Goal: Task Accomplishment & Management: Manage account settings

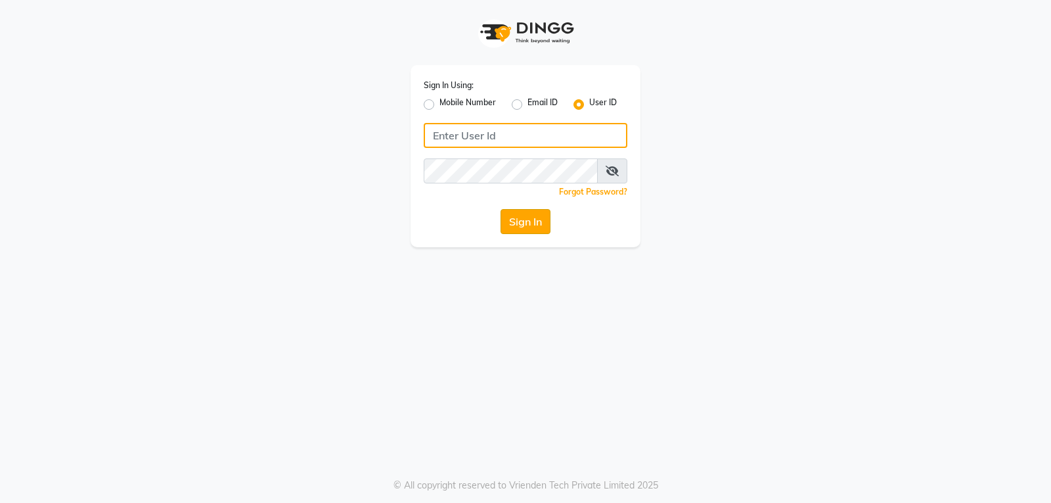
type input "e3901-01"
drag, startPoint x: 510, startPoint y: 225, endPoint x: 505, endPoint y: 230, distance: 7.0
click at [510, 225] on button "Sign In" at bounding box center [526, 221] width 50 height 25
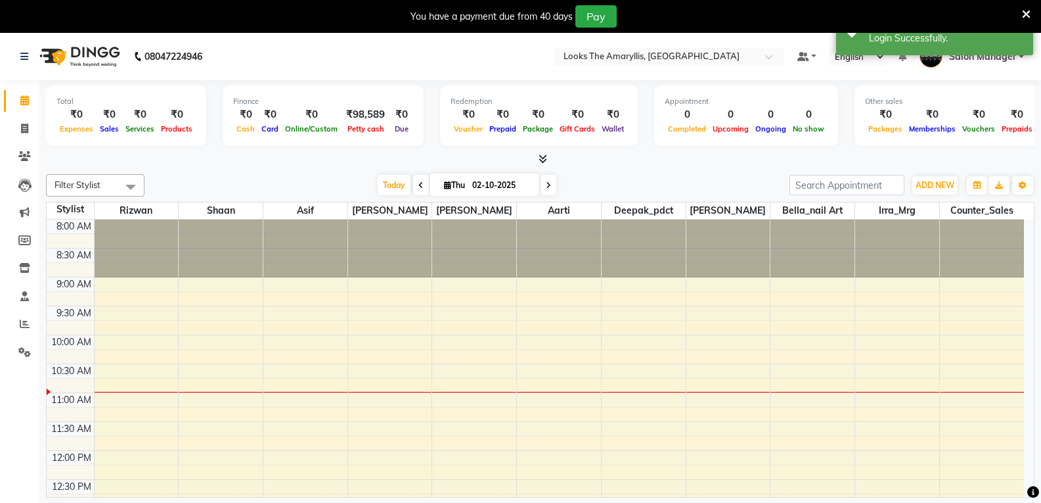
click at [1029, 12] on icon at bounding box center [1026, 15] width 9 height 12
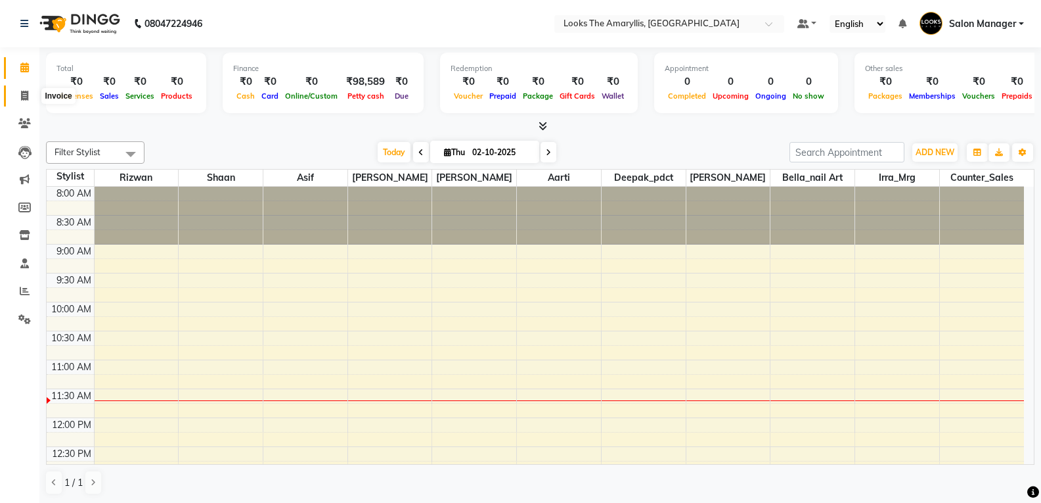
click at [24, 89] on span at bounding box center [24, 96] width 23 height 15
select select "service"
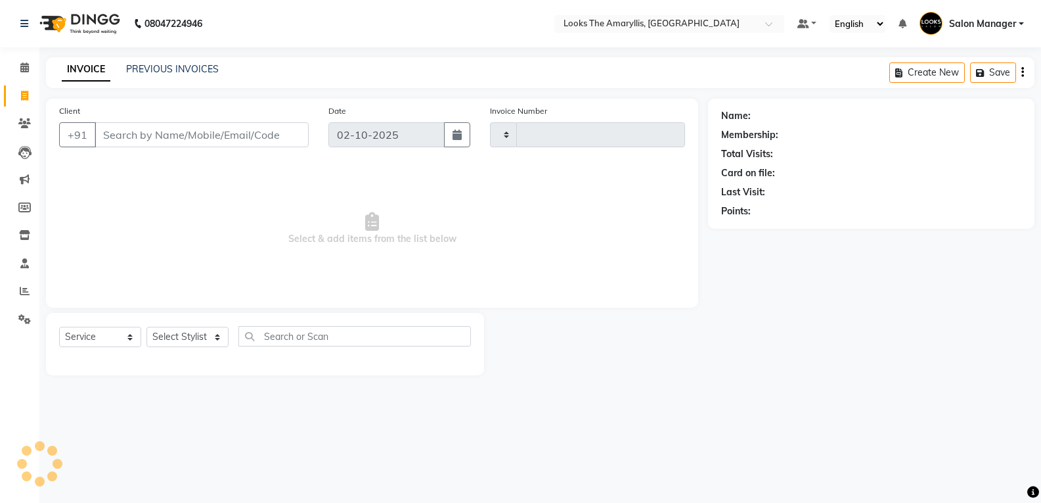
type input "4445"
select select "8939"
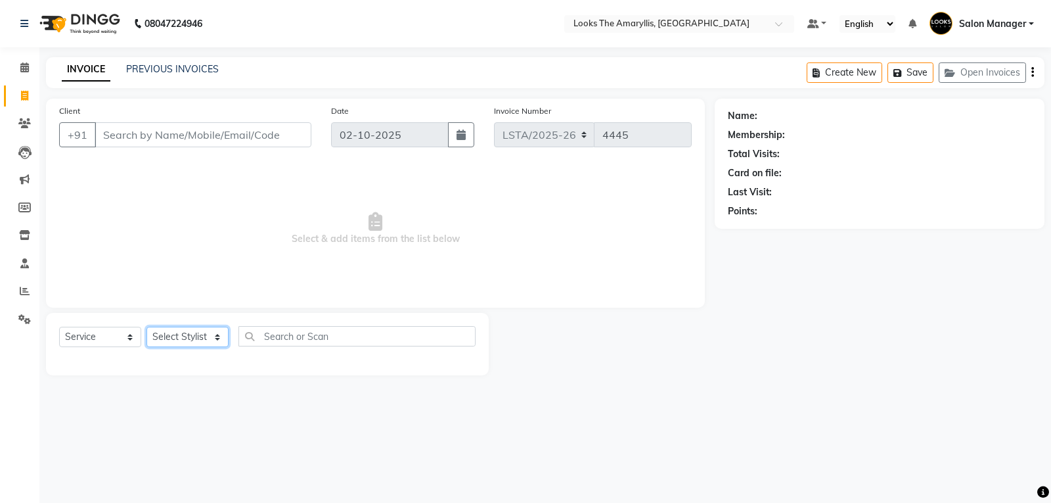
click at [202, 340] on select "Select Stylist Aarti Asif Bella_nail art Counter_Sales Deepak_pdct Irra_Mrg Rit…" at bounding box center [187, 336] width 82 height 20
click at [258, 137] on input "Client" at bounding box center [203, 134] width 217 height 25
click at [257, 137] on input "Client" at bounding box center [203, 134] width 217 height 25
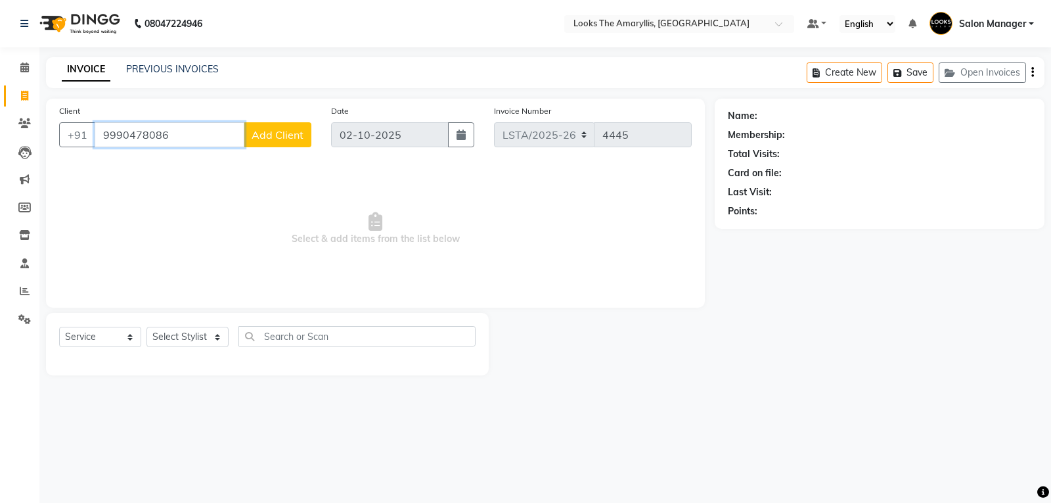
type input "9990478086"
click at [284, 138] on span "Add Client" at bounding box center [278, 134] width 52 height 13
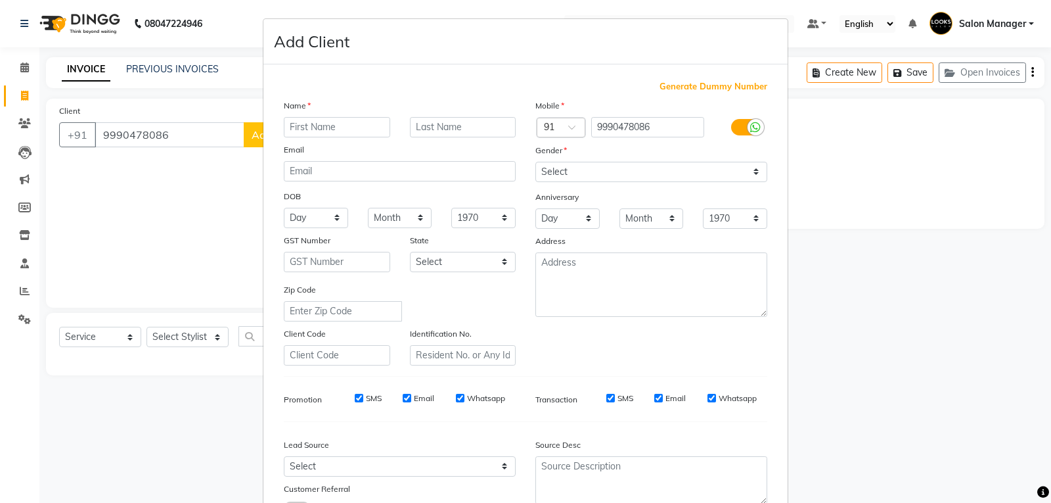
click at [344, 130] on input "text" at bounding box center [337, 127] width 106 height 20
type input "[PERSON_NAME]"
type input "MILIND"
click at [599, 174] on select "Select Male Female Other Prefer Not To Say" at bounding box center [651, 172] width 232 height 20
select select "male"
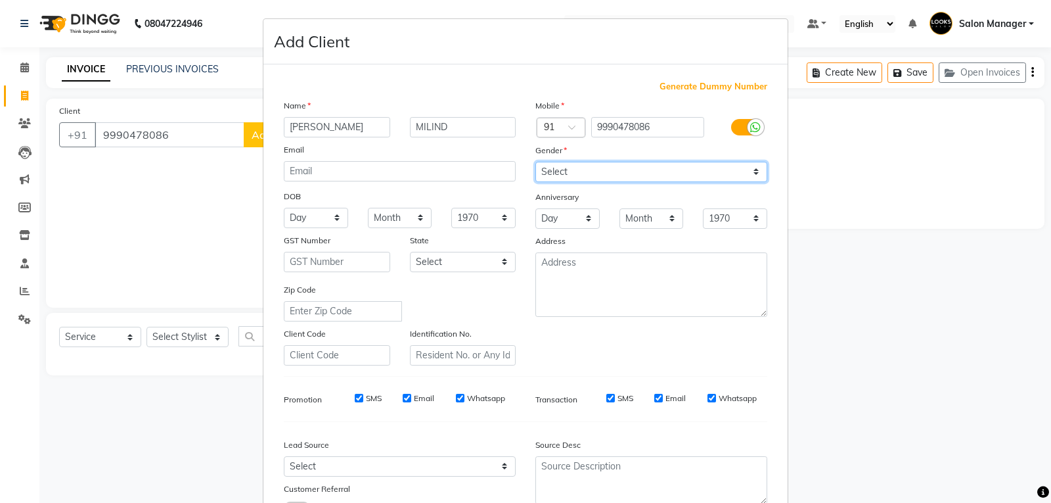
click at [535, 162] on select "Select Male Female Other Prefer Not To Say" at bounding box center [651, 172] width 232 height 20
click at [355, 397] on input "SMS" at bounding box center [359, 397] width 9 height 9
checkbox input "false"
click at [405, 395] on input "Email" at bounding box center [407, 397] width 9 height 9
checkbox input "false"
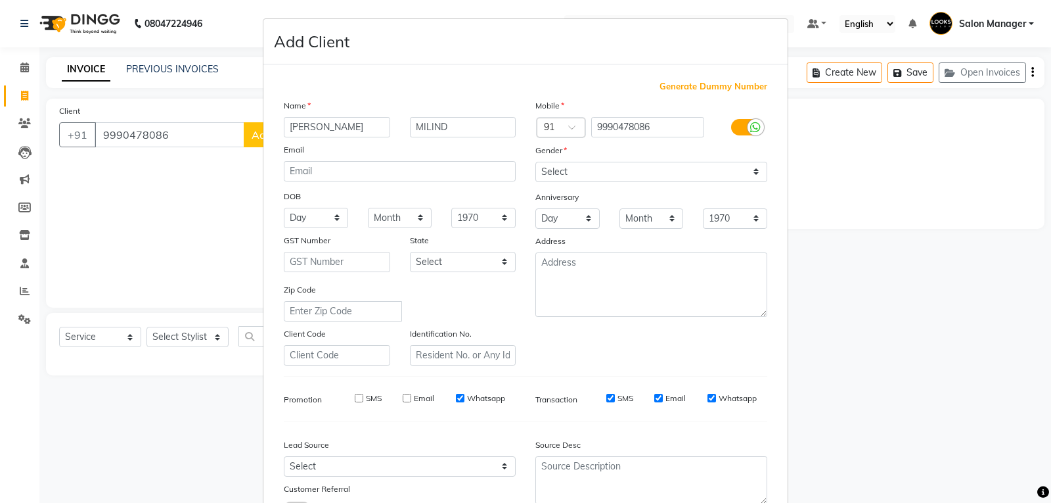
click at [657, 397] on input "Email" at bounding box center [658, 397] width 9 height 9
checkbox input "false"
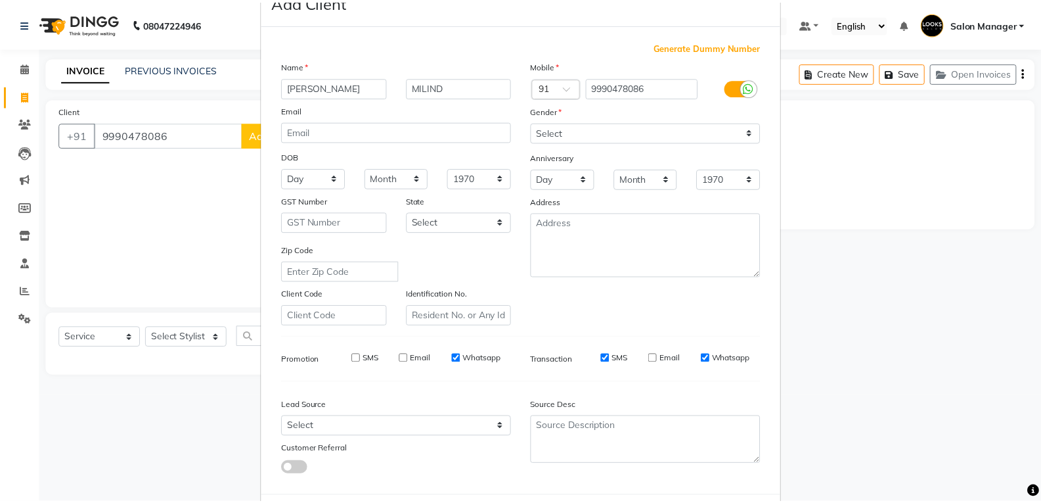
scroll to position [104, 0]
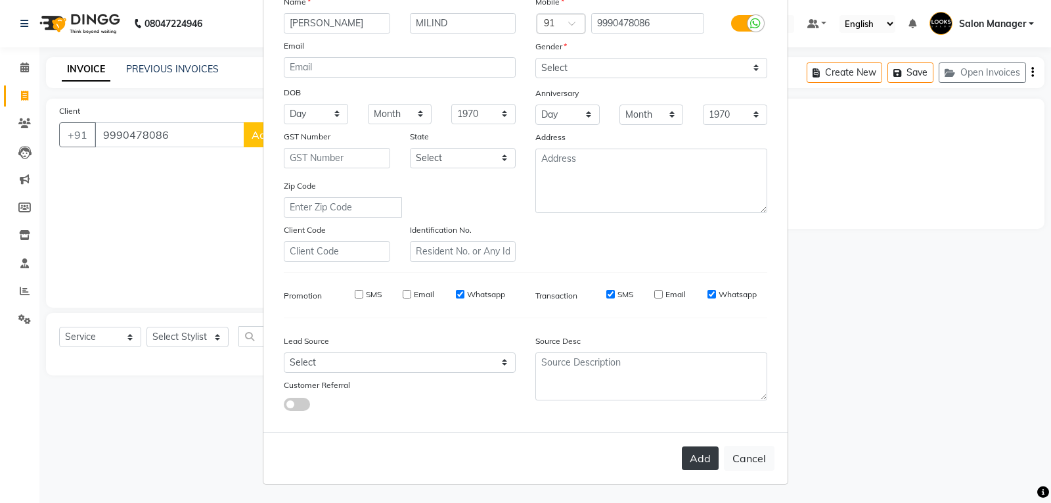
click at [696, 457] on button "Add" at bounding box center [700, 458] width 37 height 24
select select
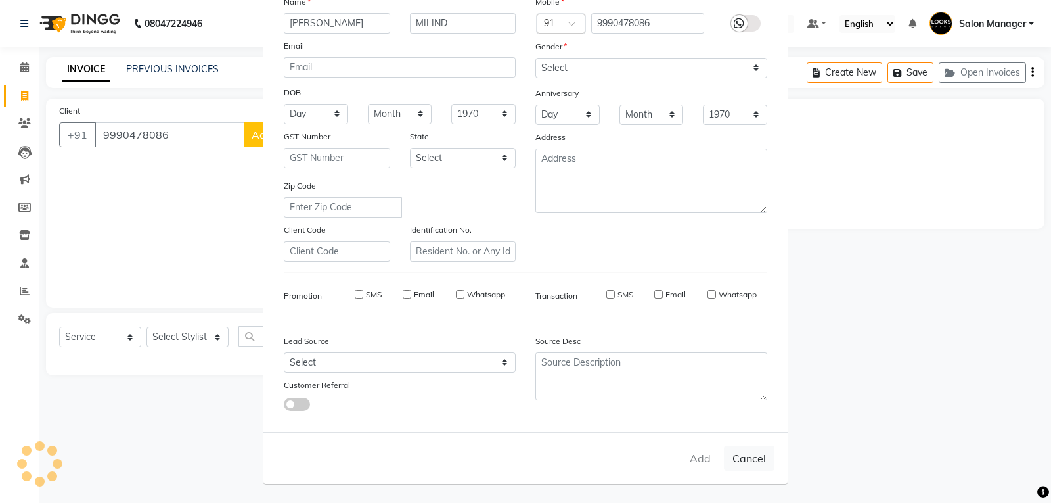
select select
checkbox input "false"
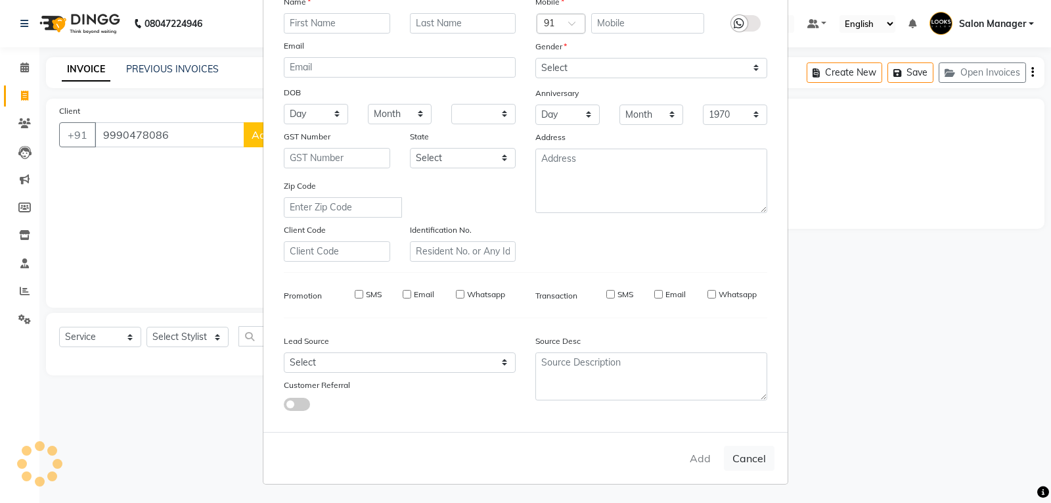
checkbox input "false"
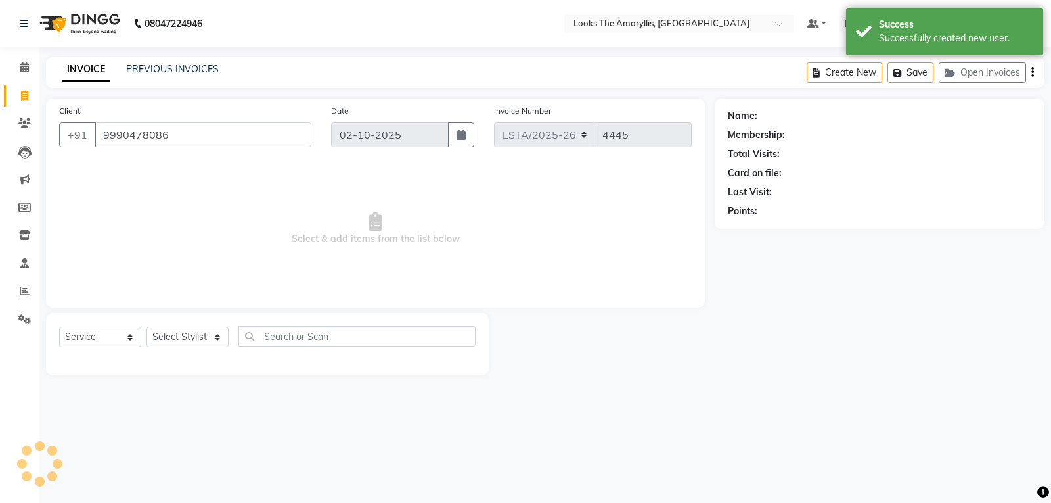
select select "1: Object"
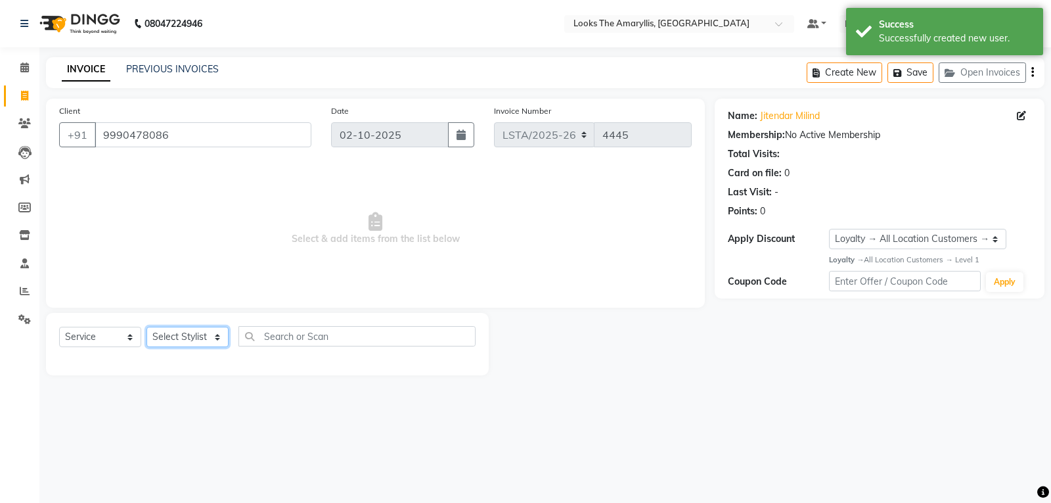
click at [213, 337] on select "Select Stylist Aarti Asif Bella_nail art Counter_Sales Deepak_pdct Irra_Mrg Rit…" at bounding box center [187, 336] width 82 height 20
select select "90427"
click at [146, 326] on select "Select Stylist Aarti Asif Bella_nail art Counter_Sales Deepak_pdct Irra_Mrg Rit…" at bounding box center [187, 336] width 82 height 20
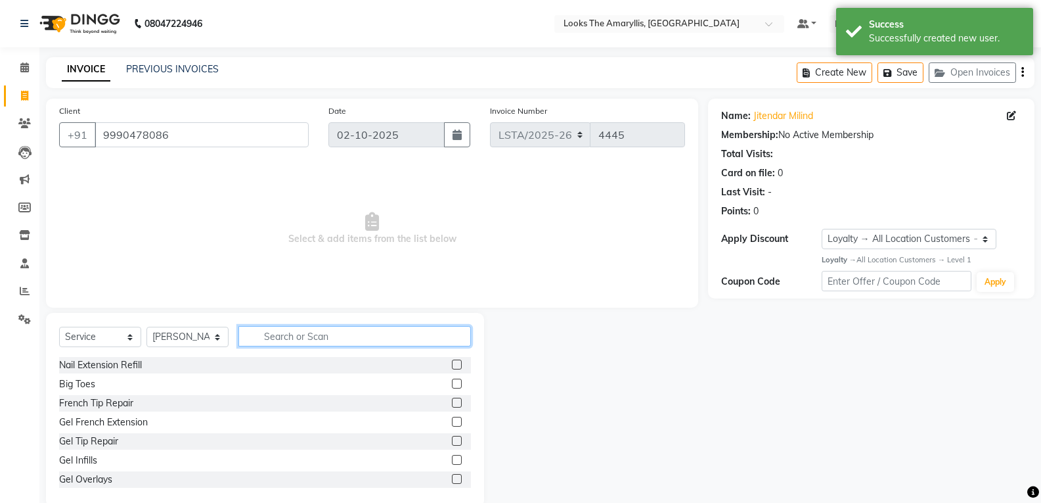
click at [269, 336] on input "text" at bounding box center [354, 336] width 233 height 20
type input "STY"
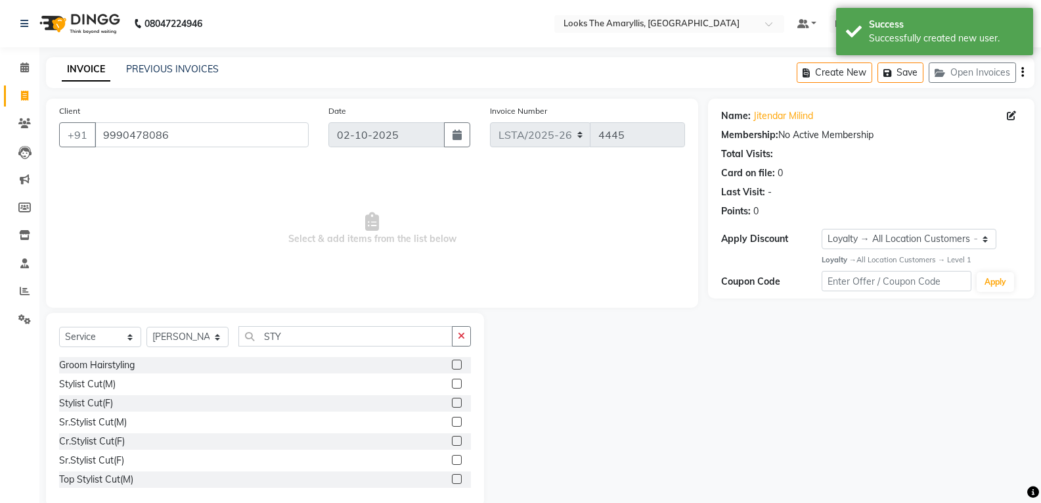
click at [452, 383] on label at bounding box center [457, 383] width 10 height 10
click at [452, 383] on input "checkbox" at bounding box center [456, 384] width 9 height 9
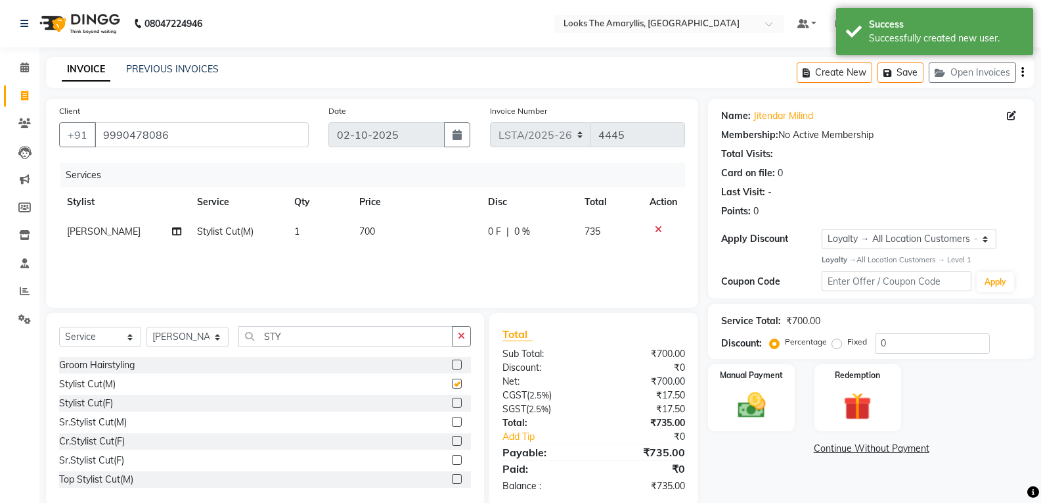
checkbox input "false"
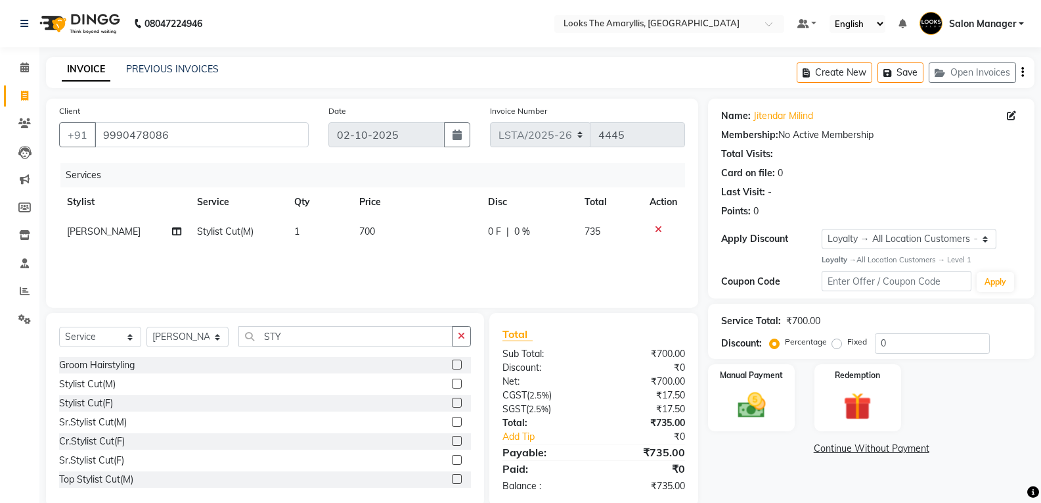
click at [384, 229] on td "700" at bounding box center [415, 232] width 129 height 30
select select "90427"
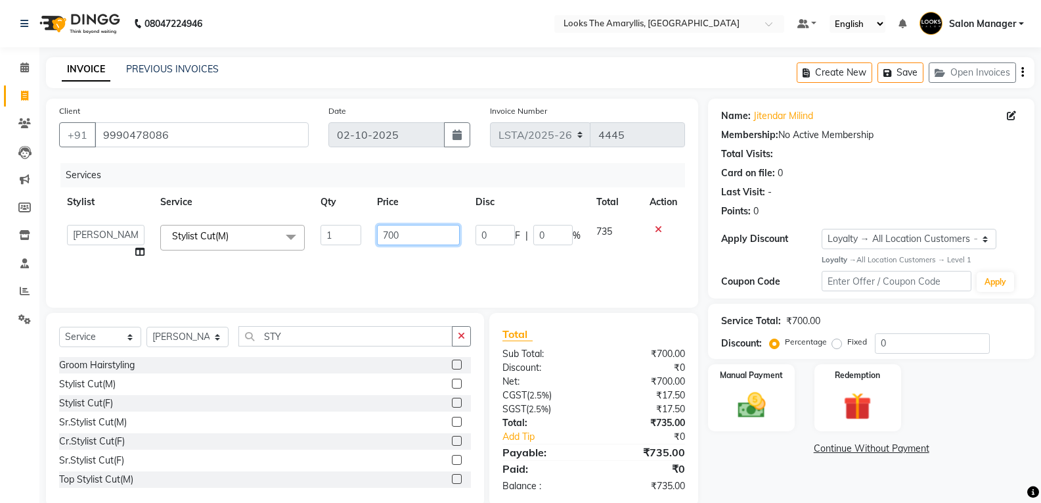
click at [407, 235] on input "700" at bounding box center [418, 235] width 82 height 20
type input "7"
type input "300"
click at [308, 343] on div "Select Service Product Membership Package Voucher Prepaid Gift Card Select Styl…" at bounding box center [265, 341] width 412 height 31
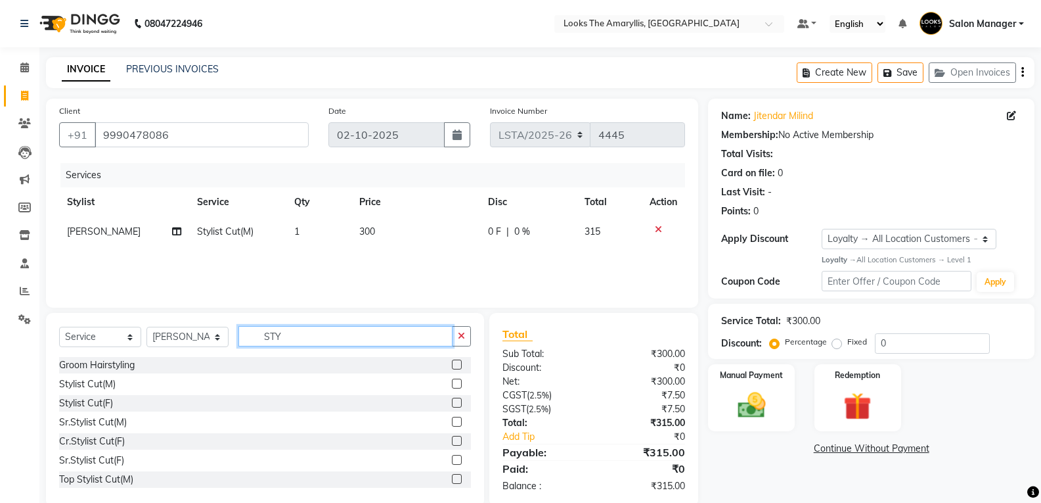
click at [310, 338] on input "STY" at bounding box center [345, 336] width 214 height 20
type input "S"
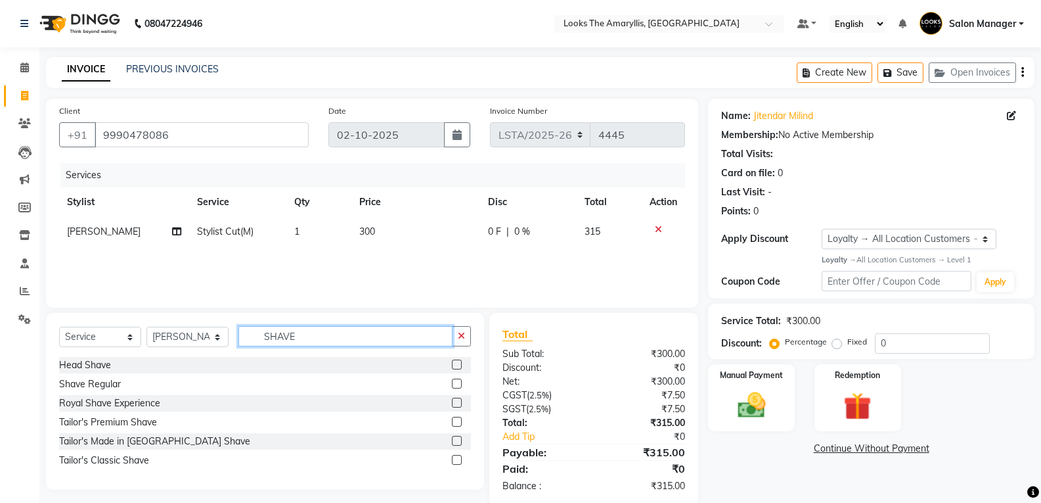
type input "SHAVE"
click at [458, 381] on label at bounding box center [457, 383] width 10 height 10
click at [458, 381] on input "checkbox" at bounding box center [456, 384] width 9 height 9
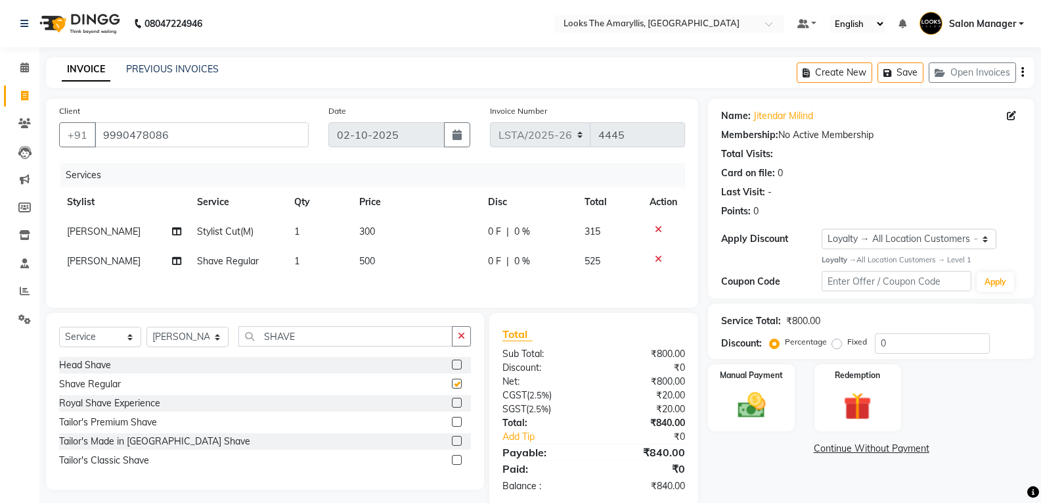
checkbox input "false"
click at [383, 260] on td "500" at bounding box center [415, 261] width 129 height 30
select select "90427"
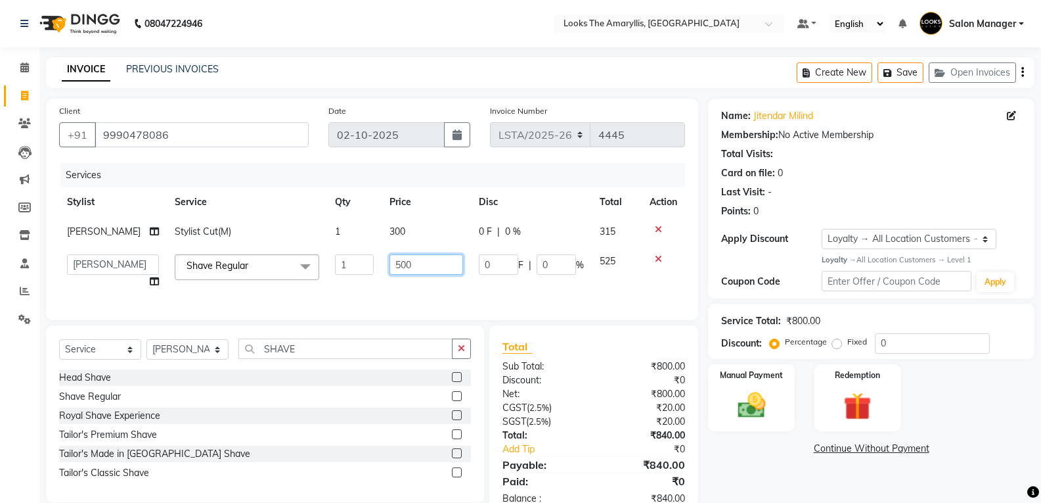
click at [400, 261] on input "500" at bounding box center [427, 264] width 74 height 20
type input "5"
type input "200"
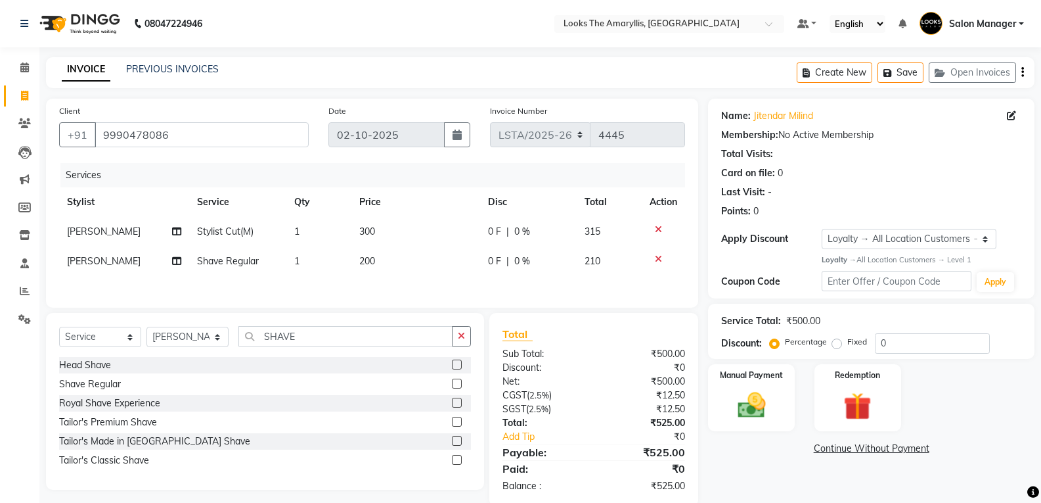
click at [330, 390] on div "Head Shave Shave Regular Royal Shave Experience Tailor's Premium Shave Tailor's…" at bounding box center [265, 414] width 412 height 114
click at [760, 416] on img at bounding box center [751, 405] width 47 height 34
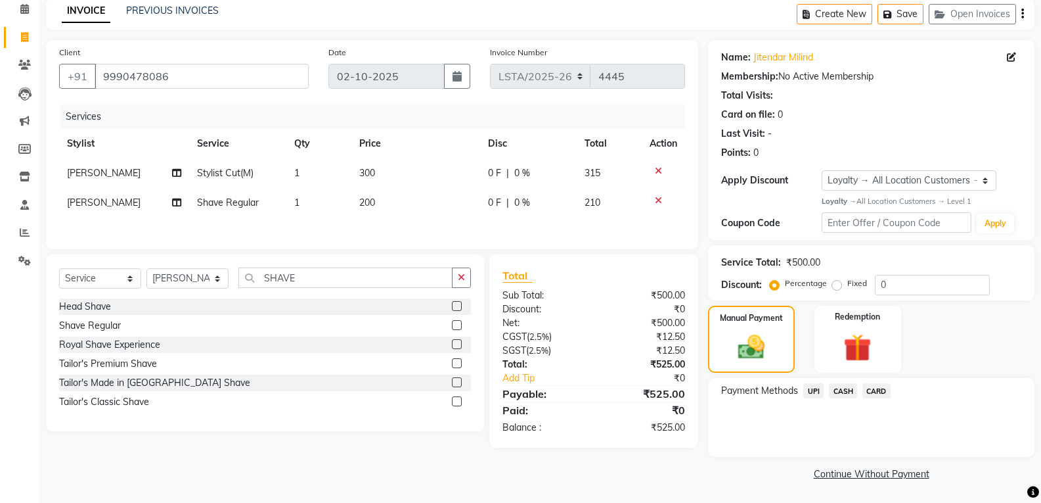
scroll to position [59, 0]
click at [848, 392] on span "CASH" at bounding box center [843, 389] width 28 height 15
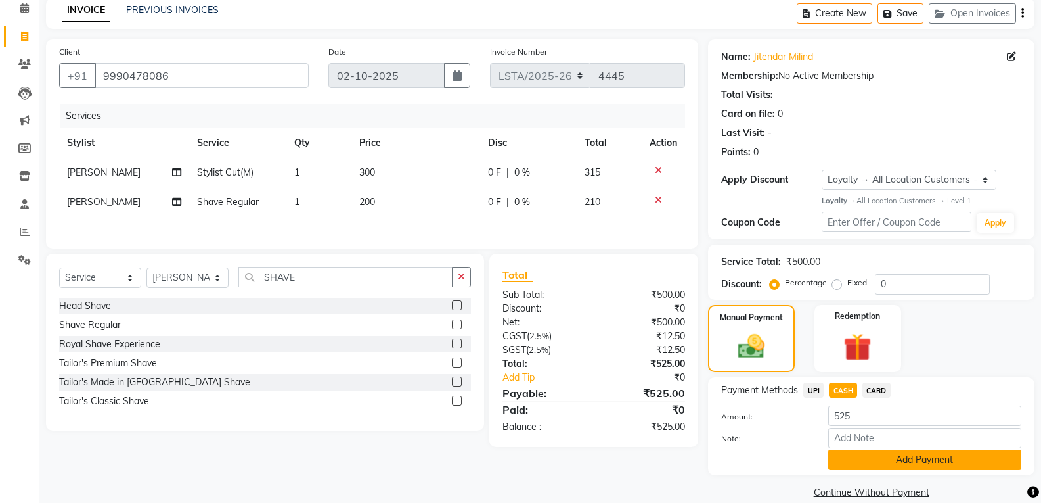
click at [934, 459] on button "Add Payment" at bounding box center [924, 459] width 193 height 20
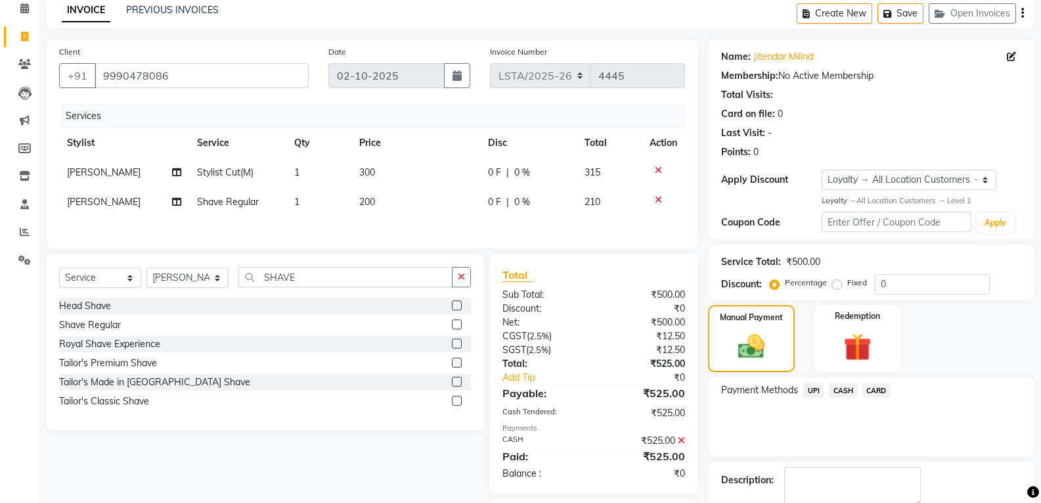
scroll to position [137, 0]
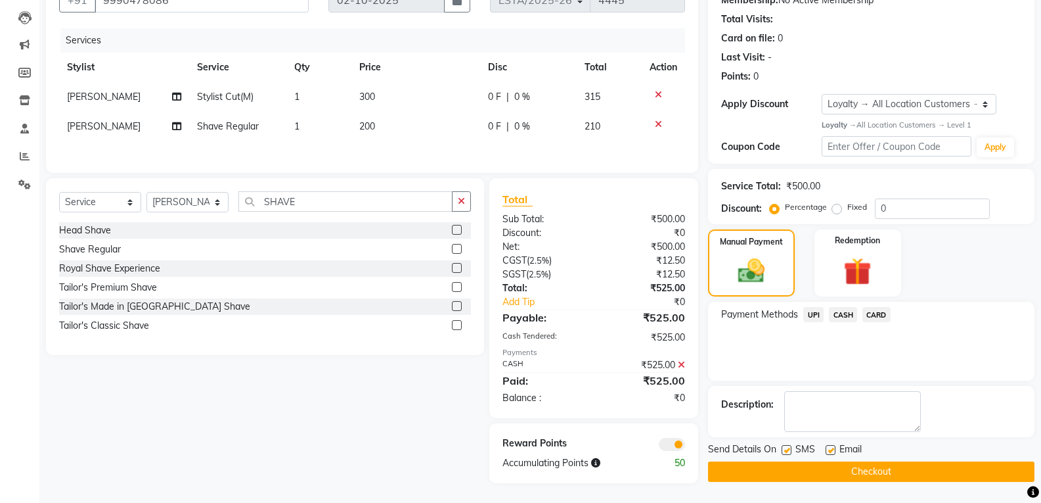
drag, startPoint x: 786, startPoint y: 447, endPoint x: 814, endPoint y: 449, distance: 27.7
click at [786, 447] on label at bounding box center [787, 450] width 10 height 10
click at [786, 447] on input "checkbox" at bounding box center [786, 450] width 9 height 9
checkbox input "false"
drag, startPoint x: 832, startPoint y: 447, endPoint x: 827, endPoint y: 451, distance: 7.0
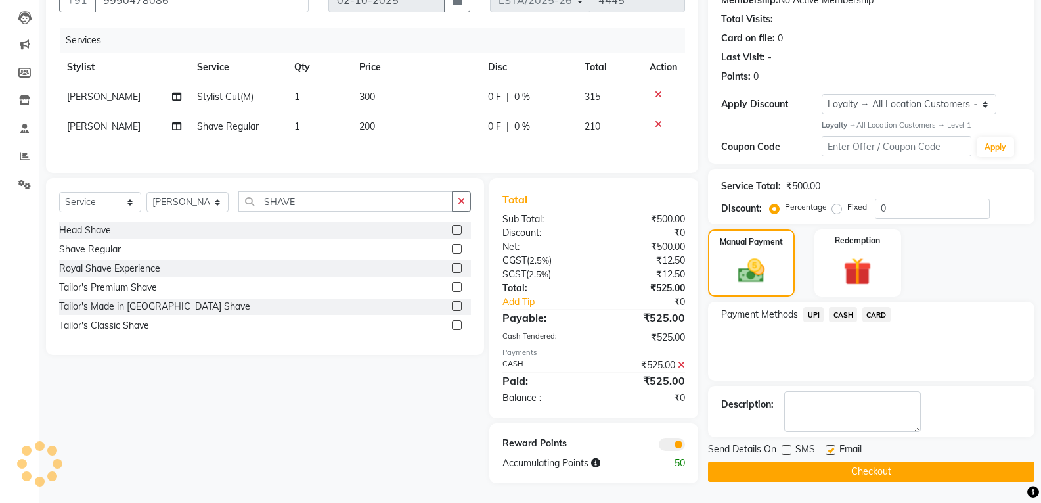
click at [832, 447] on label at bounding box center [831, 450] width 10 height 10
click at [832, 447] on input "checkbox" at bounding box center [830, 450] width 9 height 9
checkbox input "false"
click at [825, 466] on button "Checkout" at bounding box center [871, 471] width 326 height 20
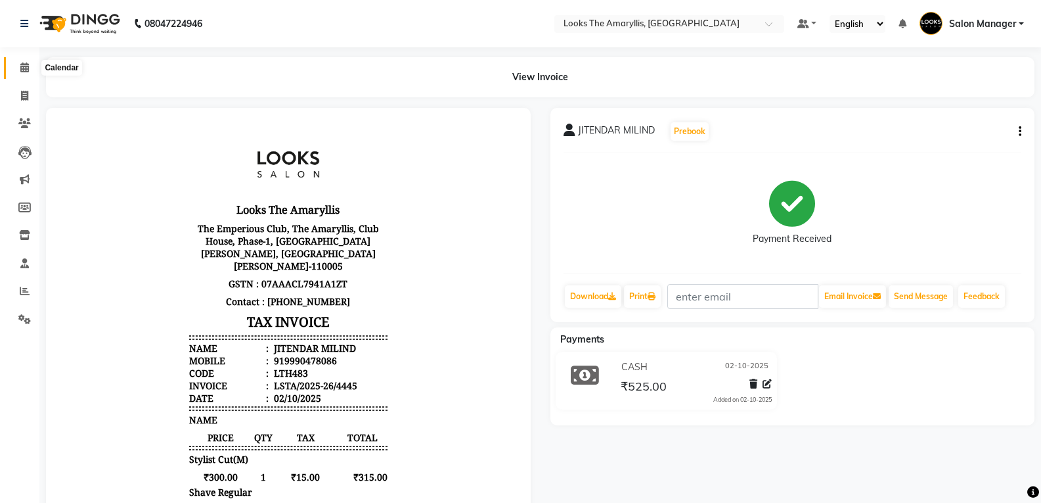
click at [23, 69] on icon at bounding box center [24, 67] width 9 height 10
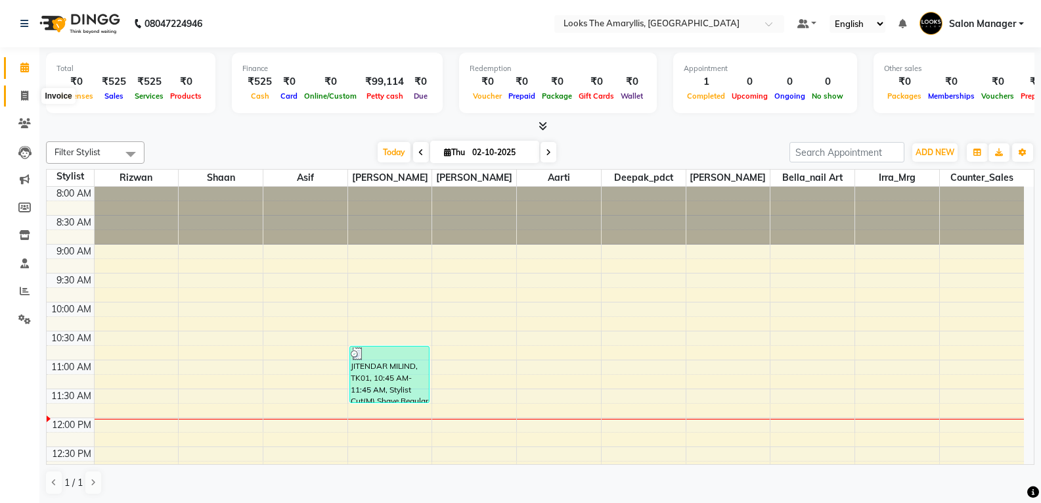
click at [23, 91] on icon at bounding box center [24, 96] width 7 height 10
select select "service"
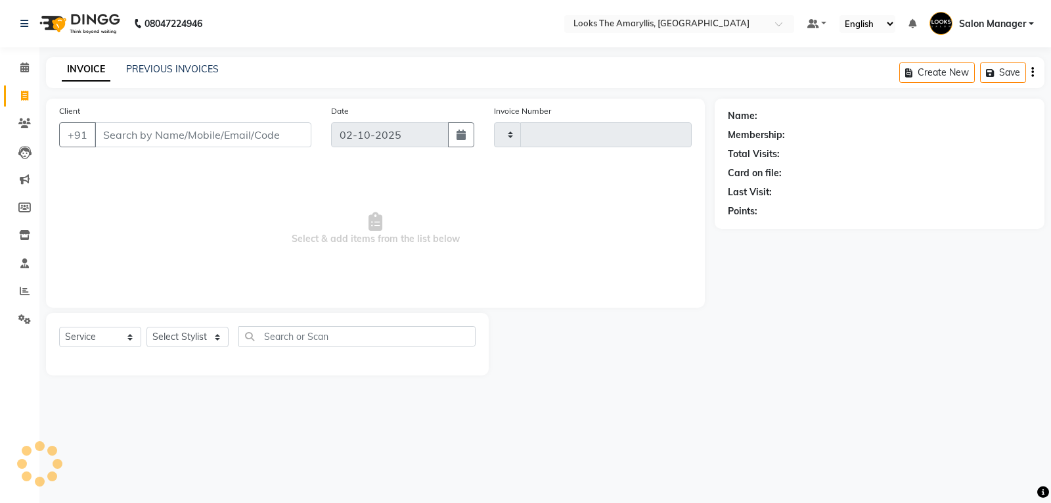
click at [208, 136] on input "Client" at bounding box center [203, 134] width 217 height 25
type input "4446"
select select "8939"
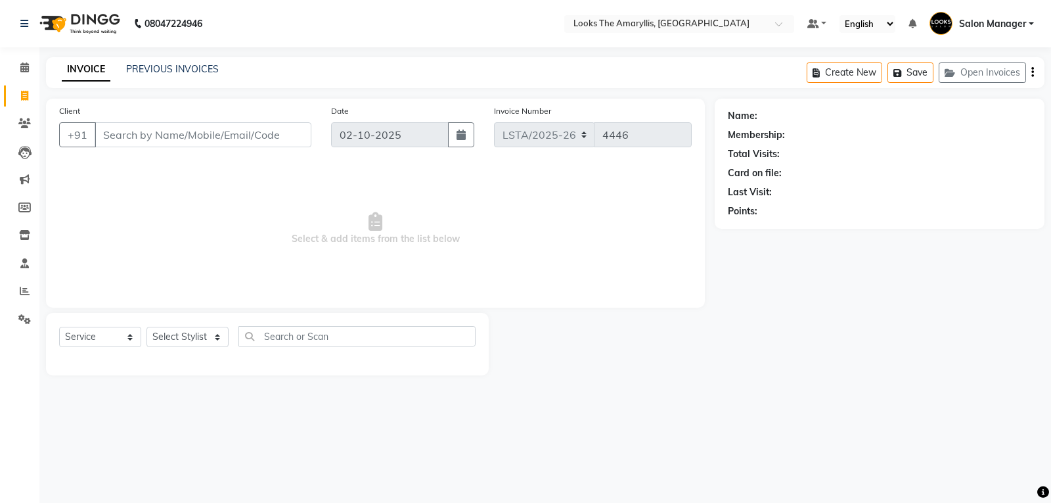
click at [210, 133] on input "Client" at bounding box center [203, 134] width 217 height 25
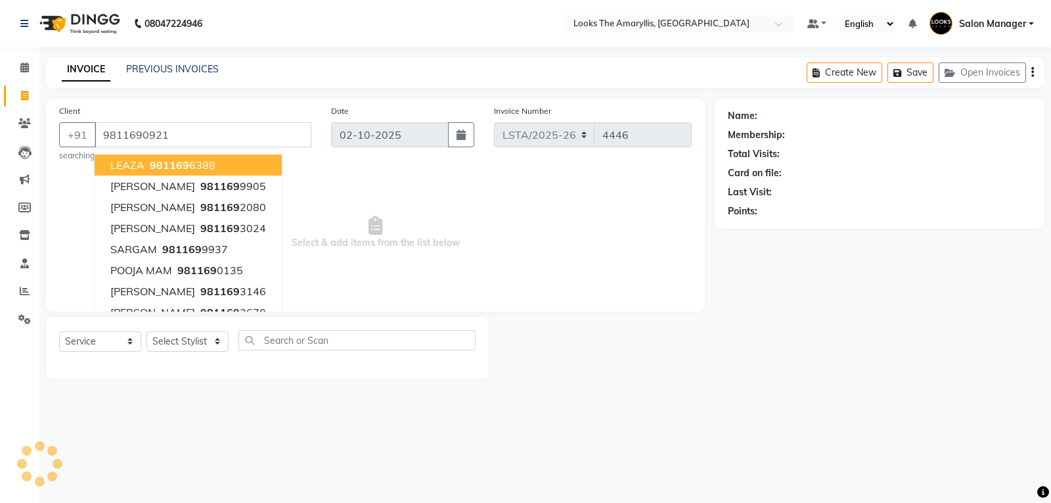
type input "9811690921"
select select "1: Object"
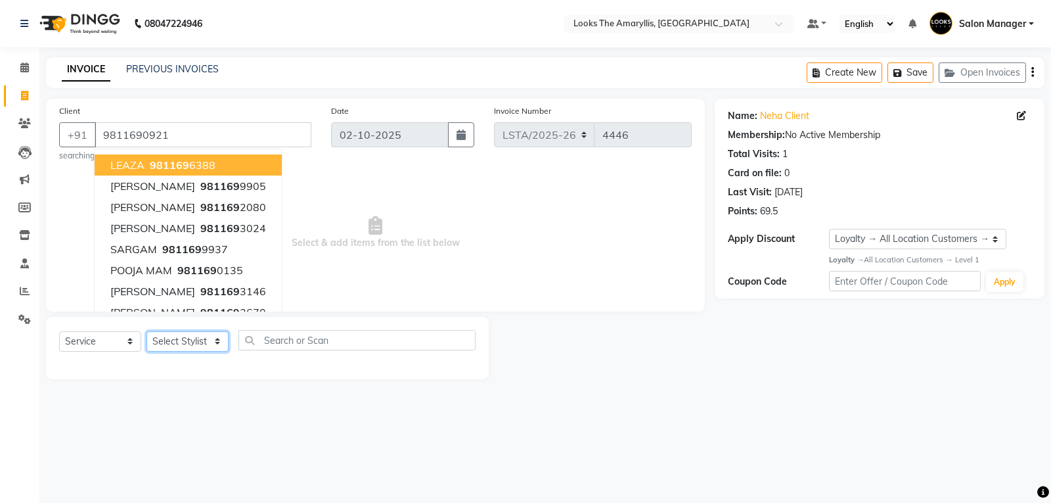
click at [215, 344] on select "Select Stylist Aarti Asif Bella_nail art Counter_Sales Deepak_pdct Irra_Mrg Rit…" at bounding box center [187, 341] width 82 height 20
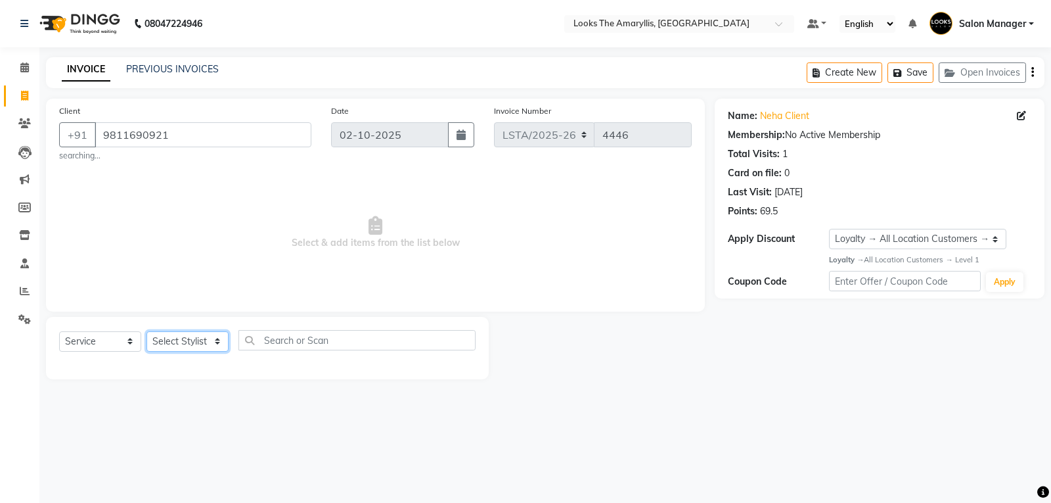
select select "90430"
click at [146, 331] on select "Select Stylist Aarti Asif Bella_nail art Counter_Sales Deepak_pdct Irra_Mrg Rit…" at bounding box center [187, 341] width 82 height 20
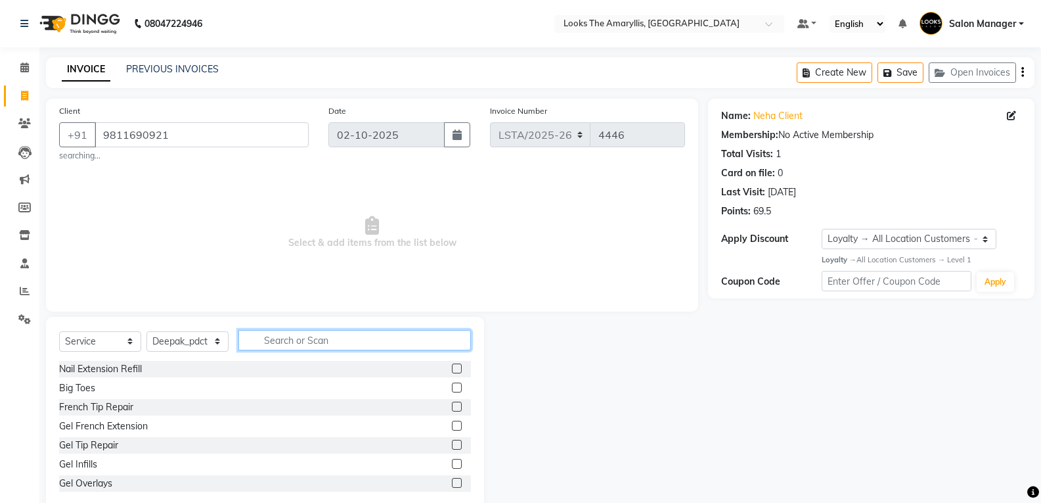
click at [279, 339] on input "text" at bounding box center [354, 340] width 233 height 20
type input "WASH"
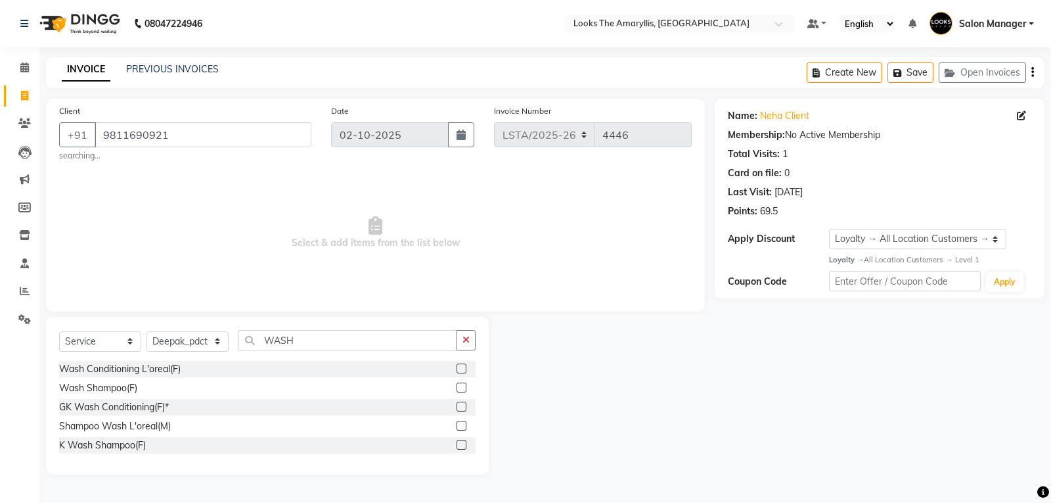
click at [457, 369] on label at bounding box center [462, 368] width 10 height 10
click at [457, 369] on input "checkbox" at bounding box center [461, 369] width 9 height 9
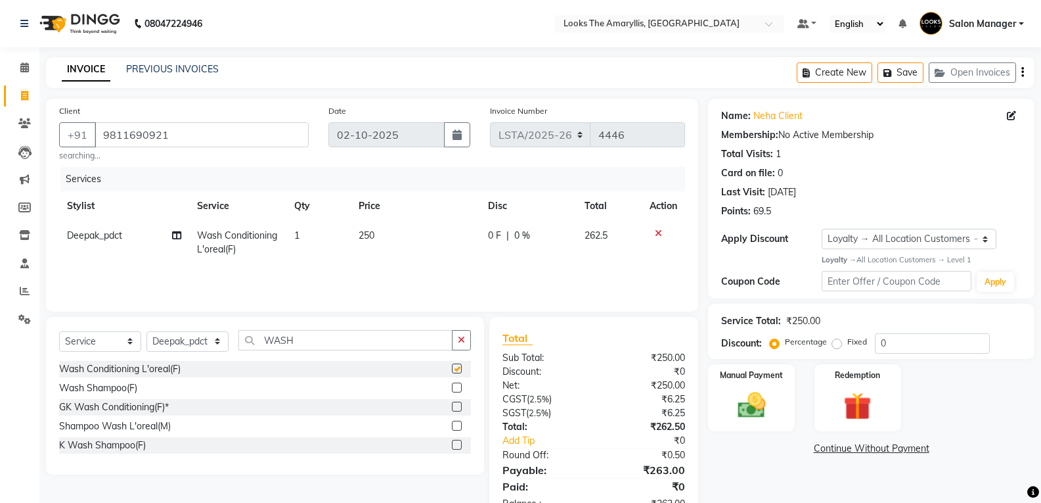
checkbox input "false"
click at [375, 246] on td "250" at bounding box center [415, 242] width 129 height 43
select select "90430"
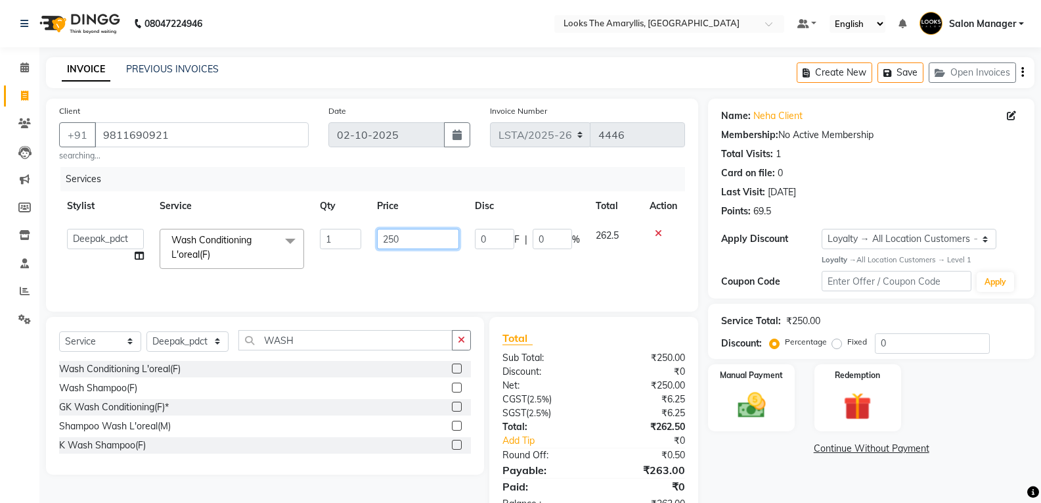
click at [403, 240] on input "250" at bounding box center [418, 239] width 82 height 20
type input "2"
type input "350"
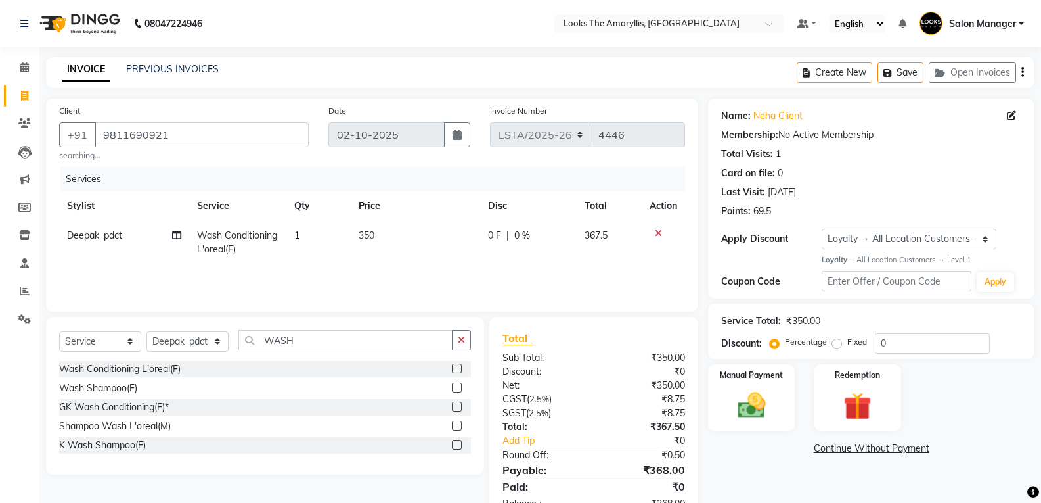
click at [592, 353] on div "Sub Total:" at bounding box center [543, 358] width 101 height 14
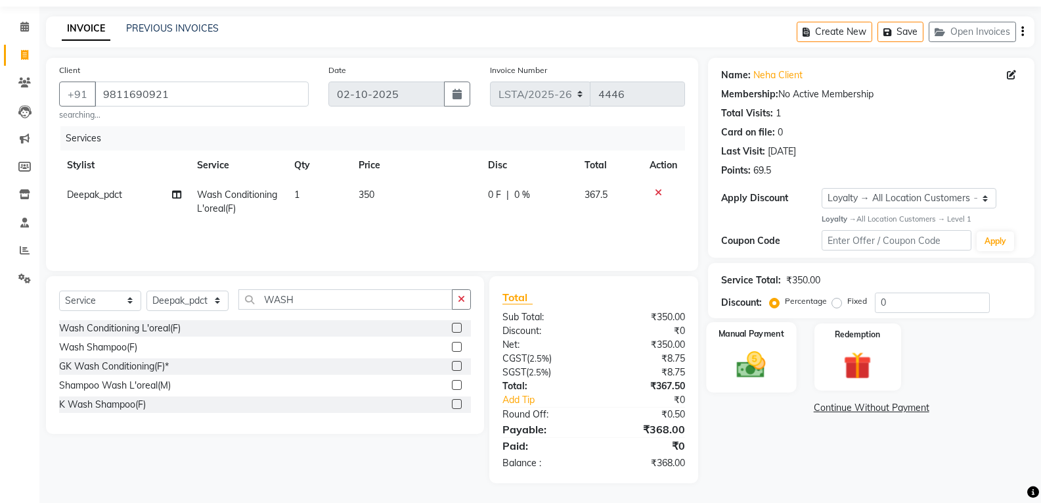
click at [725, 374] on div "Manual Payment" at bounding box center [752, 357] width 90 height 70
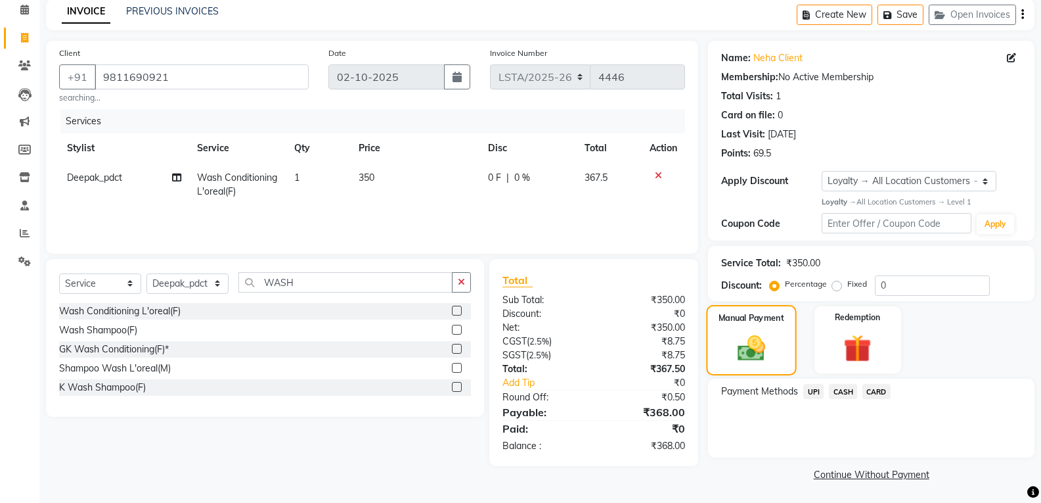
scroll to position [59, 0]
click at [814, 394] on span "UPI" at bounding box center [813, 389] width 20 height 15
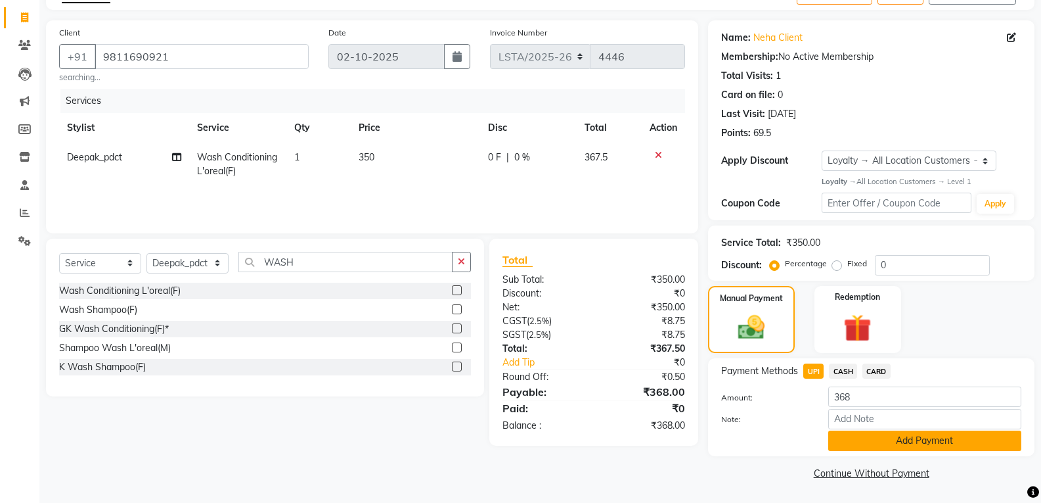
click at [853, 434] on button "Add Payment" at bounding box center [924, 440] width 193 height 20
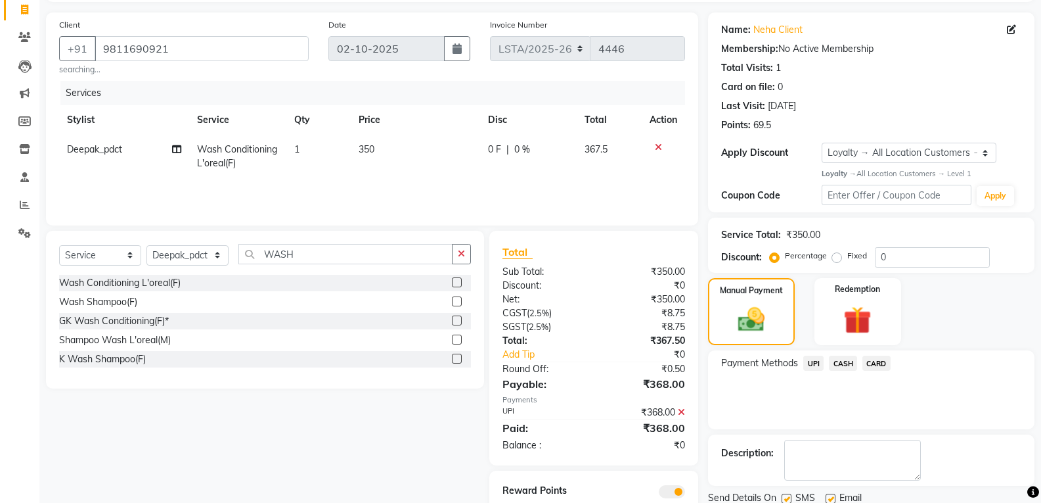
scroll to position [133, 0]
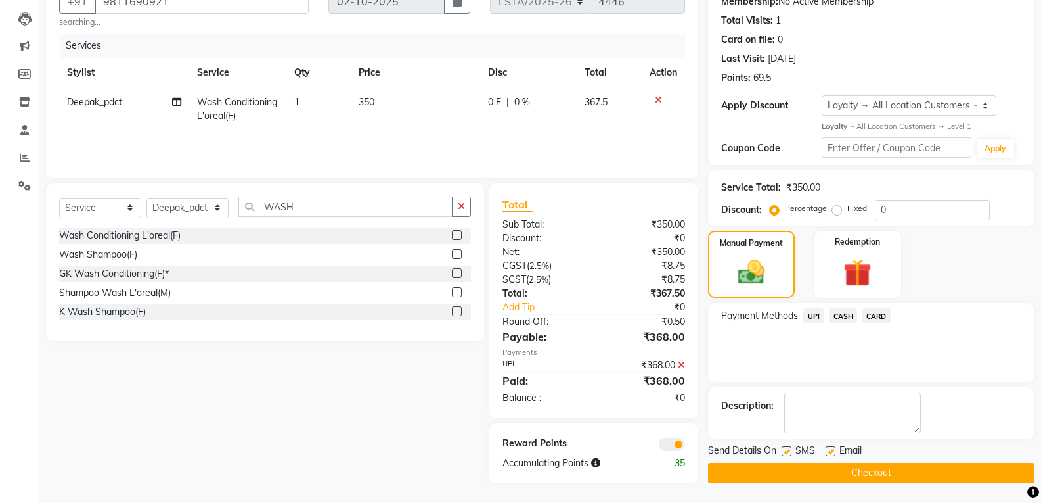
click at [786, 449] on label at bounding box center [787, 451] width 10 height 10
click at [786, 449] on input "checkbox" at bounding box center [786, 451] width 9 height 9
checkbox input "false"
click at [827, 451] on label at bounding box center [831, 451] width 10 height 10
click at [827, 451] on input "checkbox" at bounding box center [830, 451] width 9 height 9
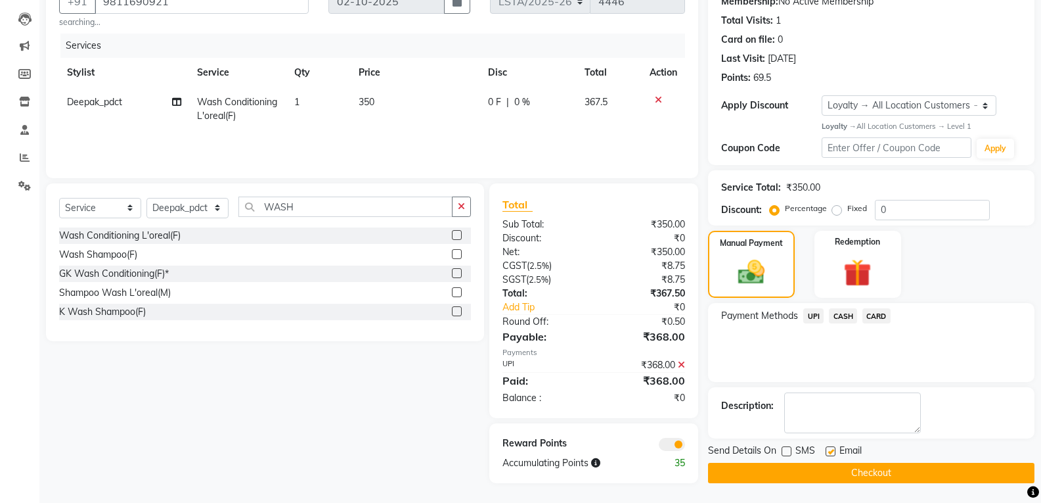
checkbox input "false"
click at [819, 470] on button "Checkout" at bounding box center [871, 472] width 326 height 20
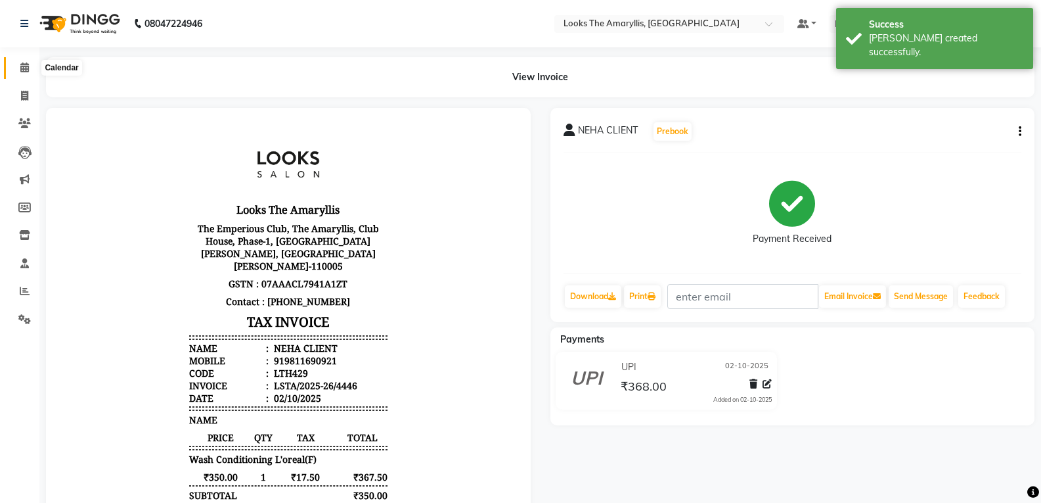
click at [26, 66] on icon at bounding box center [24, 67] width 9 height 10
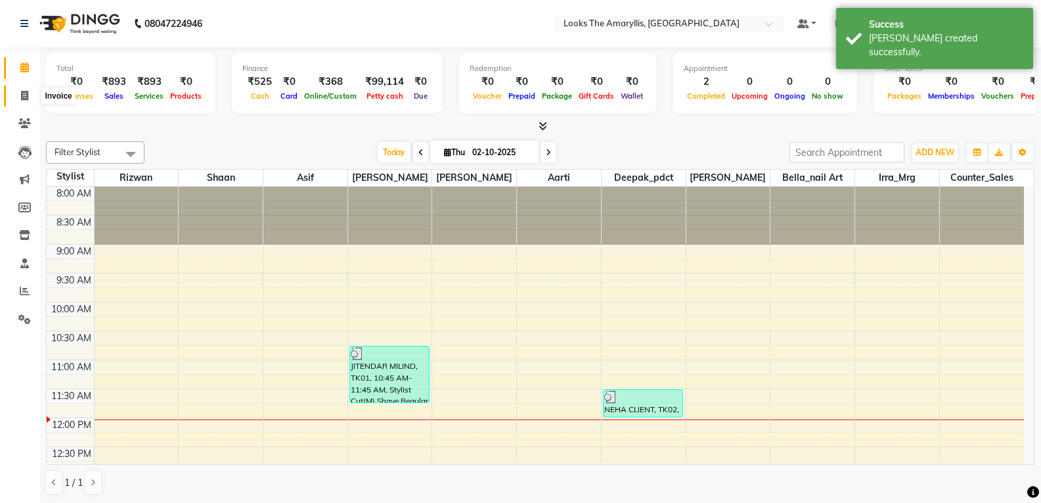
click at [24, 95] on icon at bounding box center [24, 96] width 7 height 10
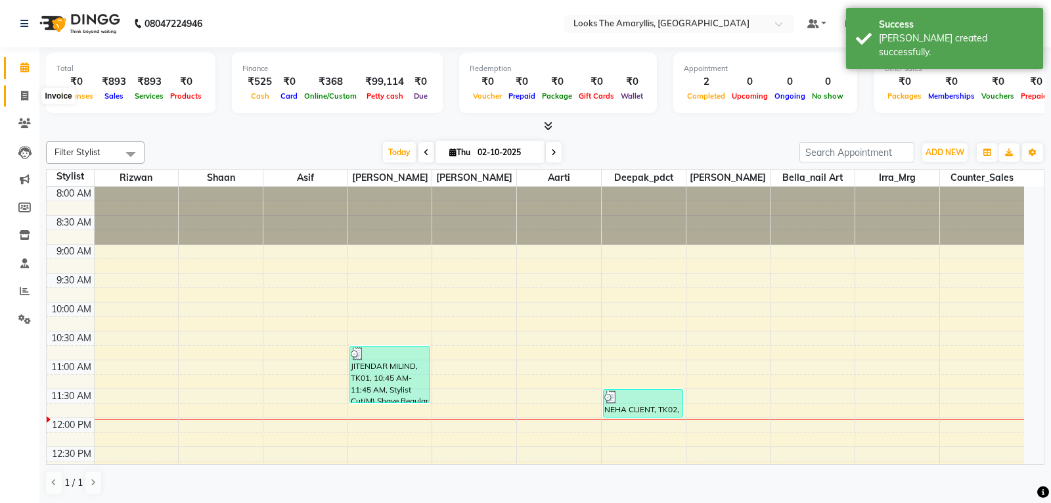
select select "service"
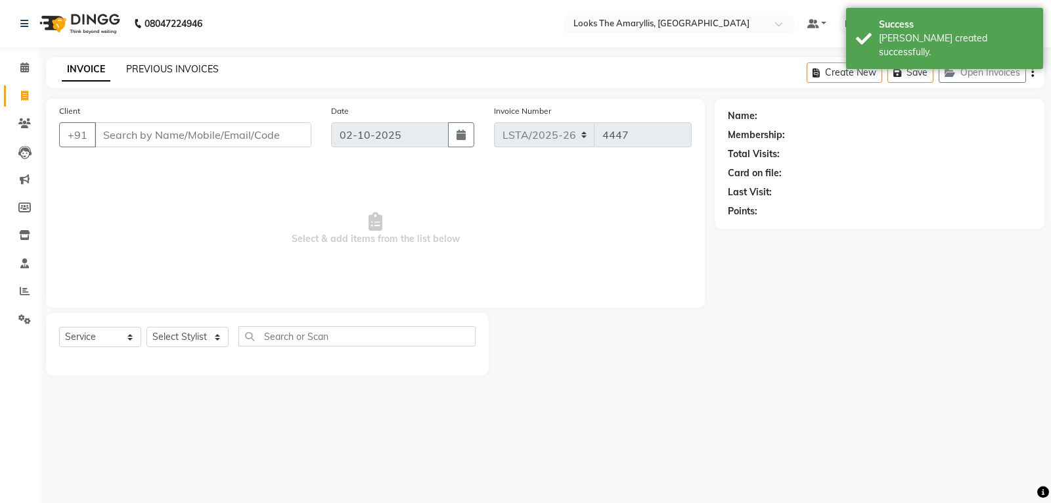
click at [143, 73] on link "PREVIOUS INVOICES" at bounding box center [172, 69] width 93 height 12
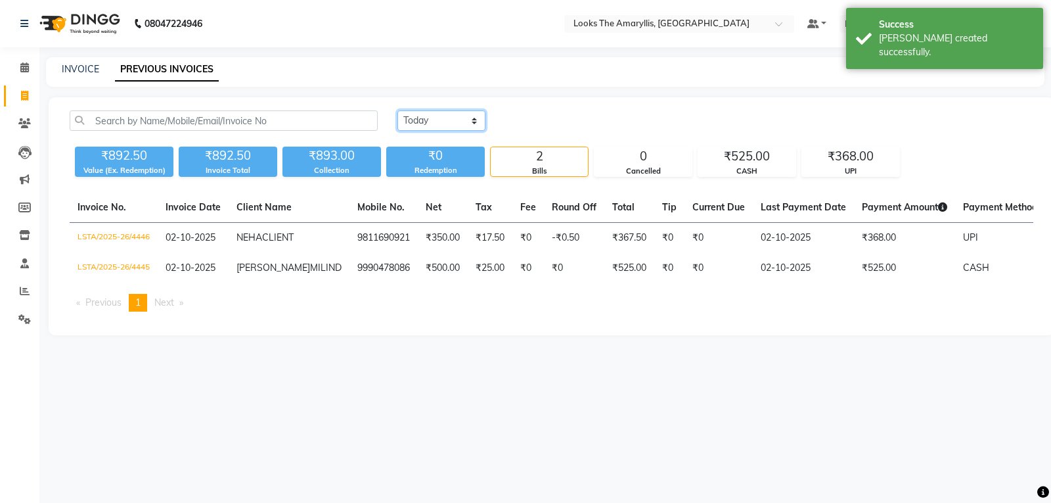
click at [474, 125] on select "Today Yesterday Custom Range" at bounding box center [441, 120] width 88 height 20
click at [397, 110] on select "Today Yesterday Custom Range" at bounding box center [441, 120] width 88 height 20
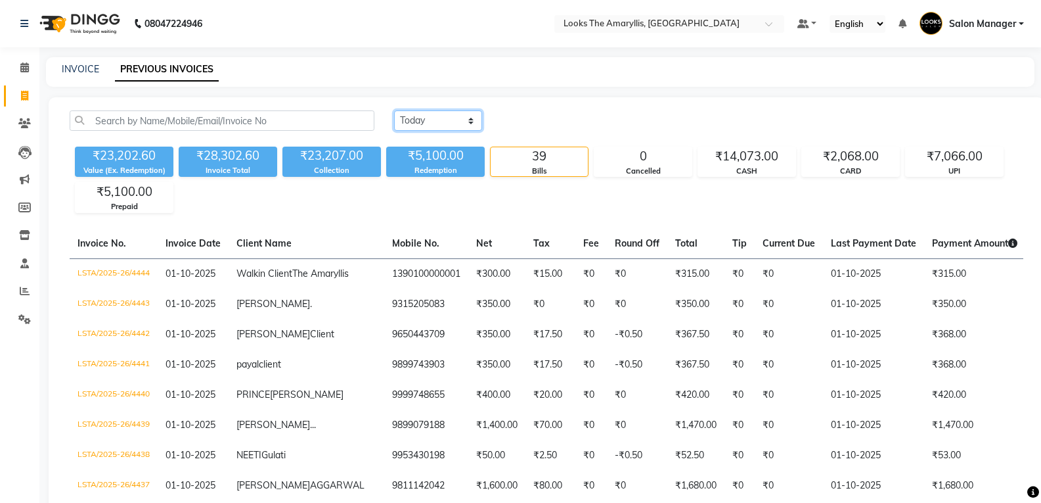
click at [472, 123] on select "Today Yesterday Custom Range" at bounding box center [438, 120] width 88 height 20
select select "today"
click at [394, 110] on select "Today Yesterday Custom Range" at bounding box center [438, 120] width 88 height 20
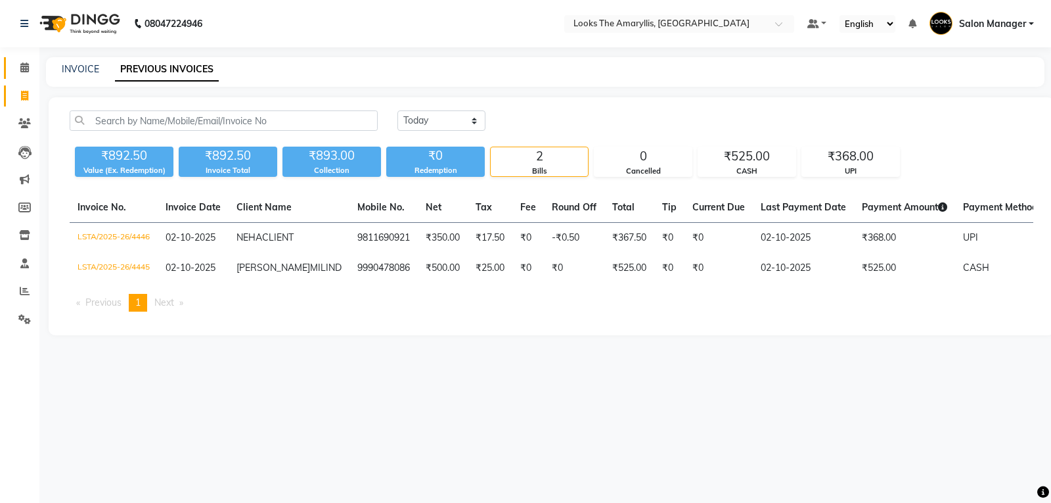
click at [25, 63] on icon at bounding box center [24, 67] width 9 height 10
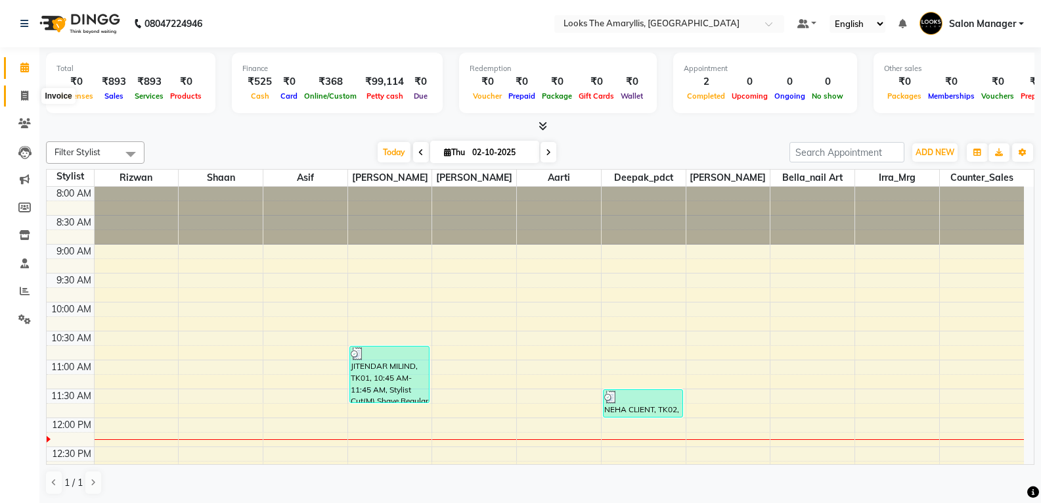
click at [26, 89] on span at bounding box center [24, 96] width 23 height 15
select select "service"
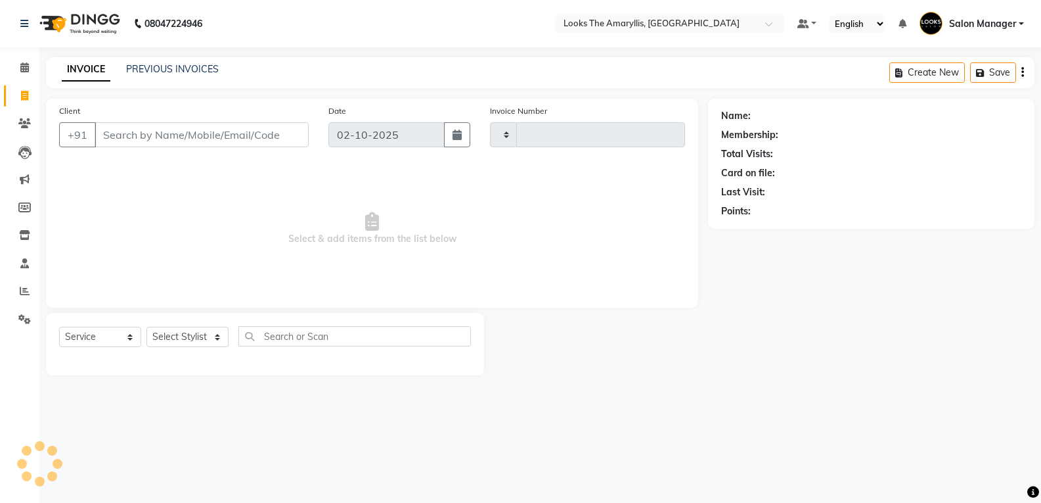
type input "4447"
select select "8939"
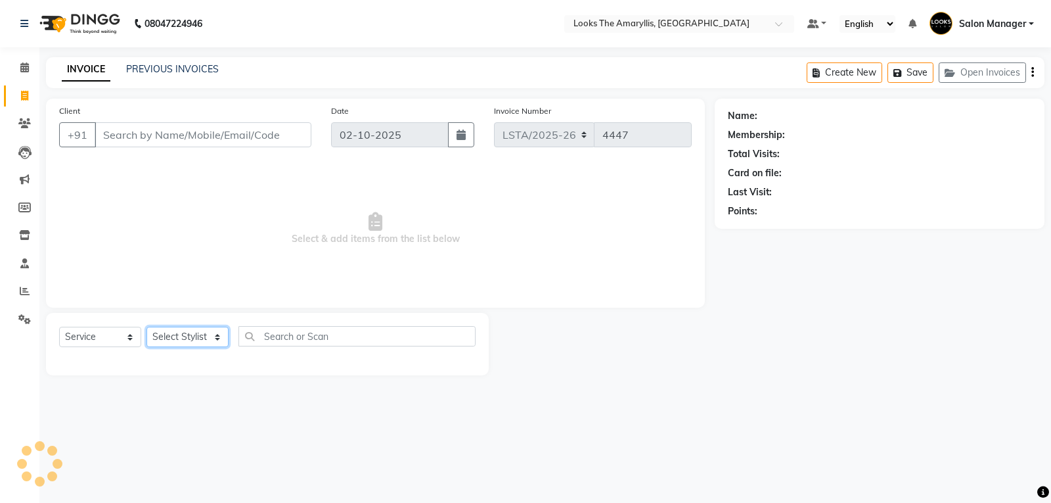
click at [215, 335] on select "Select Stylist" at bounding box center [187, 336] width 82 height 20
select select "90426"
click at [146, 326] on select "Select Stylist Aarti Asif Bella_nail art Counter_Sales Deepak_pdct Irra_Mrg Rit…" at bounding box center [187, 336] width 82 height 20
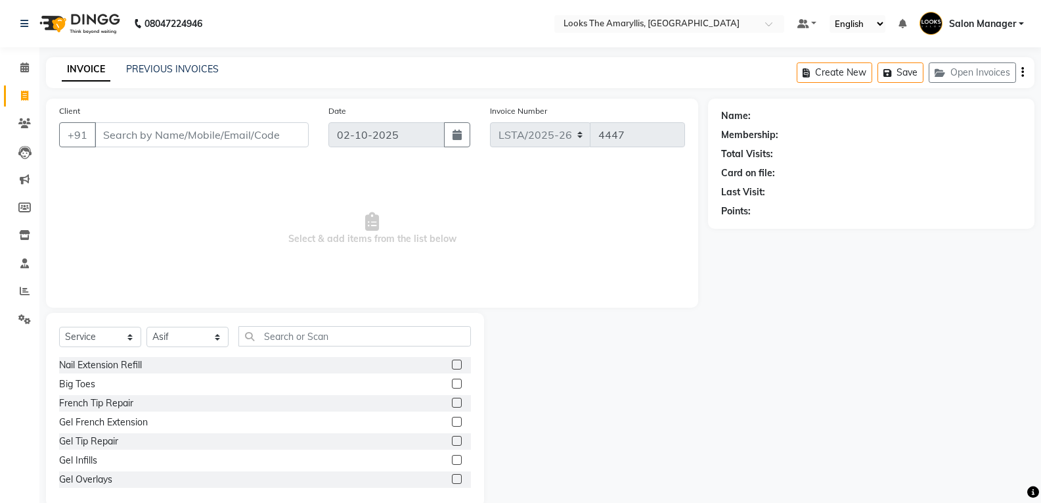
click at [302, 325] on div "Select Service Product Membership Package Voucher Prepaid Gift Card Select Styl…" at bounding box center [265, 410] width 438 height 194
click at [302, 328] on input "text" at bounding box center [354, 336] width 233 height 20
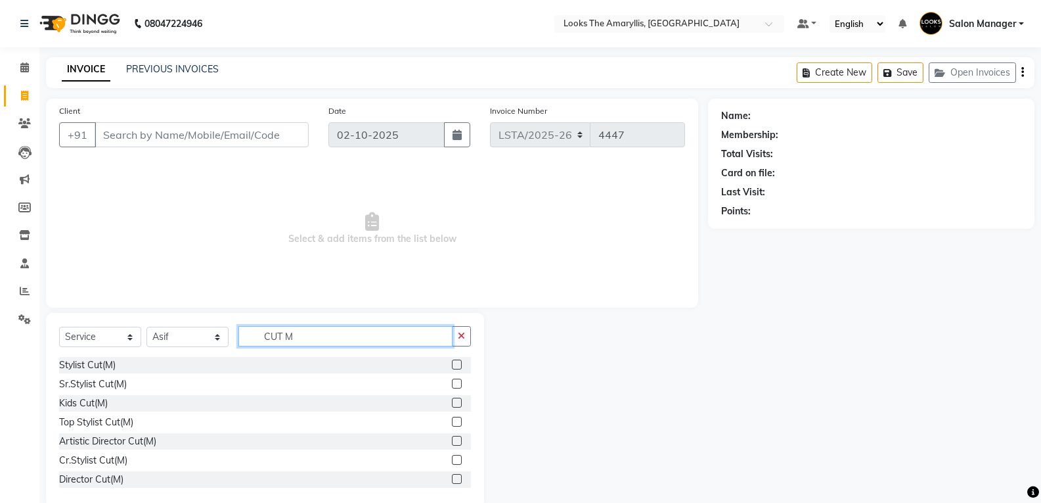
type input "CUT M"
click at [452, 365] on label at bounding box center [457, 364] width 10 height 10
click at [452, 365] on input "checkbox" at bounding box center [456, 365] width 9 height 9
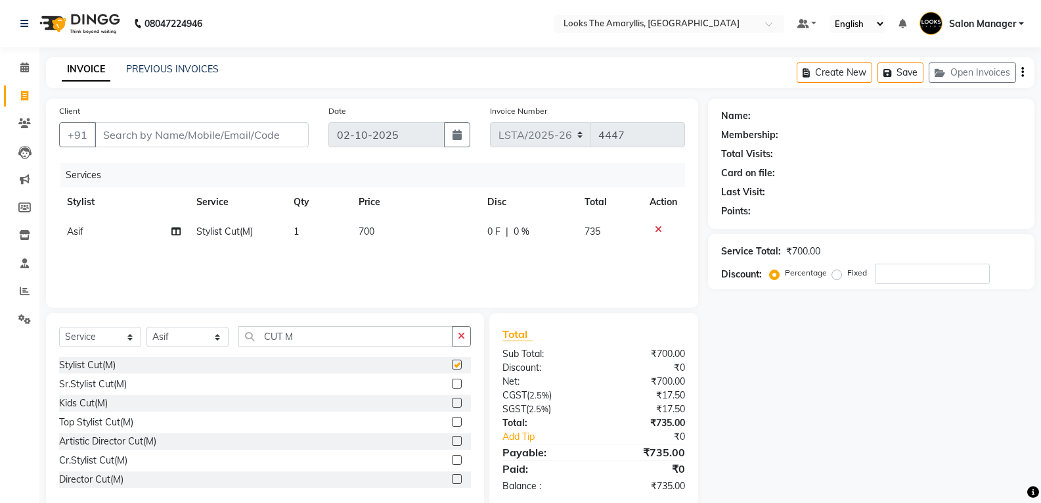
checkbox input "false"
click at [384, 227] on td "700" at bounding box center [415, 232] width 129 height 30
select select "90426"
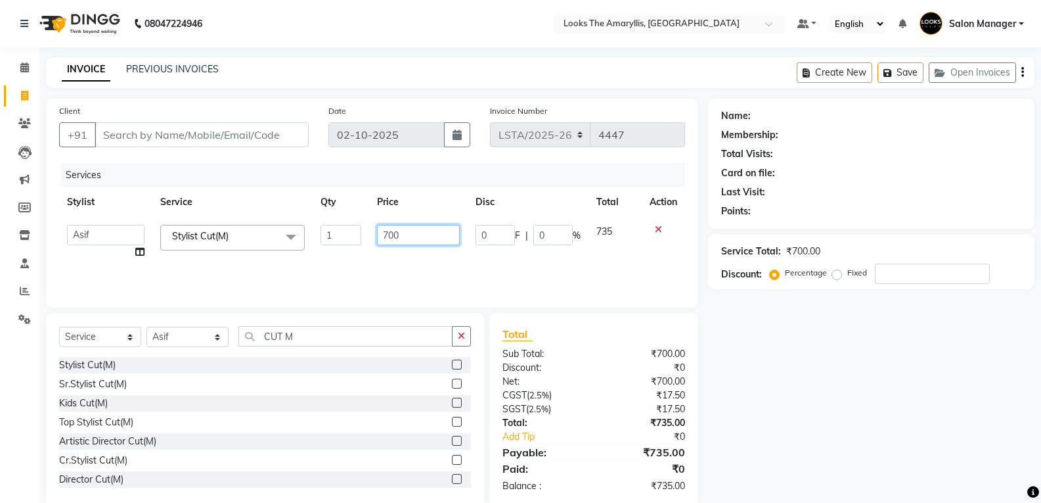
click at [405, 231] on input "700" at bounding box center [418, 235] width 82 height 20
type input "7"
type input "300"
click at [568, 353] on div "Sub Total:" at bounding box center [543, 354] width 101 height 14
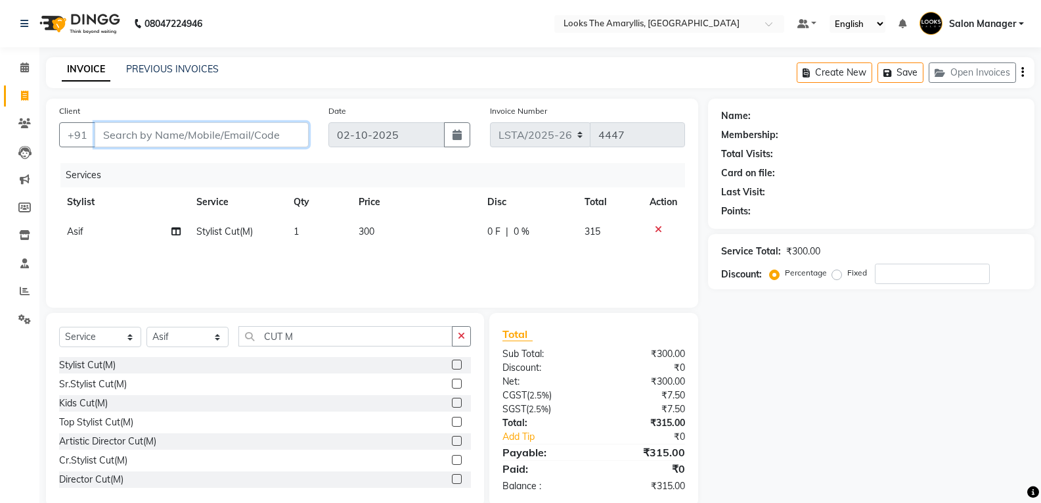
click at [198, 139] on input "Client" at bounding box center [202, 134] width 214 height 25
type input "9"
type input "0"
type input "9810287516"
click at [276, 136] on span "Add Client" at bounding box center [275, 134] width 52 height 13
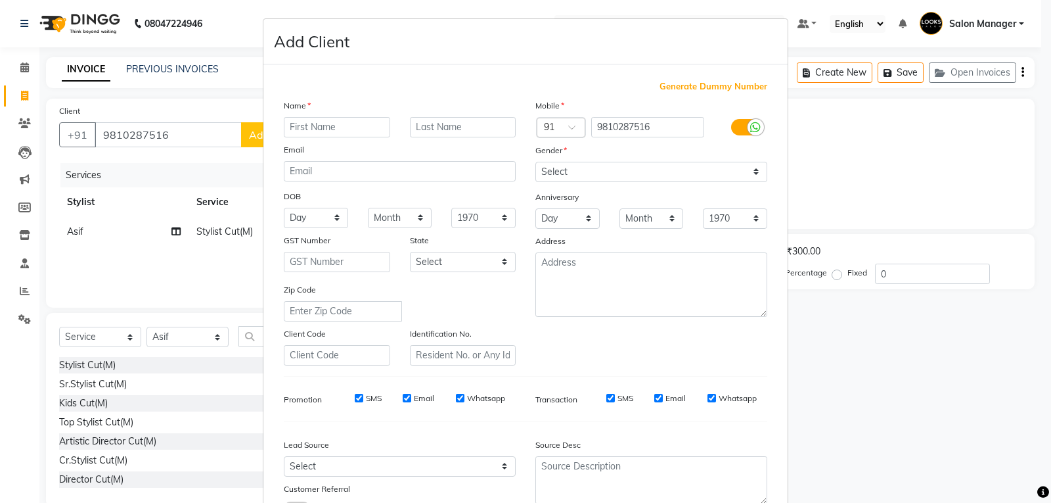
click at [320, 129] on input "text" at bounding box center [337, 127] width 106 height 20
type input "[PERSON_NAME]"
type input "MATHUR"
click at [754, 174] on select "Select Male Female Other Prefer Not To Say" at bounding box center [651, 172] width 232 height 20
select select "male"
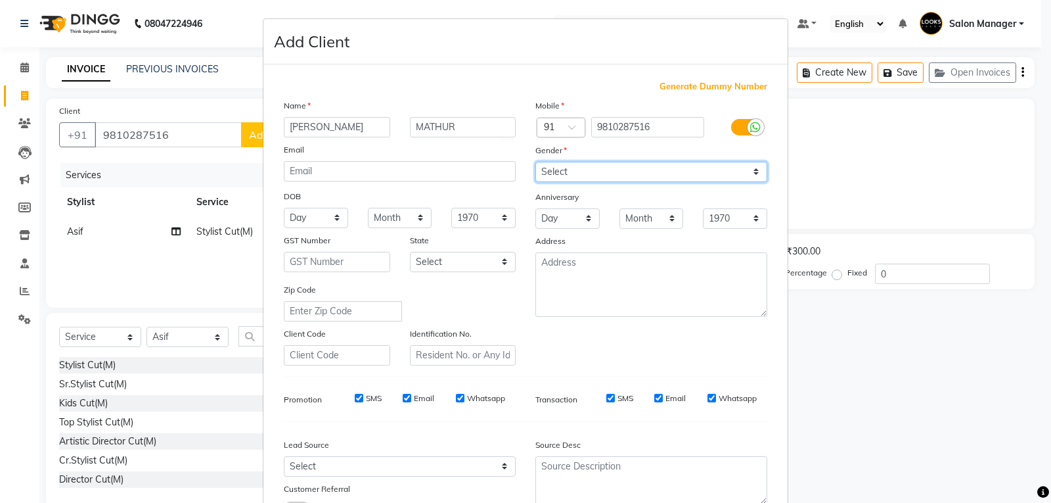
click at [535, 162] on select "Select Male Female Other Prefer Not To Say" at bounding box center [651, 172] width 232 height 20
click at [355, 398] on input "SMS" at bounding box center [359, 397] width 9 height 9
checkbox input "false"
click at [403, 397] on input "Email" at bounding box center [407, 397] width 9 height 9
checkbox input "false"
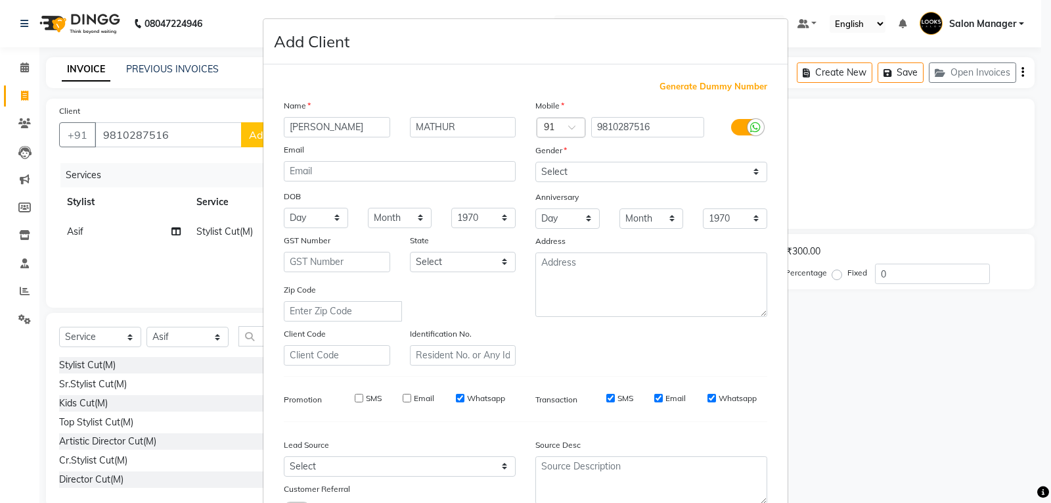
click at [657, 398] on input "Email" at bounding box center [658, 397] width 9 height 9
checkbox input "false"
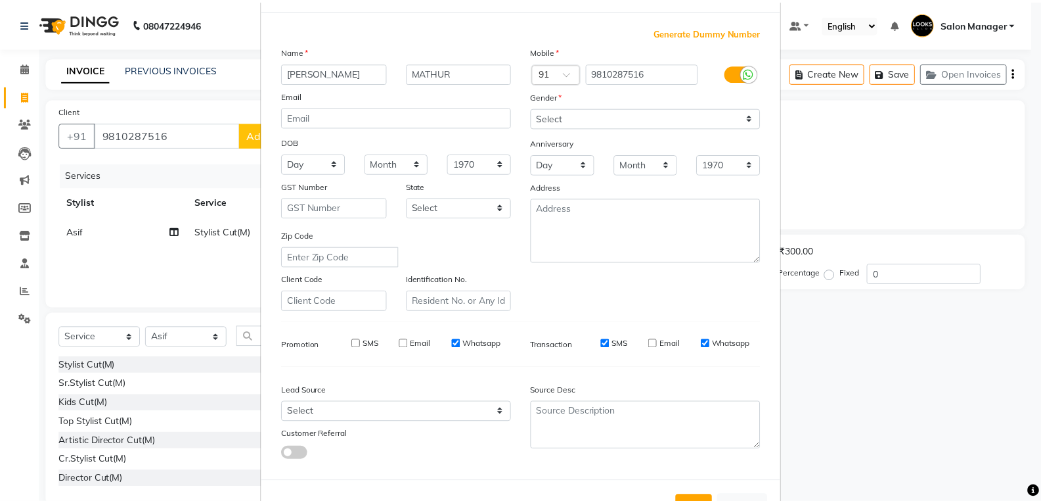
scroll to position [104, 0]
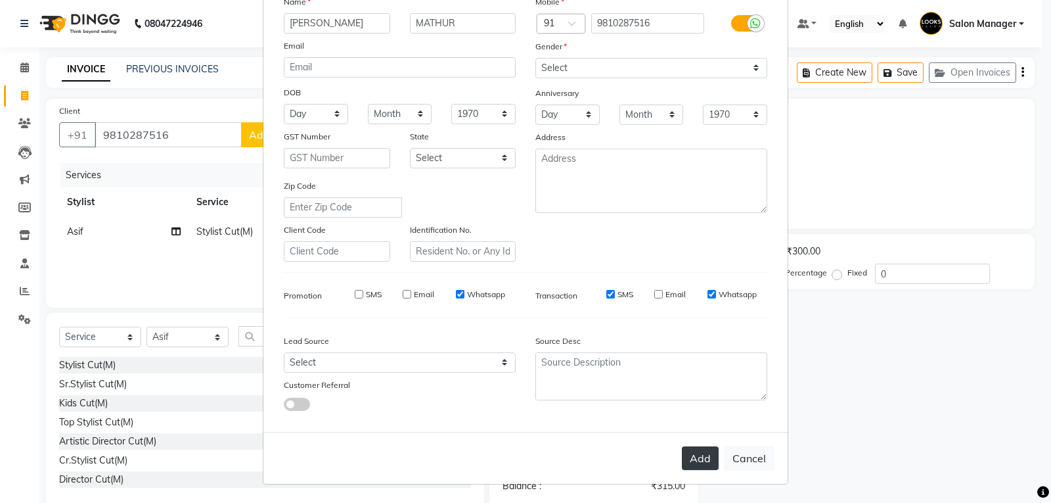
click at [693, 453] on button "Add" at bounding box center [700, 458] width 37 height 24
select select
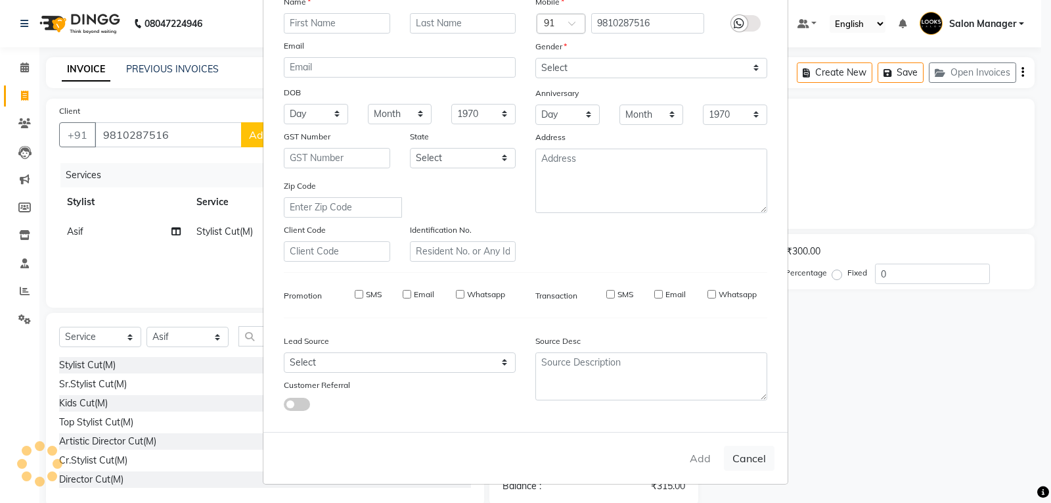
select select
checkbox input "false"
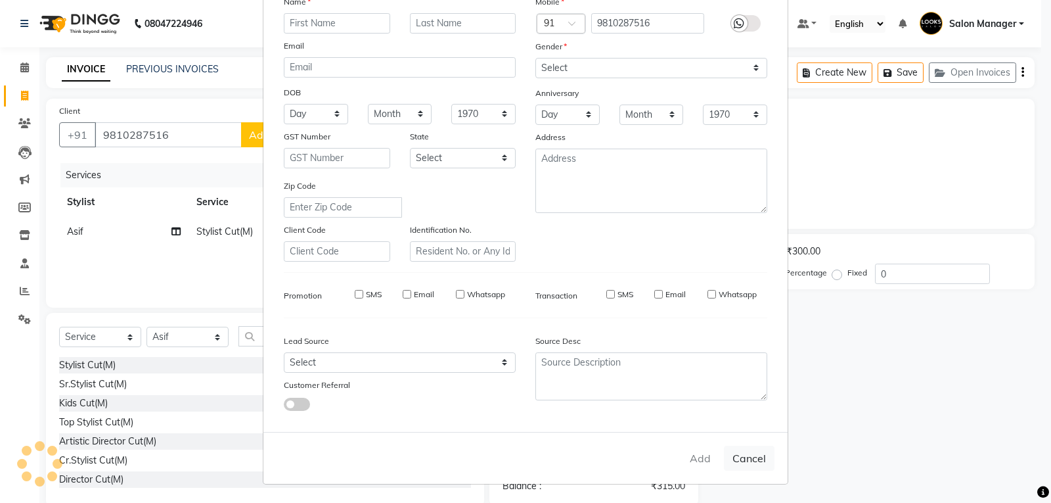
checkbox input "false"
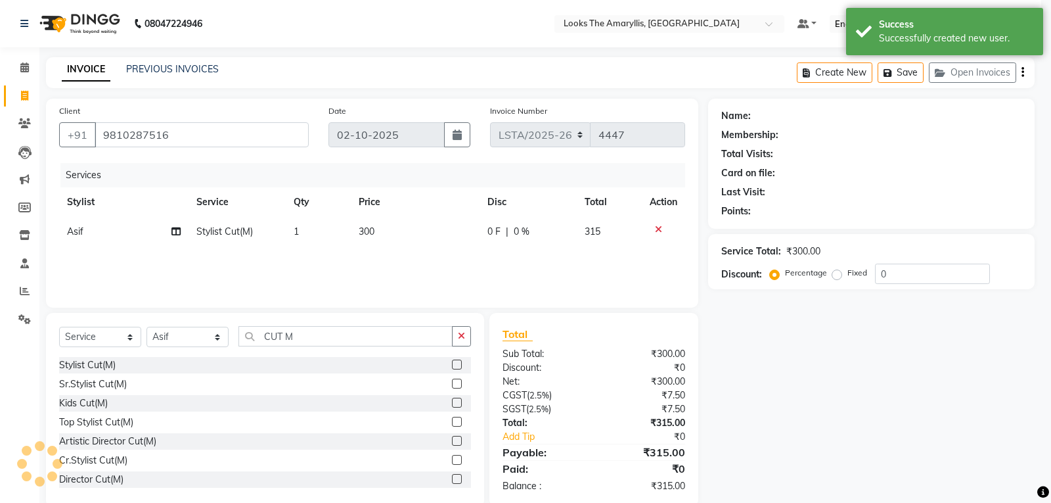
select select "1: Object"
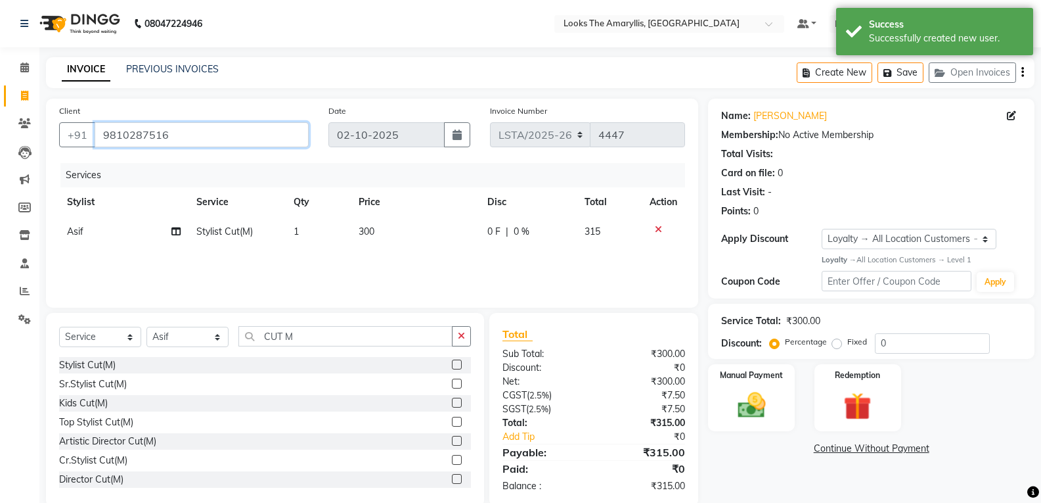
click at [233, 134] on input "9810287516" at bounding box center [202, 134] width 214 height 25
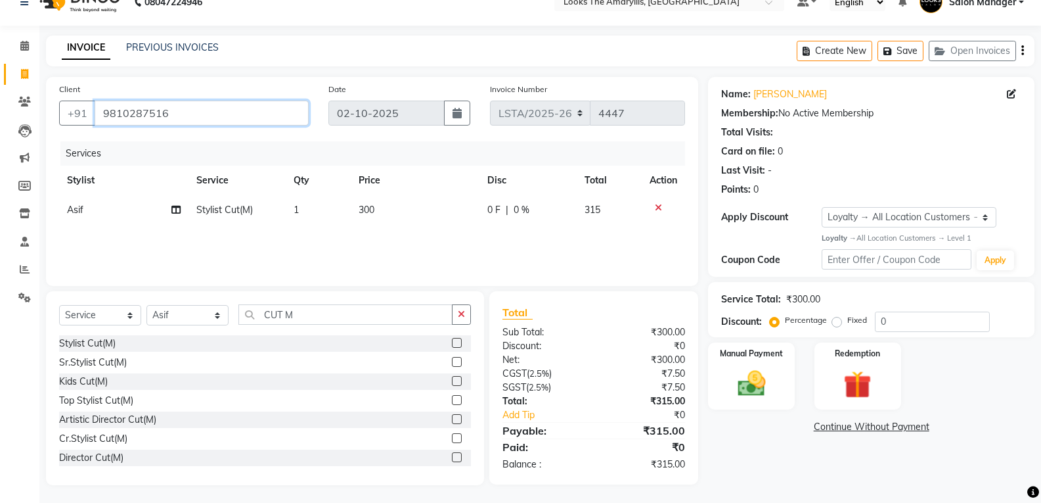
scroll to position [24, 0]
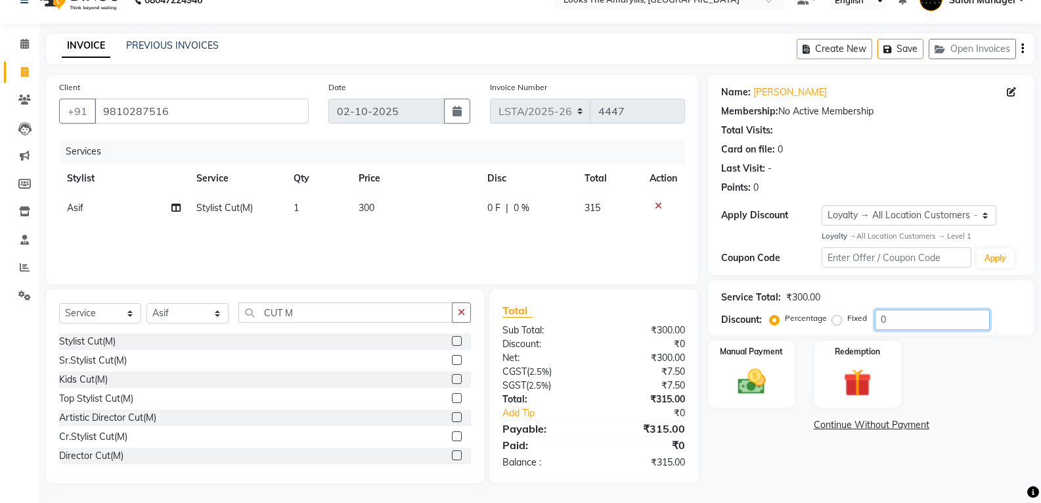
click at [909, 323] on input "0" at bounding box center [932, 319] width 115 height 20
type input "2"
type input "3"
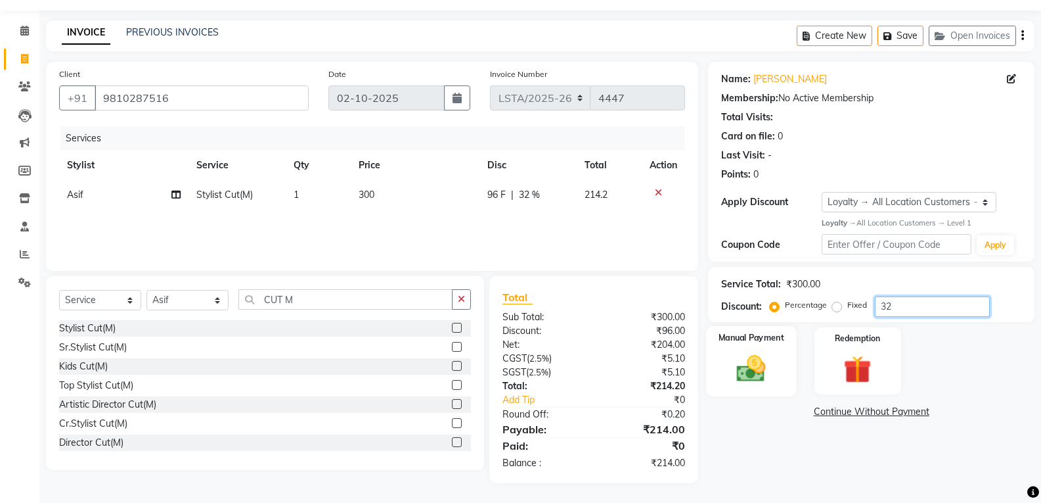
type input "32"
click at [751, 378] on img at bounding box center [751, 368] width 47 height 34
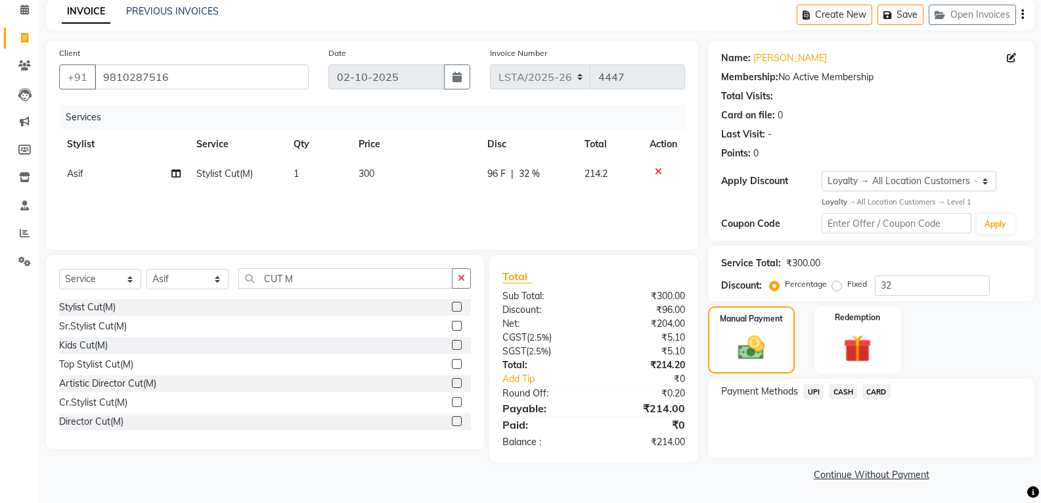
scroll to position [59, 0]
click at [840, 393] on span "CASH" at bounding box center [843, 389] width 28 height 15
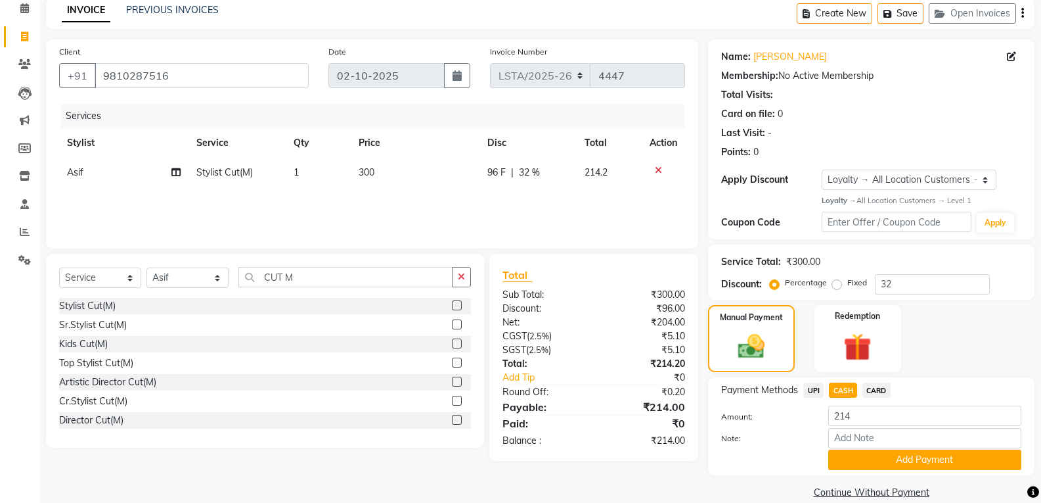
scroll to position [78, 0]
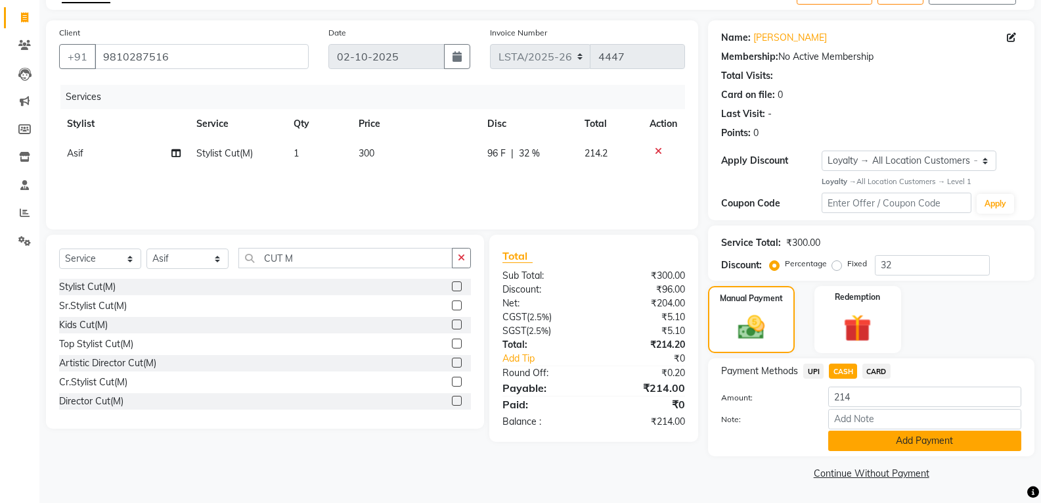
click at [855, 434] on button "Add Payment" at bounding box center [924, 440] width 193 height 20
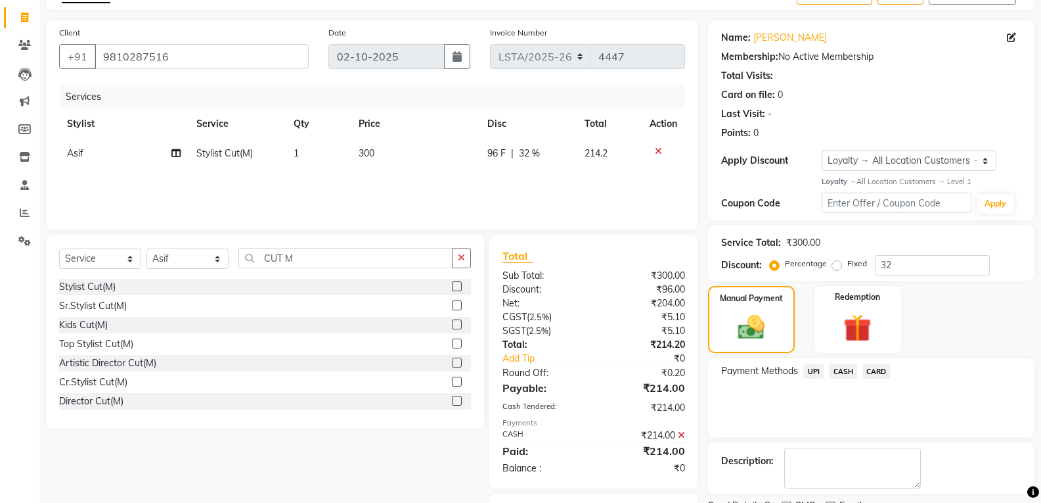
scroll to position [148, 0]
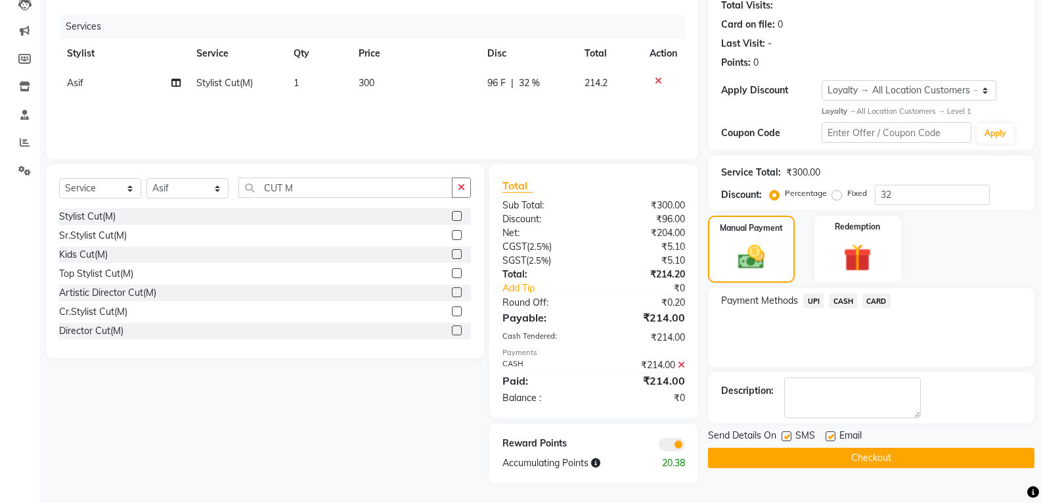
click at [788, 432] on label at bounding box center [787, 436] width 10 height 10
click at [788, 432] on input "checkbox" at bounding box center [786, 436] width 9 height 9
checkbox input "false"
click at [830, 437] on label at bounding box center [831, 436] width 10 height 10
click at [830, 437] on input "checkbox" at bounding box center [830, 436] width 9 height 9
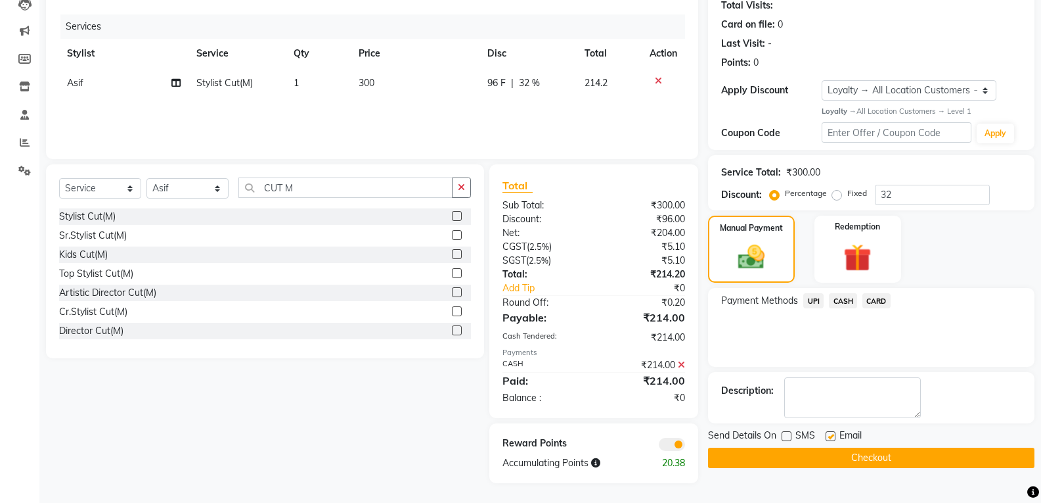
checkbox input "false"
click at [814, 455] on button "Checkout" at bounding box center [871, 457] width 326 height 20
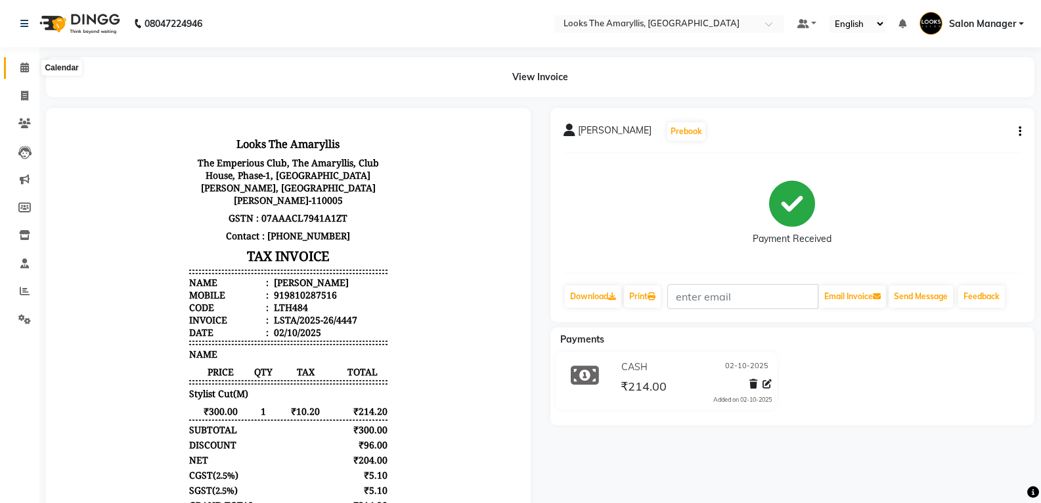
click at [24, 64] on icon at bounding box center [24, 67] width 9 height 10
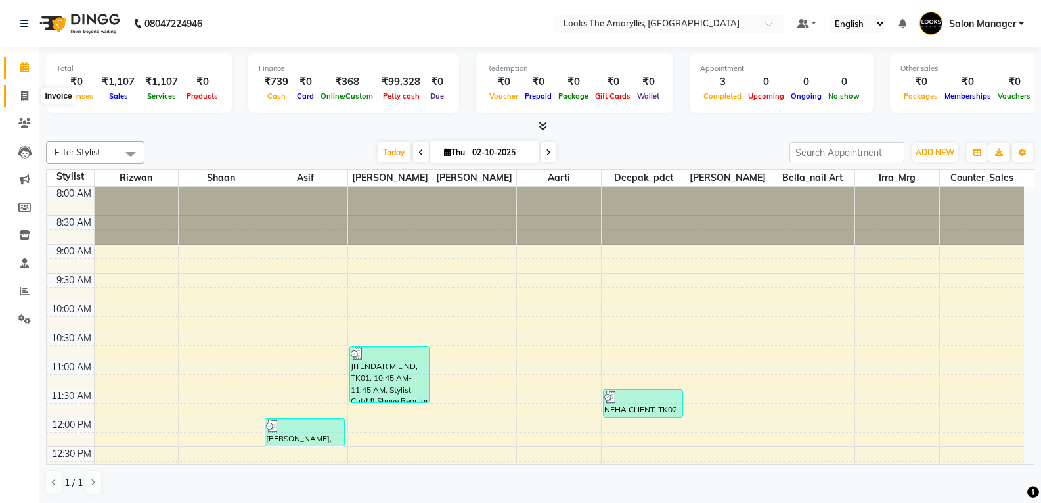
click at [30, 92] on span at bounding box center [24, 96] width 23 height 15
select select "service"
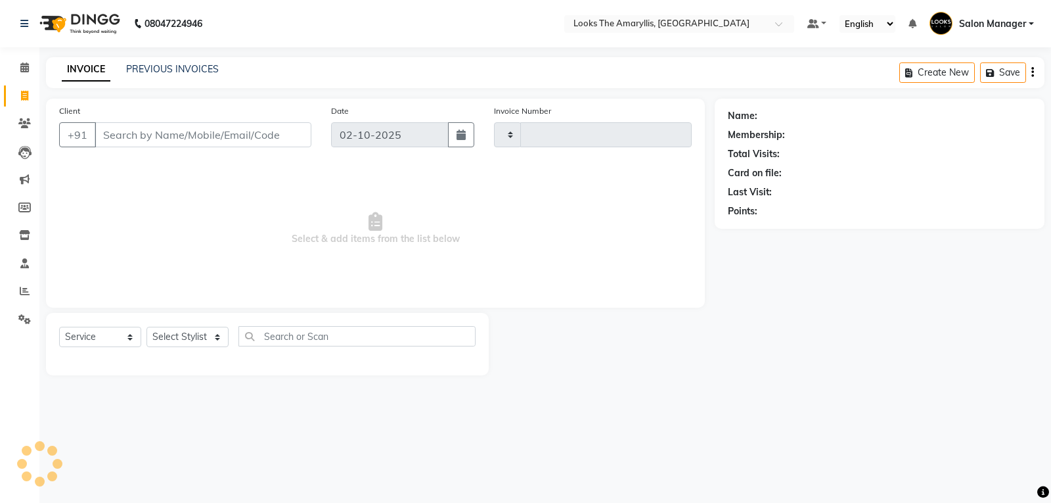
type input "4448"
select select "8939"
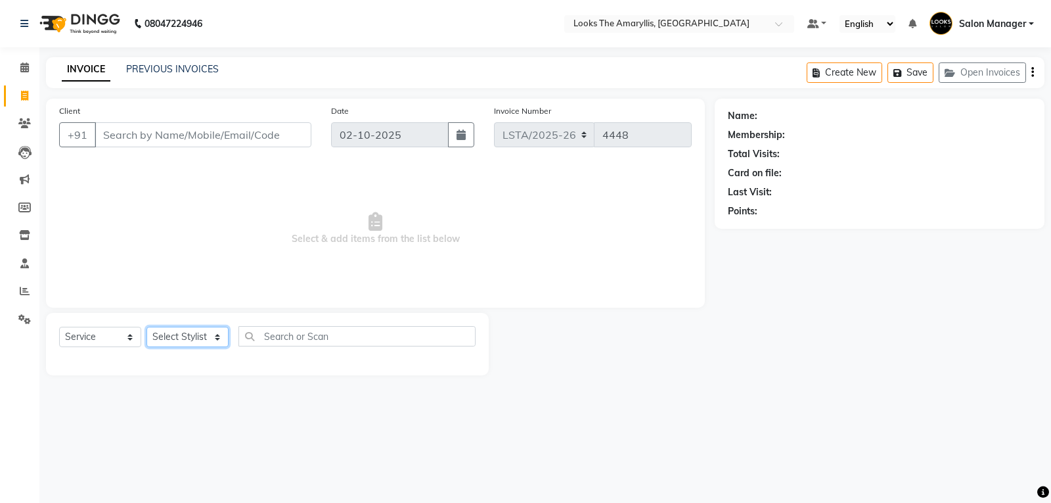
click at [222, 336] on select "Select Stylist Aarti Asif Bella_nail art Counter_Sales Deepak_pdct Irra_Mrg Rit…" at bounding box center [187, 336] width 82 height 20
select select "89954"
click at [146, 326] on select "Select Stylist Aarti Asif Bella_nail art Counter_Sales Deepak_pdct Irra_Mrg Rit…" at bounding box center [187, 336] width 82 height 20
click at [134, 342] on select "Select Service Product Membership Package Voucher Prepaid Gift Card" at bounding box center [100, 336] width 82 height 20
select select "P"
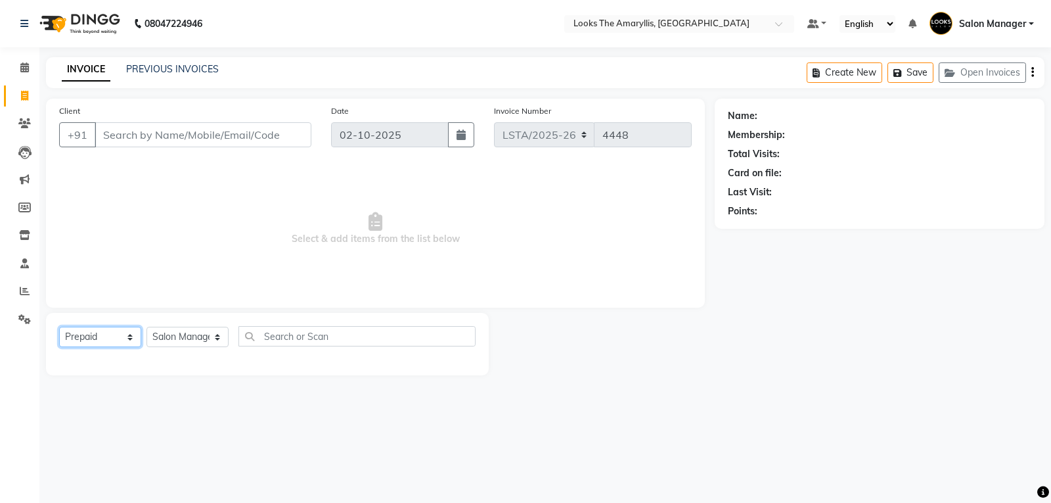
click at [59, 326] on select "Select Service Product Membership Package Voucher Prepaid Gift Card" at bounding box center [100, 336] width 82 height 20
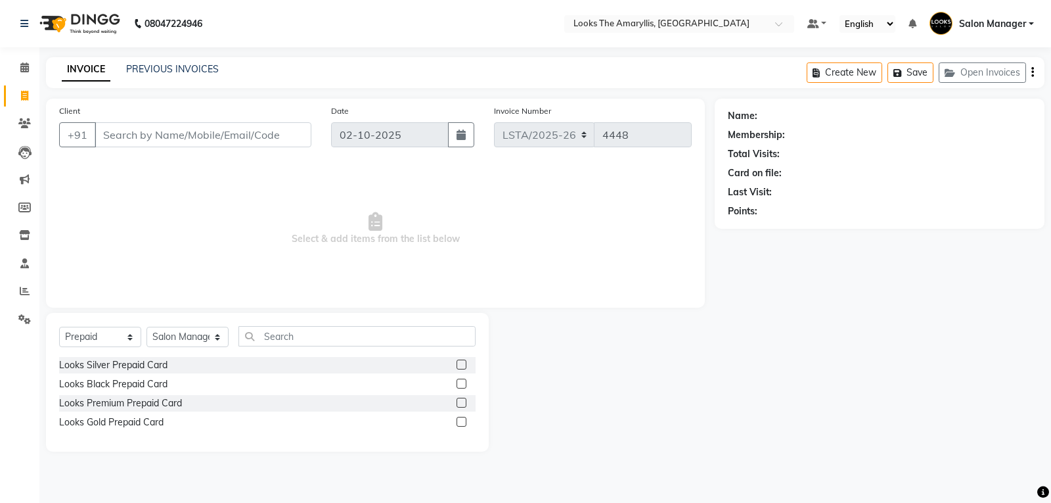
click at [459, 384] on label at bounding box center [462, 383] width 10 height 10
click at [459, 384] on input "checkbox" at bounding box center [461, 384] width 9 height 9
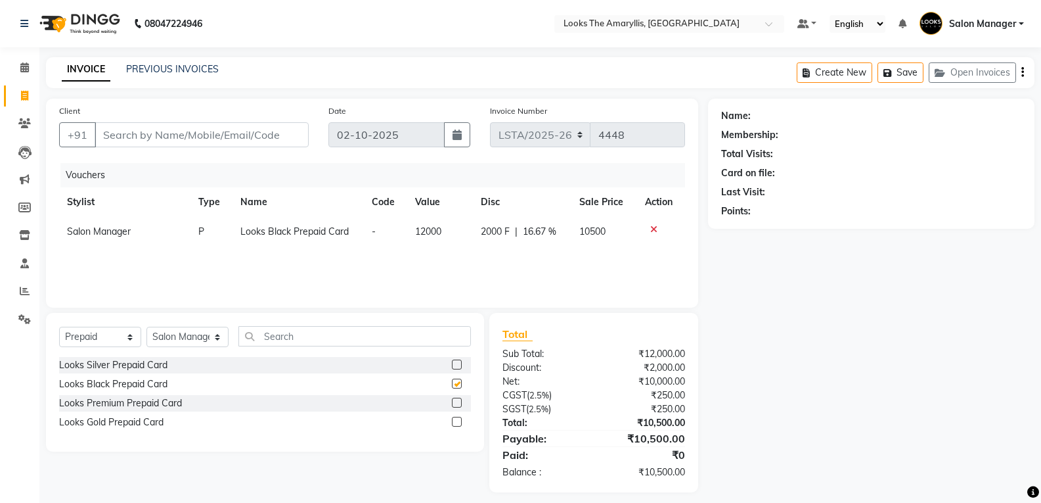
checkbox input "false"
click at [655, 226] on icon at bounding box center [653, 229] width 7 height 9
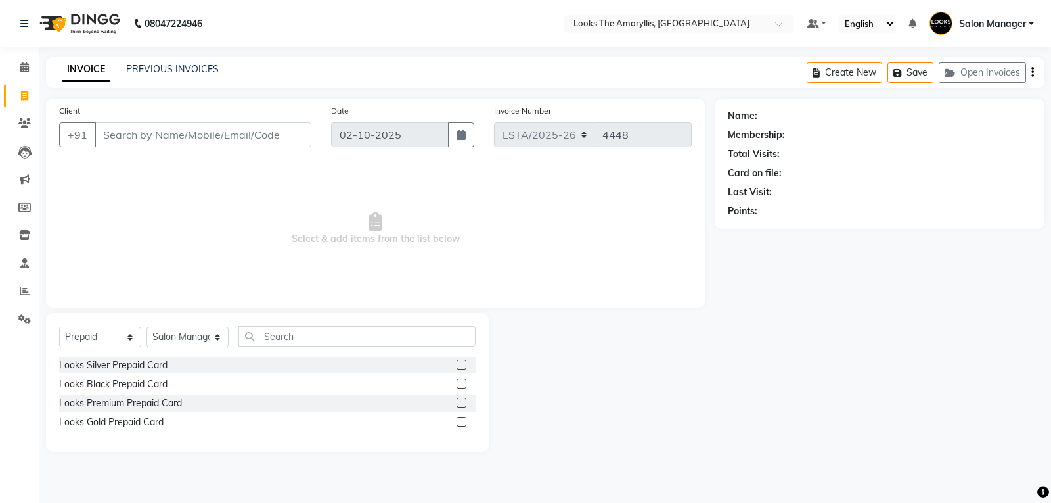
click at [459, 363] on label at bounding box center [462, 364] width 10 height 10
click at [459, 363] on input "checkbox" at bounding box center [461, 365] width 9 height 9
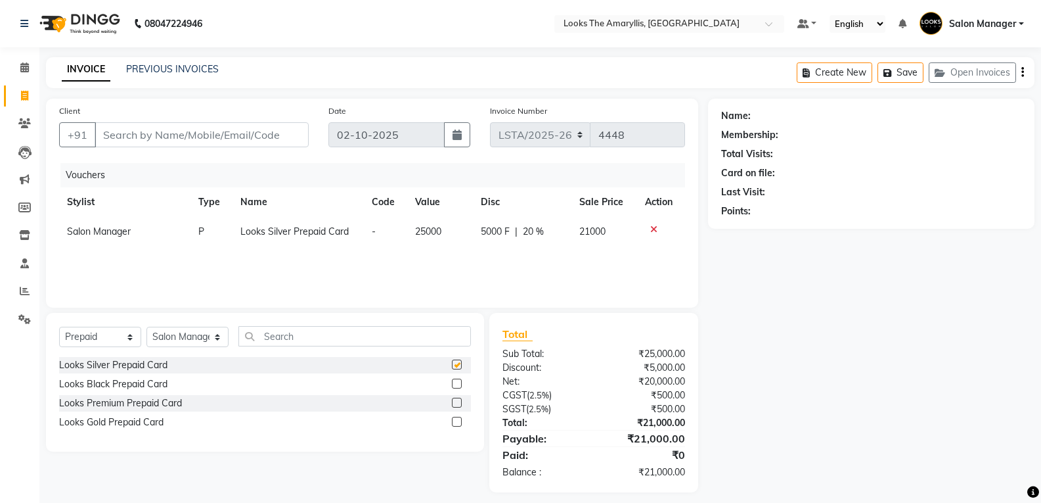
checkbox input "false"
click at [652, 229] on icon at bounding box center [653, 229] width 7 height 9
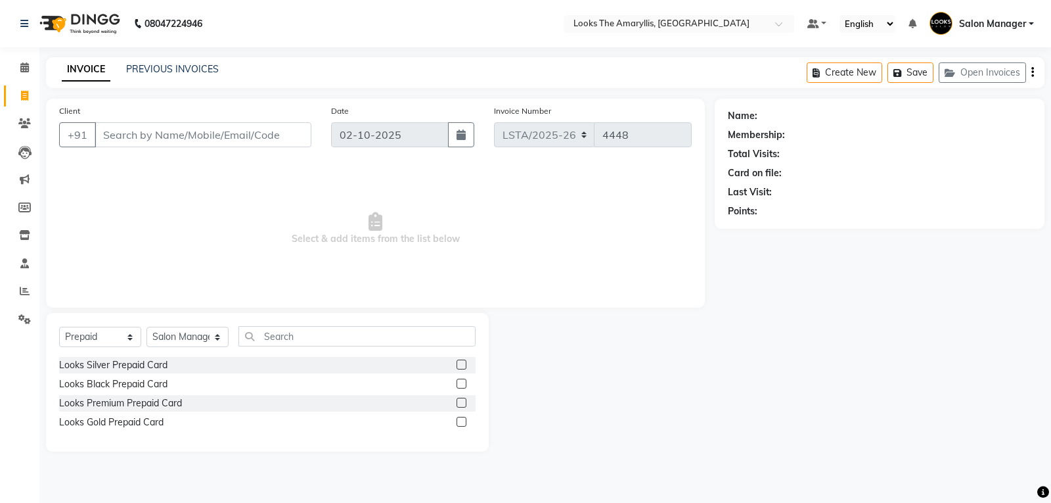
click at [463, 404] on label at bounding box center [462, 402] width 10 height 10
click at [463, 404] on input "checkbox" at bounding box center [461, 403] width 9 height 9
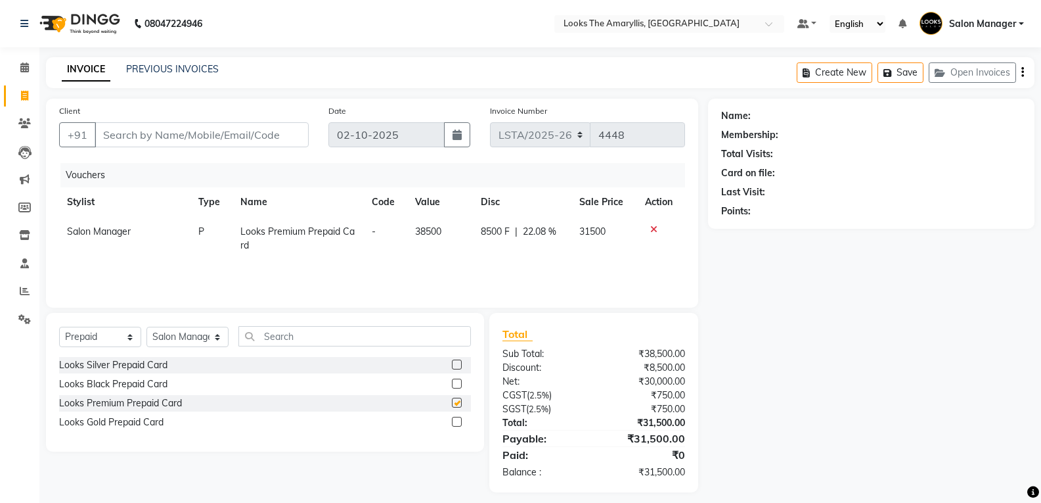
checkbox input "false"
click at [653, 226] on icon at bounding box center [653, 229] width 7 height 9
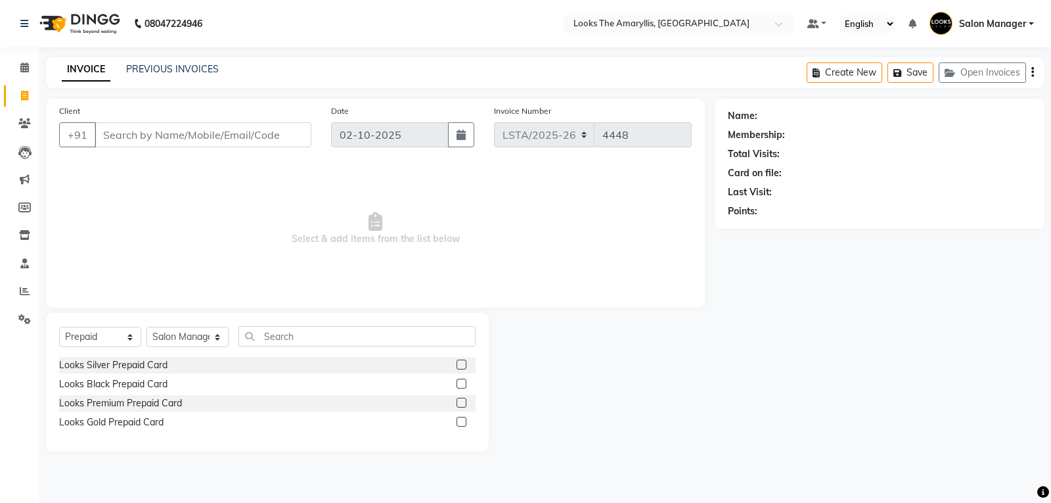
click at [462, 424] on label at bounding box center [462, 421] width 10 height 10
click at [462, 424] on input "checkbox" at bounding box center [461, 422] width 9 height 9
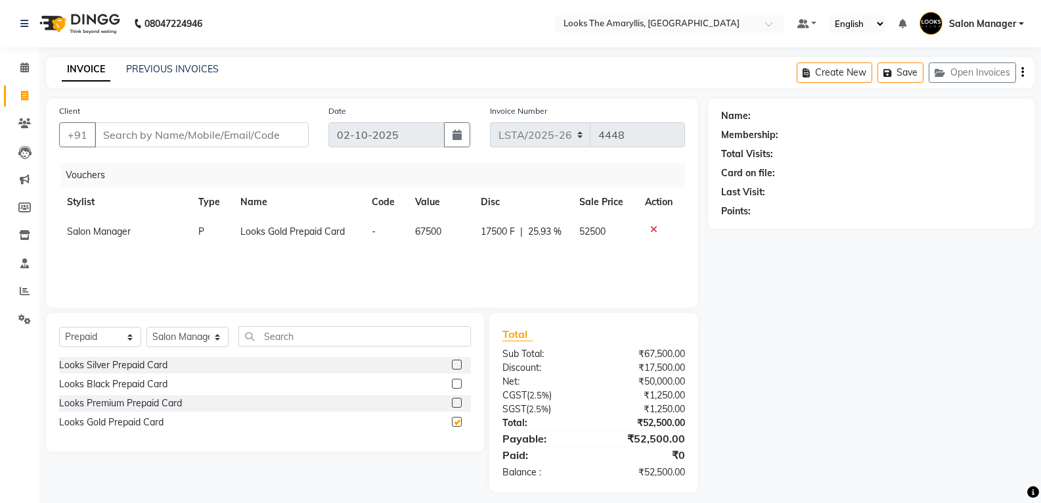
checkbox input "false"
click at [652, 227] on icon at bounding box center [653, 229] width 7 height 9
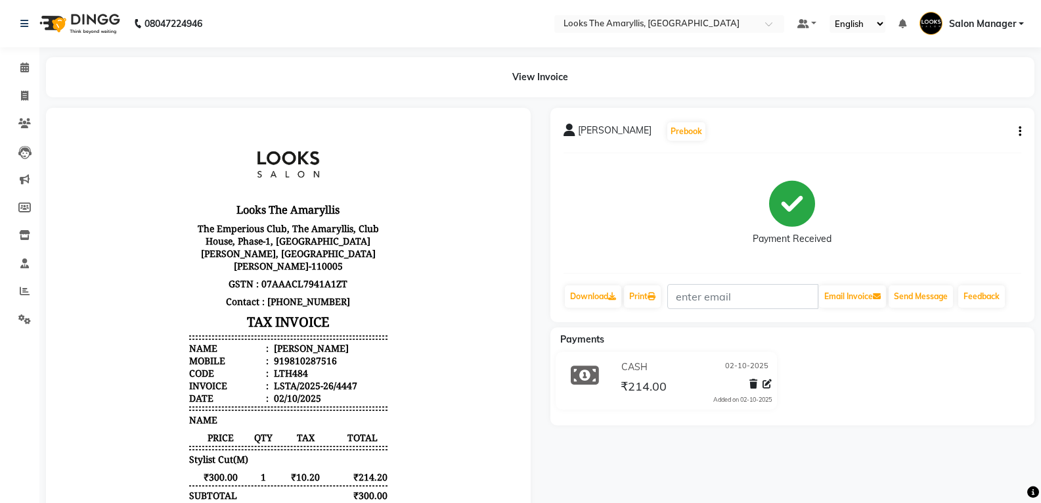
select select "service"
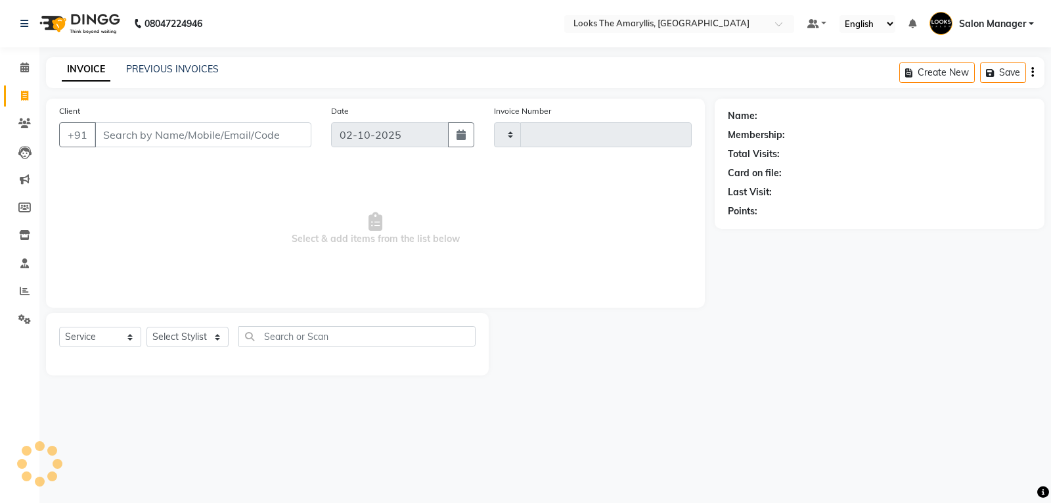
type input "4448"
select select "8939"
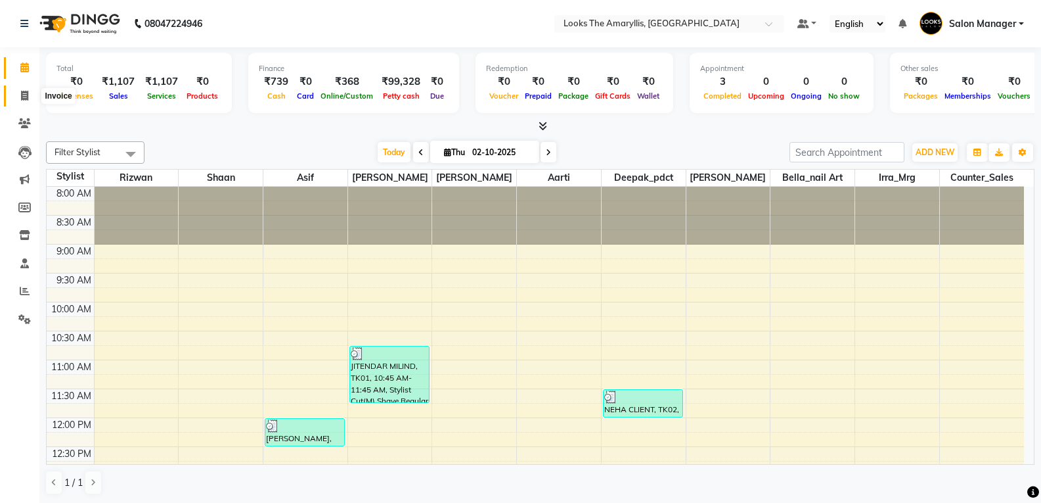
click at [22, 98] on icon at bounding box center [24, 96] width 7 height 10
select select "service"
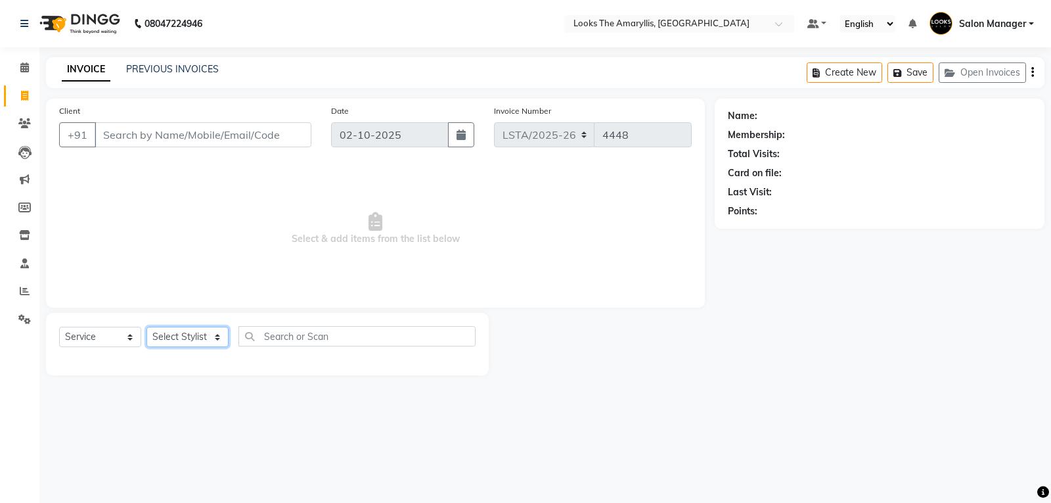
click at [216, 338] on select "Select Stylist Aarti Asif Bella_nail art Counter_Sales Deepak_pdct Irra_Mrg Rit…" at bounding box center [187, 336] width 82 height 20
click at [217, 334] on select "Select Stylist Aarti Asif Bella_nail art Counter_Sales Deepak_pdct Irra_Mrg Rit…" at bounding box center [187, 336] width 82 height 20
select select "90430"
click at [146, 326] on select "Select Stylist Aarti Asif Bella_nail art Counter_Sales Deepak_pdct Irra_Mrg Rit…" at bounding box center [187, 336] width 82 height 20
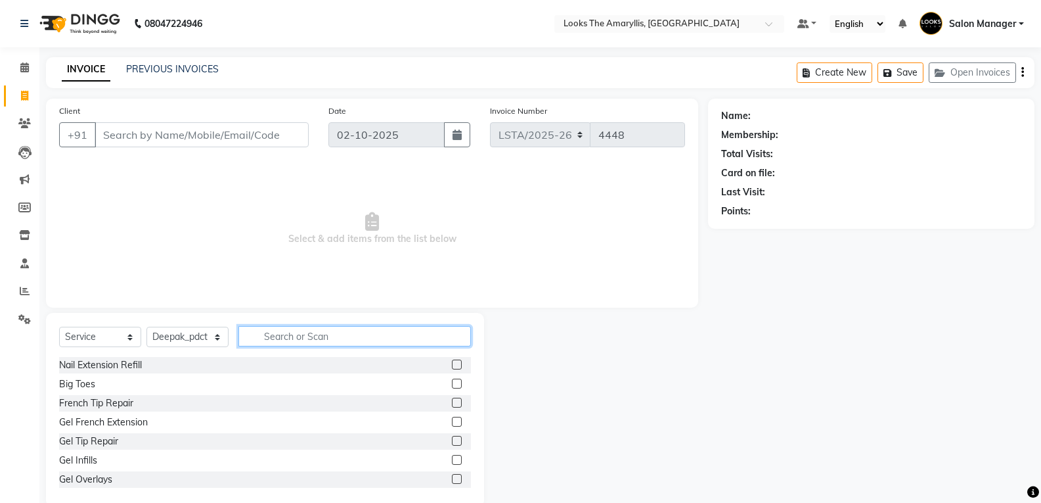
click at [286, 332] on input "text" at bounding box center [354, 336] width 233 height 20
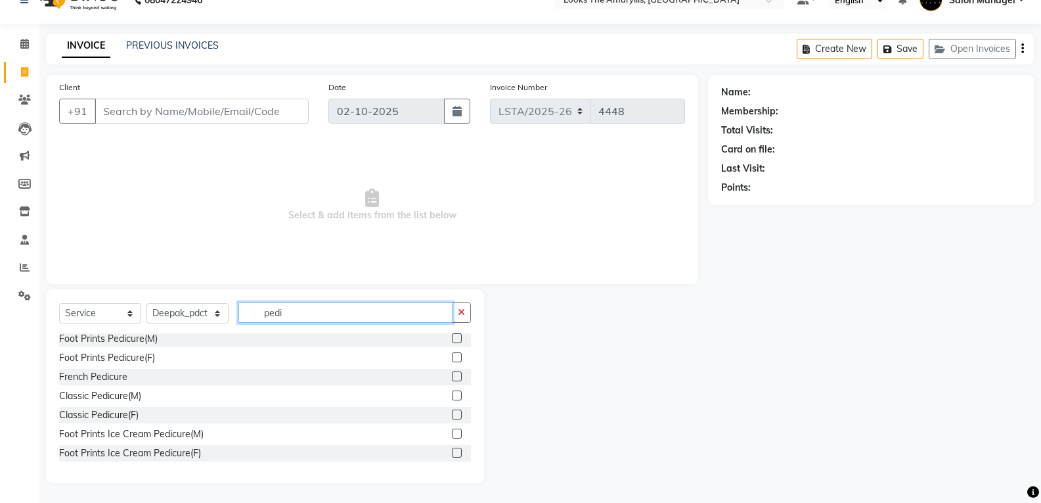
scroll to position [192, 0]
type input "pedi"
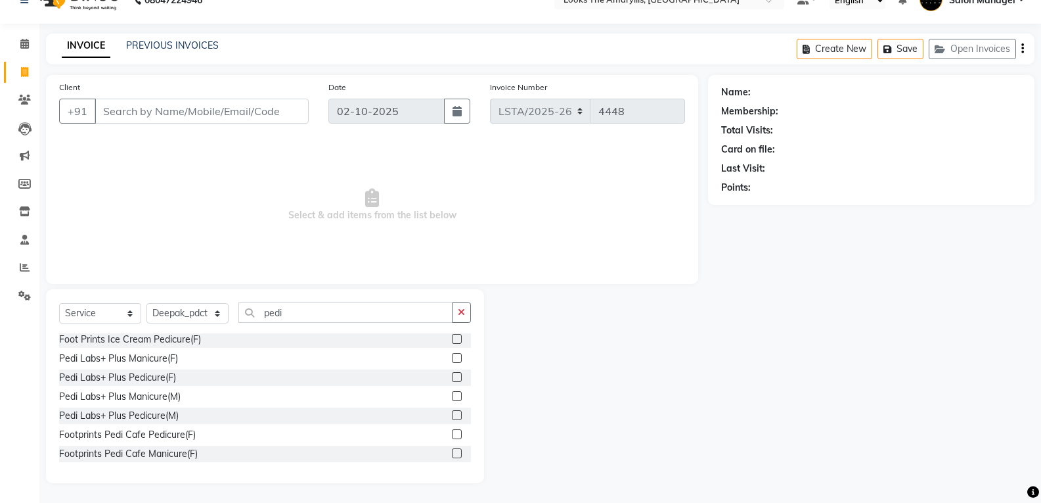
click at [452, 429] on label at bounding box center [457, 434] width 10 height 10
click at [452, 430] on input "checkbox" at bounding box center [456, 434] width 9 height 9
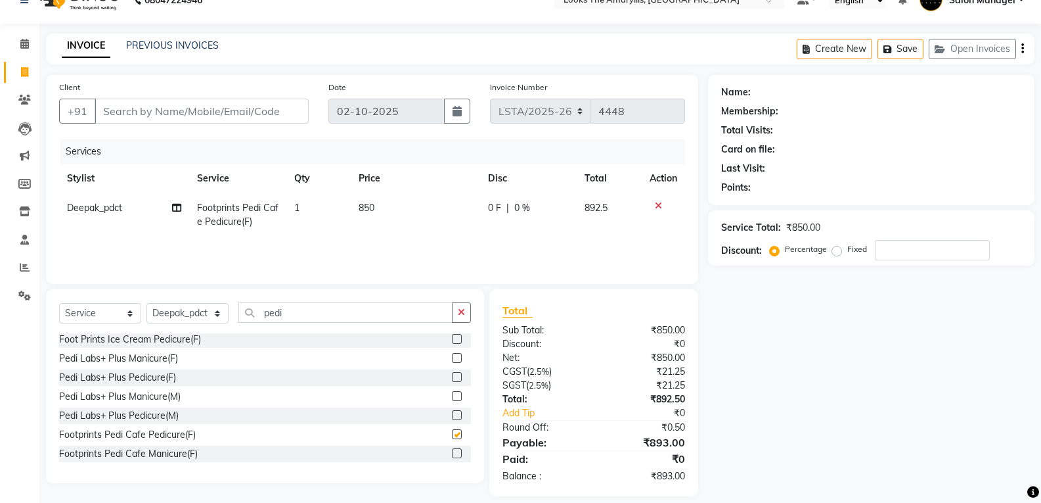
checkbox input "false"
click at [370, 208] on span "850" at bounding box center [367, 208] width 16 height 12
select select "90430"
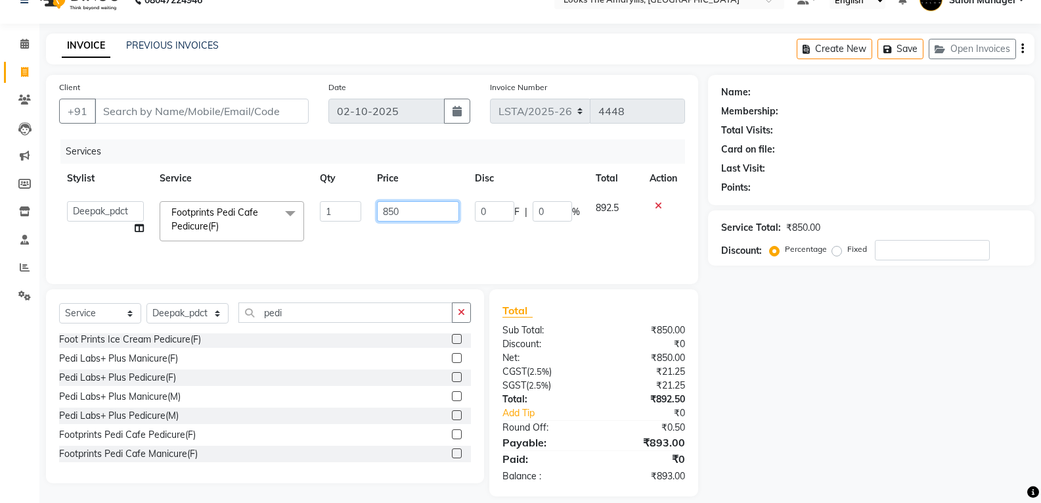
click at [407, 208] on input "850" at bounding box center [418, 211] width 82 height 20
type input "8"
type input "750"
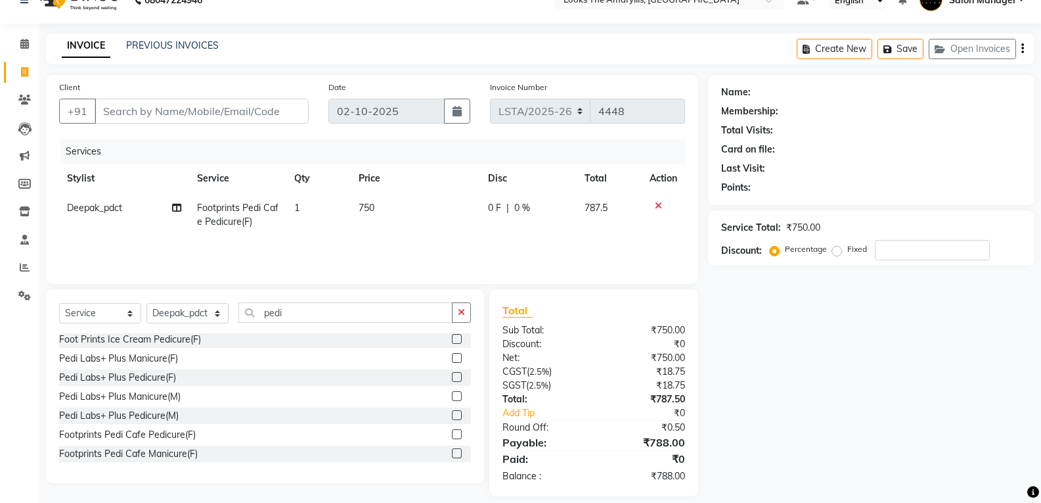
click at [562, 328] on div "Sub Total:" at bounding box center [543, 330] width 101 height 14
drag, startPoint x: 268, startPoint y: 111, endPoint x: 472, endPoint y: 266, distance: 255.9
click at [268, 111] on input "Client" at bounding box center [202, 111] width 214 height 25
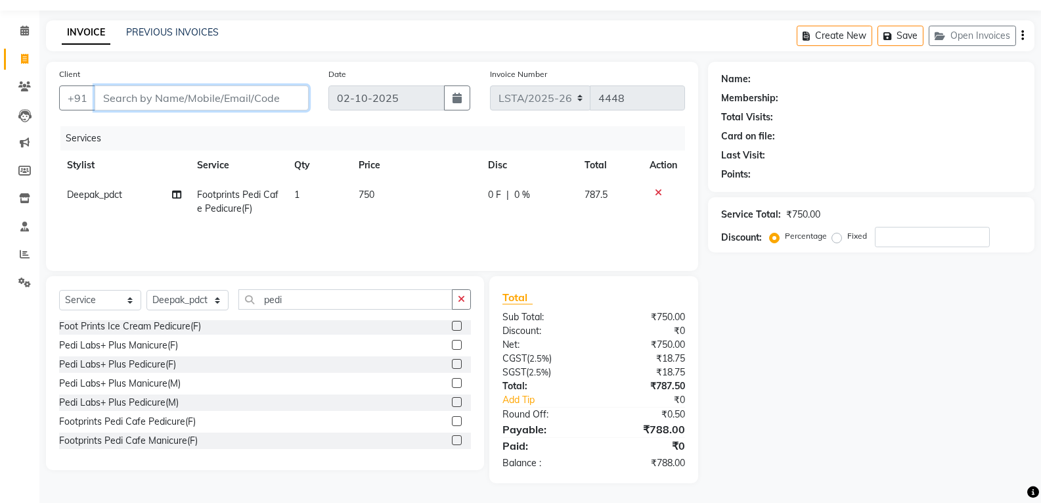
click at [276, 99] on input "Client" at bounding box center [202, 97] width 214 height 25
click at [183, 99] on input "Client" at bounding box center [202, 97] width 214 height 25
type input "9"
type input "0"
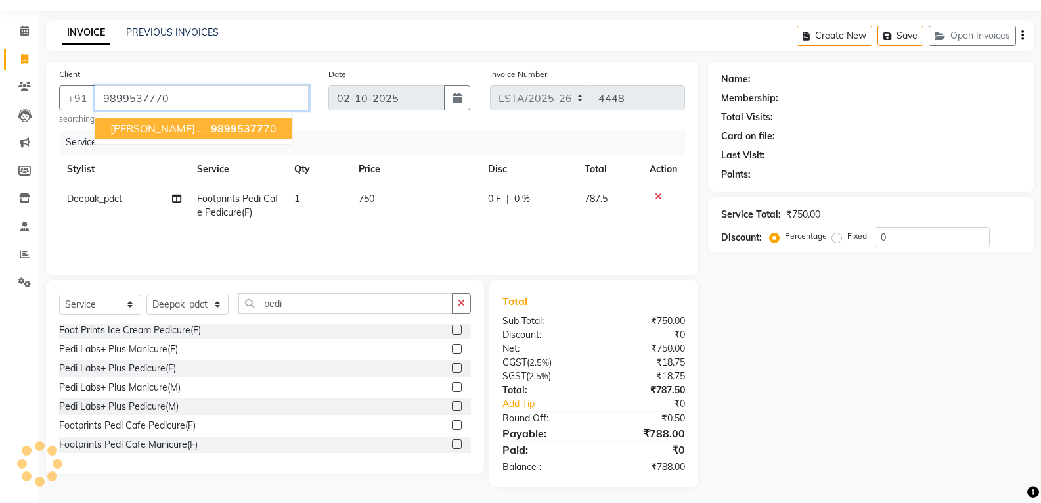
type input "9899537770"
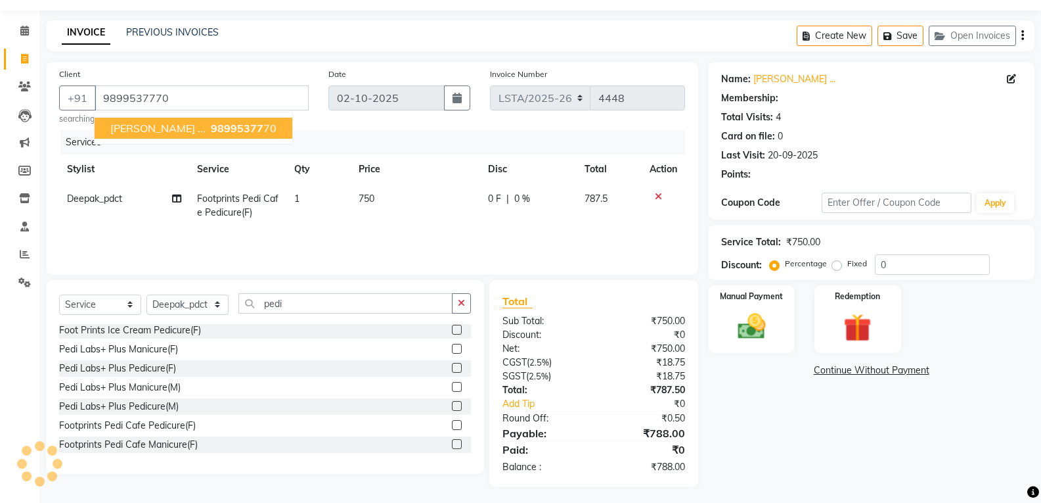
select select "1: Object"
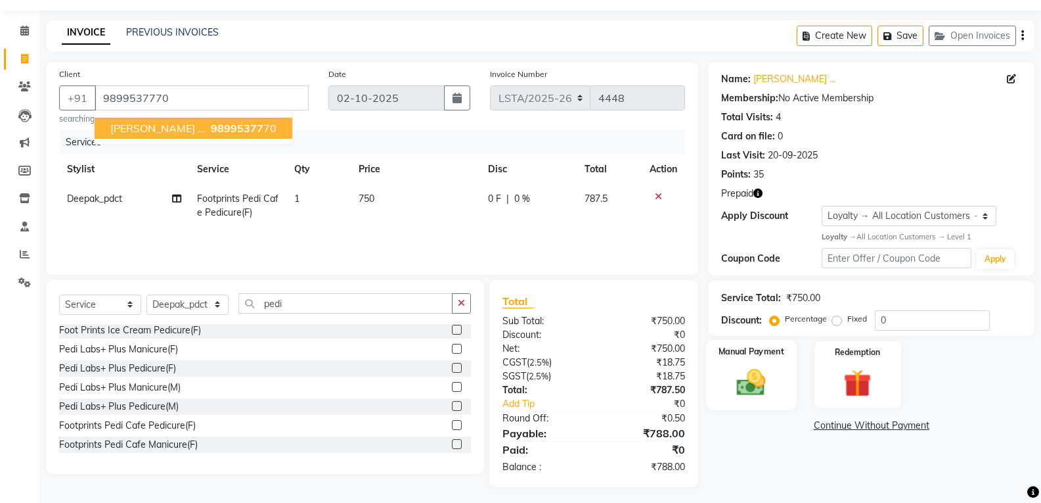
click at [772, 382] on img at bounding box center [751, 382] width 47 height 34
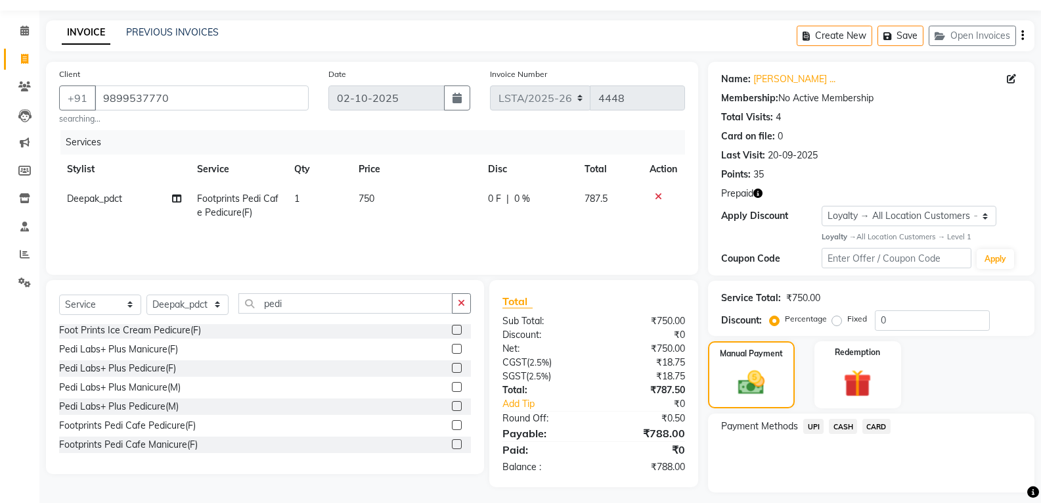
click at [812, 425] on span "UPI" at bounding box center [813, 425] width 20 height 15
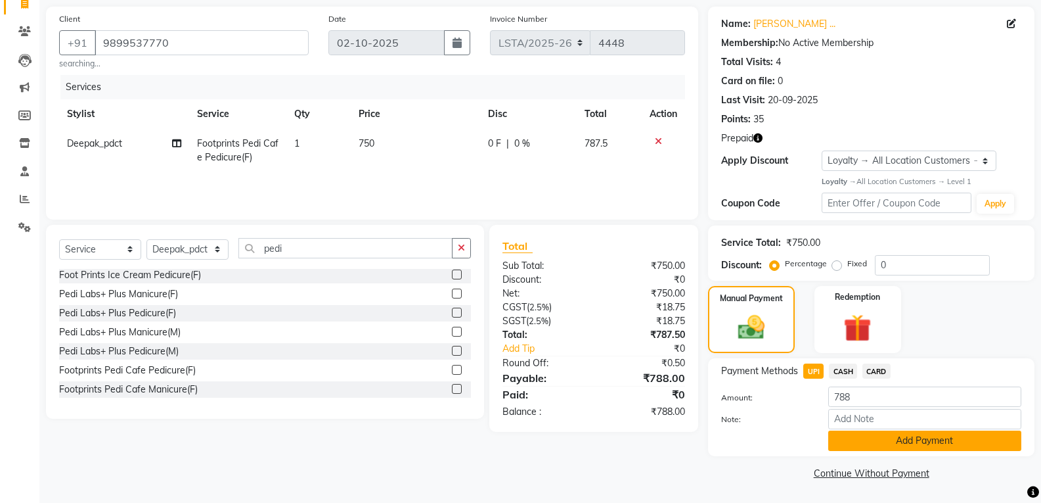
click at [868, 445] on button "Add Payment" at bounding box center [924, 440] width 193 height 20
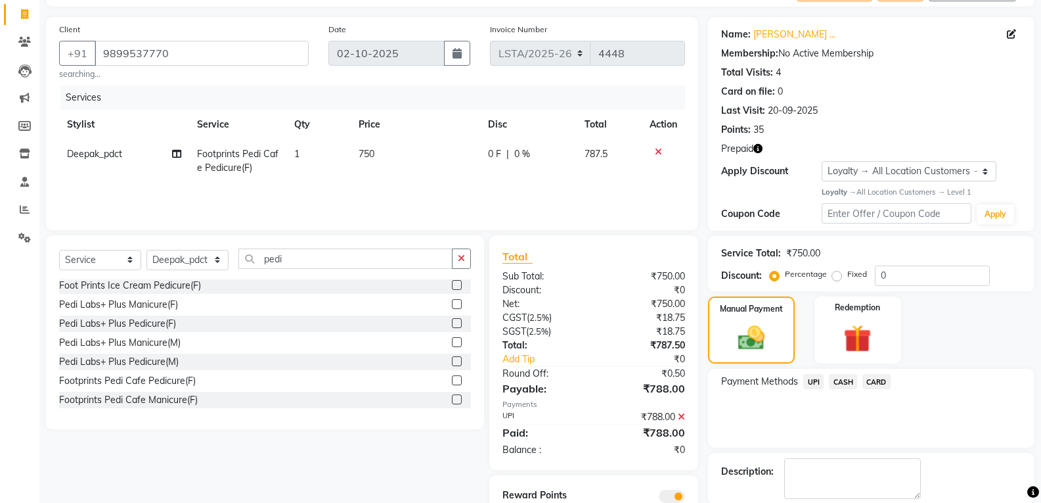
scroll to position [147, 0]
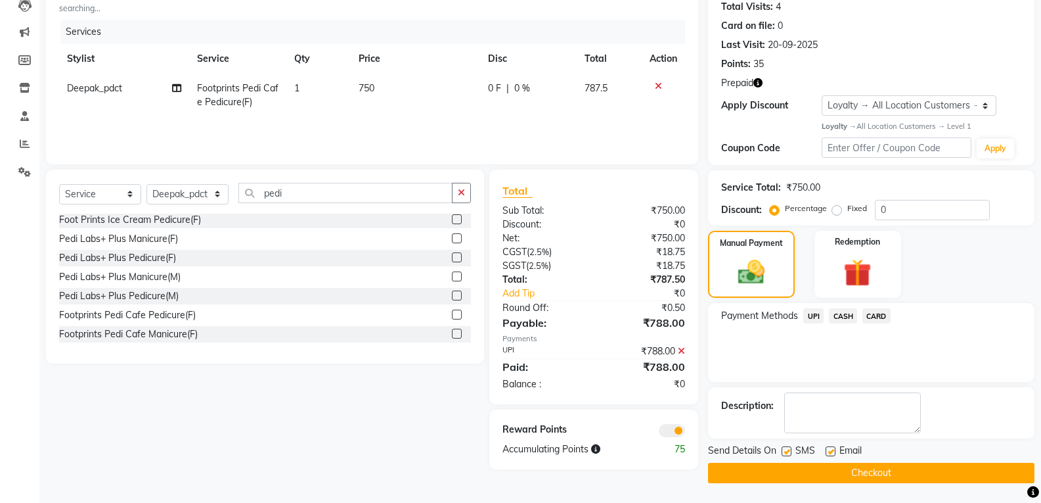
click at [786, 452] on label at bounding box center [787, 451] width 10 height 10
click at [786, 452] on input "checkbox" at bounding box center [786, 451] width 9 height 9
checkbox input "false"
click at [830, 449] on label at bounding box center [831, 451] width 10 height 10
click at [830, 449] on input "checkbox" at bounding box center [830, 451] width 9 height 9
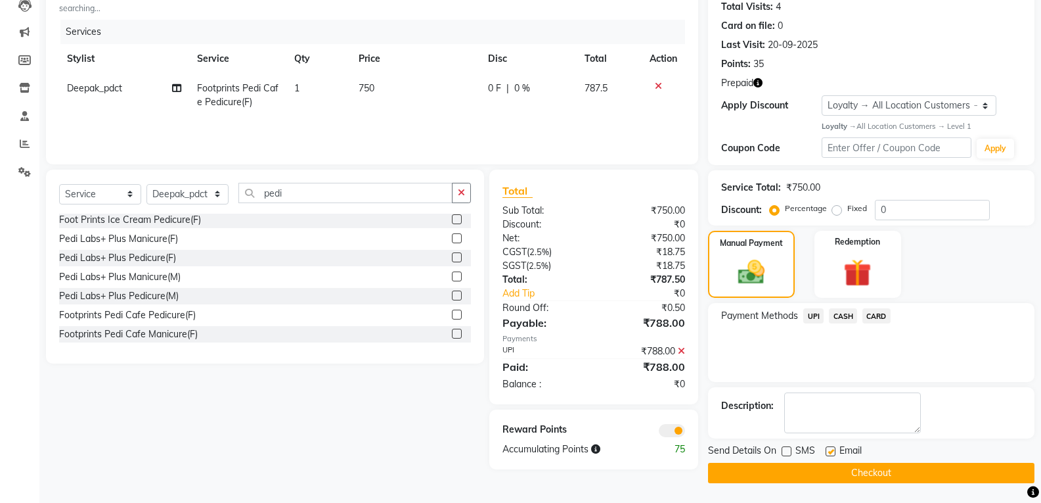
checkbox input "false"
click at [812, 470] on button "Checkout" at bounding box center [871, 472] width 326 height 20
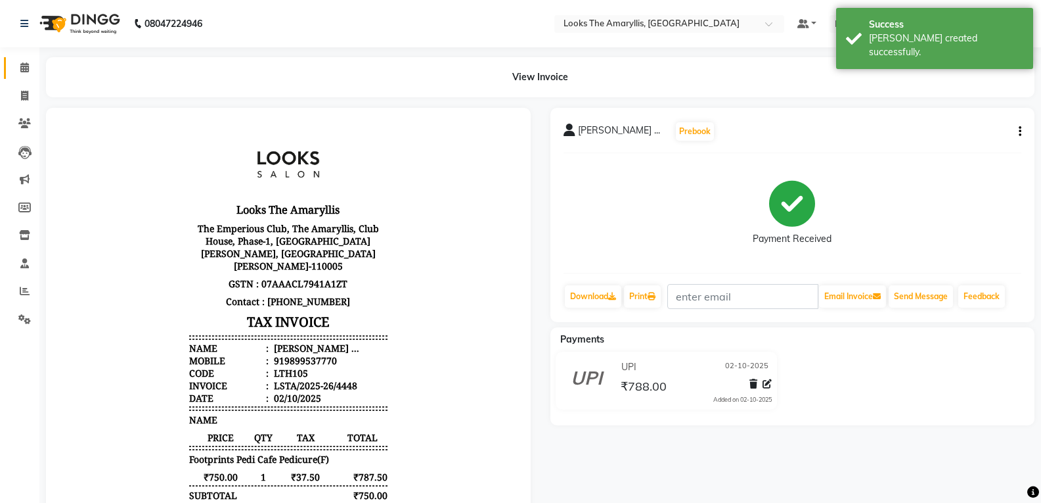
click at [24, 60] on link "Calendar" at bounding box center [20, 68] width 32 height 22
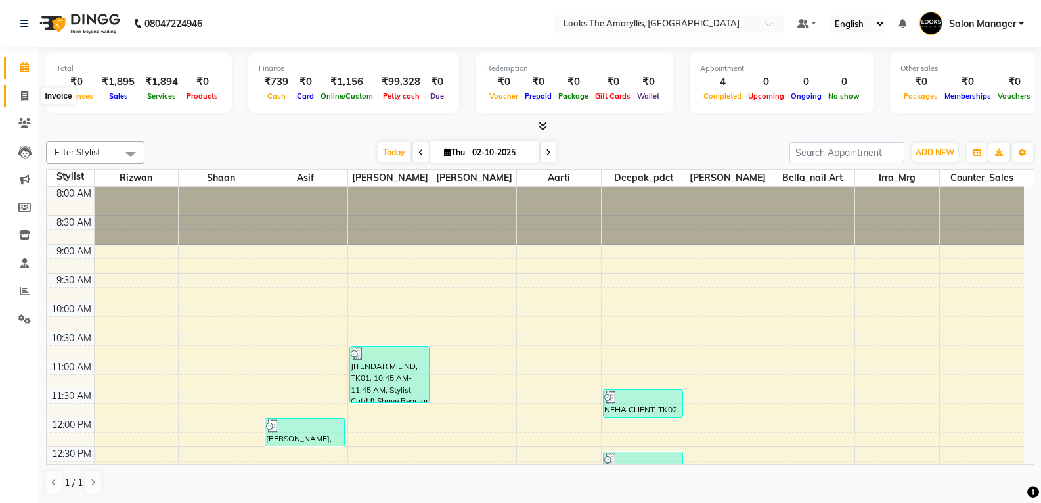
click at [25, 91] on icon at bounding box center [24, 96] width 7 height 10
select select "service"
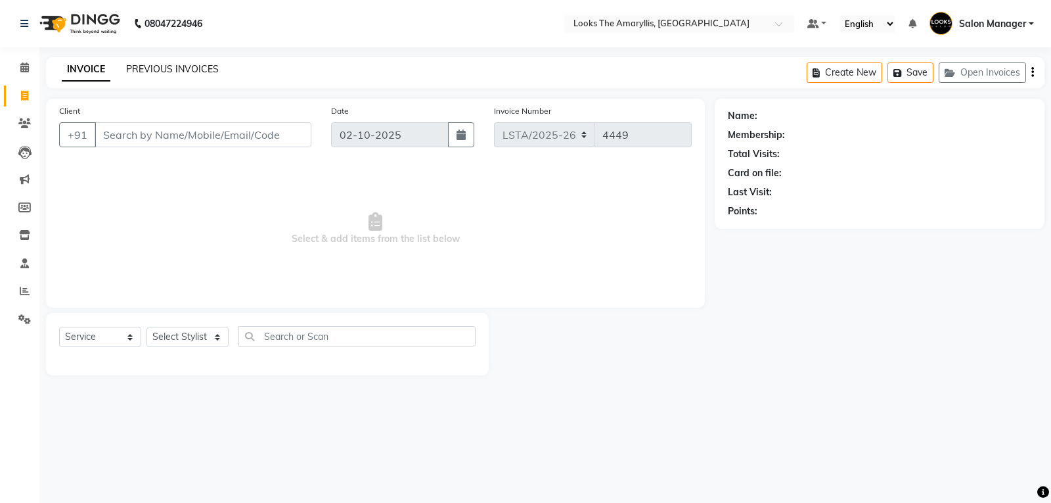
click at [212, 72] on link "PREVIOUS INVOICES" at bounding box center [172, 69] width 93 height 12
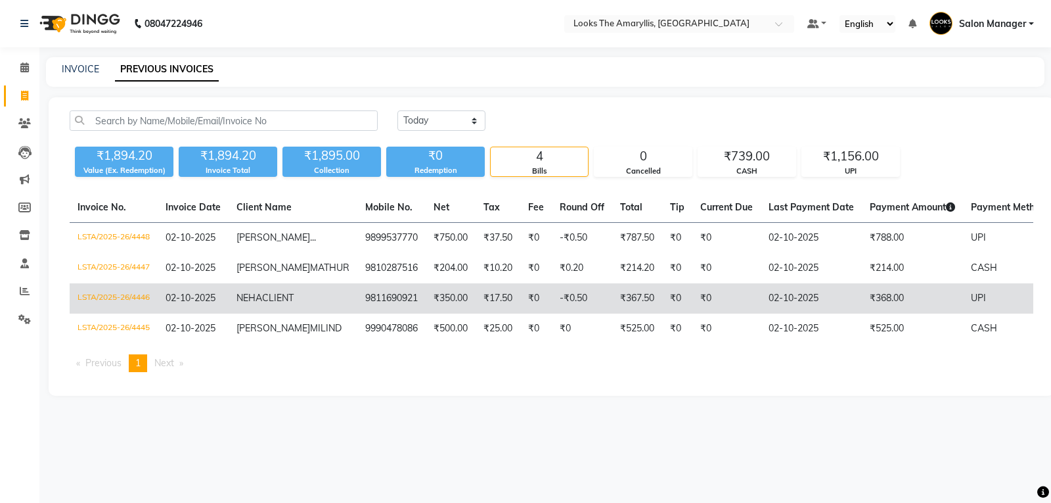
click at [116, 313] on td "LSTA/2025-26/4446" at bounding box center [114, 298] width 88 height 30
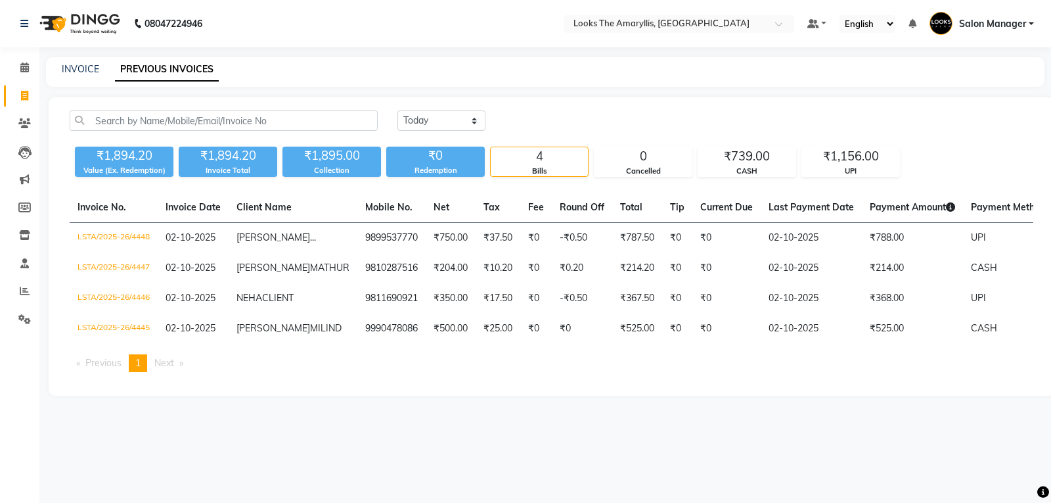
select select "service"
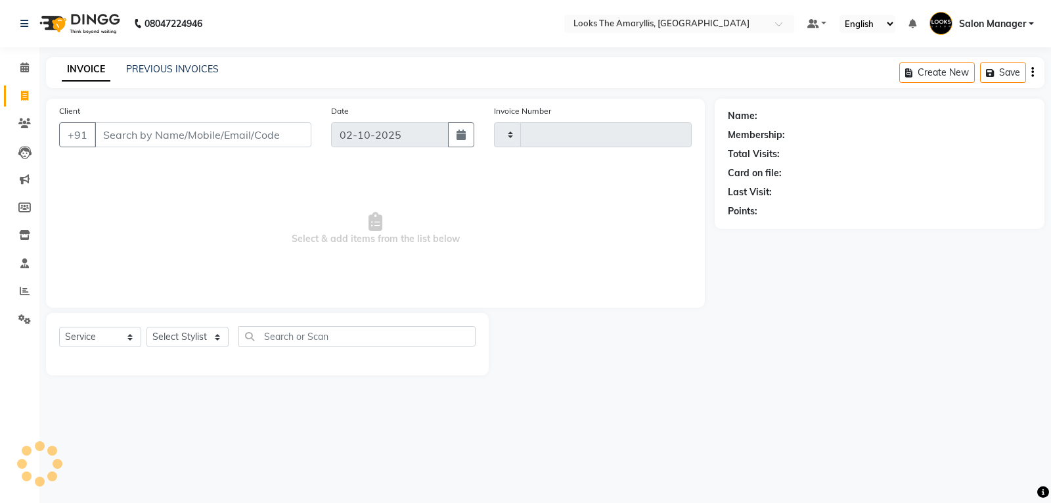
type input "4449"
select select "8939"
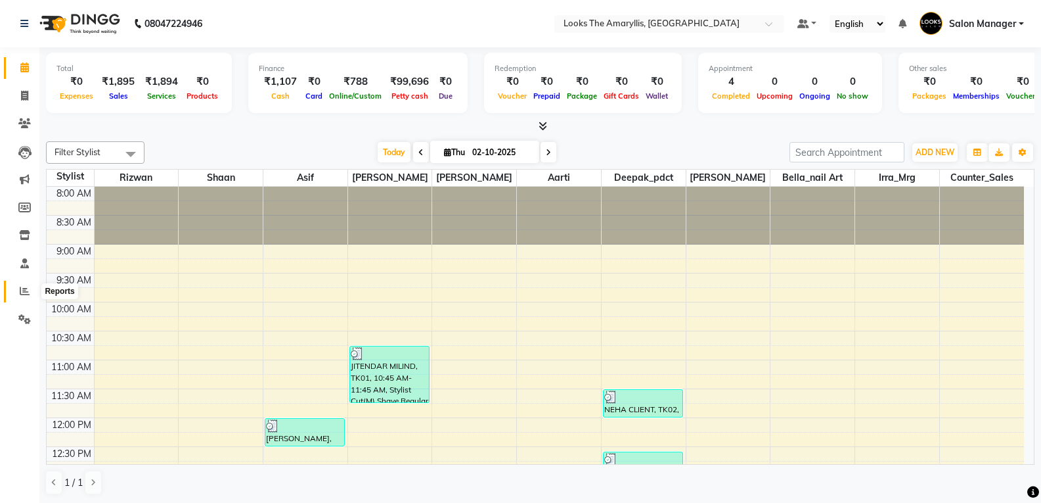
click at [21, 290] on icon at bounding box center [25, 291] width 10 height 10
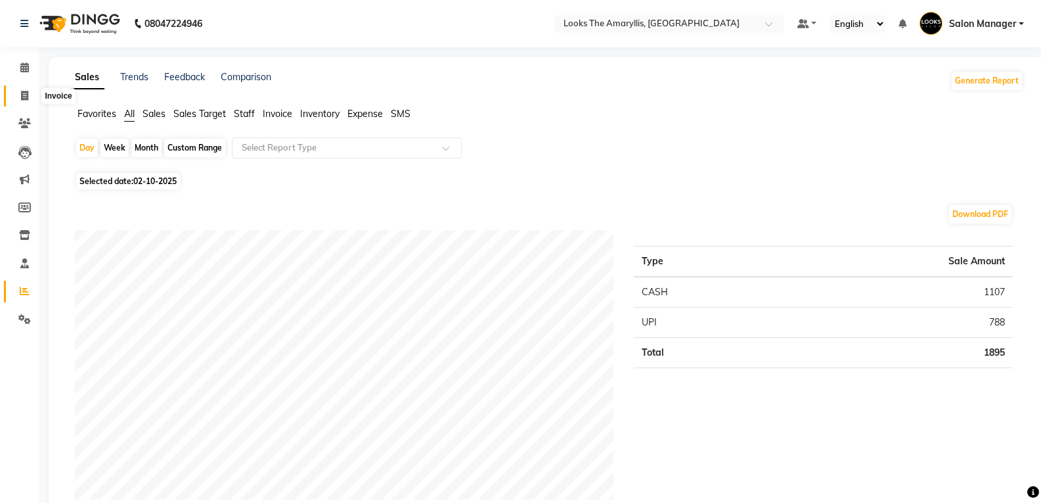
click at [22, 93] on icon at bounding box center [24, 96] width 7 height 10
select select "service"
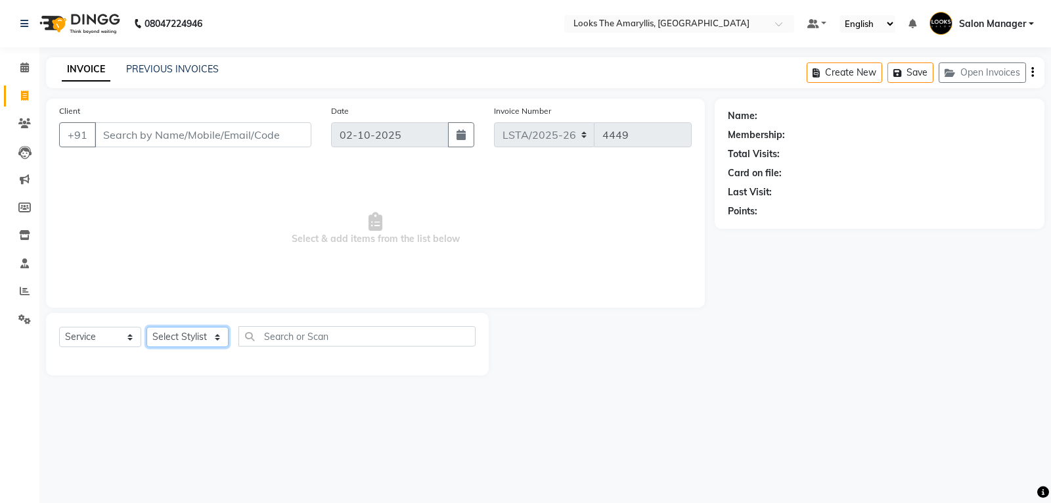
click at [212, 336] on select "Select Stylist" at bounding box center [187, 336] width 82 height 20
select select "90427"
click at [146, 326] on select "Select Stylist Aarti Asif Bella_nail art Counter_Sales Deepak_pdct Irra_Mrg Rit…" at bounding box center [187, 336] width 82 height 20
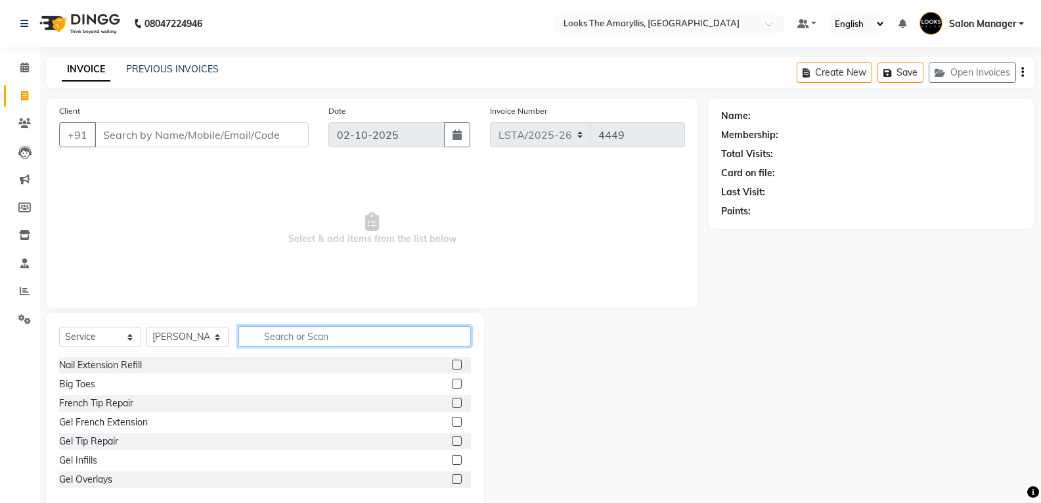
click at [277, 338] on input "text" at bounding box center [354, 336] width 233 height 20
type input "de"
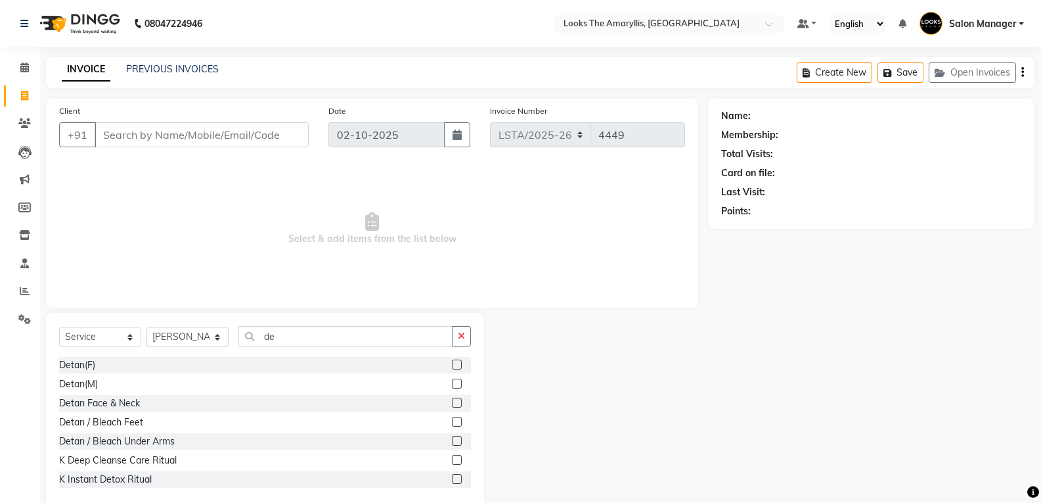
click at [452, 383] on label at bounding box center [457, 383] width 10 height 10
click at [452, 383] on input "checkbox" at bounding box center [456, 384] width 9 height 9
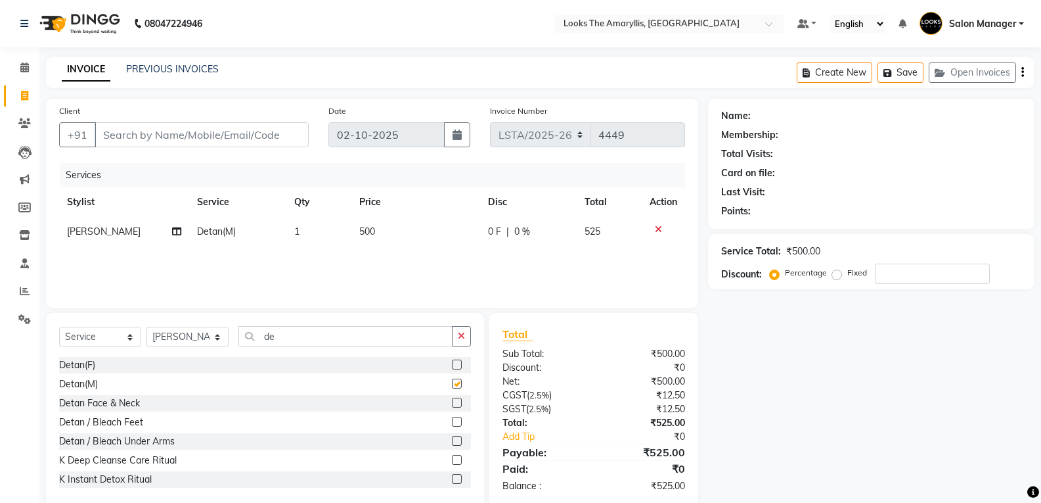
checkbox input "false"
click at [378, 240] on td "500" at bounding box center [415, 232] width 129 height 30
select select "90427"
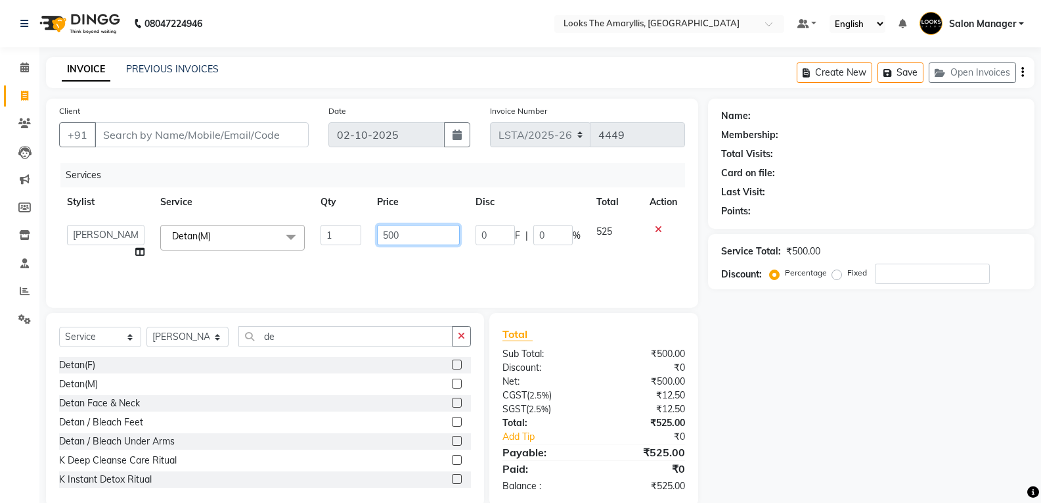
click at [403, 235] on input "500" at bounding box center [418, 235] width 82 height 20
type input "5"
type input "700"
click at [326, 340] on input "de" at bounding box center [345, 336] width 214 height 20
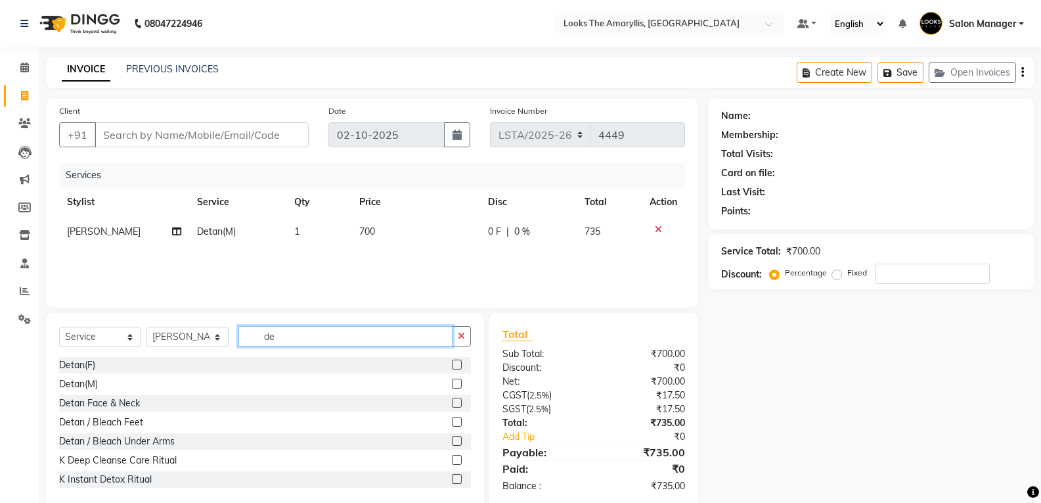
click at [326, 340] on input "de" at bounding box center [345, 336] width 214 height 20
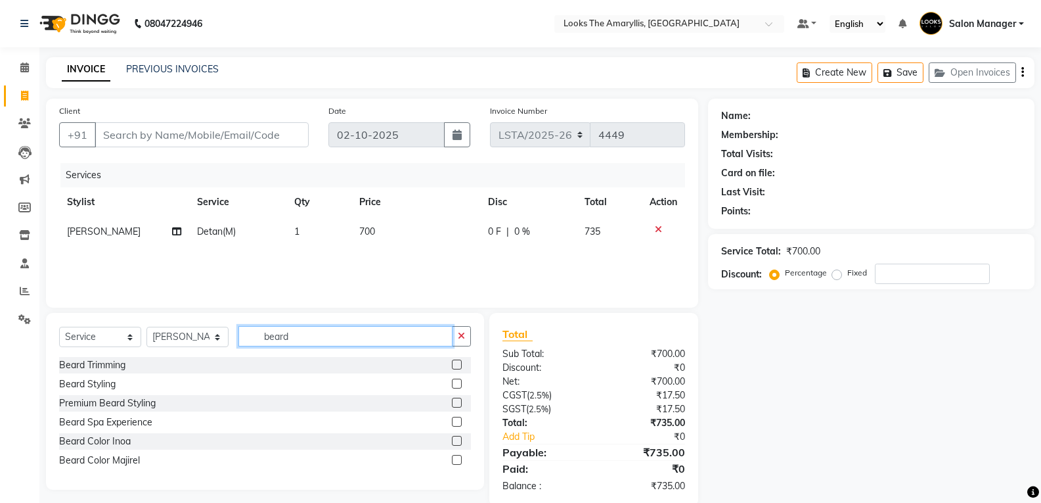
type input "beard"
click at [458, 366] on label at bounding box center [457, 364] width 10 height 10
click at [458, 366] on input "checkbox" at bounding box center [456, 365] width 9 height 9
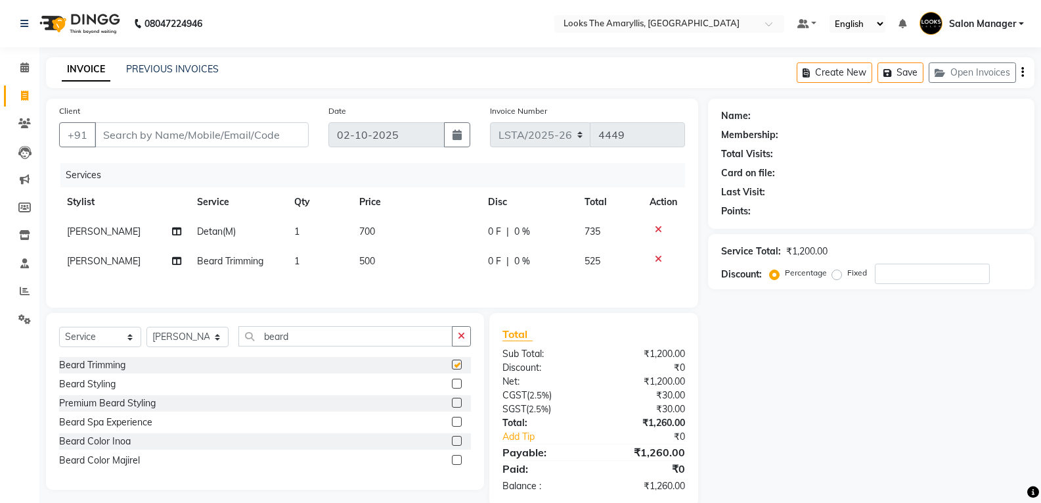
checkbox input "false"
click at [381, 255] on td "500" at bounding box center [415, 261] width 129 height 30
select select "90427"
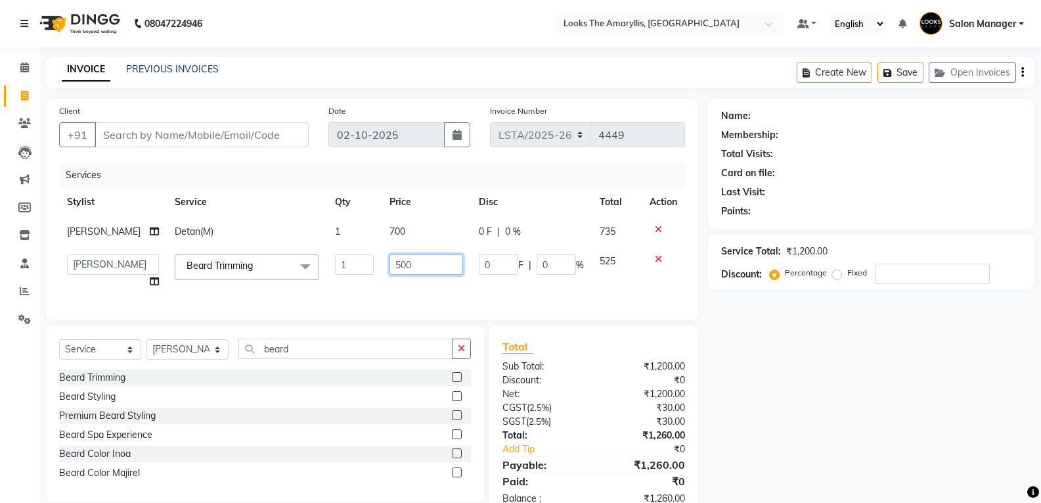
click at [416, 261] on input "500" at bounding box center [427, 264] width 74 height 20
type input "5"
type input "200"
click at [607, 366] on div "Total Sub Total: ₹1,200.00 Discount: ₹0 Net: ₹1,200.00 CGST ( 2.5% ) ₹30.00 SGS…" at bounding box center [594, 421] width 183 height 167
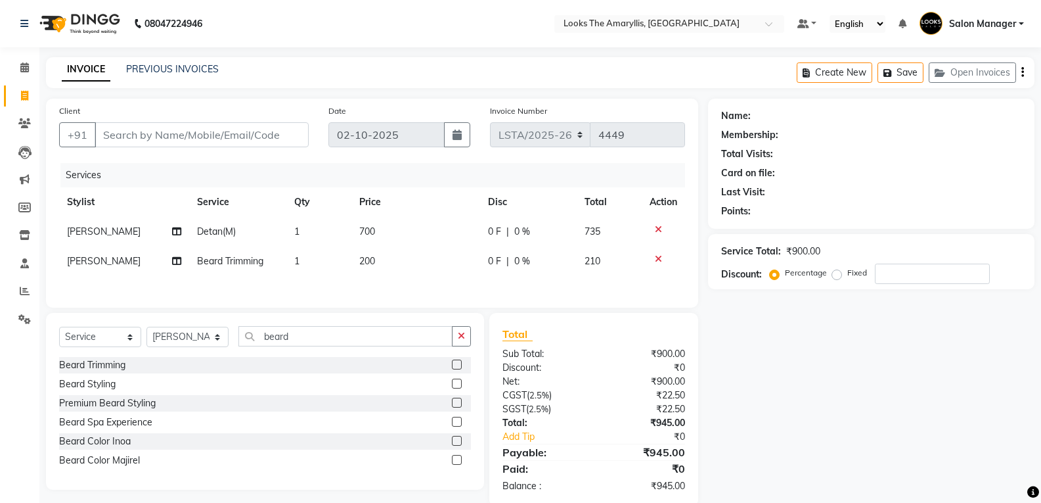
scroll to position [25, 0]
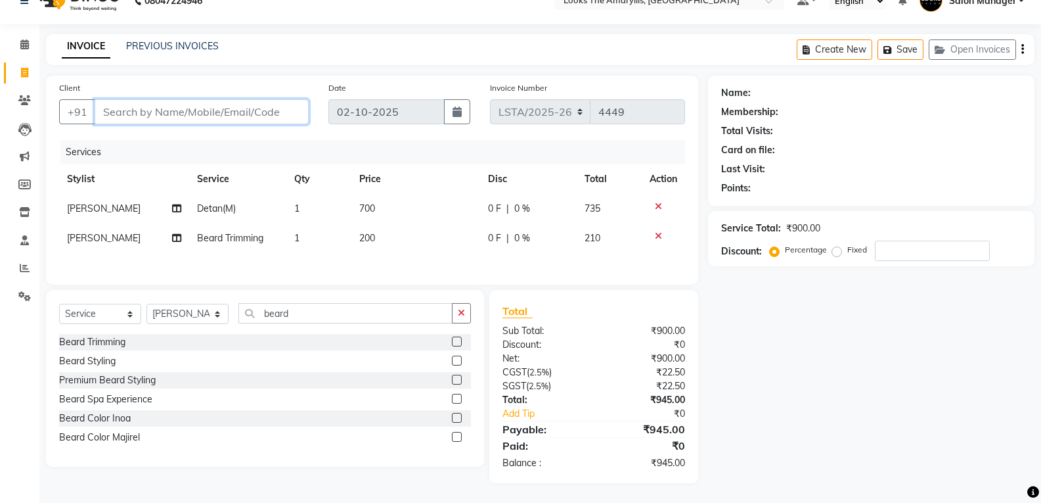
click at [166, 107] on input "Client" at bounding box center [202, 111] width 214 height 25
click at [656, 227] on td at bounding box center [663, 238] width 43 height 30
click at [659, 202] on icon at bounding box center [658, 206] width 7 height 9
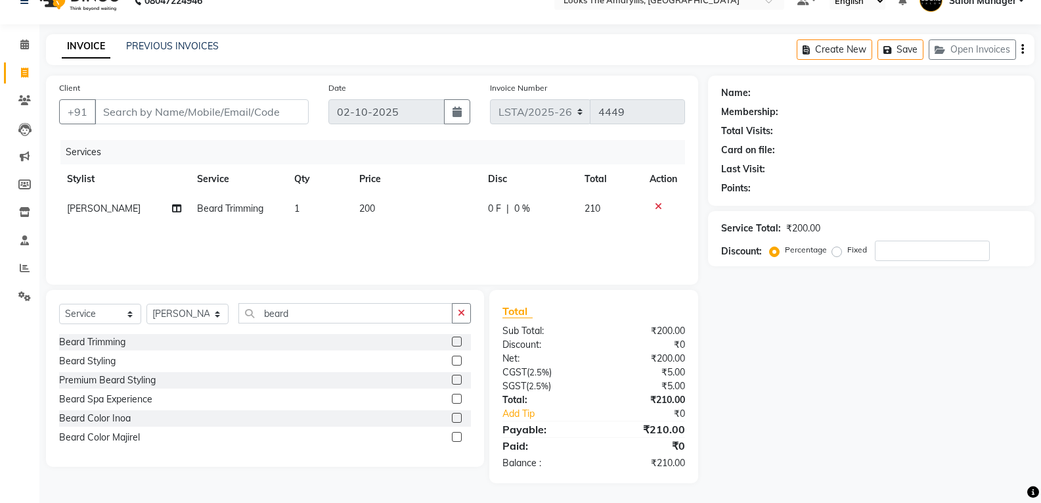
scroll to position [23, 0]
click at [658, 202] on icon at bounding box center [658, 206] width 7 height 9
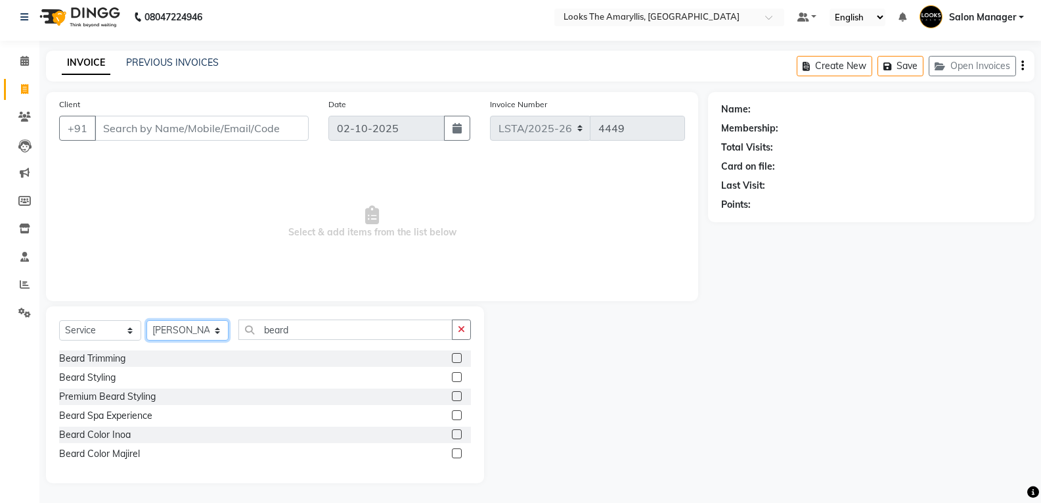
click at [221, 328] on select "Select Stylist Aarti Asif Bella_nail art Counter_Sales Deepak_pdct Irra_Mrg Rit…" at bounding box center [187, 330] width 82 height 20
select select "90430"
click at [146, 320] on select "Select Stylist Aarti Asif Bella_nail art Counter_Sales Deepak_pdct Irra_Mrg Rit…" at bounding box center [187, 330] width 82 height 20
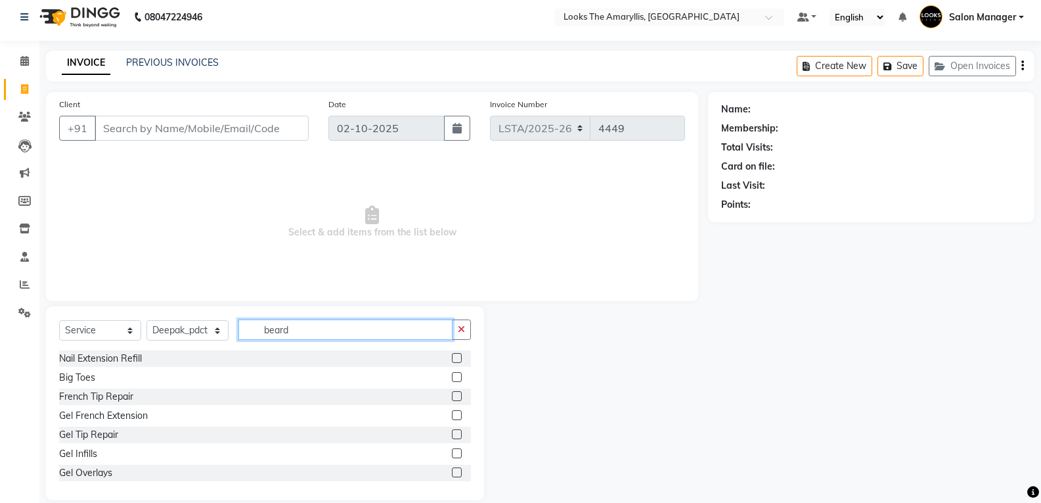
click at [300, 327] on input "beard" at bounding box center [345, 329] width 214 height 20
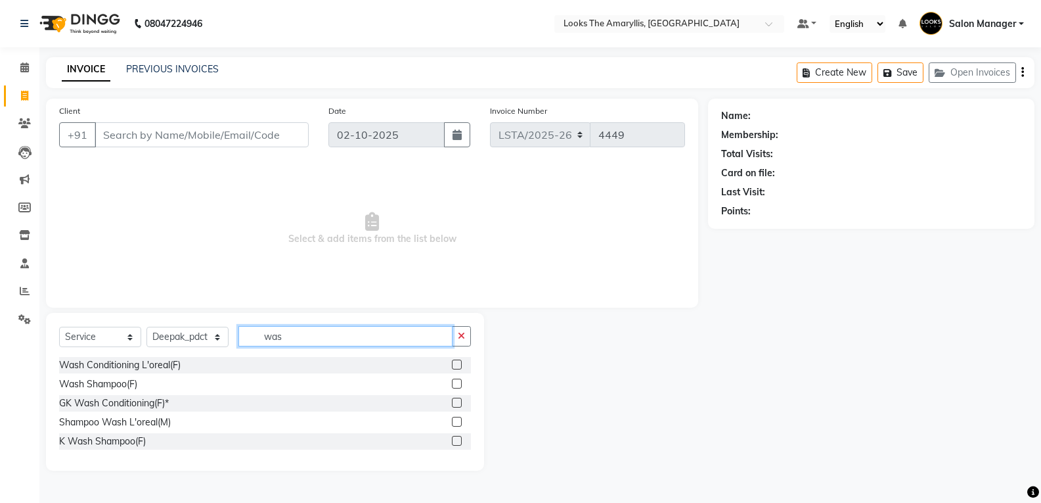
scroll to position [0, 0]
type input "wash"
drag, startPoint x: 460, startPoint y: 363, endPoint x: 455, endPoint y: 370, distance: 8.9
click at [459, 367] on label at bounding box center [462, 364] width 10 height 10
click at [459, 367] on input "checkbox" at bounding box center [461, 365] width 9 height 9
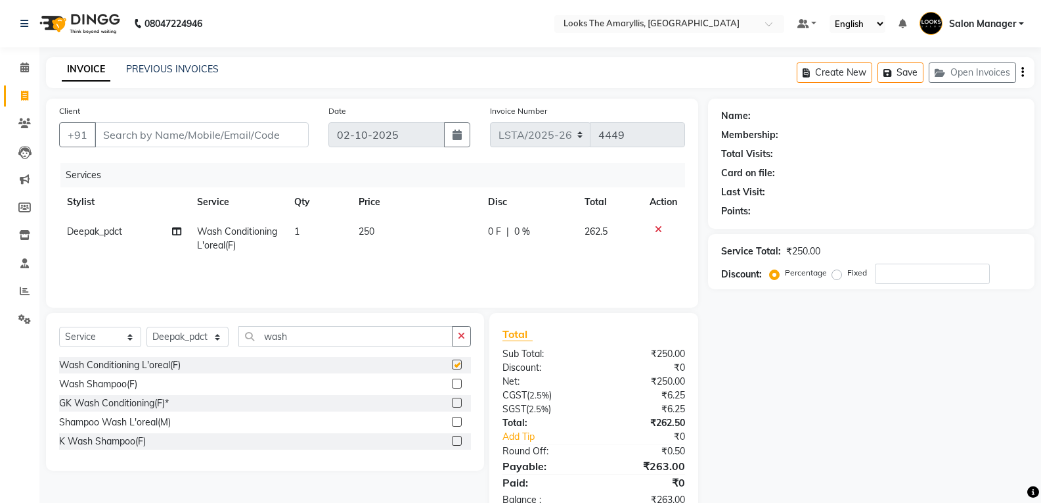
checkbox input "false"
click at [258, 133] on input "Client" at bounding box center [202, 134] width 214 height 25
type input "8"
type input "0"
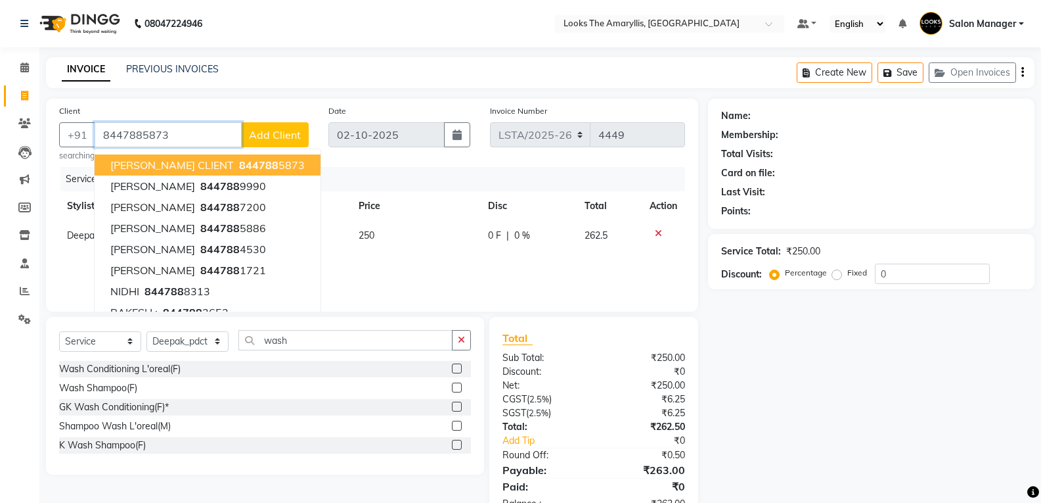
type input "8447885873"
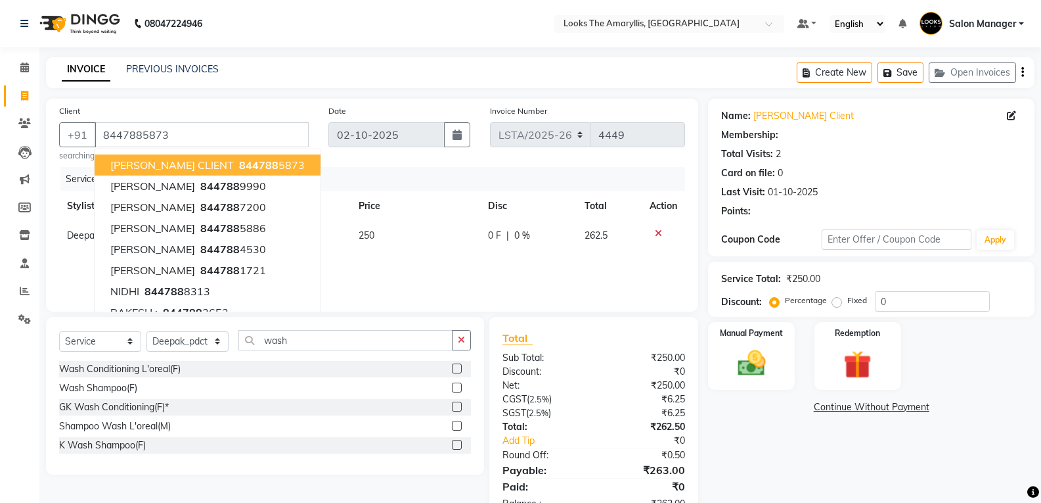
select select "1: Object"
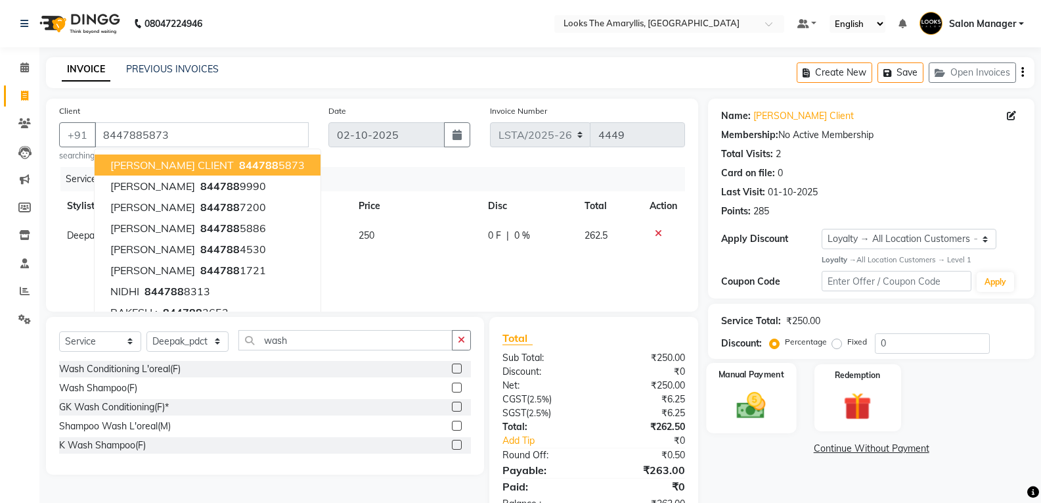
click at [771, 410] on img at bounding box center [751, 405] width 47 height 34
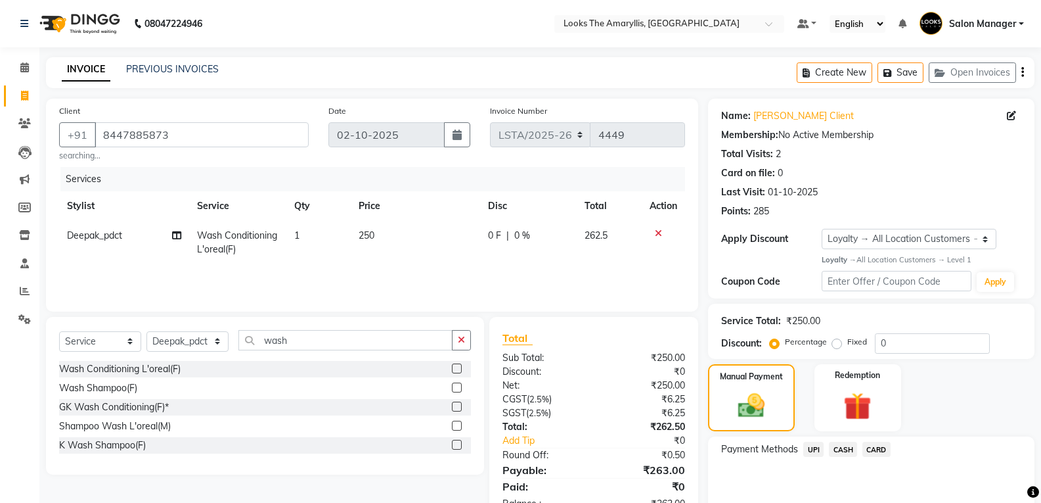
scroll to position [59, 0]
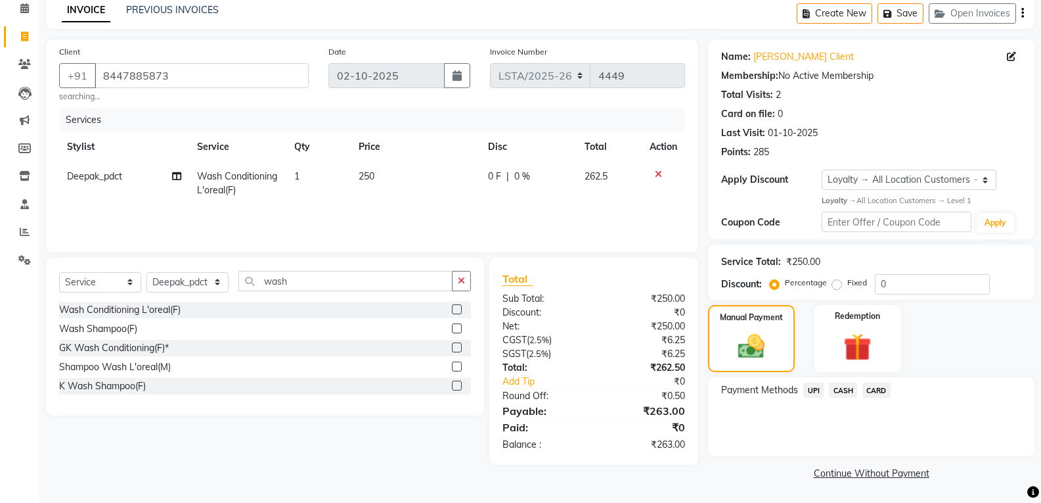
click at [844, 392] on span "CASH" at bounding box center [843, 389] width 28 height 15
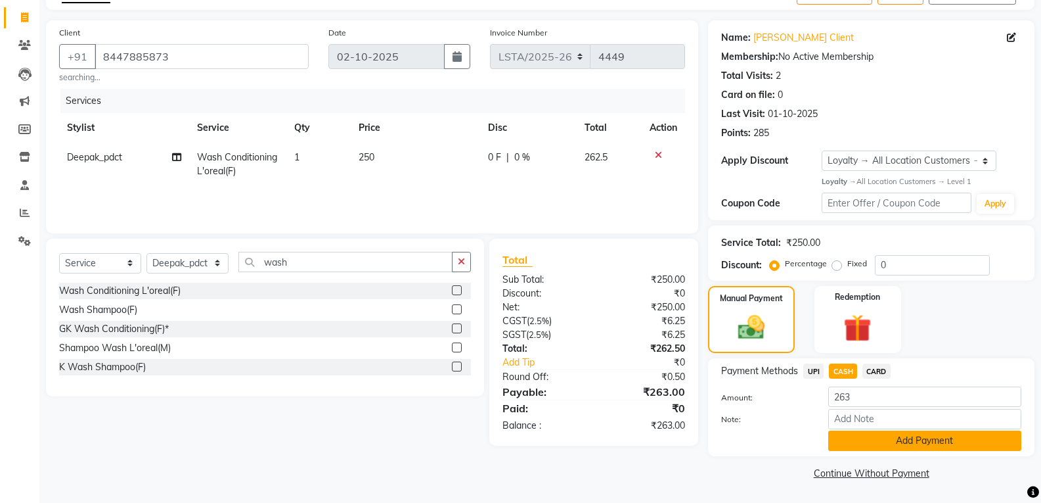
click at [901, 438] on button "Add Payment" at bounding box center [924, 440] width 193 height 20
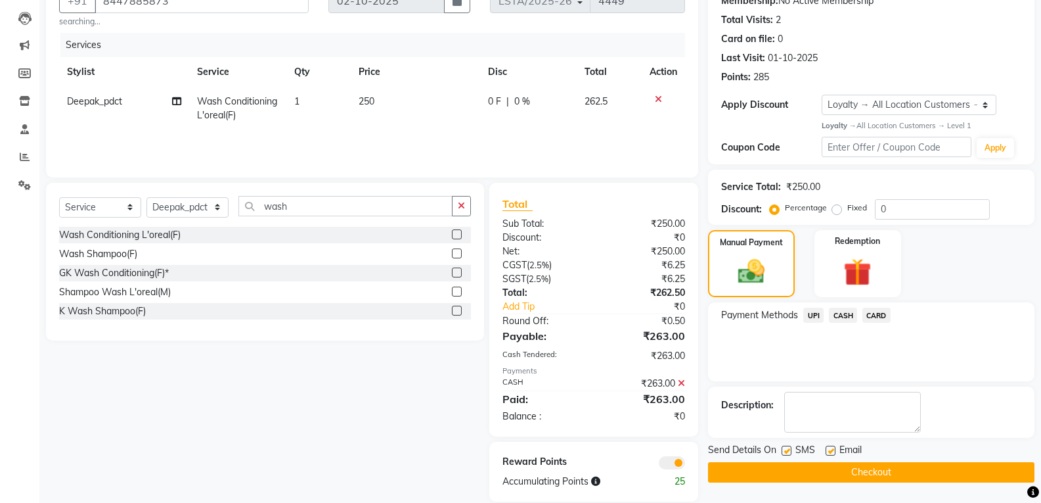
scroll to position [152, 0]
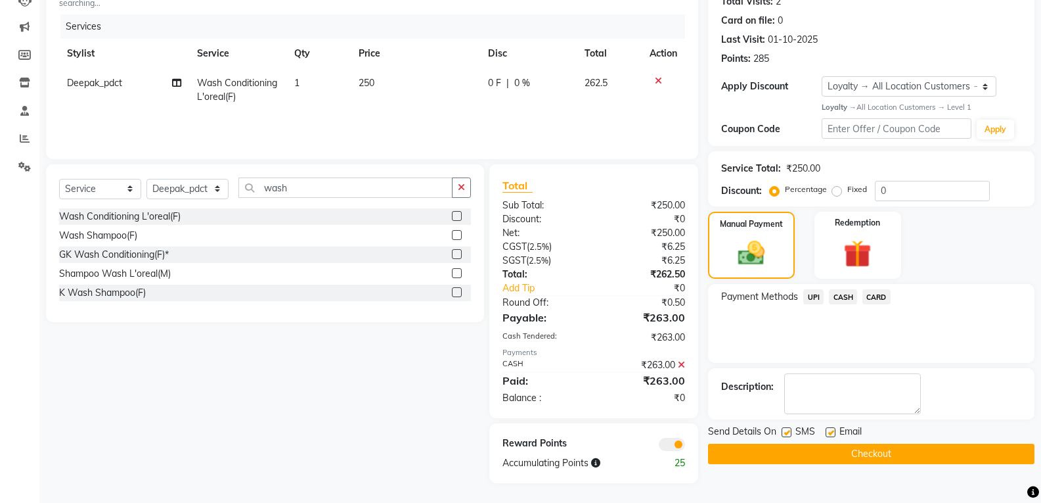
click at [788, 431] on label at bounding box center [787, 432] width 10 height 10
click at [788, 431] on input "checkbox" at bounding box center [786, 432] width 9 height 9
checkbox input "false"
click at [830, 433] on label at bounding box center [831, 432] width 10 height 10
click at [830, 433] on input "checkbox" at bounding box center [830, 432] width 9 height 9
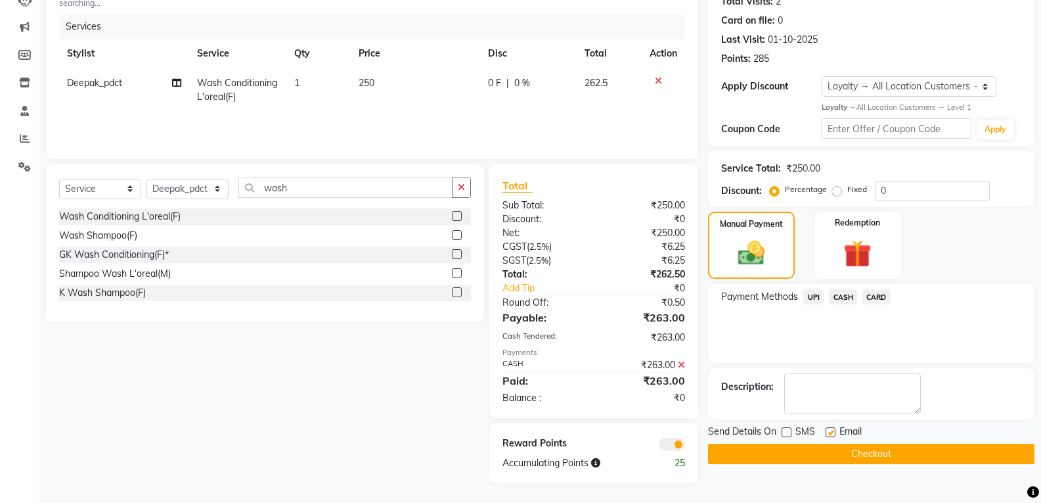
checkbox input "false"
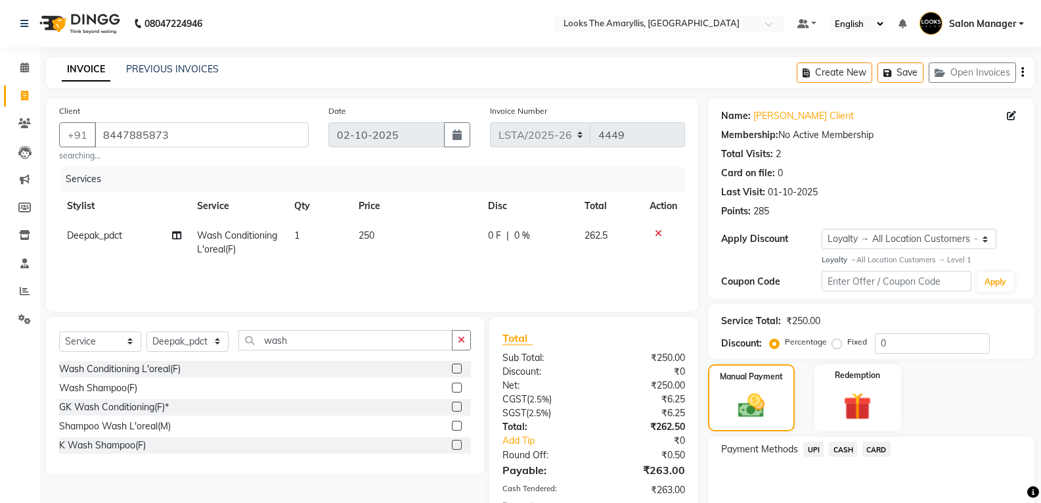
click at [382, 233] on td "250" at bounding box center [415, 242] width 129 height 43
select select "90430"
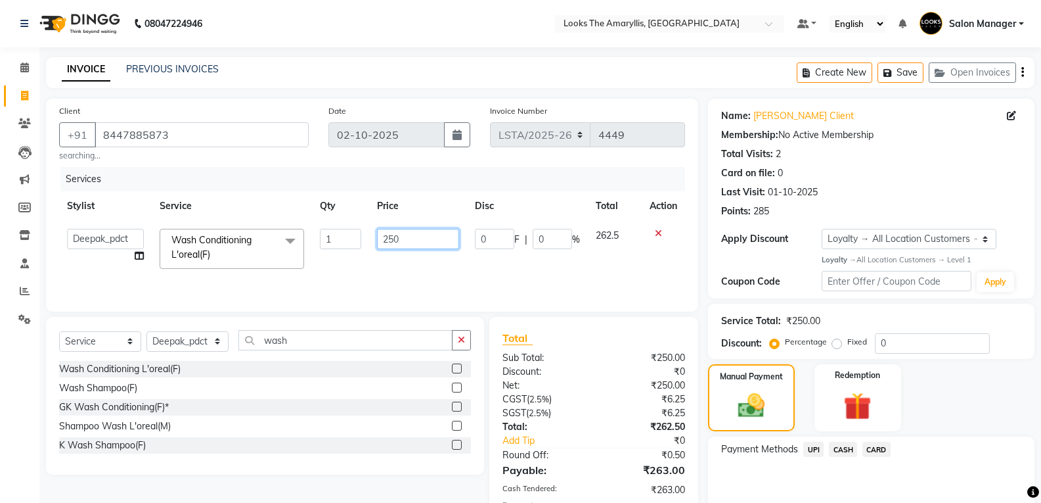
click at [405, 235] on input "250" at bounding box center [418, 239] width 82 height 20
type input "2"
type input "350"
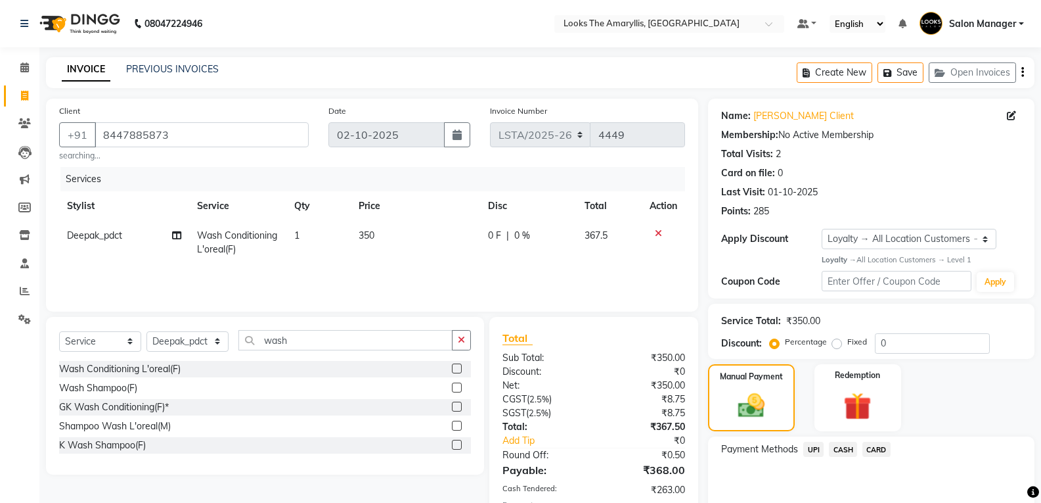
click at [588, 375] on div "Discount:" at bounding box center [543, 372] width 101 height 14
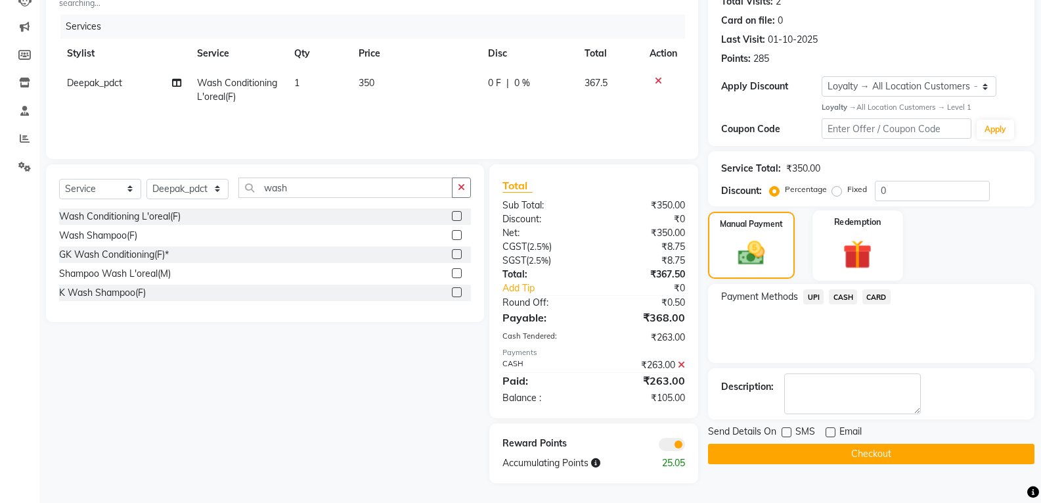
click at [853, 246] on img at bounding box center [857, 254] width 47 height 36
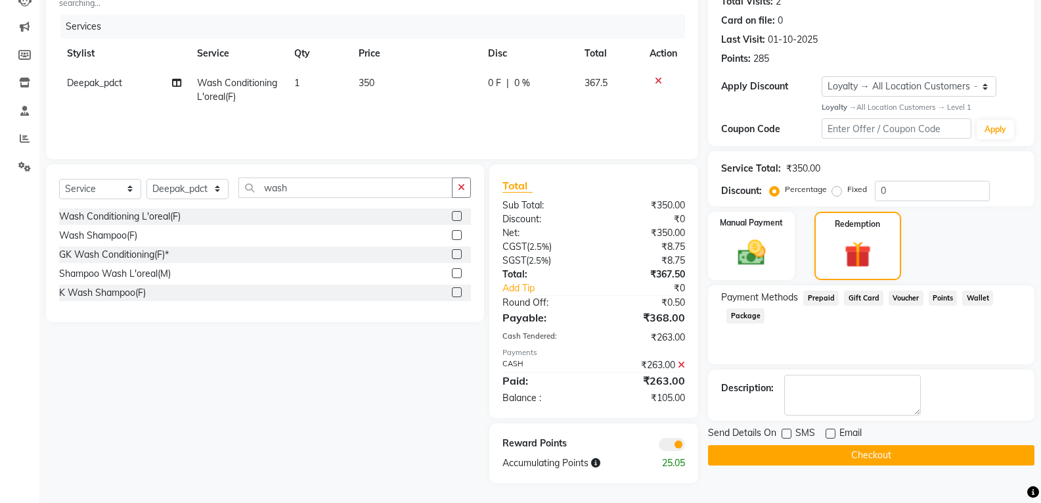
click at [681, 365] on icon at bounding box center [681, 364] width 7 height 9
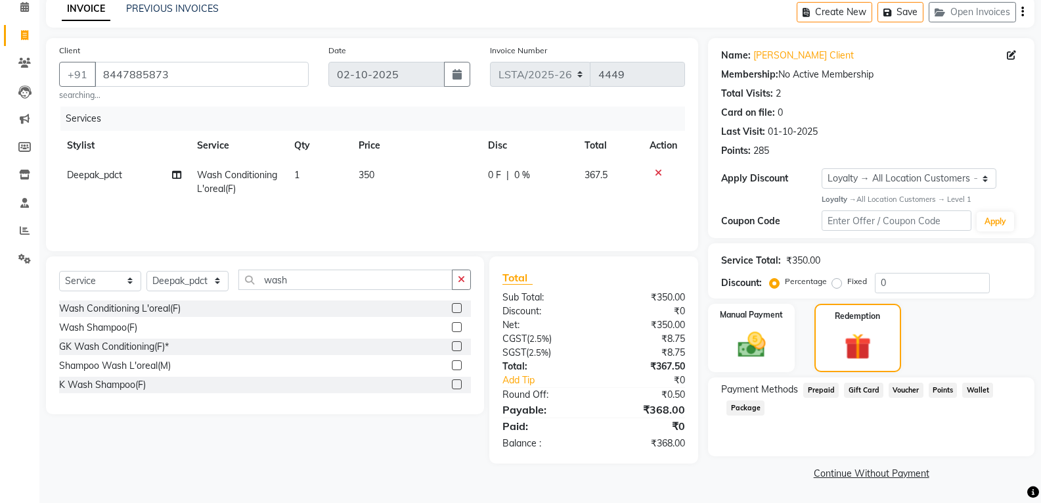
click at [585, 390] on div "Round Off:" at bounding box center [543, 395] width 101 height 14
click at [762, 353] on img at bounding box center [751, 345] width 47 height 34
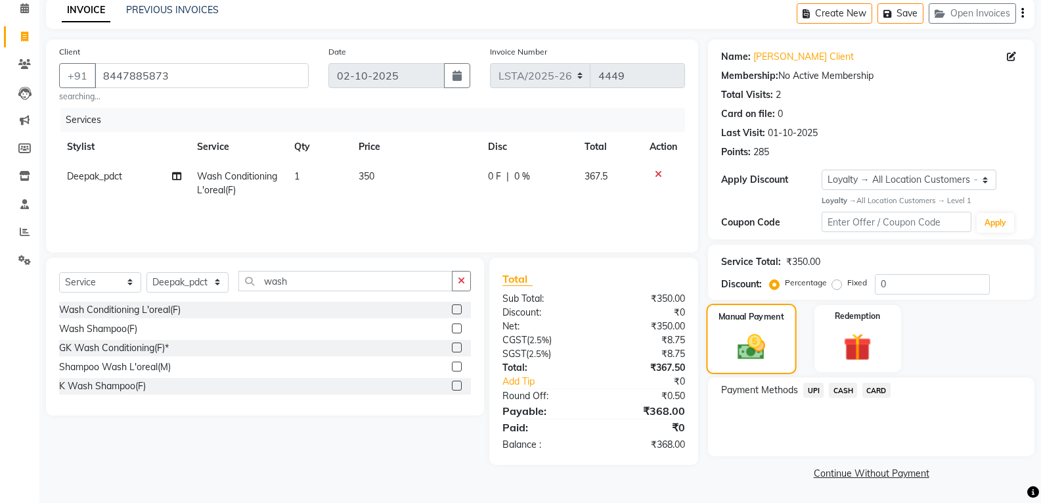
scroll to position [59, 0]
click at [839, 390] on span "CASH" at bounding box center [843, 389] width 28 height 15
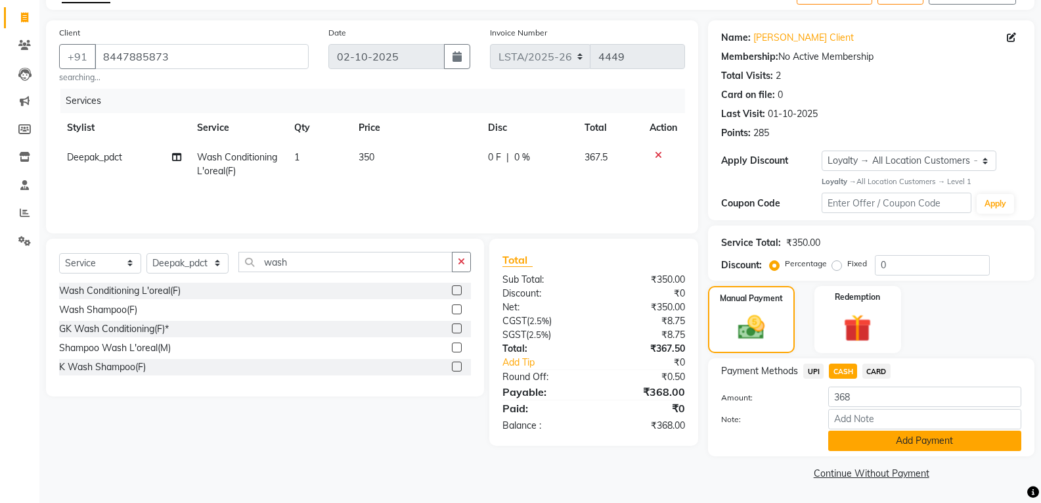
click at [843, 433] on button "Add Payment" at bounding box center [924, 440] width 193 height 20
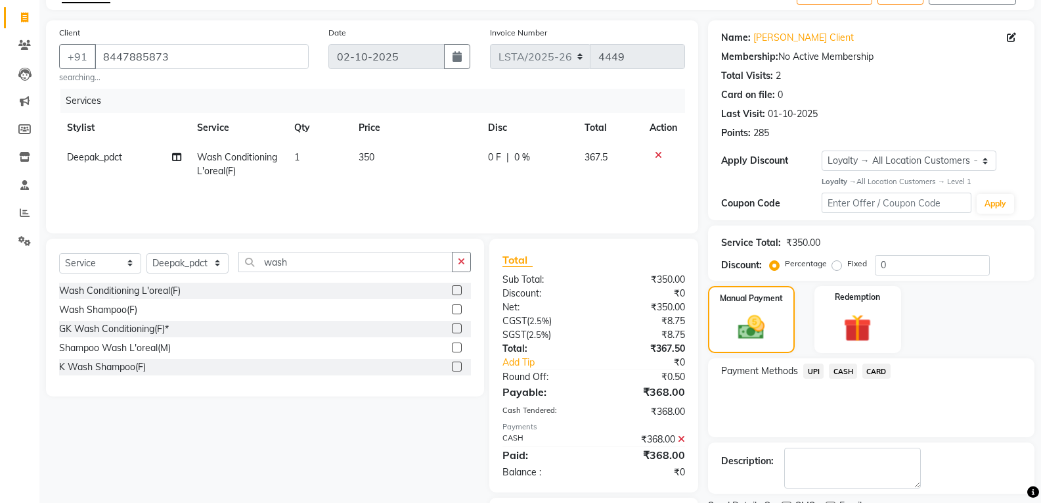
scroll to position [152, 0]
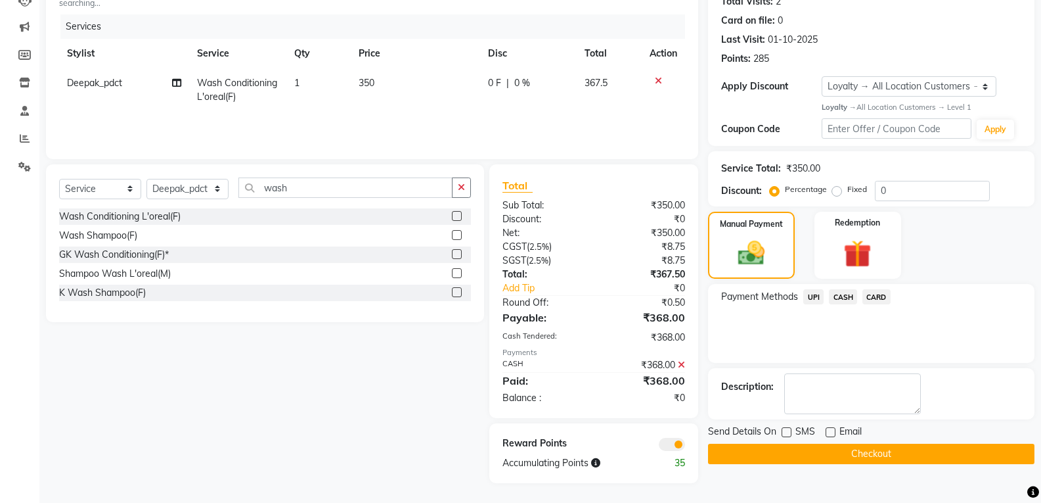
click at [792, 454] on button "Checkout" at bounding box center [871, 453] width 326 height 20
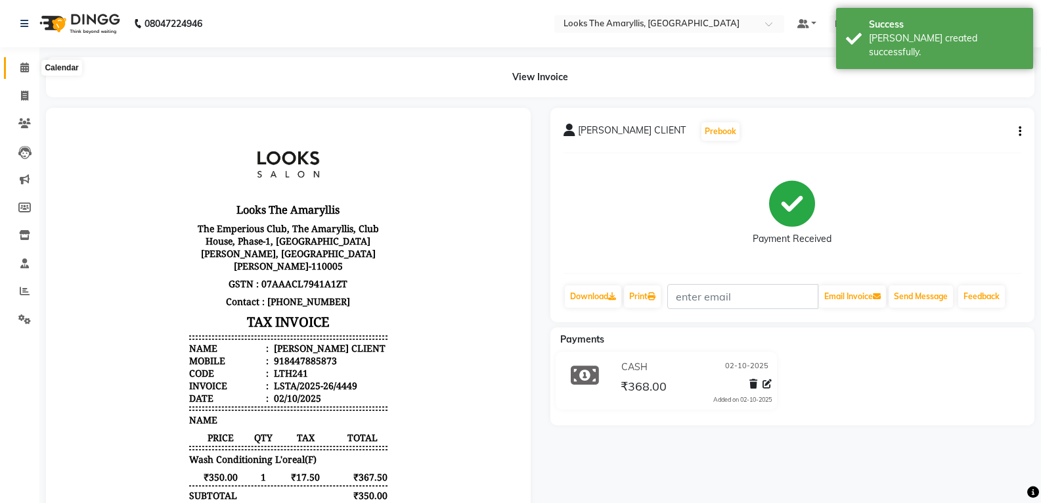
click at [24, 70] on icon at bounding box center [24, 67] width 9 height 10
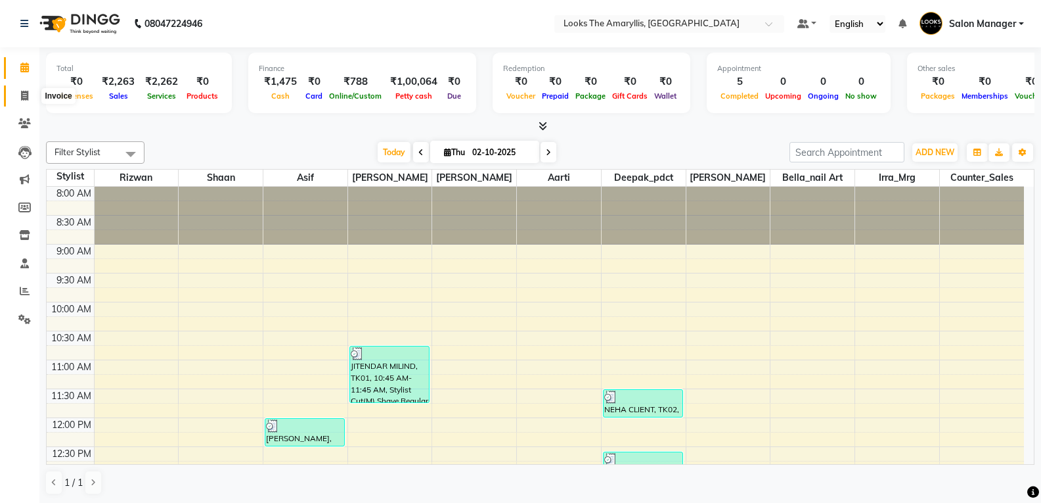
click at [22, 93] on icon at bounding box center [24, 96] width 7 height 10
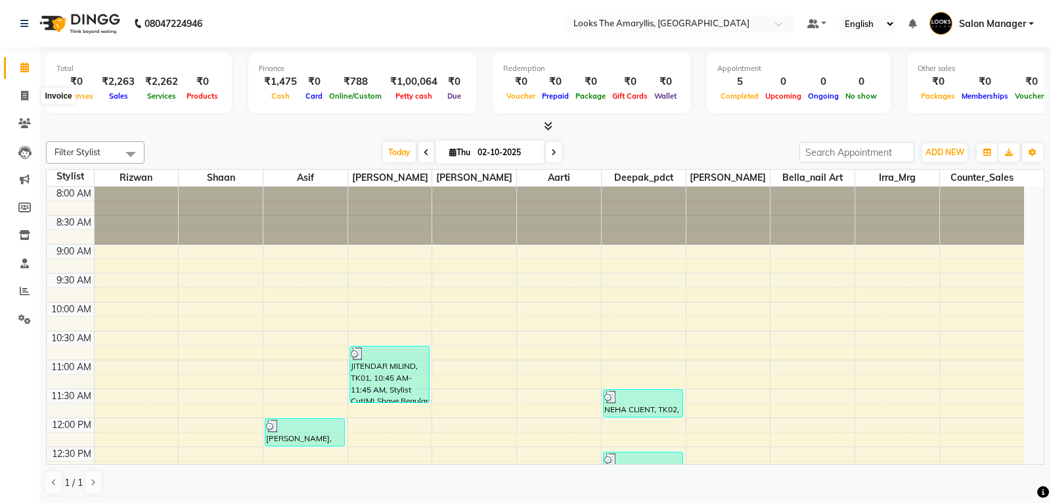
select select "service"
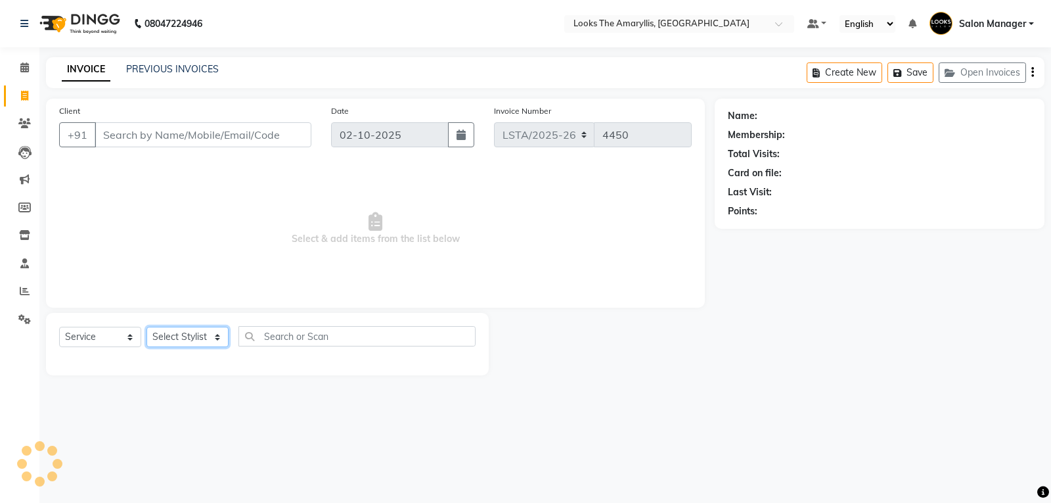
click at [219, 337] on select "Select Stylist" at bounding box center [187, 336] width 82 height 20
select select "90427"
click at [146, 326] on select "Select Stylist Aarti Asif Bella_nail art Counter_Sales Deepak_pdct Irra_Mrg Rit…" at bounding box center [187, 336] width 82 height 20
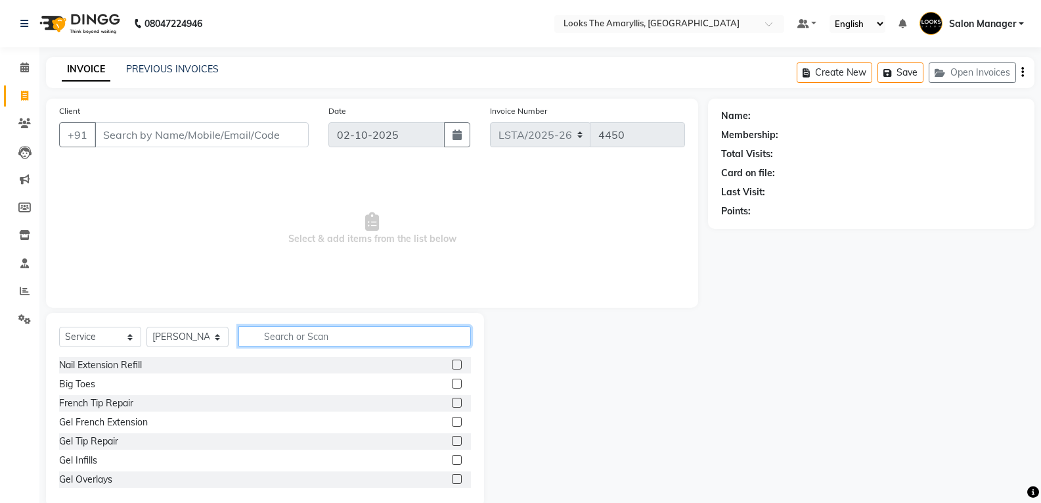
click at [378, 334] on input "text" at bounding box center [354, 336] width 233 height 20
type input "det"
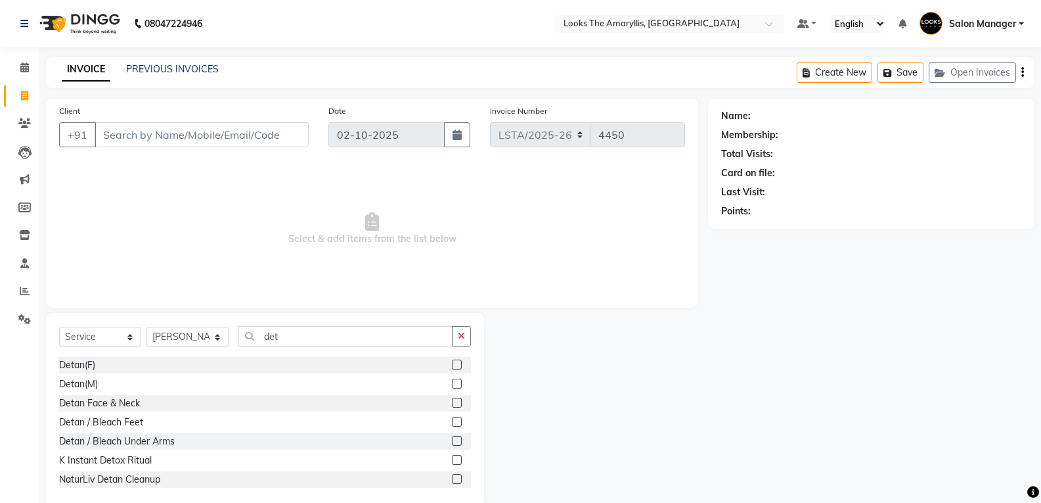
click at [452, 381] on label at bounding box center [457, 383] width 10 height 10
click at [452, 381] on input "checkbox" at bounding box center [456, 384] width 9 height 9
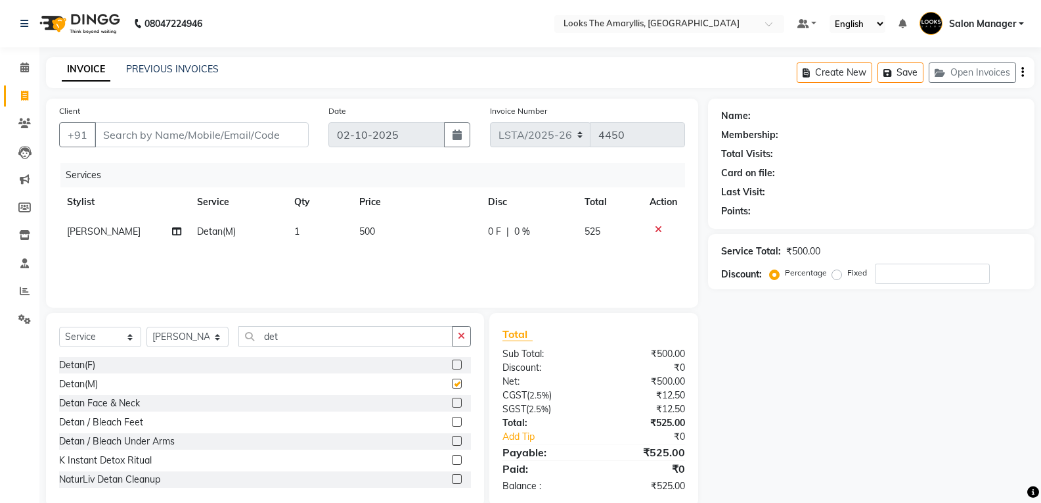
checkbox input "false"
click at [377, 235] on td "500" at bounding box center [415, 232] width 129 height 30
select select "90427"
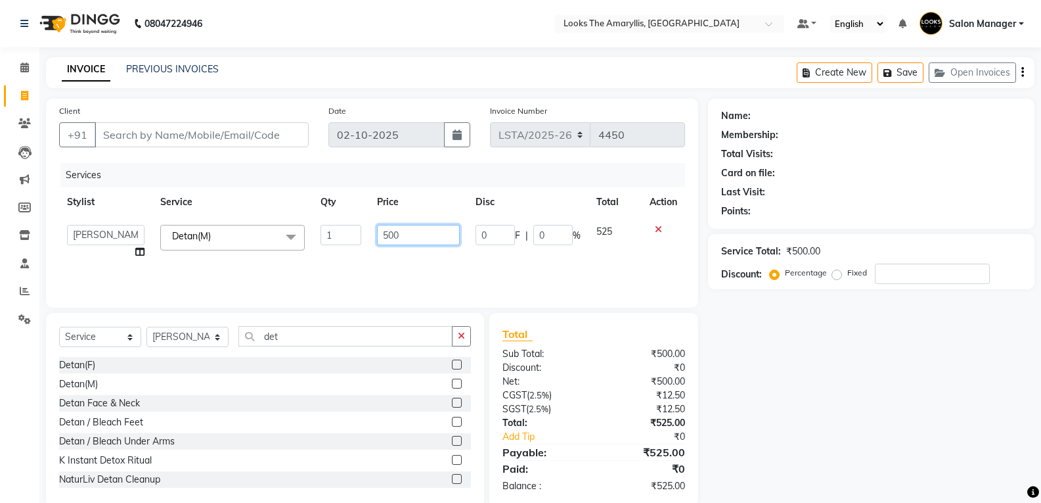
click at [426, 236] on input "500" at bounding box center [418, 235] width 82 height 20
type input "5"
type input "700"
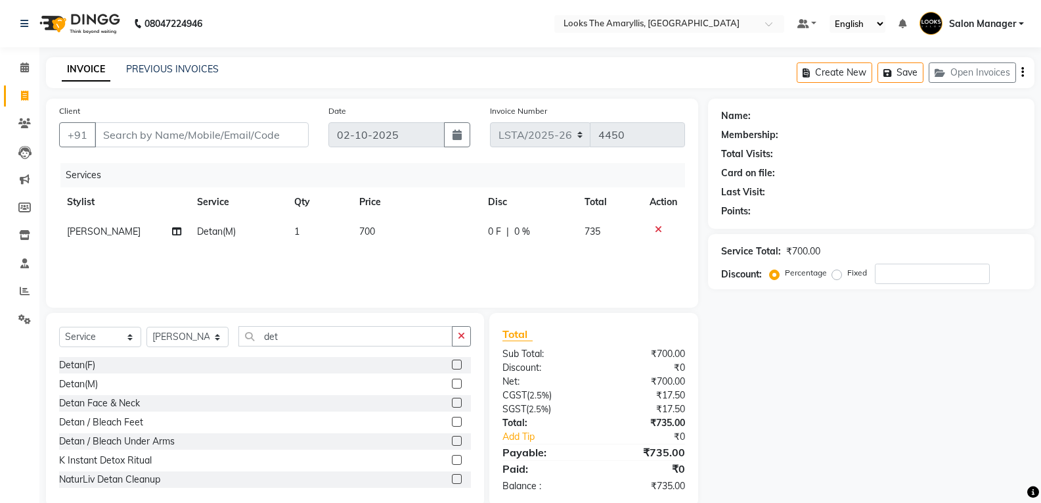
click at [603, 465] on div "₹0" at bounding box center [644, 468] width 101 height 16
click at [254, 137] on input "Client" at bounding box center [202, 134] width 214 height 25
type input "9"
type input "0"
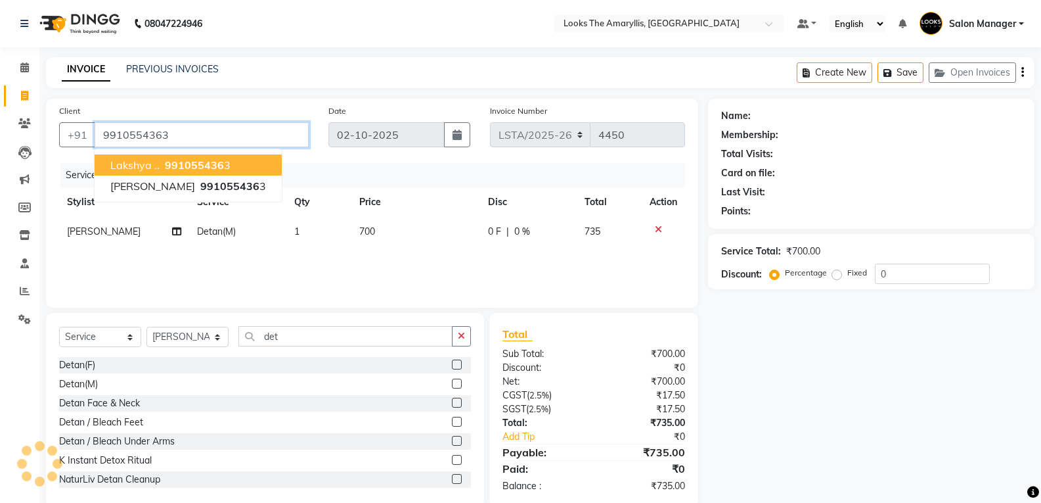
type input "9910554363"
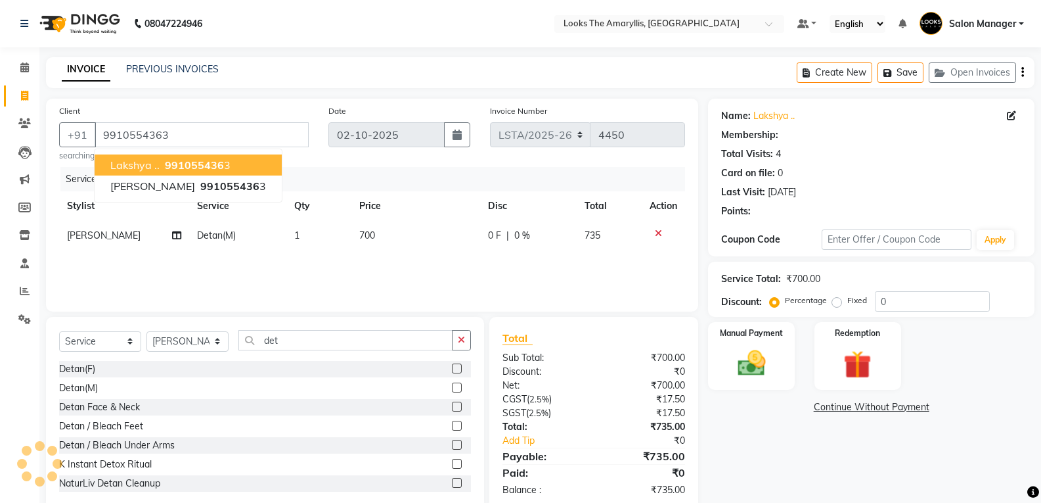
select select "1: Object"
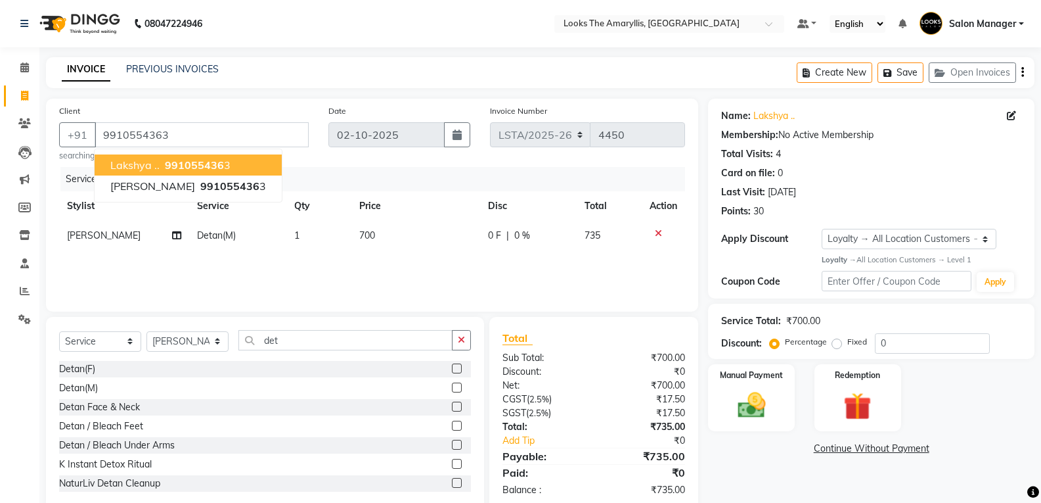
scroll to position [28, 0]
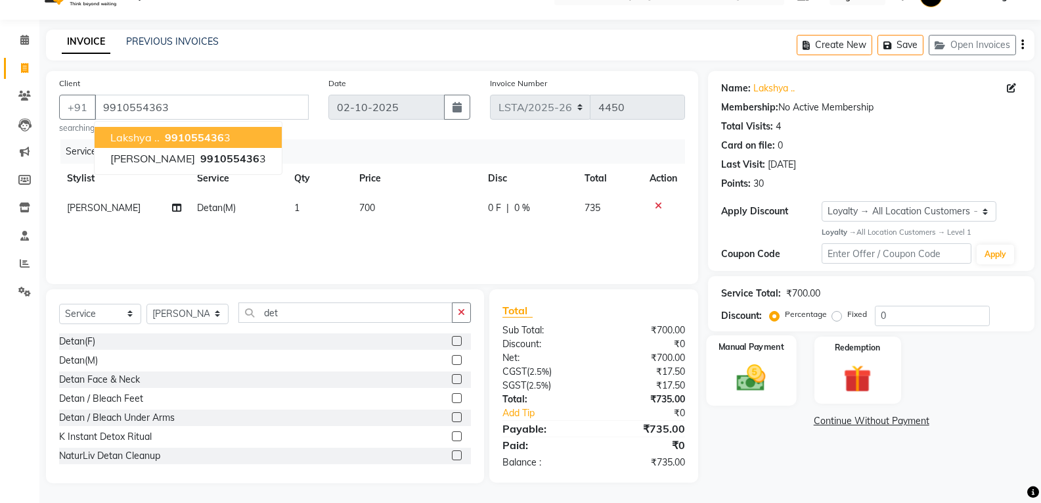
click at [752, 384] on img at bounding box center [751, 378] width 47 height 34
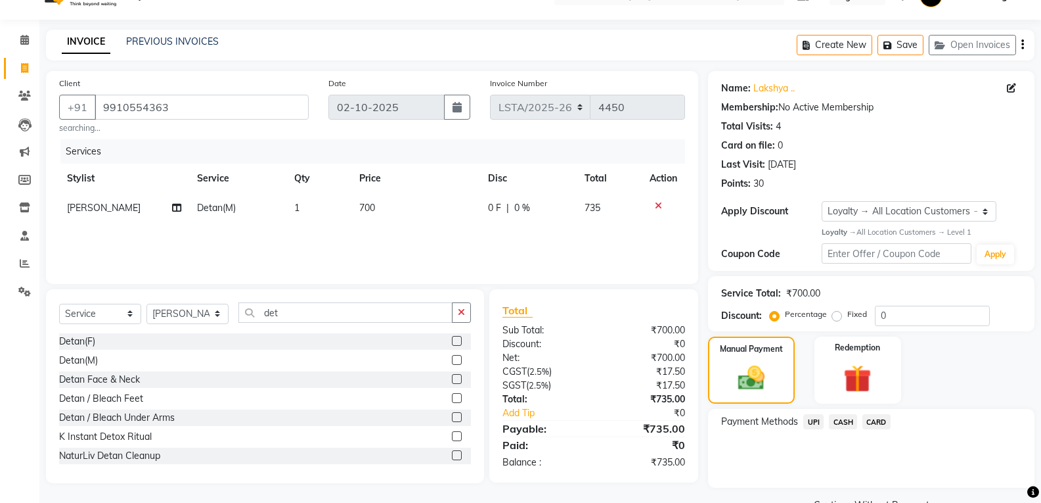
scroll to position [59, 0]
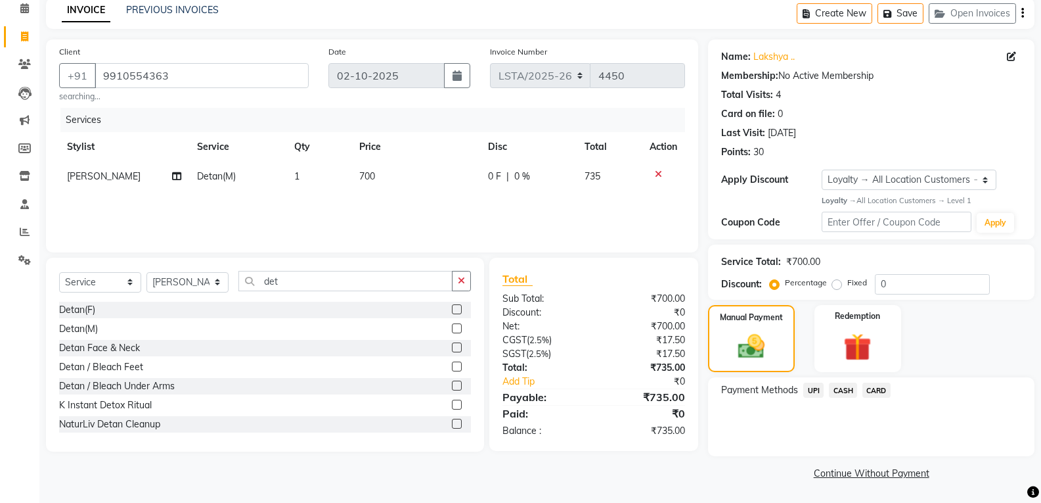
click at [843, 392] on span "CASH" at bounding box center [843, 389] width 28 height 15
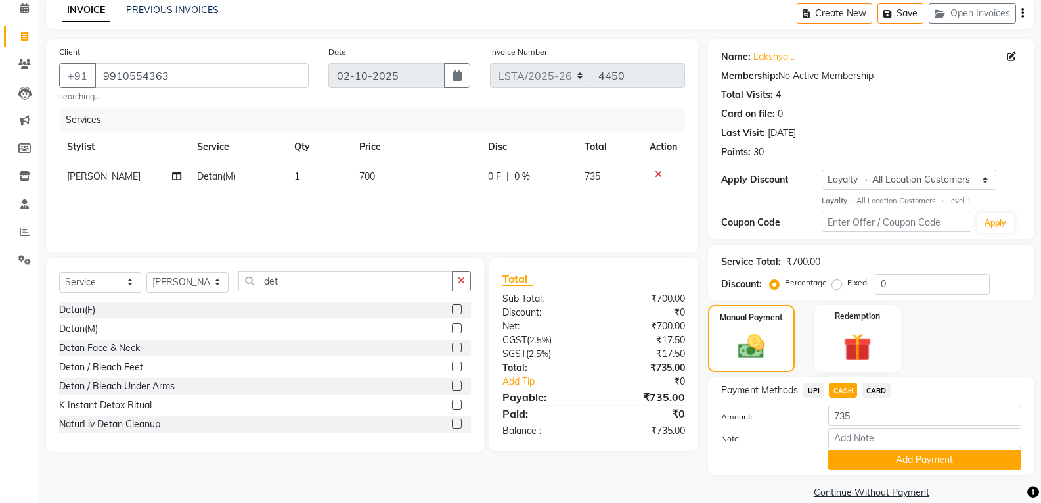
scroll to position [78, 0]
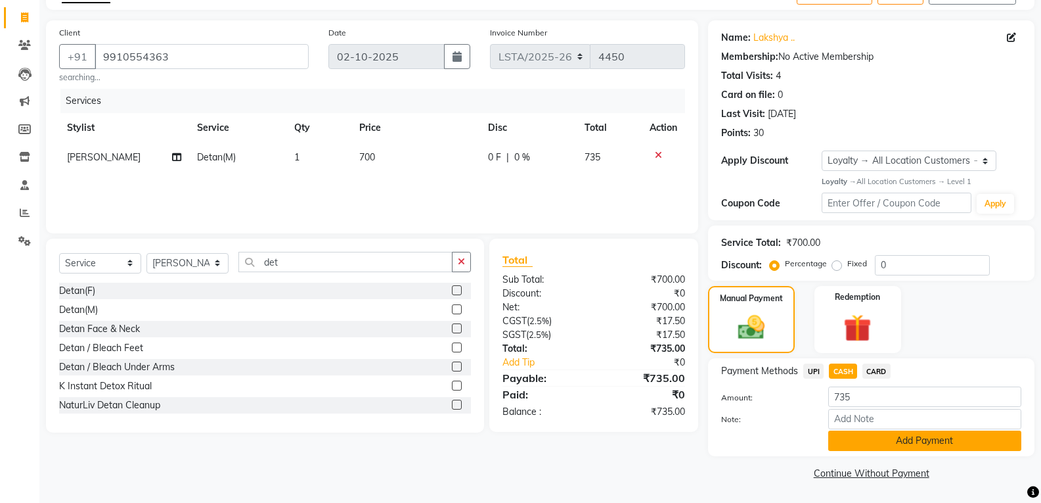
click at [854, 435] on button "Add Payment" at bounding box center [924, 440] width 193 height 20
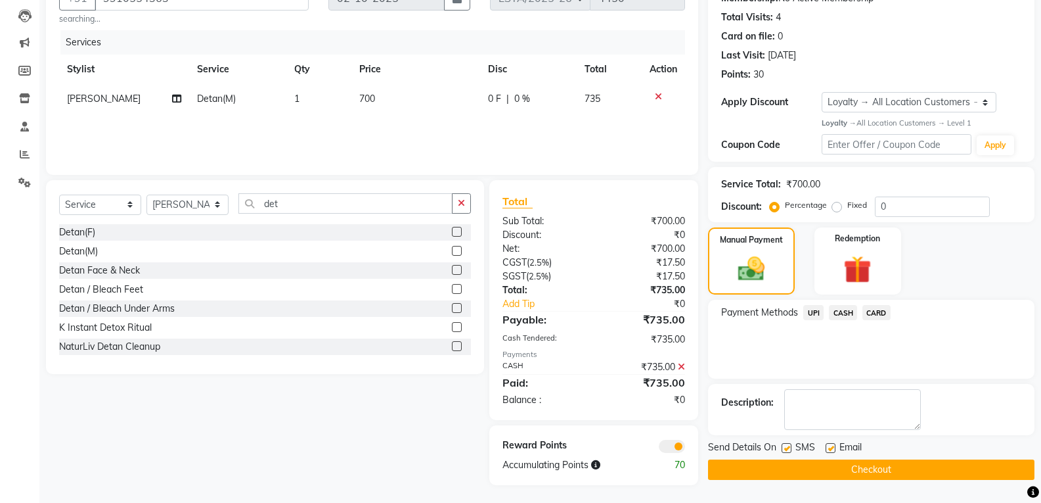
scroll to position [139, 0]
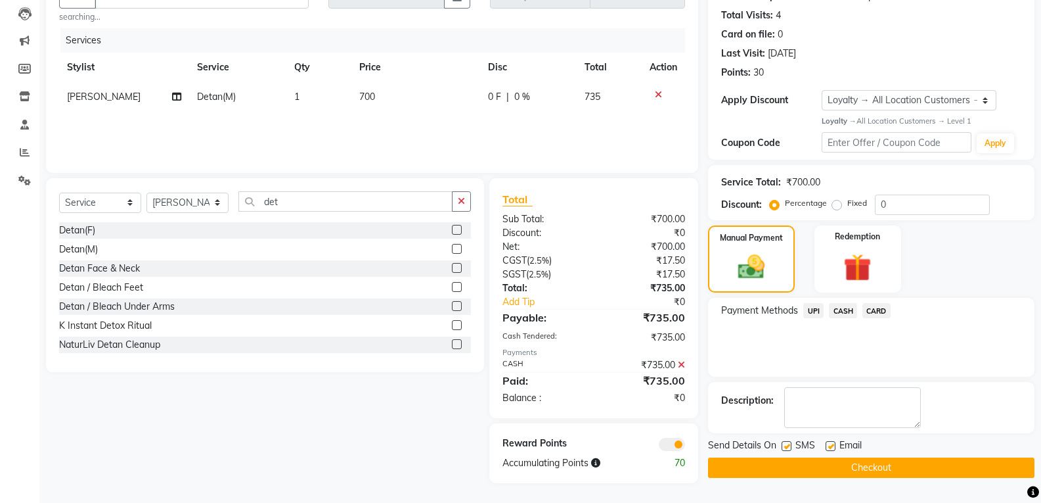
click at [786, 441] on label at bounding box center [787, 446] width 10 height 10
click at [786, 442] on input "checkbox" at bounding box center [786, 446] width 9 height 9
checkbox input "false"
click at [830, 445] on label at bounding box center [831, 446] width 10 height 10
click at [830, 445] on input "checkbox" at bounding box center [830, 446] width 9 height 9
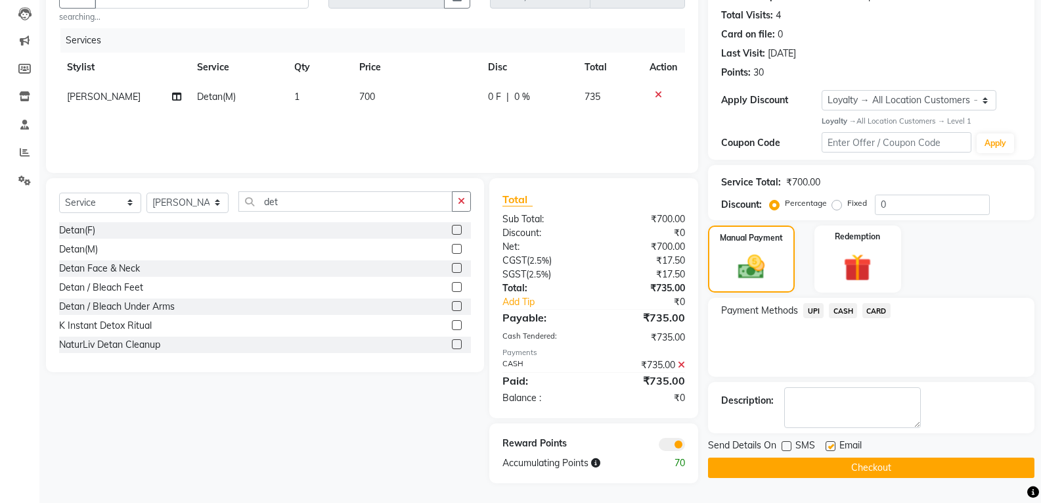
checkbox input "false"
click at [786, 468] on button "Checkout" at bounding box center [871, 467] width 326 height 20
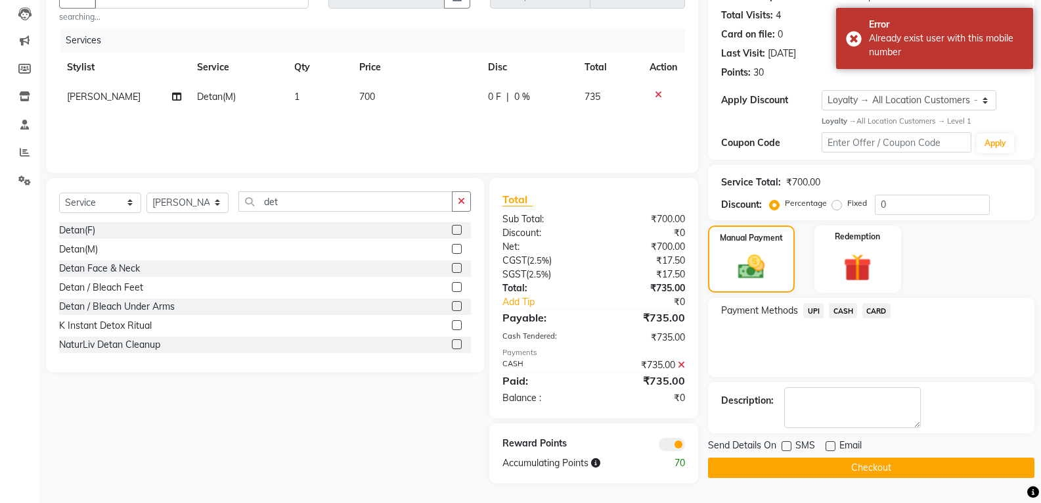
scroll to position [0, 0]
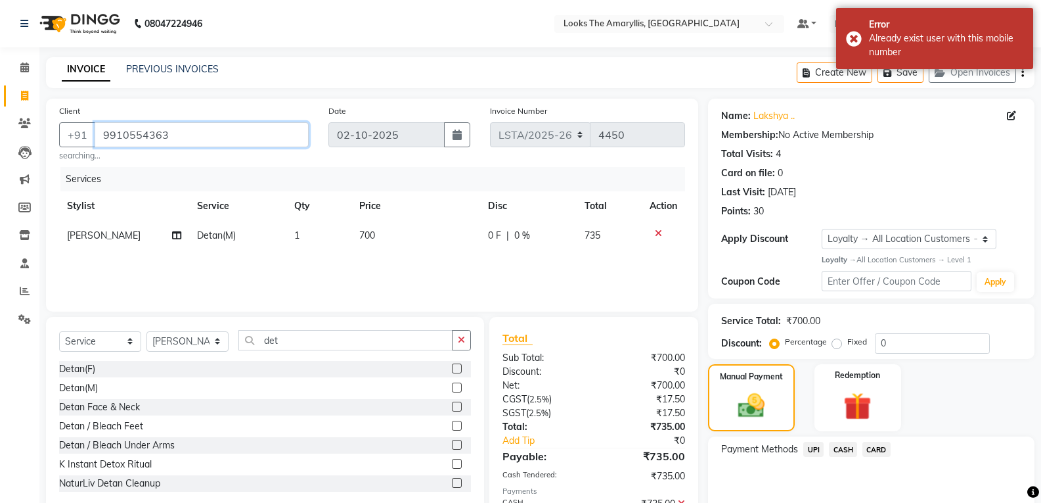
click at [256, 133] on input "9910554363" at bounding box center [202, 134] width 214 height 25
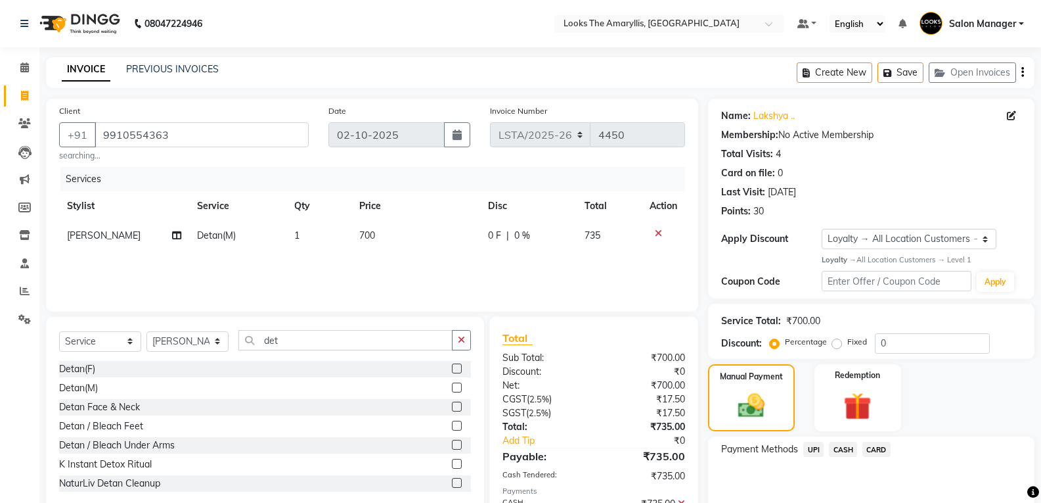
click at [841, 447] on span "CASH" at bounding box center [843, 448] width 28 height 15
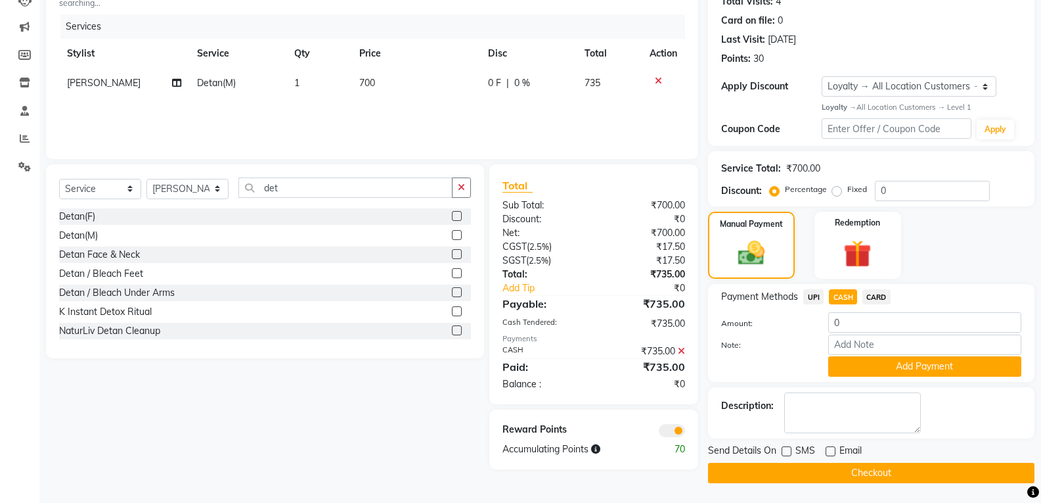
click at [682, 349] on icon at bounding box center [681, 350] width 7 height 9
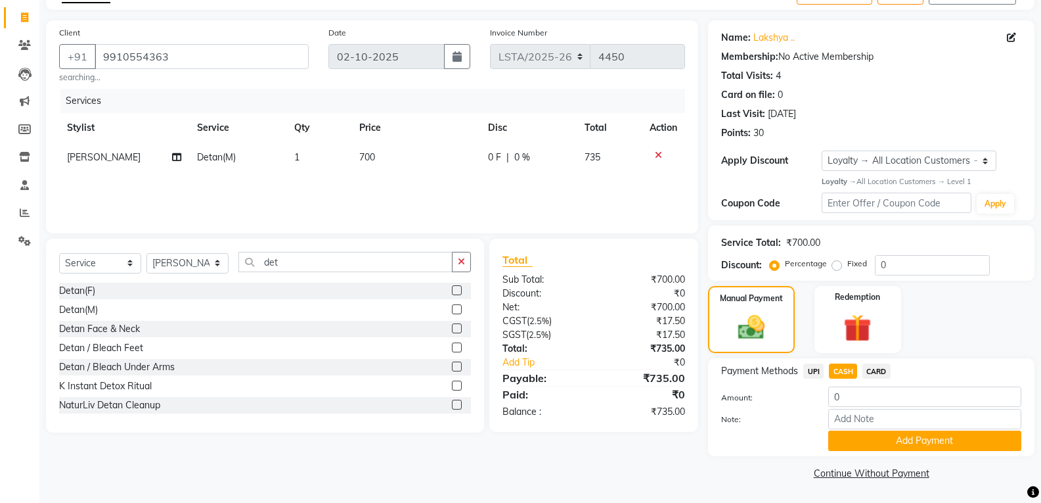
scroll to position [78, 0]
click at [859, 440] on button "Add Payment" at bounding box center [924, 440] width 193 height 20
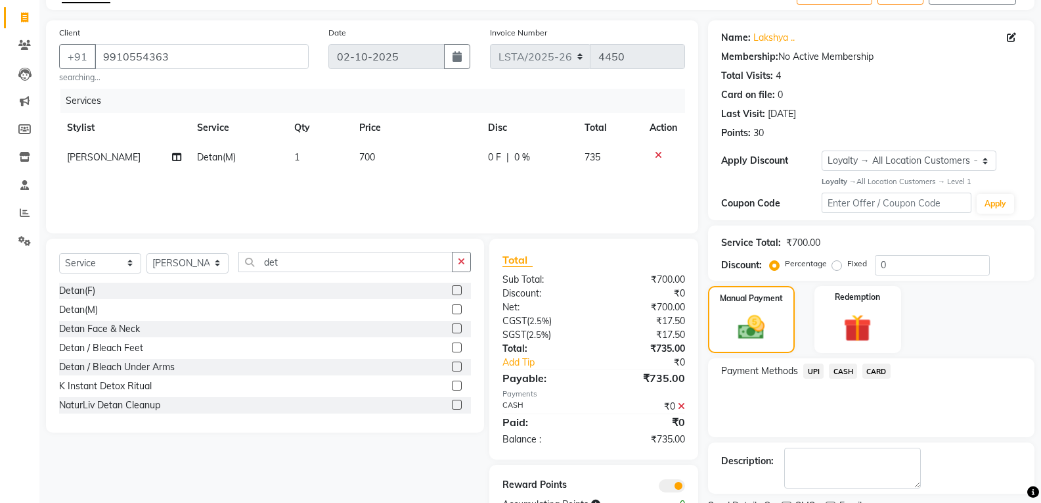
scroll to position [133, 0]
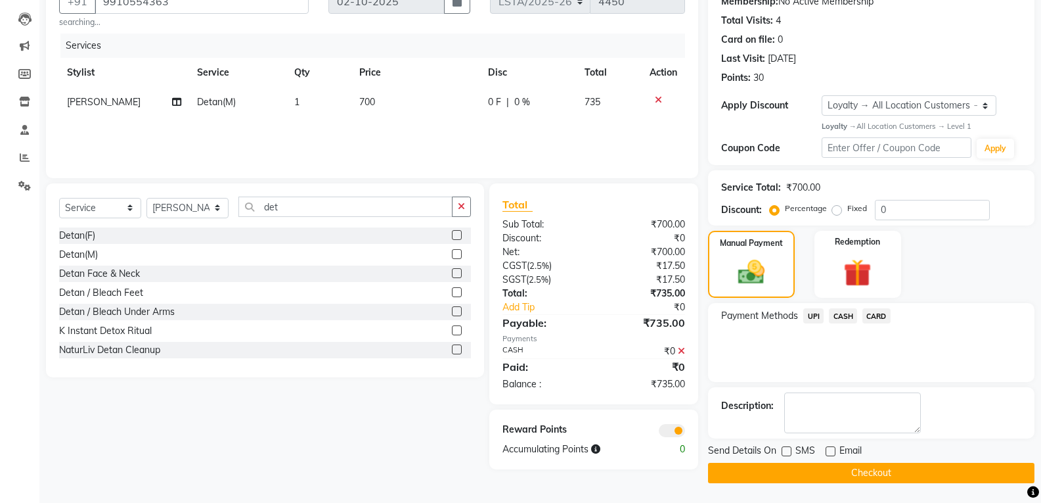
click at [782, 474] on button "Checkout" at bounding box center [871, 472] width 326 height 20
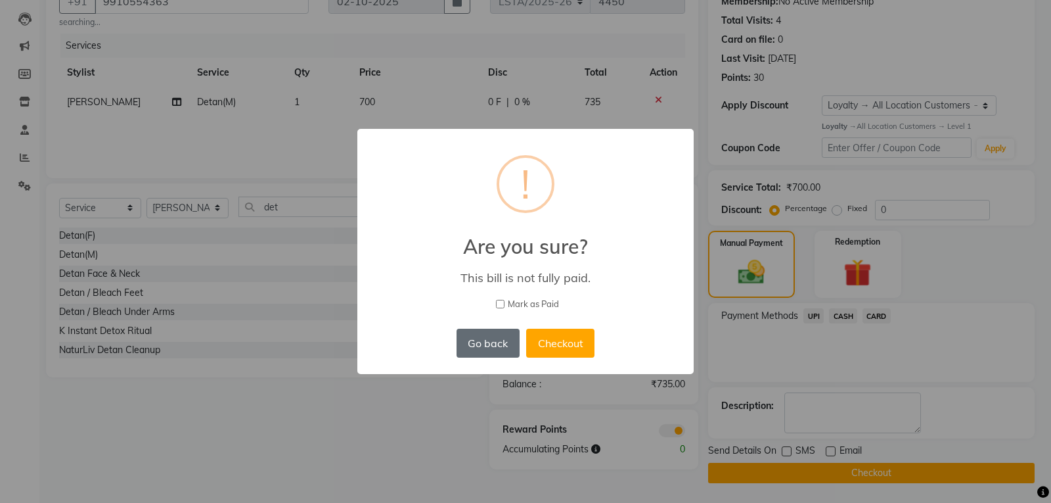
click at [505, 342] on button "Go back" at bounding box center [488, 342] width 63 height 29
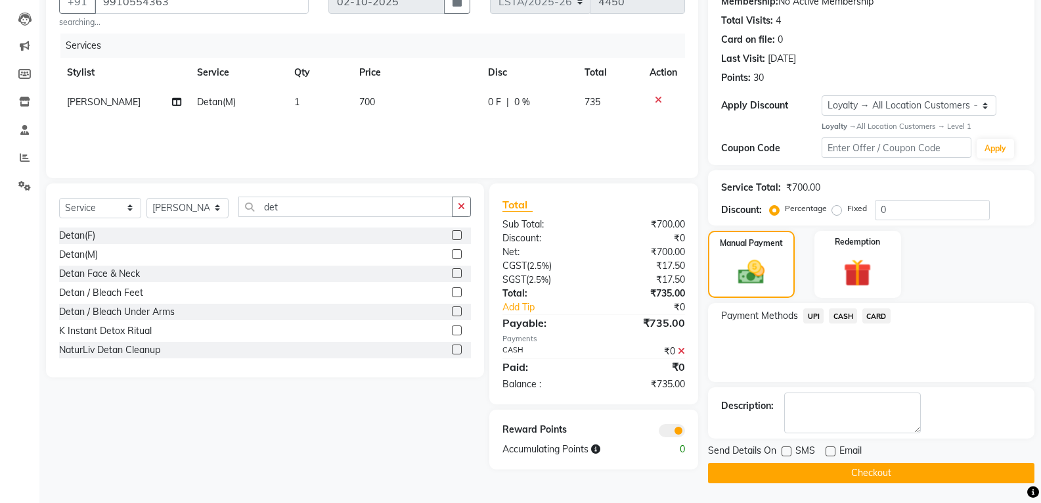
click at [681, 351] on icon at bounding box center [681, 350] width 7 height 9
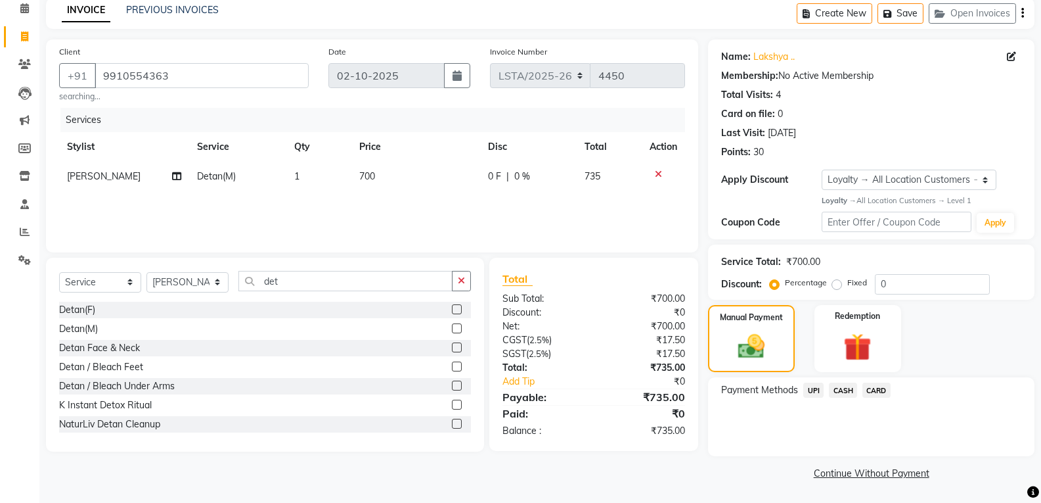
scroll to position [59, 0]
click at [847, 390] on span "CASH" at bounding box center [843, 389] width 28 height 15
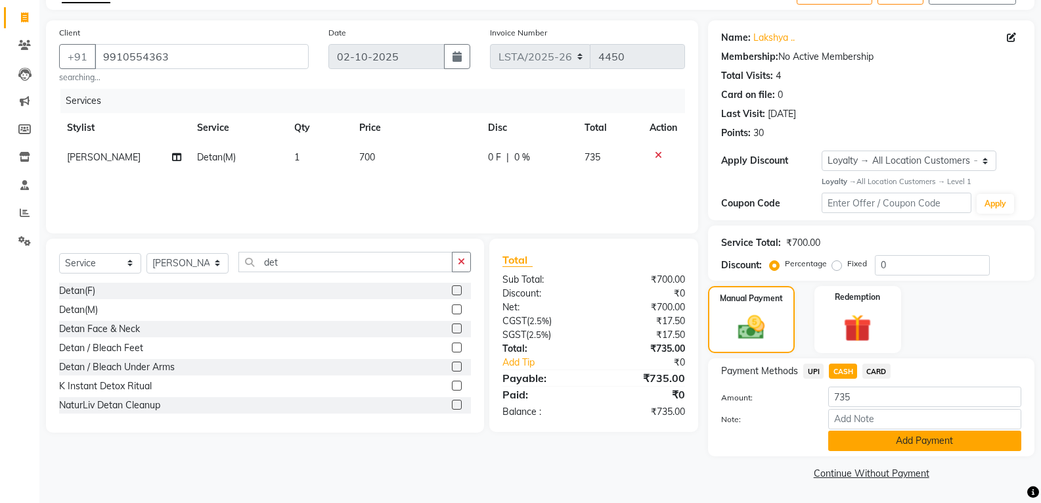
click at [853, 439] on button "Add Payment" at bounding box center [924, 440] width 193 height 20
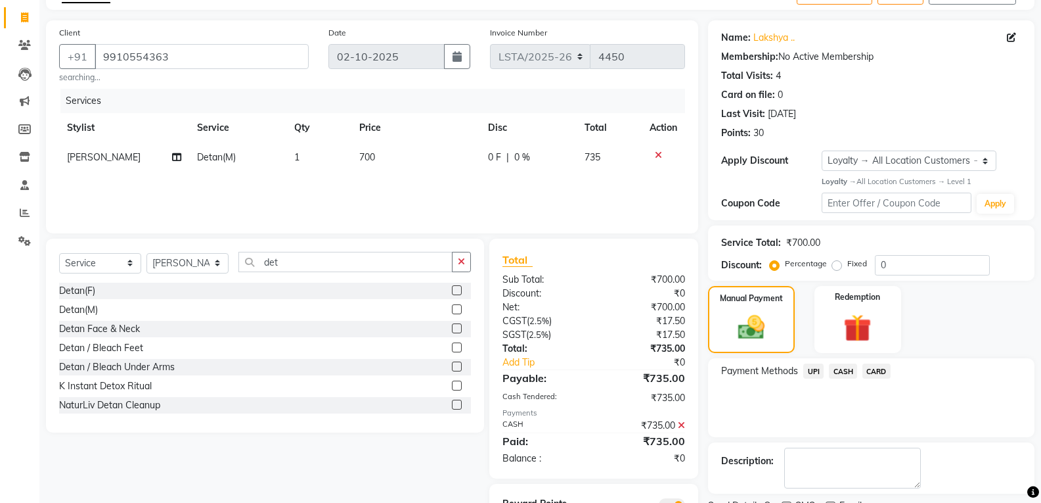
scroll to position [139, 0]
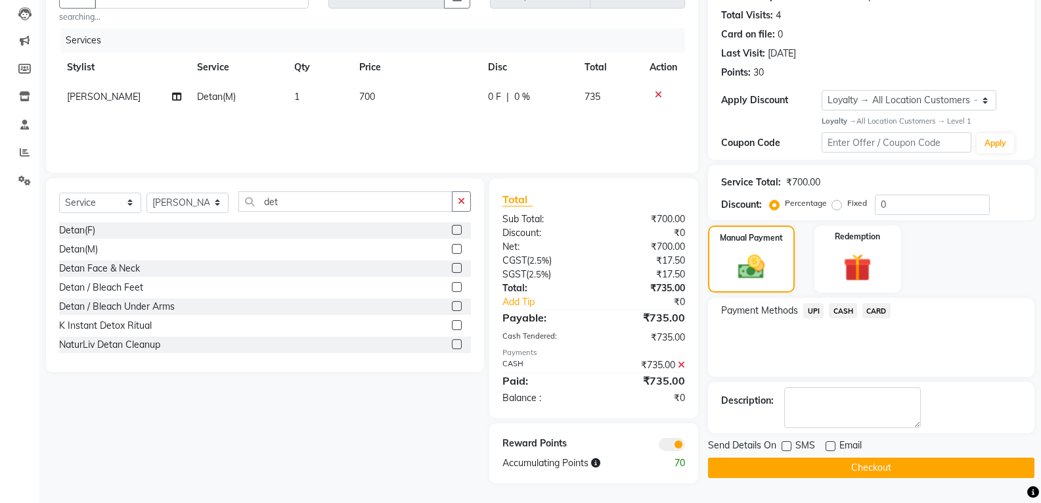
click at [769, 462] on button "Checkout" at bounding box center [871, 467] width 326 height 20
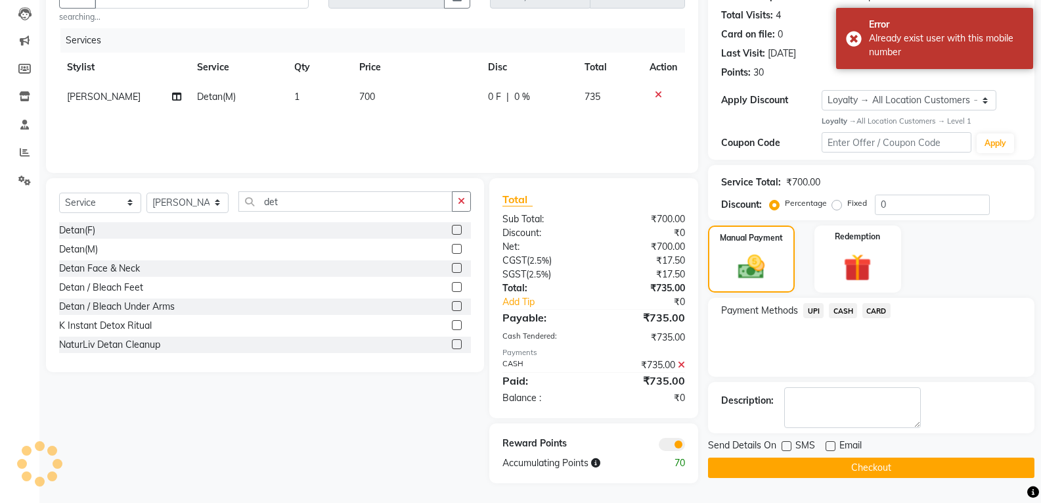
scroll to position [0, 0]
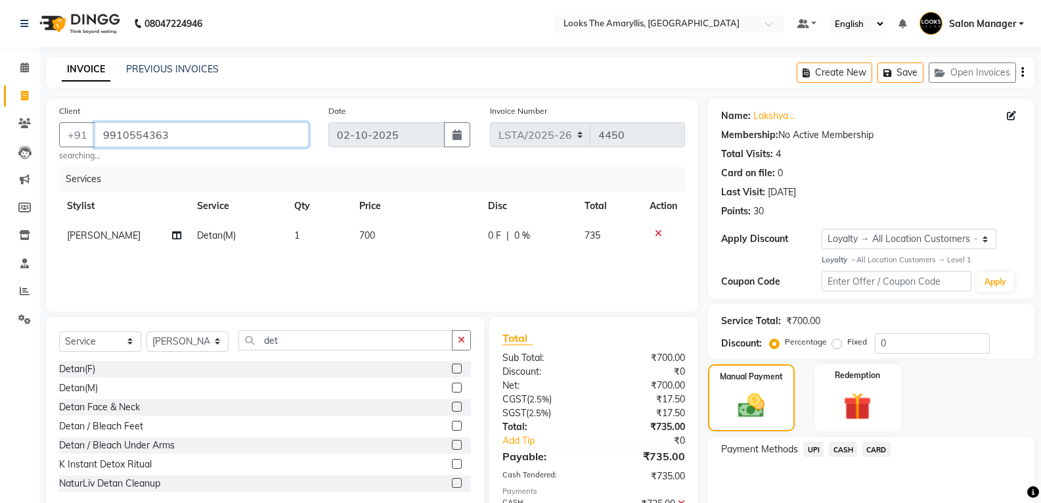
click at [205, 133] on input "9910554363" at bounding box center [202, 134] width 214 height 25
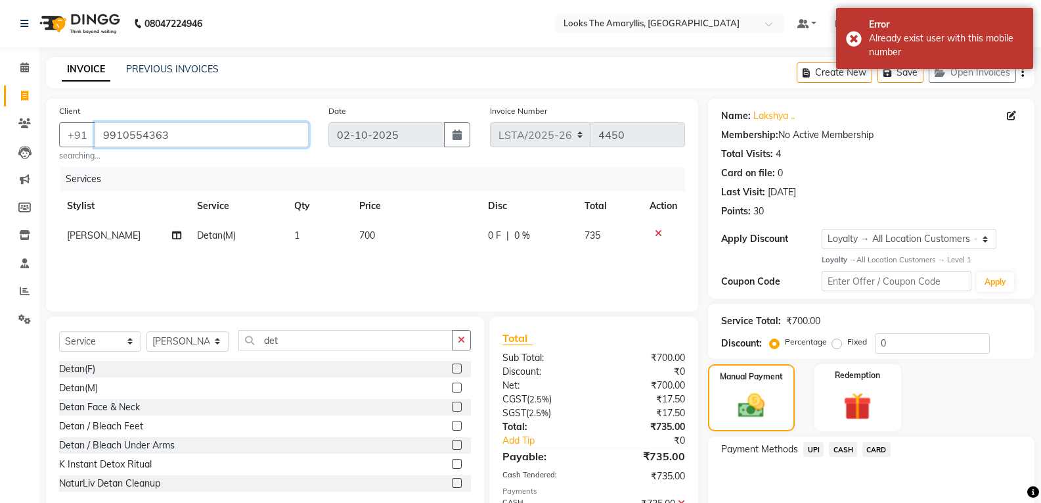
click at [205, 133] on input "9910554363" at bounding box center [202, 134] width 214 height 25
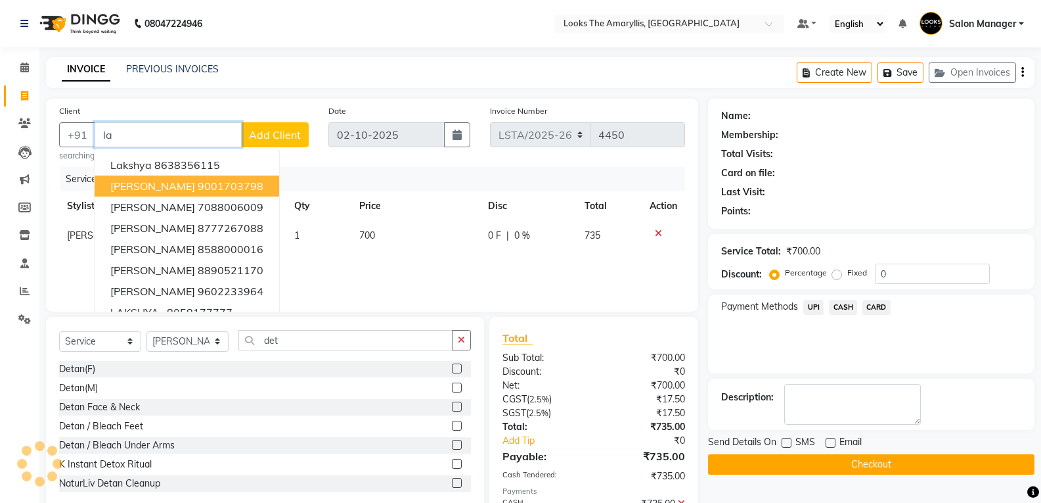
type input "l"
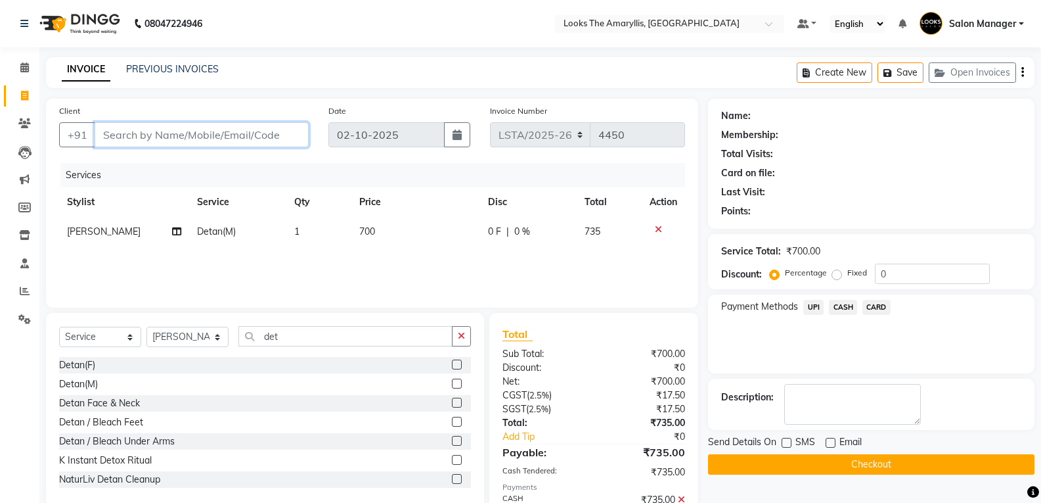
click at [189, 135] on input "Client" at bounding box center [202, 134] width 214 height 25
paste input "9910554363"
type input "9910554363"
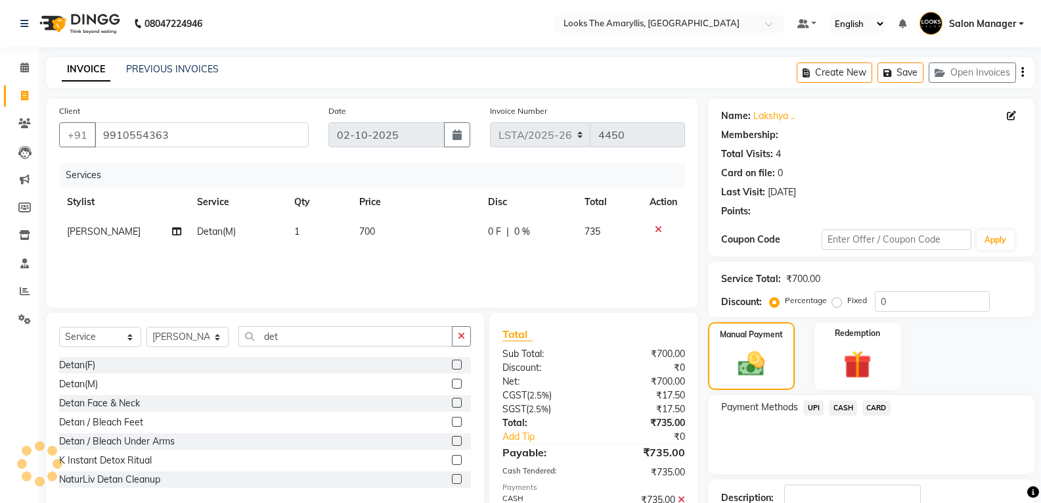
select select "1: Object"
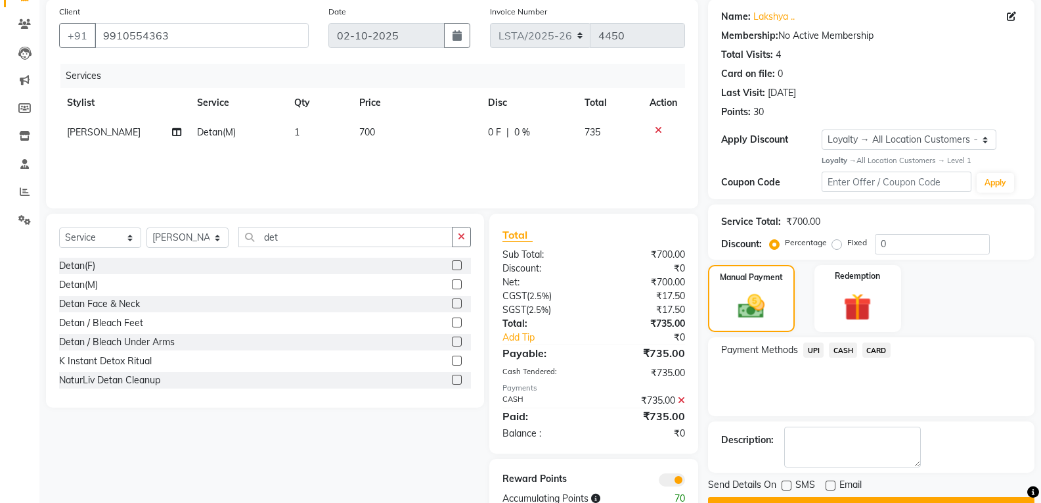
scroll to position [135, 0]
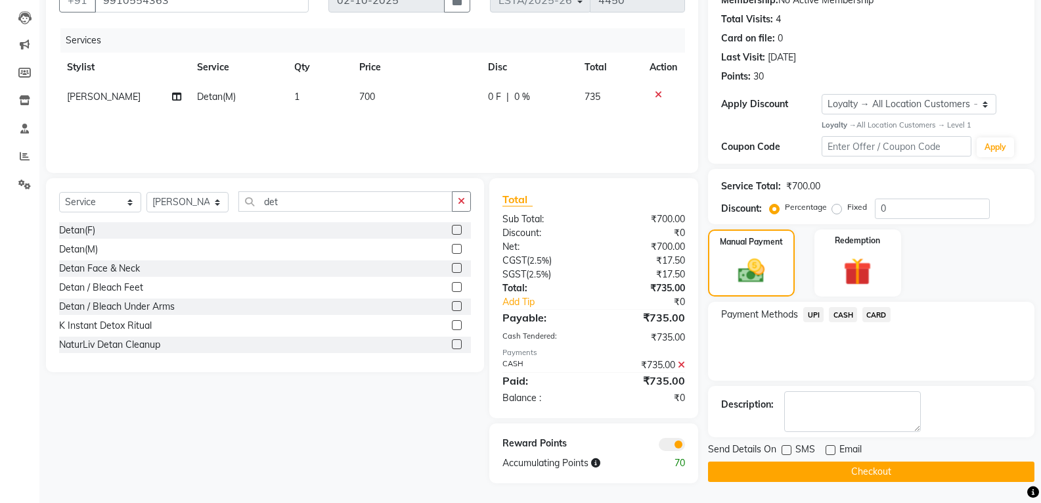
click at [773, 477] on button "Checkout" at bounding box center [871, 471] width 326 height 20
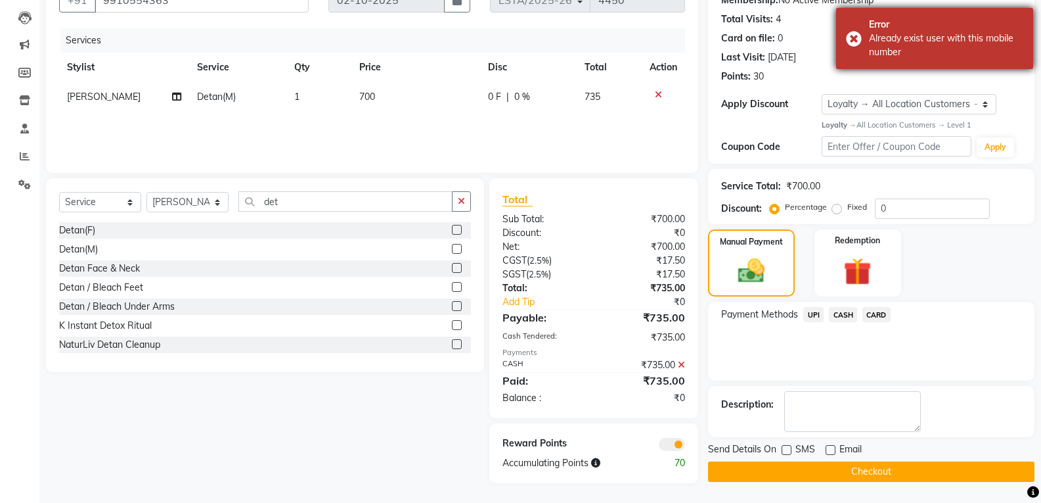
click at [855, 36] on div "Error Already exist user with this mobile number" at bounding box center [934, 38] width 197 height 61
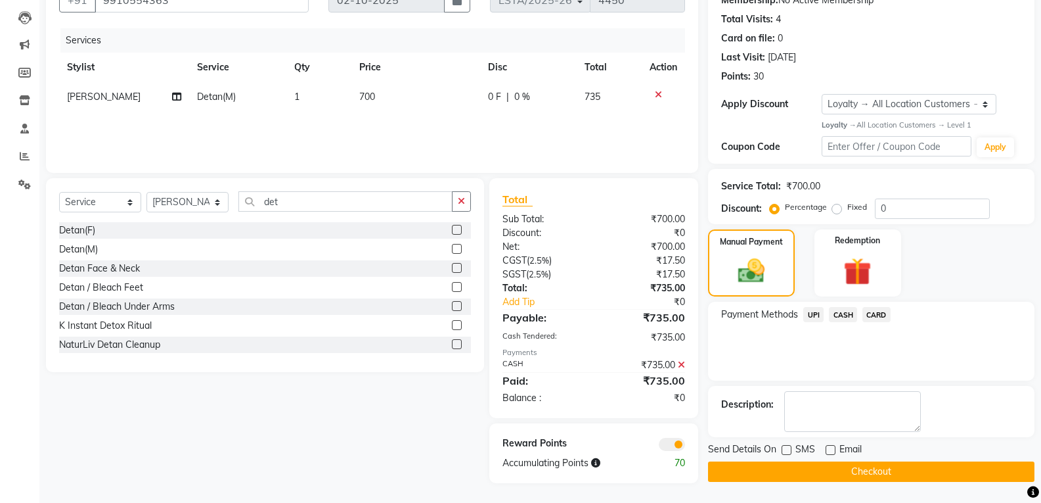
click at [812, 472] on button "Checkout" at bounding box center [871, 471] width 326 height 20
click at [836, 471] on button "Checkout" at bounding box center [871, 471] width 326 height 20
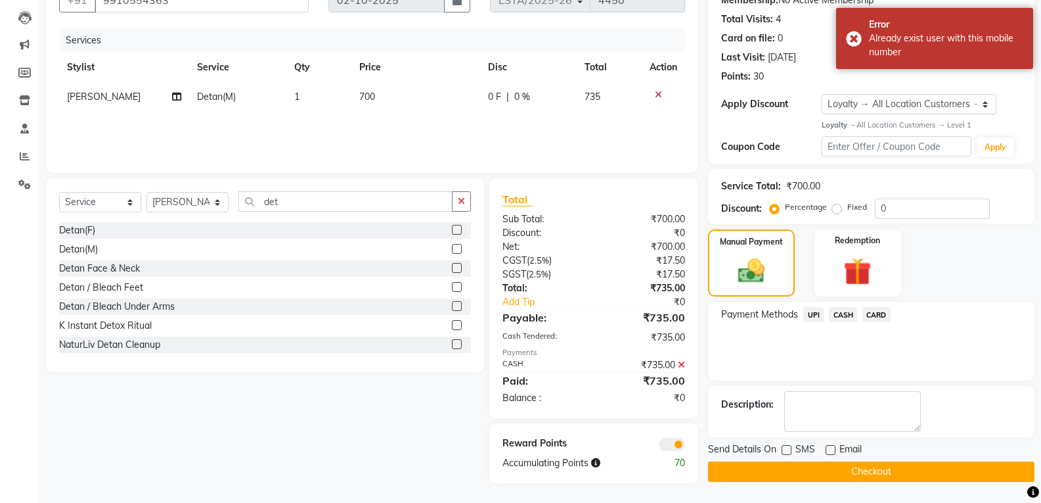
scroll to position [0, 0]
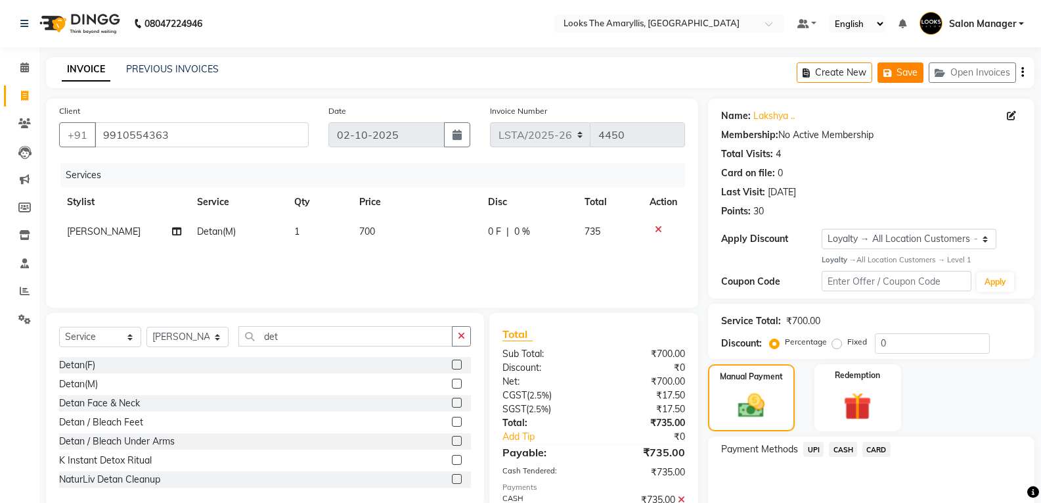
click at [913, 74] on button "Save" at bounding box center [901, 72] width 46 height 20
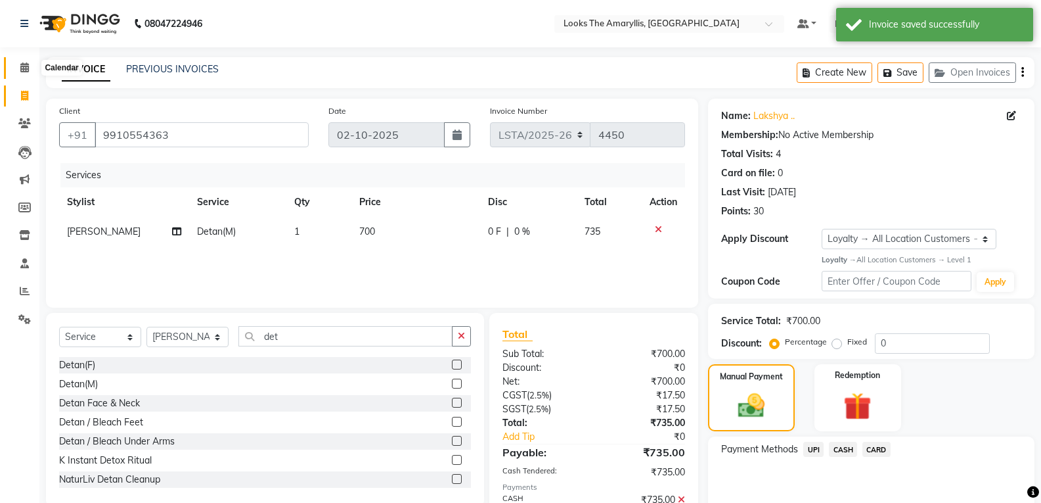
click at [24, 69] on icon at bounding box center [24, 67] width 9 height 10
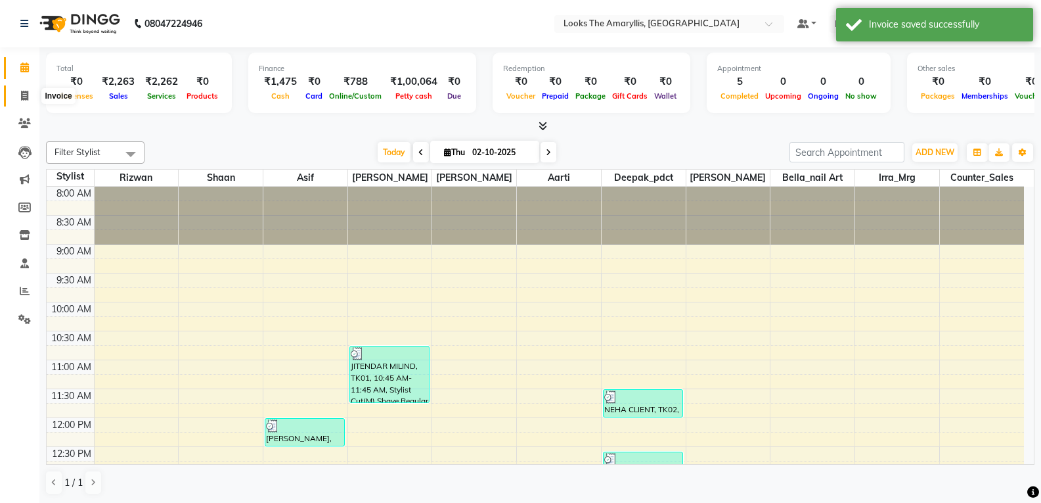
click at [26, 99] on icon at bounding box center [24, 96] width 7 height 10
select select "service"
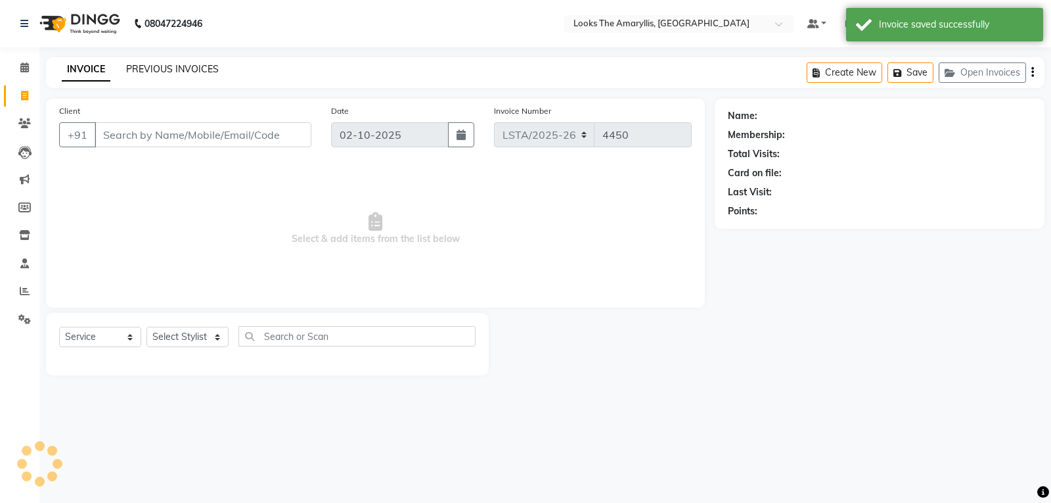
click at [182, 72] on link "PREVIOUS INVOICES" at bounding box center [172, 69] width 93 height 12
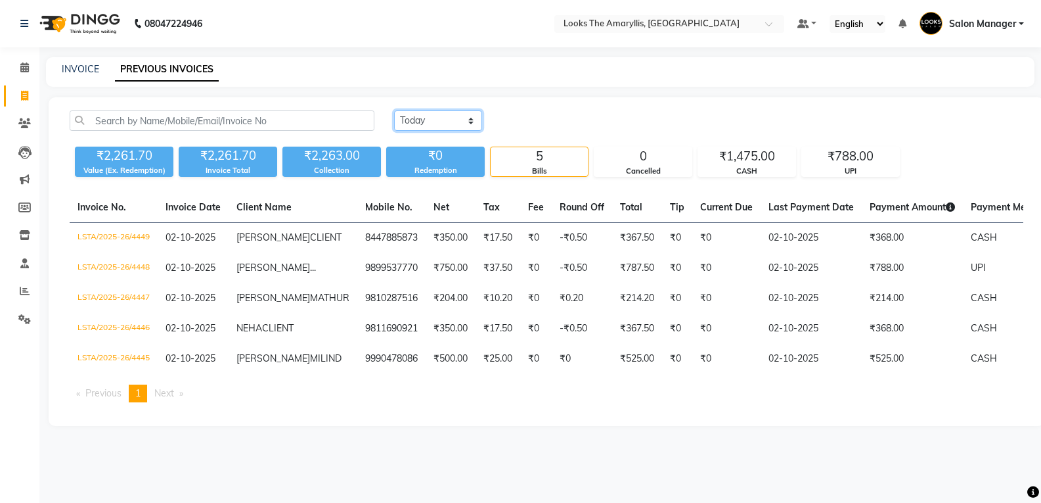
click at [474, 120] on select "Today Yesterday Custom Range" at bounding box center [438, 120] width 88 height 20
click at [394, 110] on select "Today Yesterday Custom Range" at bounding box center [438, 120] width 88 height 20
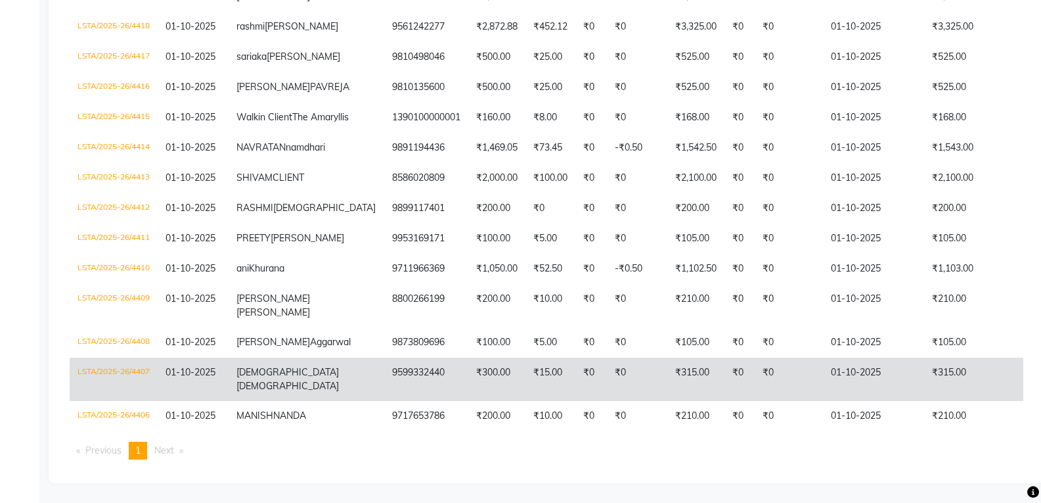
scroll to position [1506, 0]
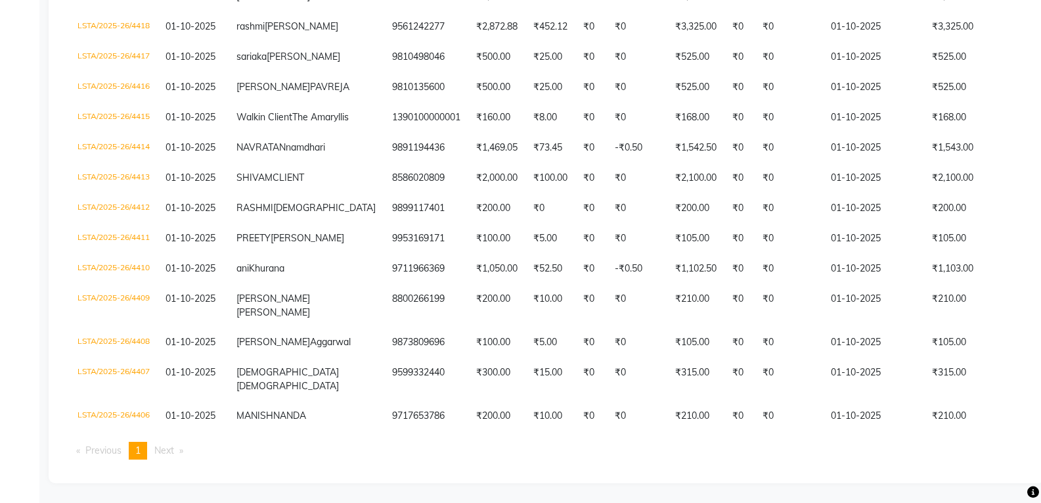
click at [183, 451] on li "Next page" at bounding box center [169, 450] width 42 height 18
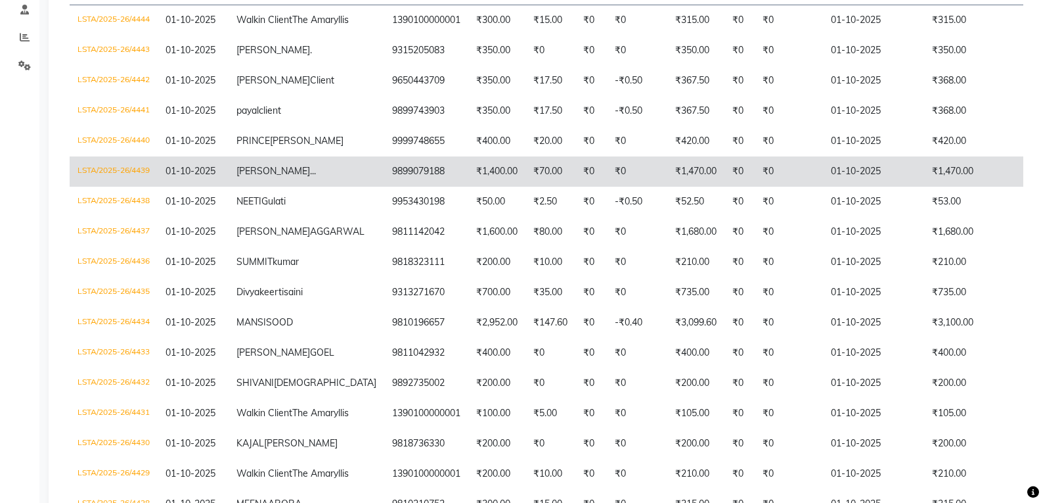
drag, startPoint x: 154, startPoint y: 309, endPoint x: 155, endPoint y: 317, distance: 7.9
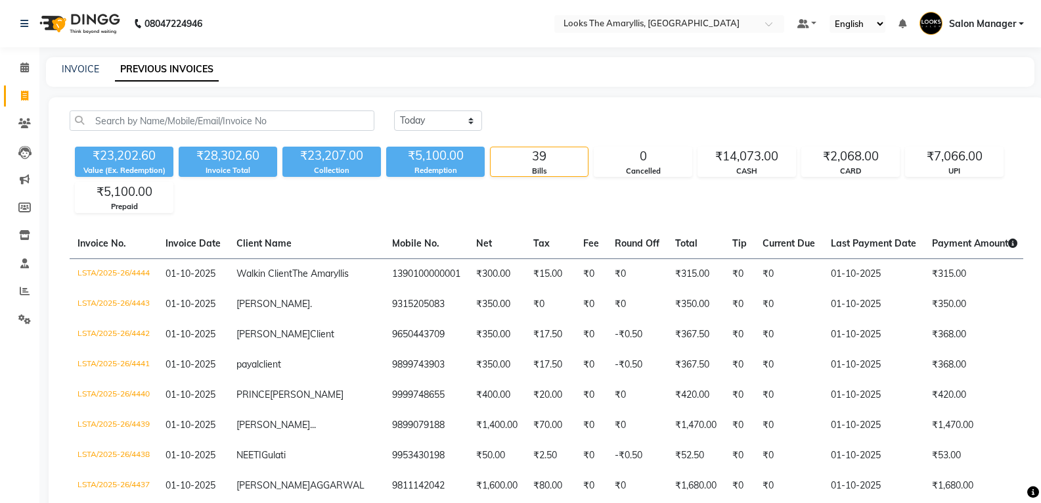
scroll to position [0, 158]
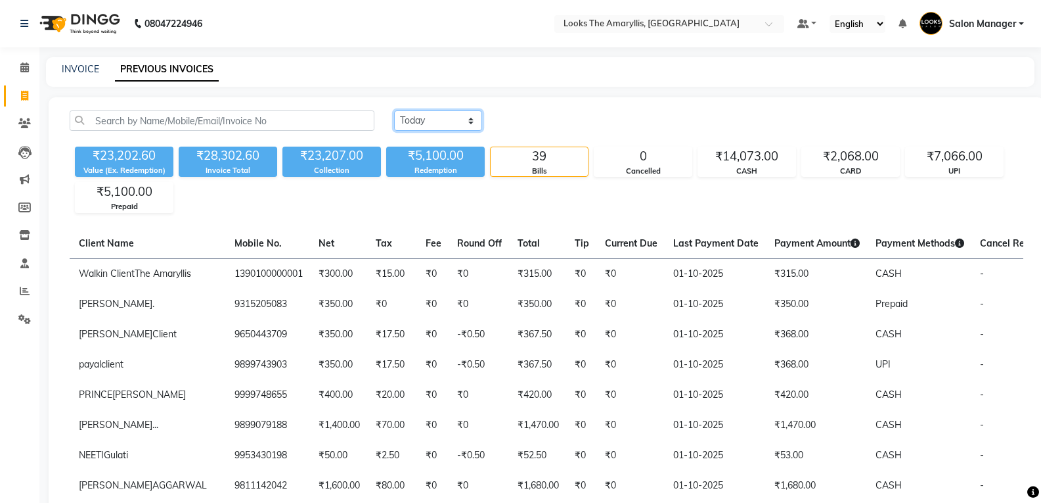
click at [469, 124] on select "Today Yesterday Custom Range" at bounding box center [438, 120] width 88 height 20
select select "range"
click at [394, 110] on select "Today Yesterday Custom Range" at bounding box center [438, 120] width 88 height 20
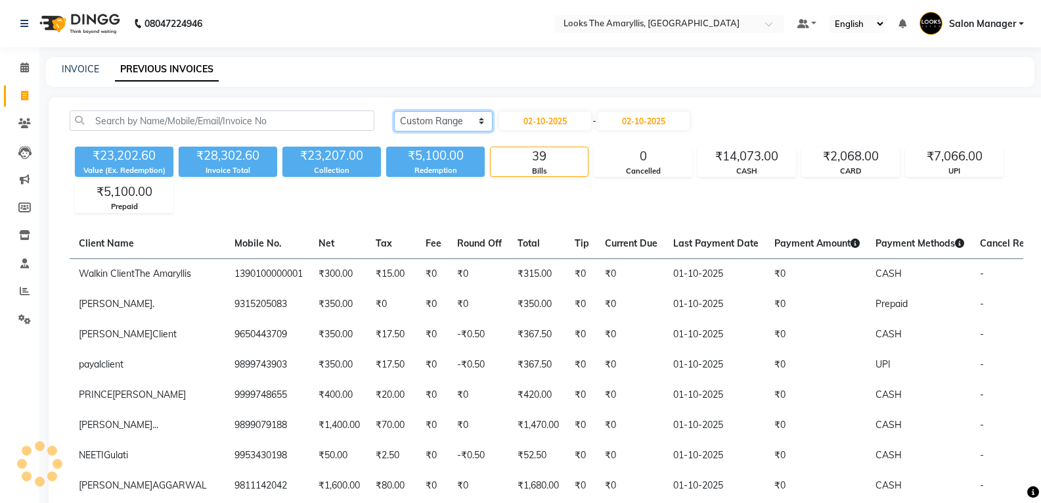
scroll to position [0, 120]
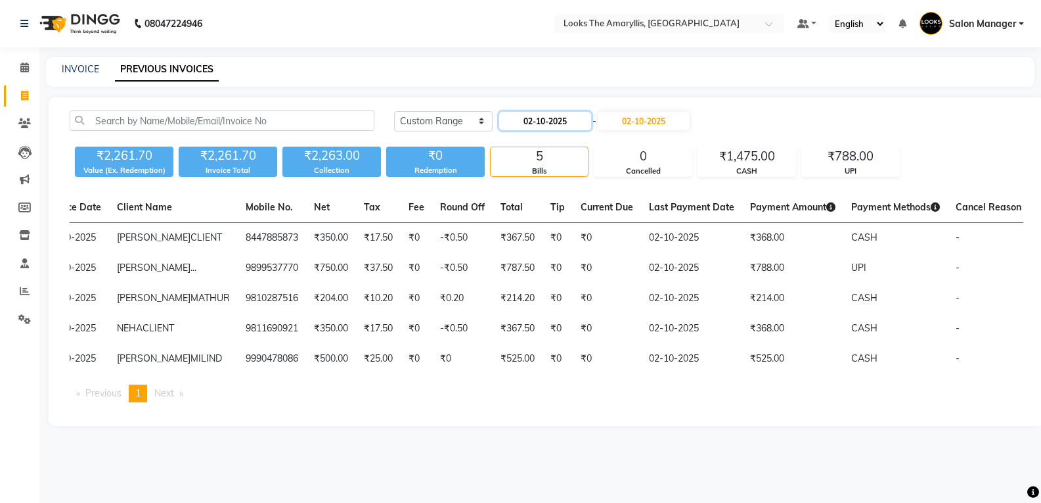
click at [533, 124] on input "02-10-2025" at bounding box center [545, 121] width 92 height 18
select select "10"
select select "2025"
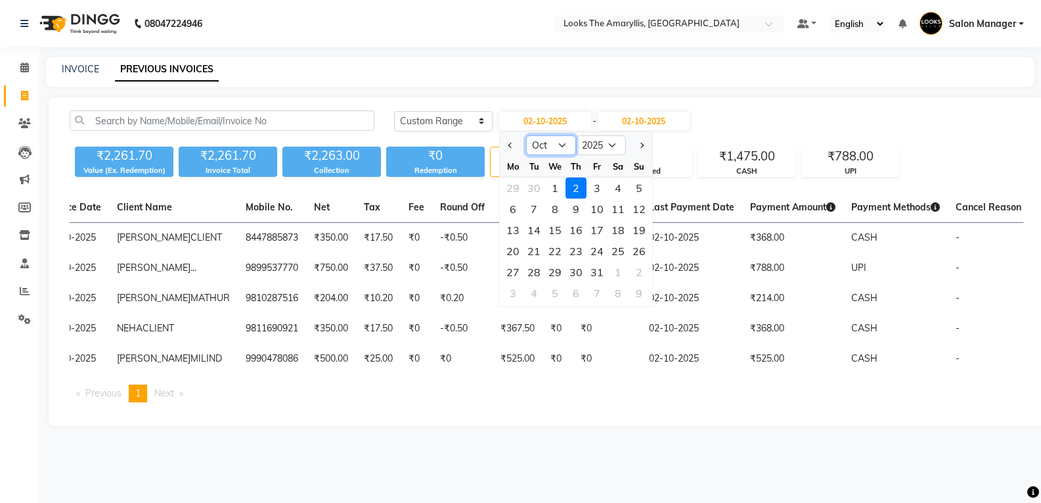
click at [562, 145] on select "Jan Feb Mar Apr May Jun Jul Aug Sep Oct Nov Dec" at bounding box center [551, 145] width 50 height 20
select select "9"
click at [526, 135] on select "Jan Feb Mar Apr May Jun Jul Aug Sep Oct Nov Dec" at bounding box center [551, 145] width 50 height 20
click at [533, 273] on div "30" at bounding box center [534, 271] width 21 height 21
type input "30-09-2025"
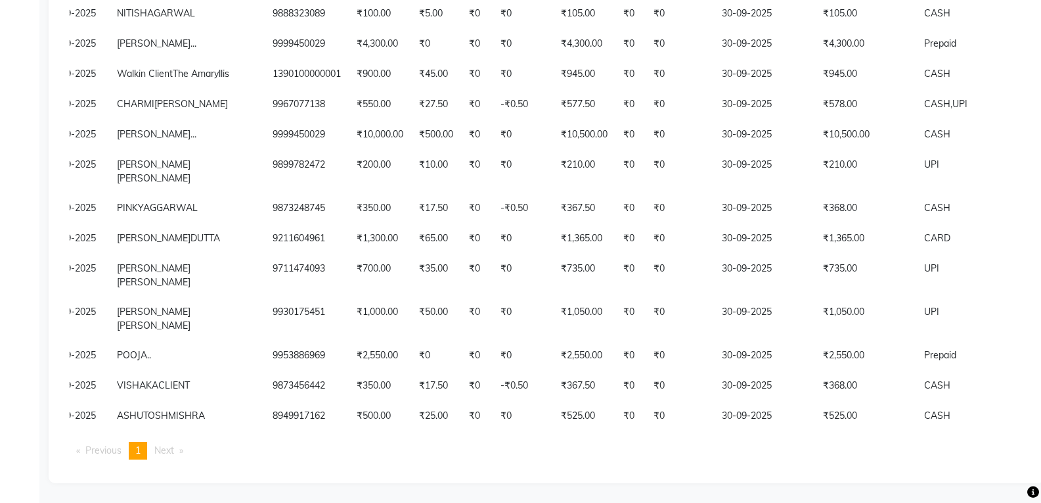
scroll to position [1839, 0]
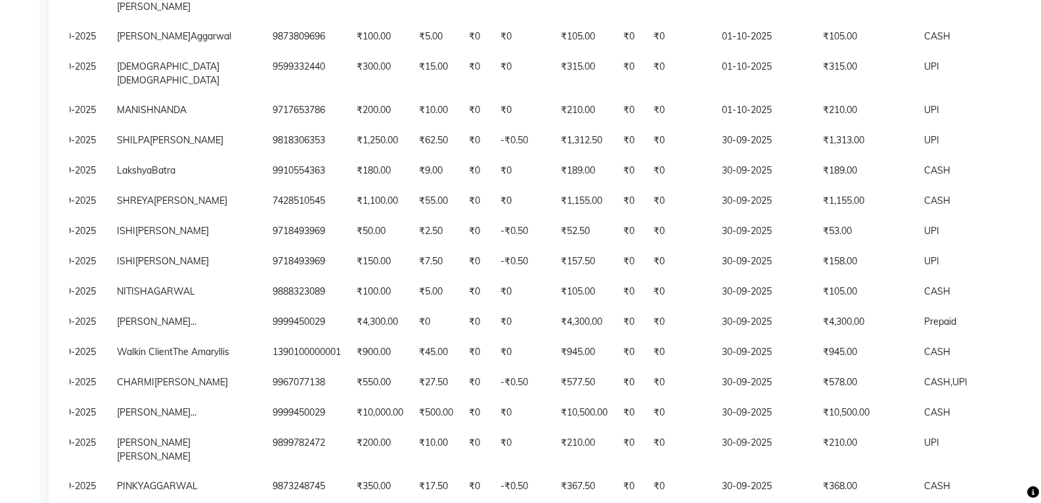
drag, startPoint x: 346, startPoint y: 348, endPoint x: 347, endPoint y: 441, distance: 92.6
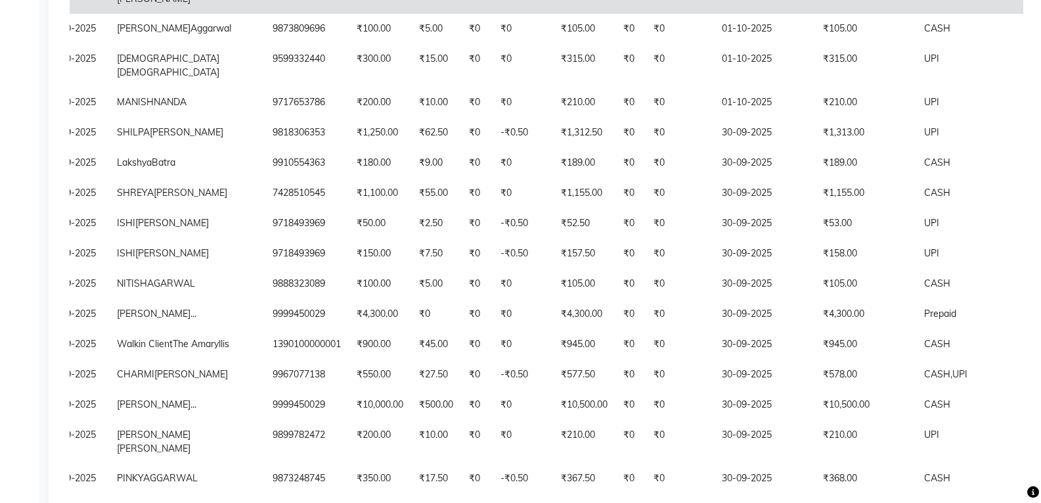
drag, startPoint x: 347, startPoint y: 441, endPoint x: 346, endPoint y: 463, distance: 22.4
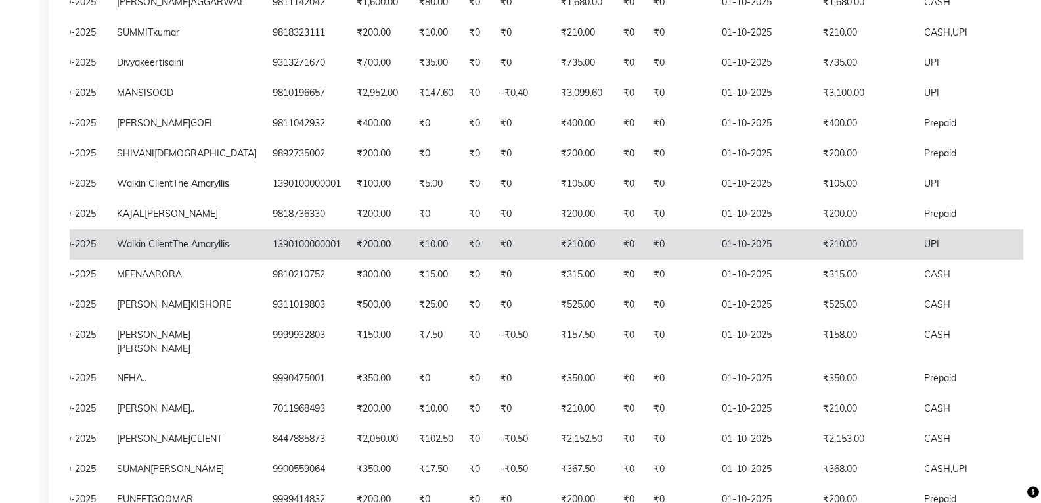
drag, startPoint x: 344, startPoint y: 474, endPoint x: 342, endPoint y: 487, distance: 12.5
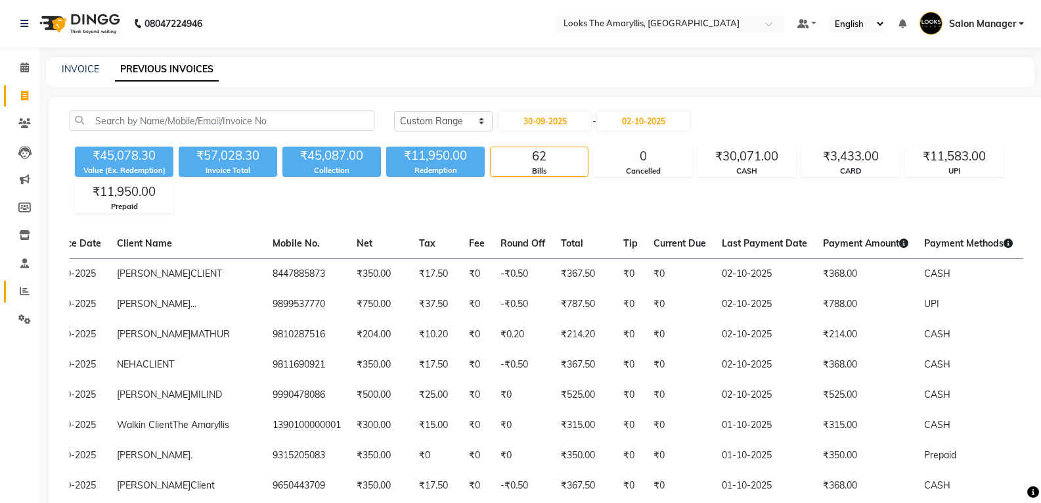
scroll to position [0, 0]
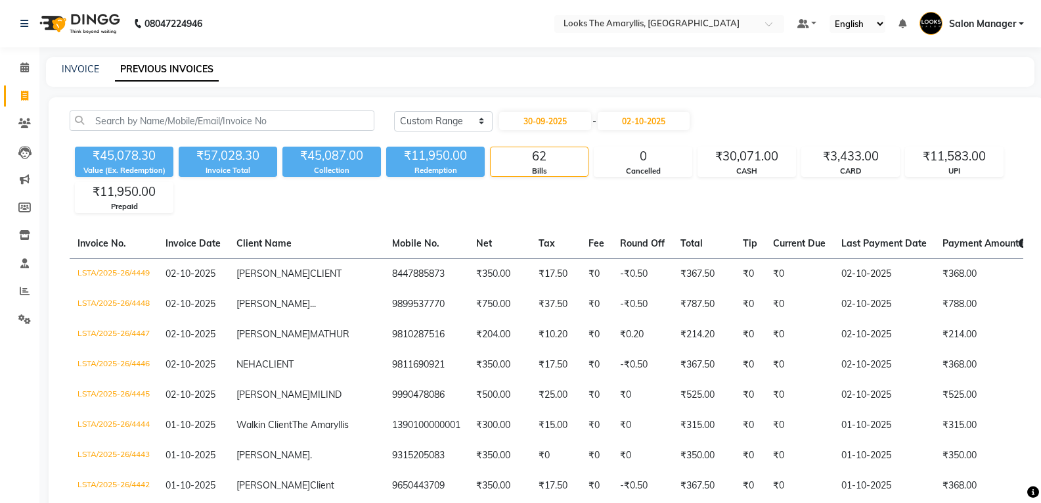
select select "service"
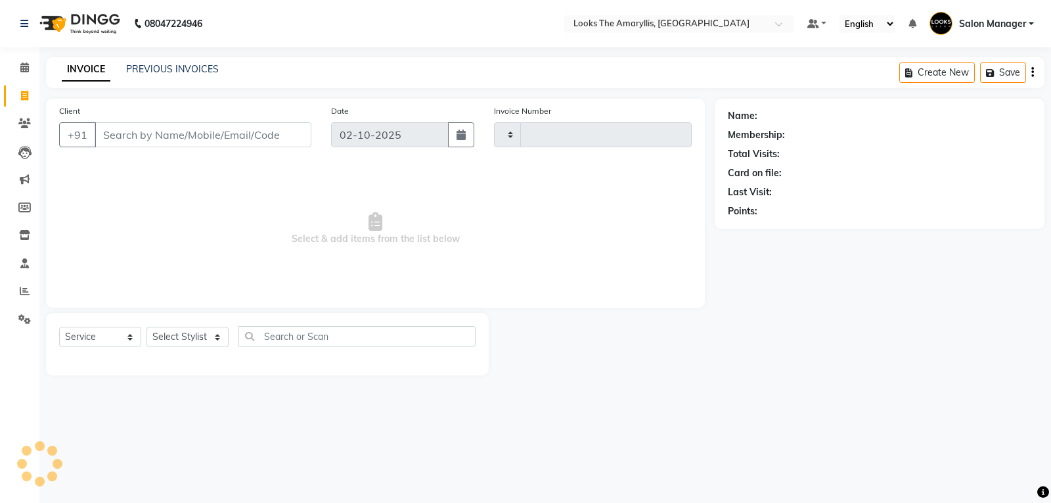
type input "4450"
select select "8939"
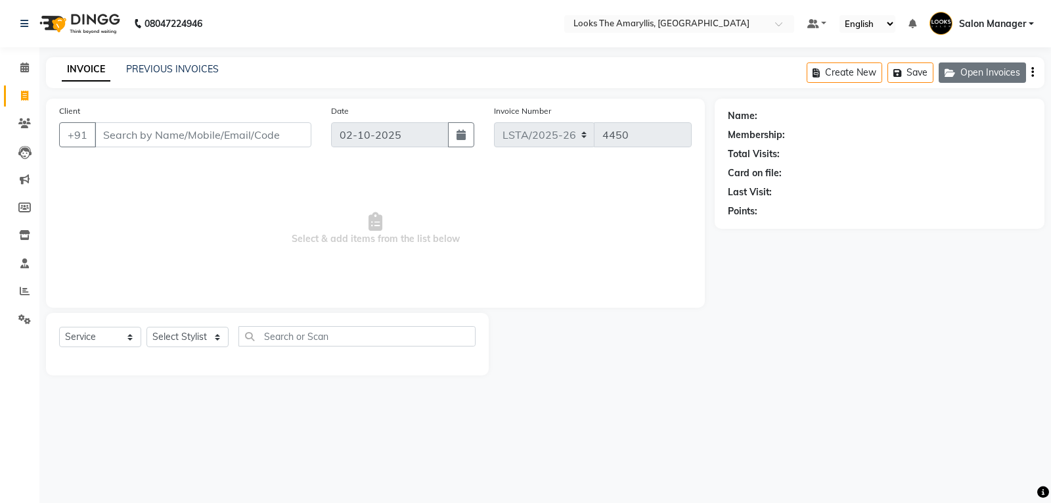
click at [993, 75] on button "Open Invoices" at bounding box center [982, 72] width 87 height 20
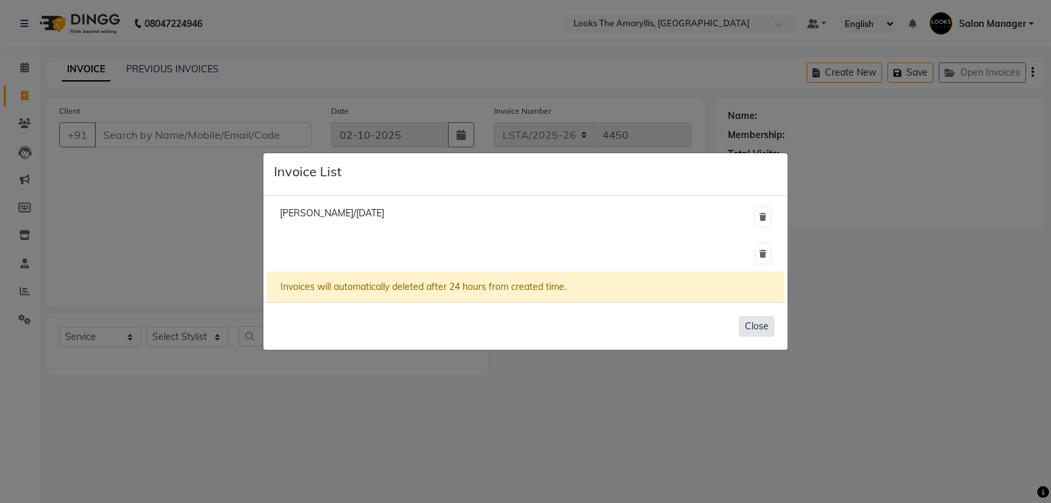
click at [755, 325] on button "Close" at bounding box center [756, 326] width 35 height 20
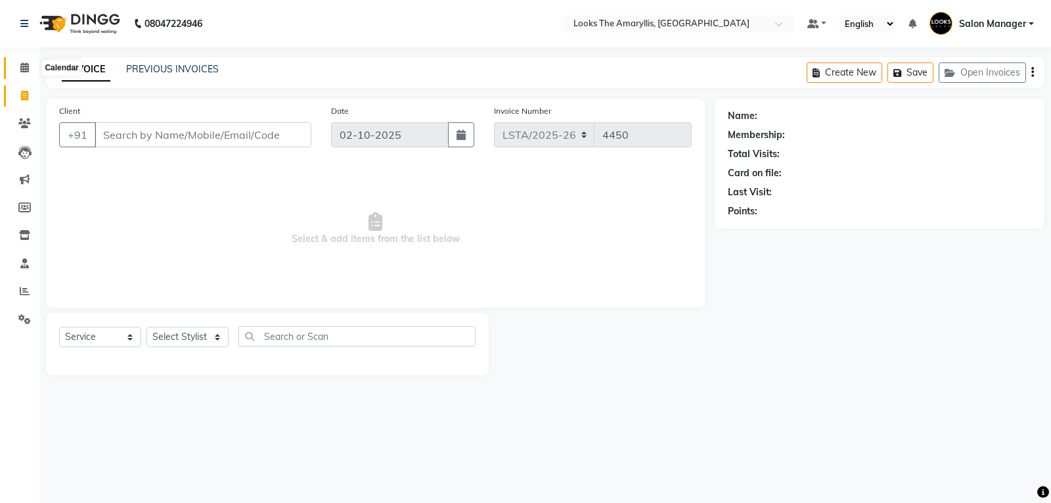
click at [24, 65] on icon at bounding box center [24, 67] width 9 height 10
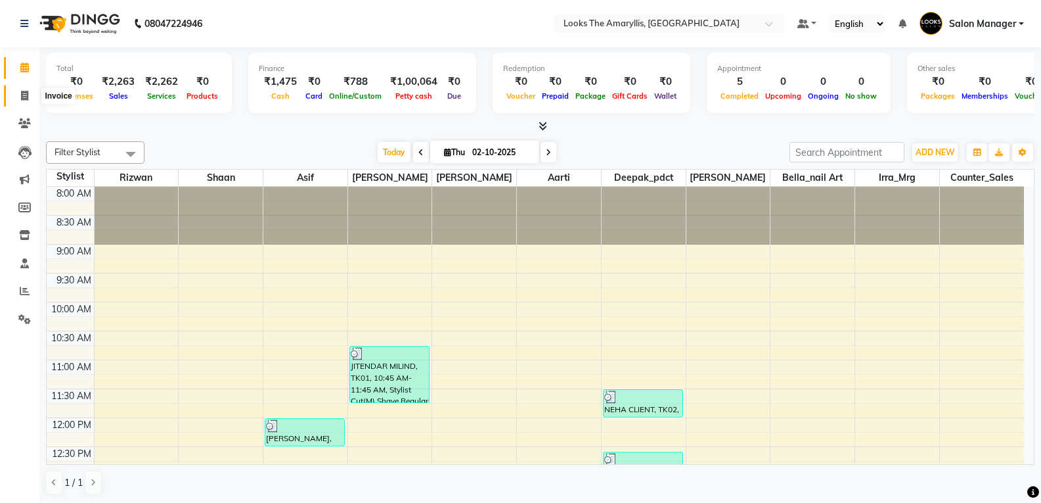
click at [28, 96] on icon at bounding box center [24, 96] width 7 height 10
select select "service"
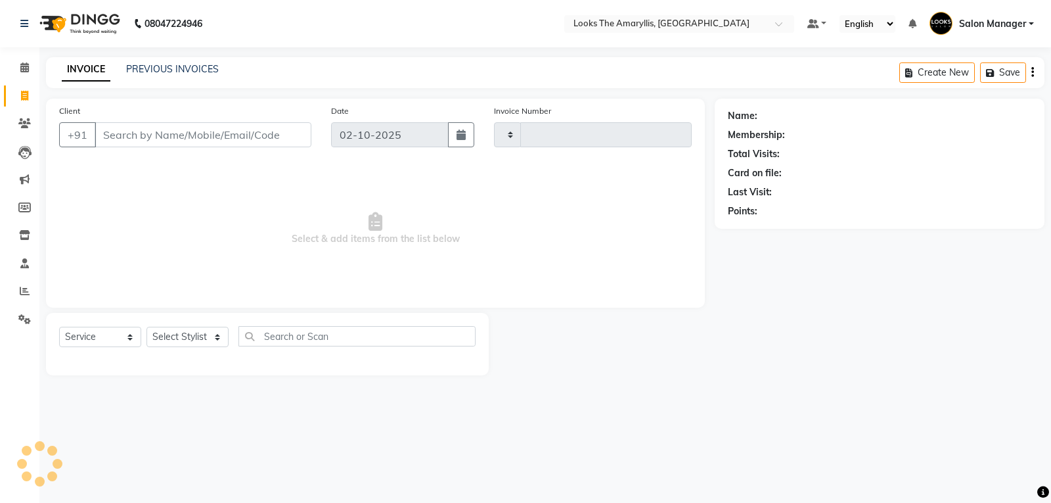
type input "4450"
select select "8939"
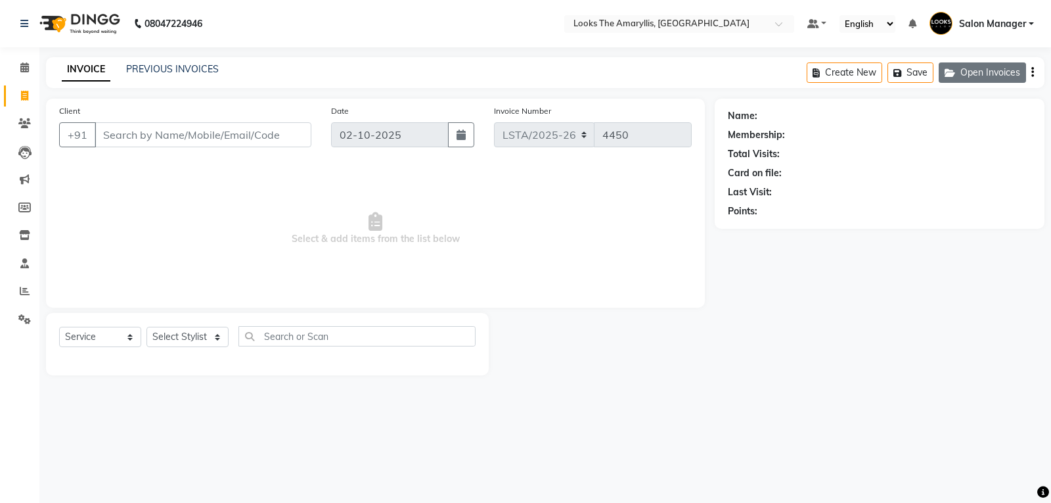
click at [979, 72] on button "Open Invoices" at bounding box center [982, 72] width 87 height 20
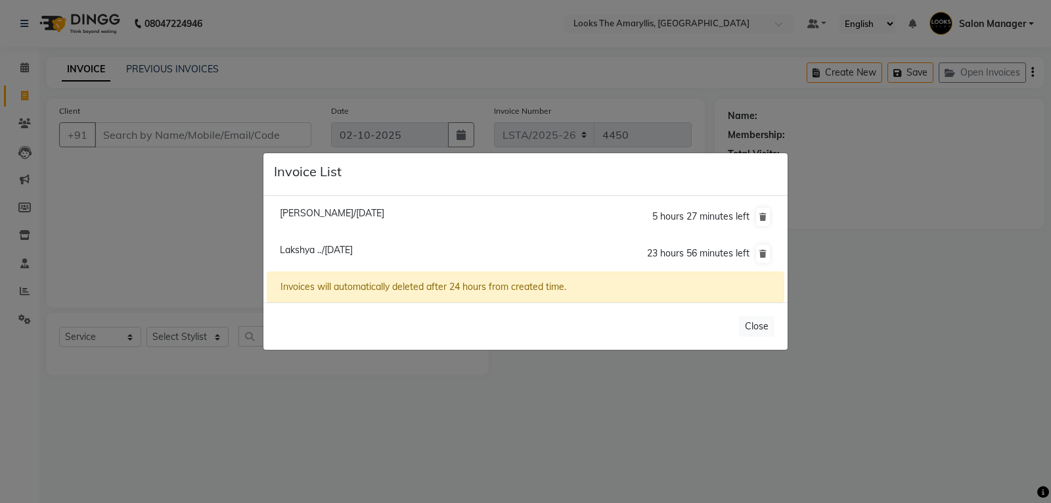
click at [305, 250] on span "Lakshya ../02 October 2025" at bounding box center [316, 250] width 73 height 12
type input "9910554363"
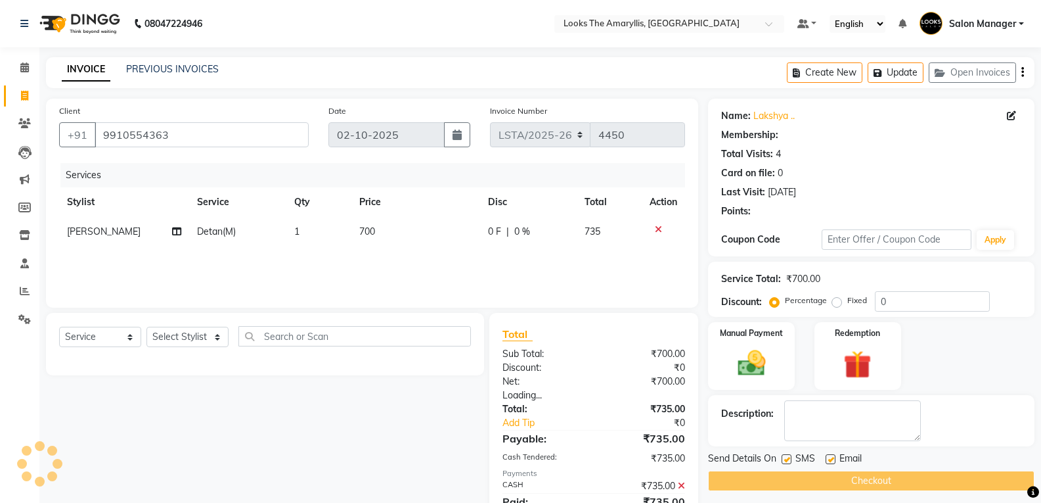
select select "1: Object"
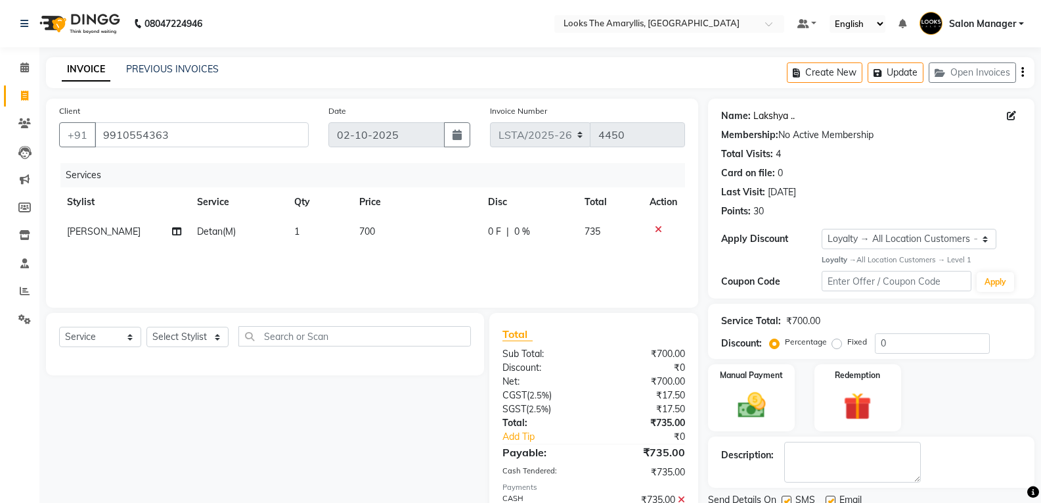
click at [780, 118] on link "Lakshya .." at bounding box center [773, 116] width 41 height 14
click at [1014, 115] on icon at bounding box center [1011, 115] width 9 height 9
click at [1009, 117] on icon at bounding box center [1011, 115] width 9 height 9
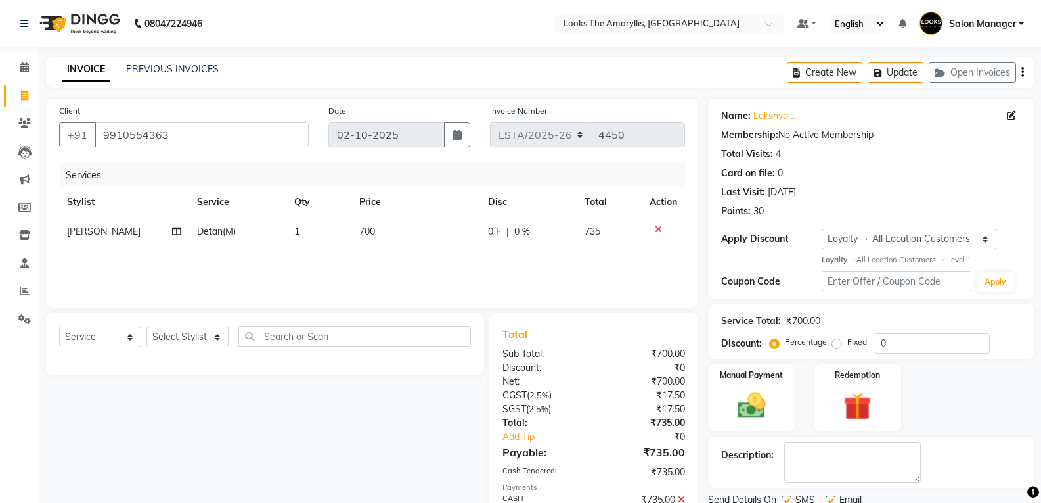
click at [1009, 117] on icon at bounding box center [1011, 115] width 9 height 9
click at [886, 70] on button "Update" at bounding box center [896, 72] width 56 height 20
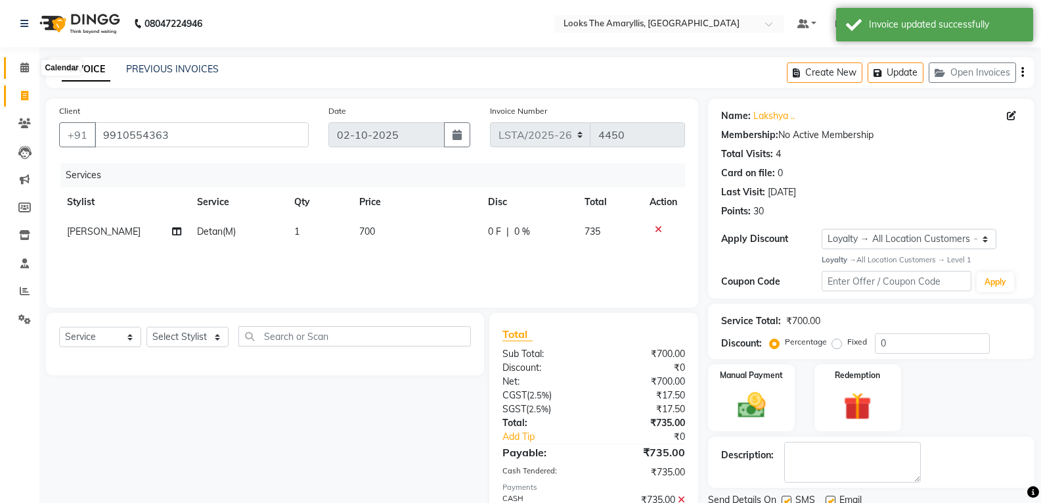
click at [26, 66] on icon at bounding box center [24, 67] width 9 height 10
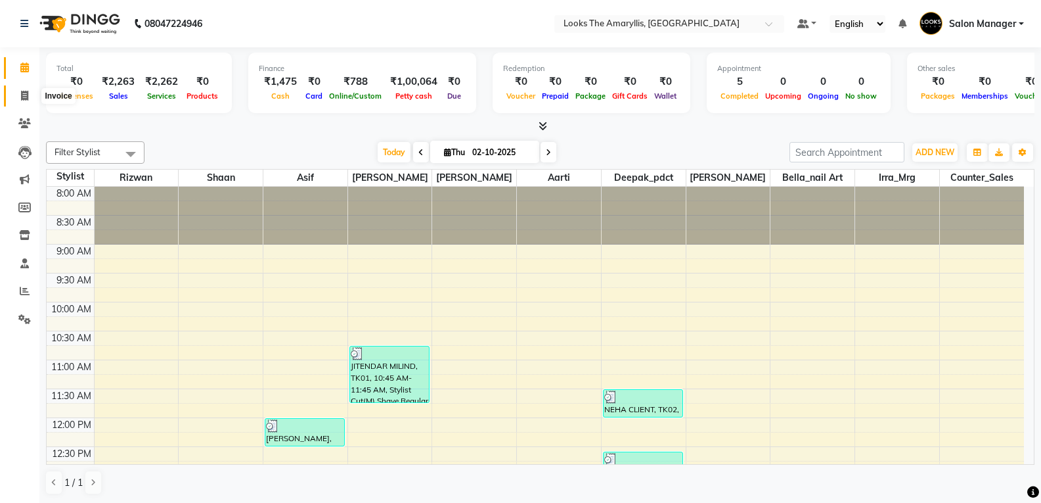
click at [23, 97] on icon at bounding box center [24, 96] width 7 height 10
select select "service"
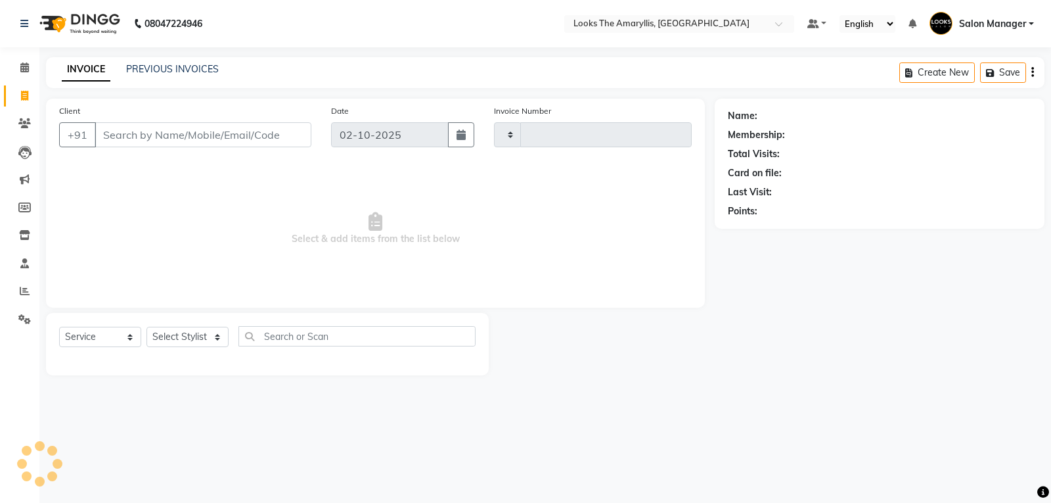
type input "4450"
select select "8939"
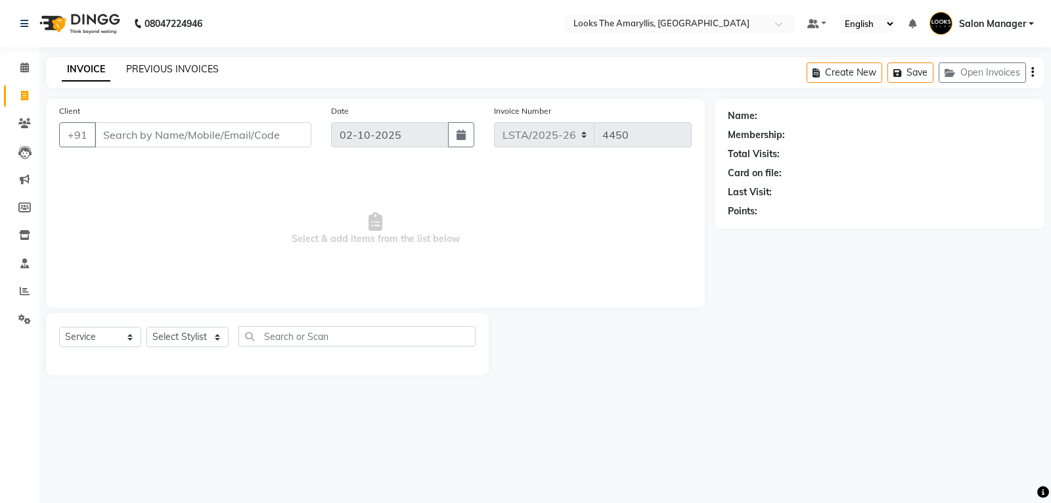
click at [165, 68] on link "PREVIOUS INVOICES" at bounding box center [172, 69] width 93 height 12
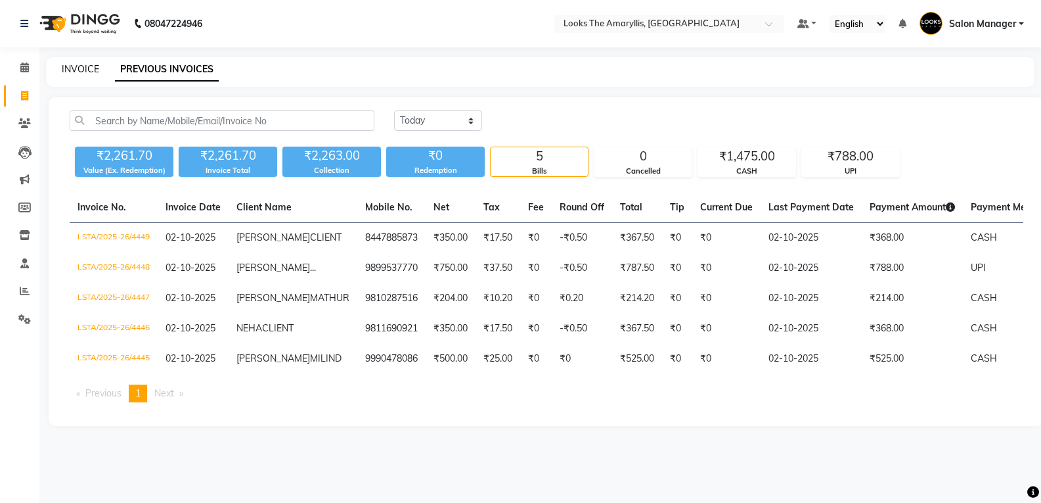
click at [80, 70] on link "INVOICE" at bounding box center [80, 69] width 37 height 12
select select "service"
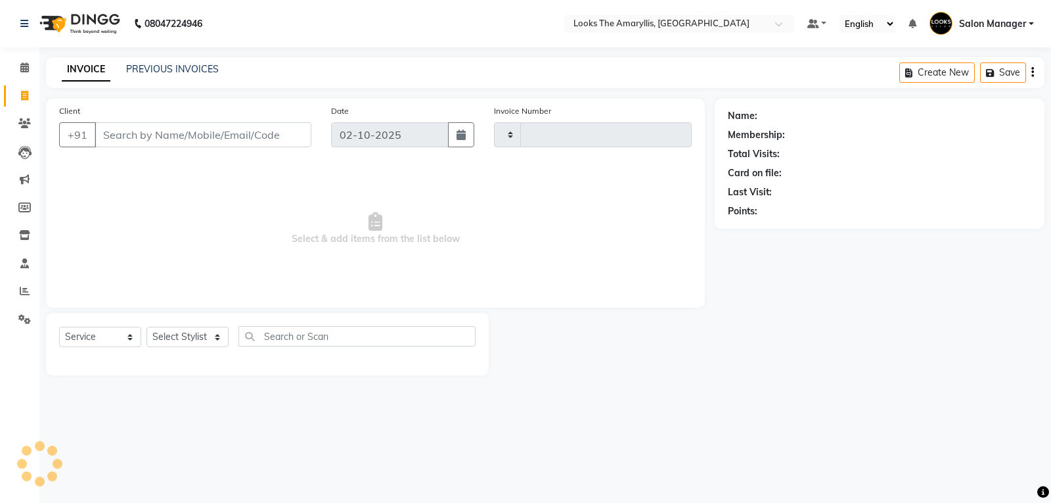
type input "4450"
select select "8939"
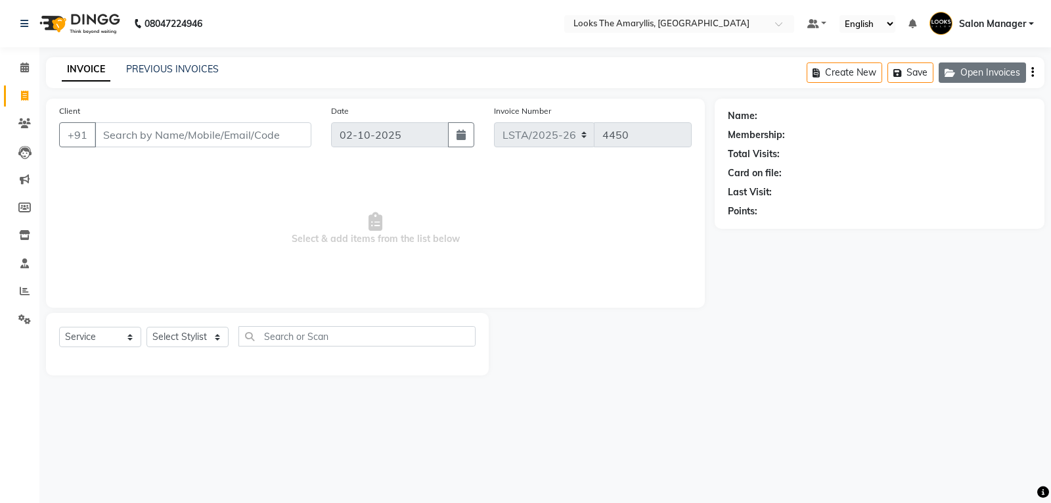
click at [992, 79] on button "Open Invoices" at bounding box center [982, 72] width 87 height 20
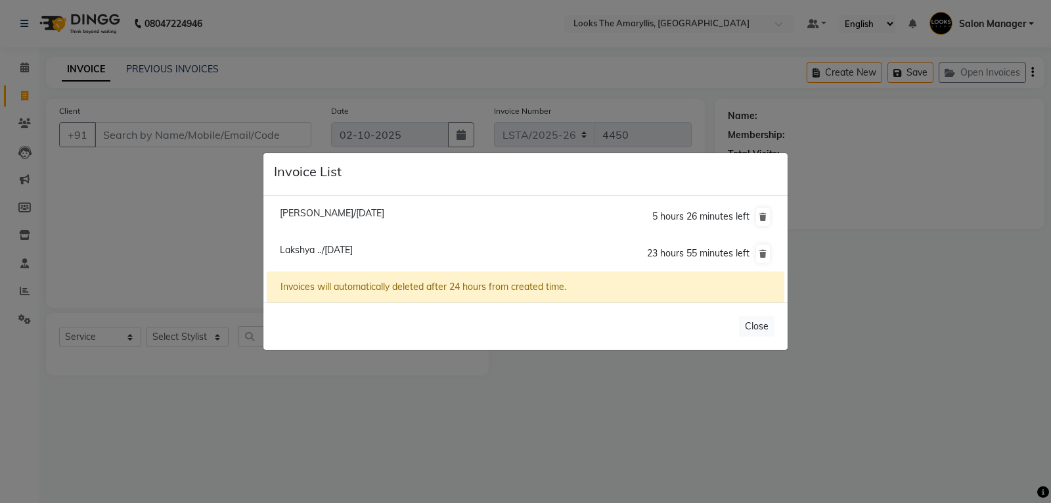
click at [302, 253] on span "Lakshya ../02 October 2025" at bounding box center [316, 250] width 73 height 12
type input "9910554363"
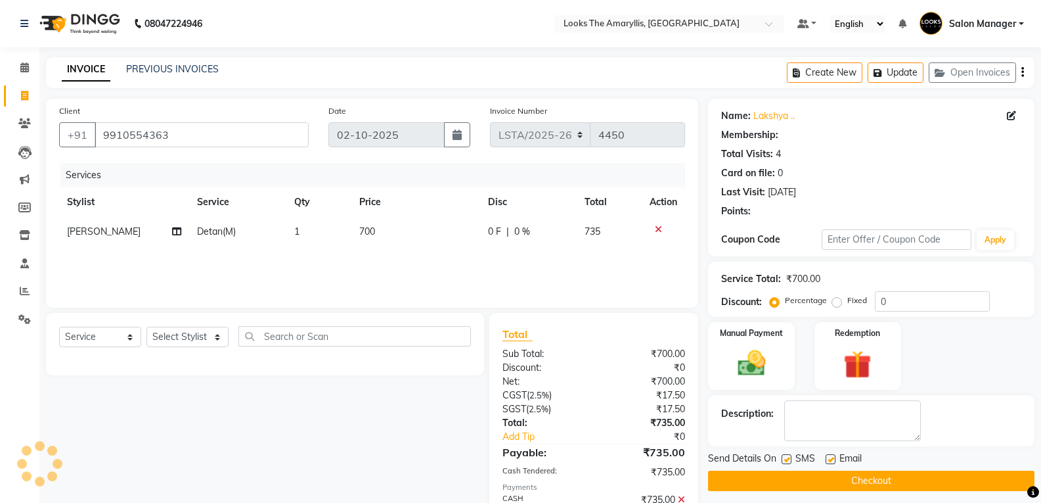
select select "1: Object"
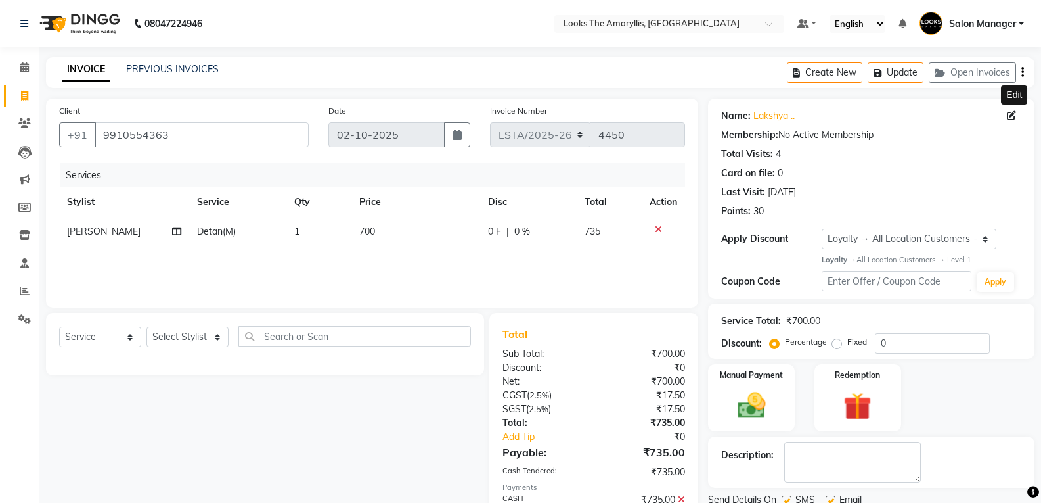
click at [1009, 115] on icon at bounding box center [1011, 115] width 9 height 9
click at [1012, 115] on icon at bounding box center [1011, 115] width 9 height 9
click at [1011, 116] on icon at bounding box center [1011, 115] width 9 height 9
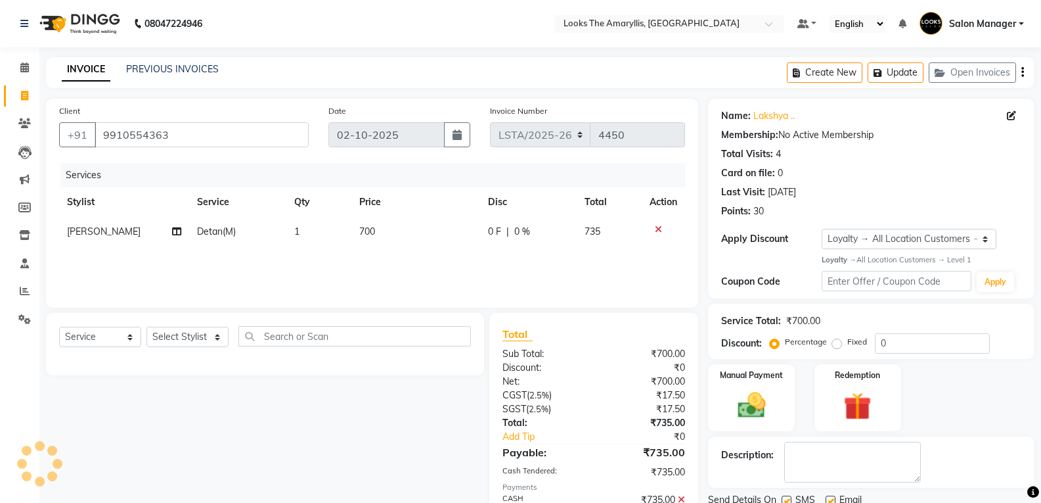
click at [1011, 116] on icon at bounding box center [1011, 115] width 9 height 9
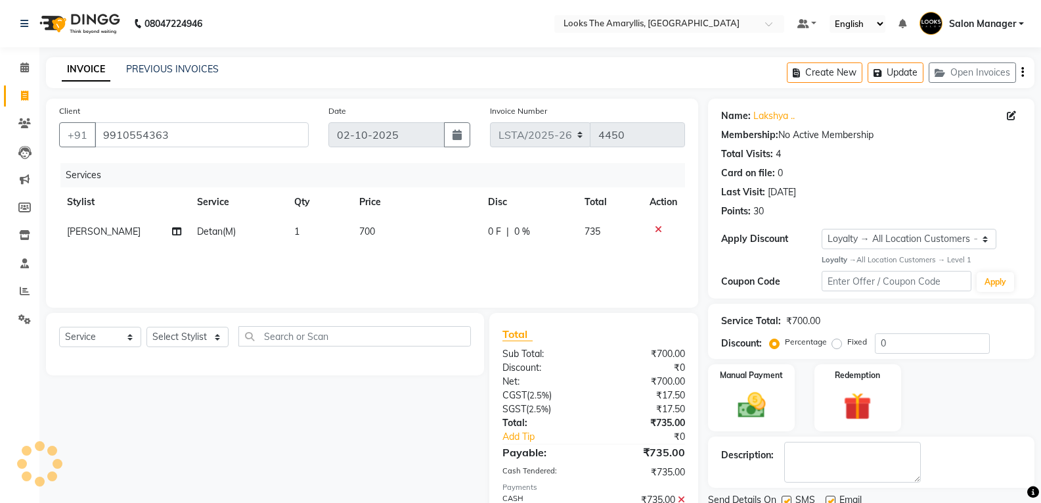
click at [1011, 116] on icon at bounding box center [1011, 115] width 9 height 9
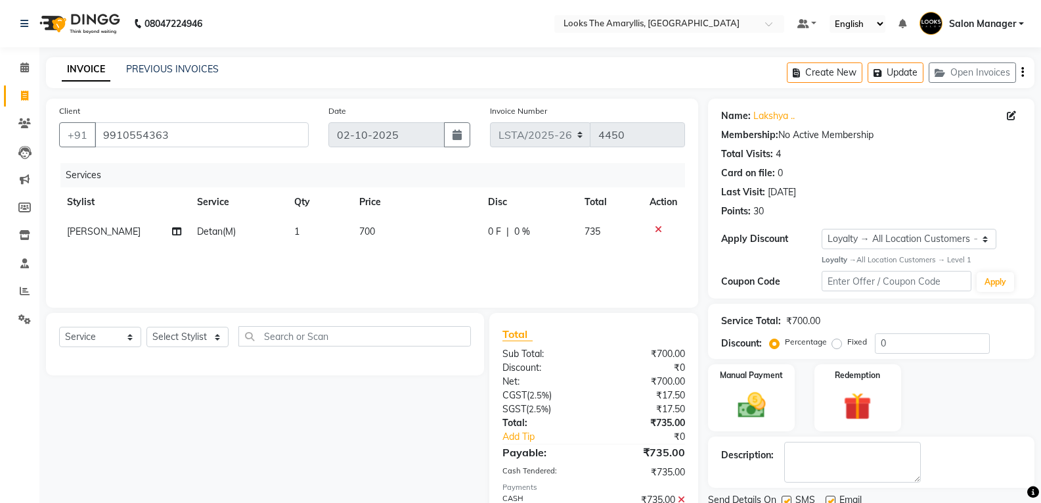
click at [1011, 116] on icon at bounding box center [1011, 115] width 9 height 9
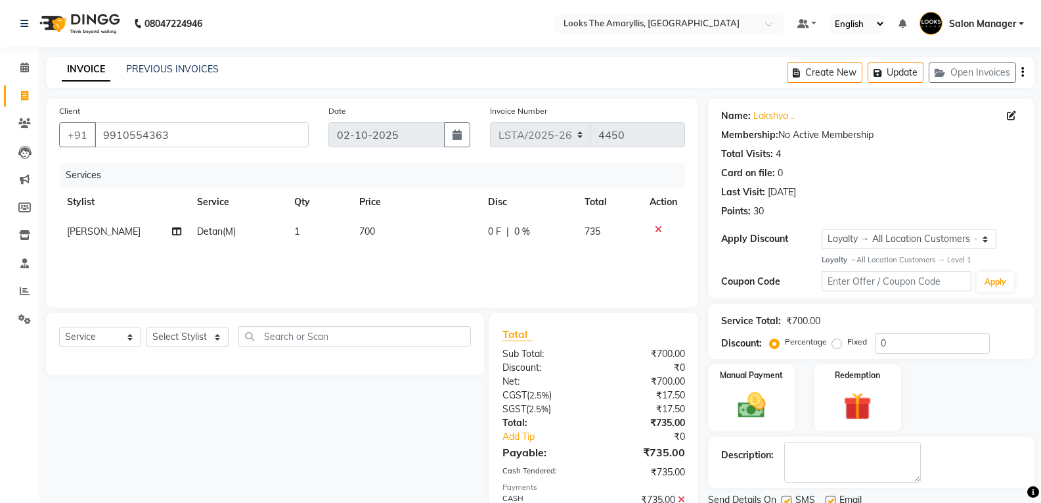
click at [1011, 116] on icon at bounding box center [1011, 115] width 9 height 9
click at [1010, 118] on icon at bounding box center [1011, 115] width 9 height 9
click at [1009, 118] on icon at bounding box center [1011, 115] width 9 height 9
click at [1013, 116] on icon at bounding box center [1011, 115] width 9 height 9
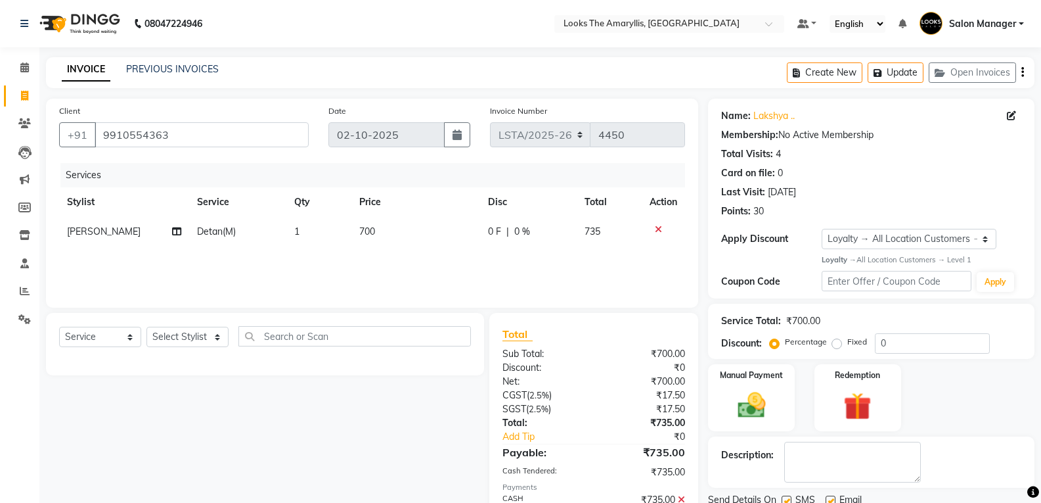
click at [1013, 116] on icon at bounding box center [1011, 115] width 9 height 9
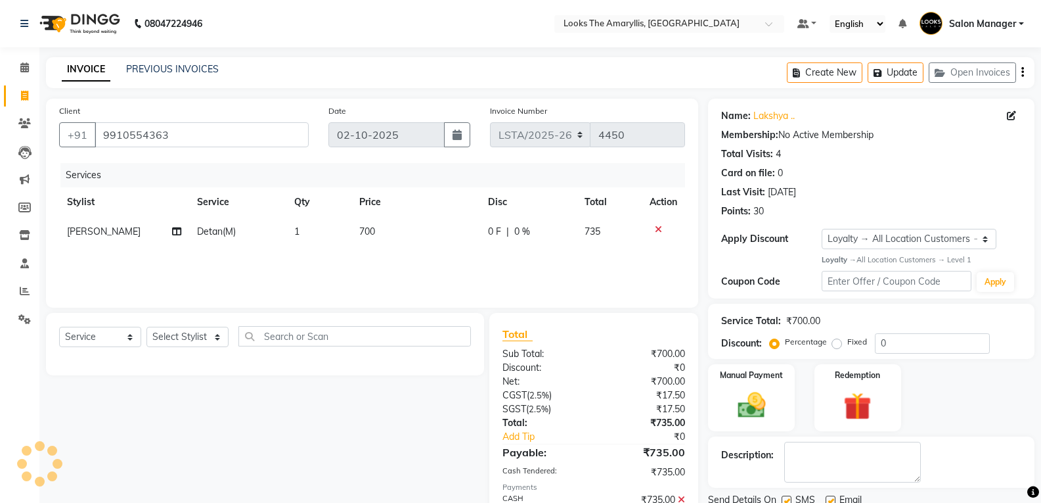
click at [1013, 116] on icon at bounding box center [1011, 115] width 9 height 9
click at [1013, 115] on icon at bounding box center [1011, 115] width 9 height 9
click at [907, 73] on button "Update" at bounding box center [896, 72] width 56 height 20
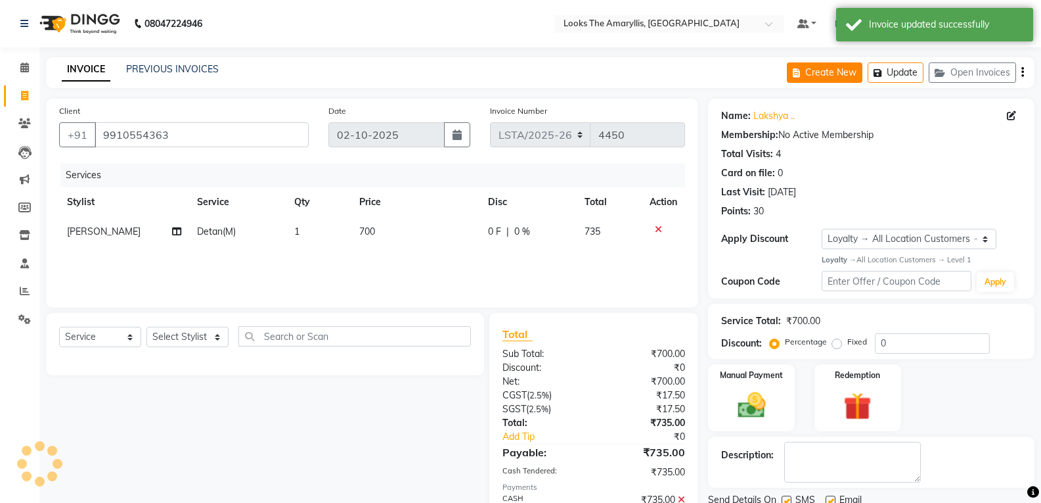
click at [813, 76] on button "Create New" at bounding box center [825, 72] width 76 height 20
select select "service"
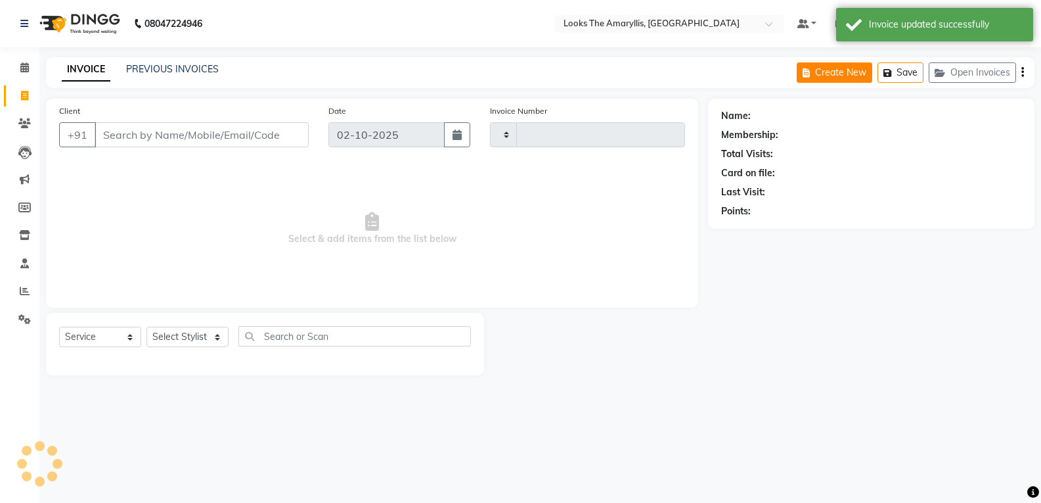
type input "4450"
select select "8939"
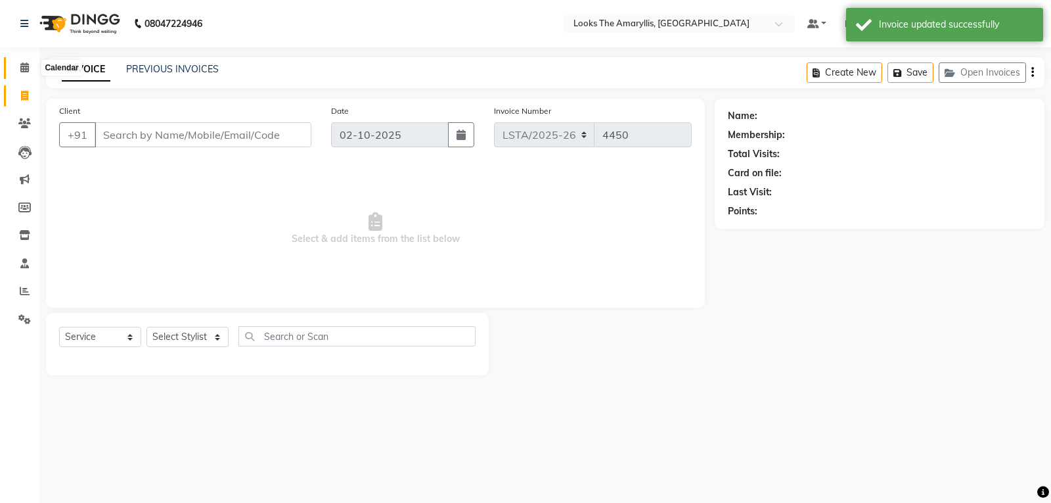
click at [23, 69] on icon at bounding box center [24, 67] width 9 height 10
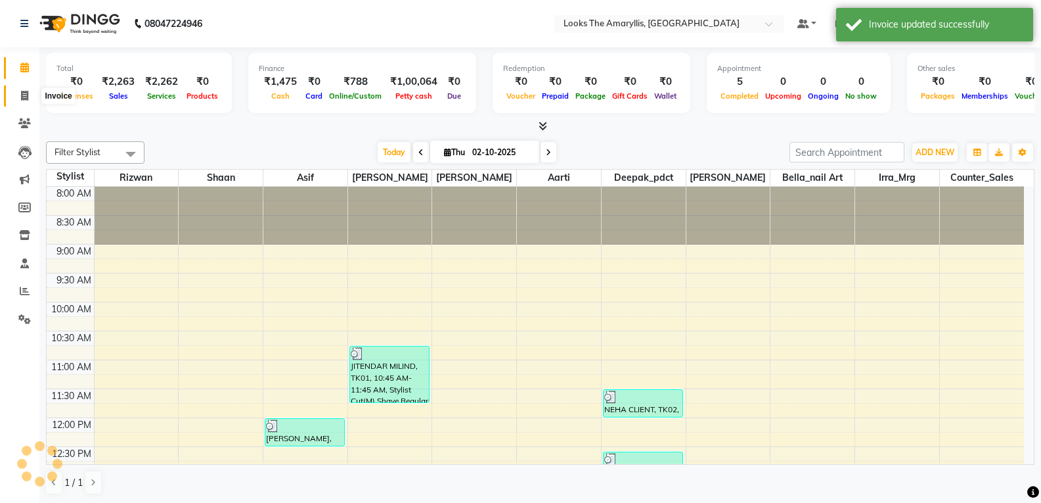
click at [28, 92] on icon at bounding box center [24, 96] width 7 height 10
select select "service"
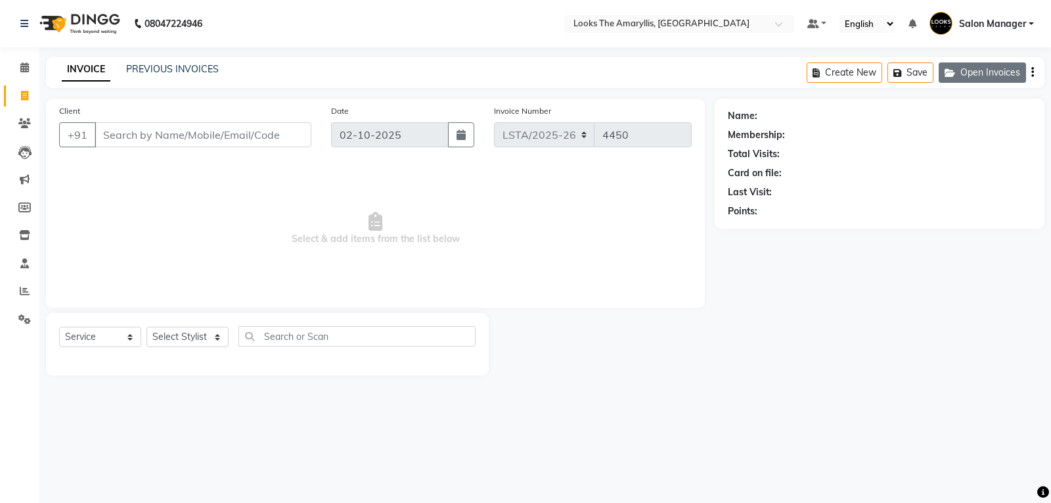
click at [972, 76] on button "Open Invoices" at bounding box center [982, 72] width 87 height 20
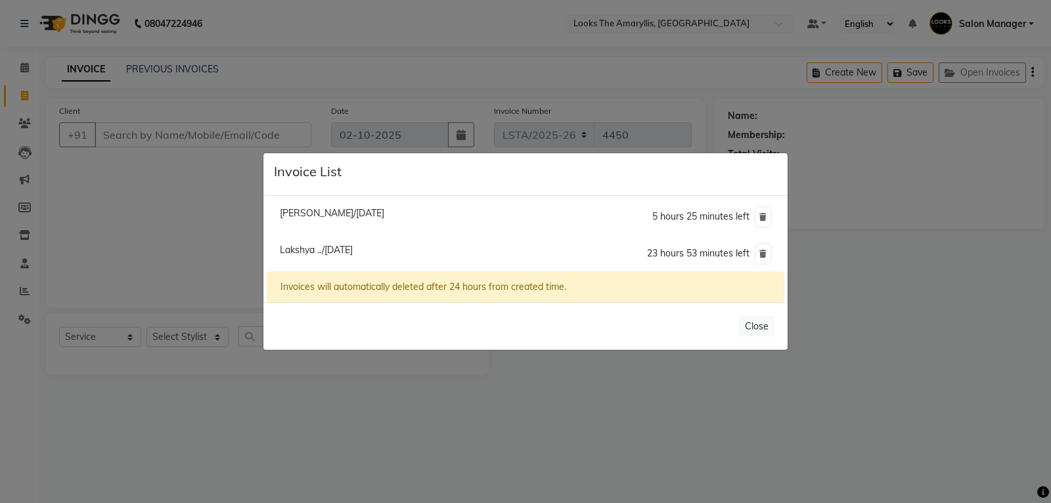
click at [295, 250] on span "Lakshya ../02 October 2025" at bounding box center [316, 250] width 73 height 12
type input "9910554363"
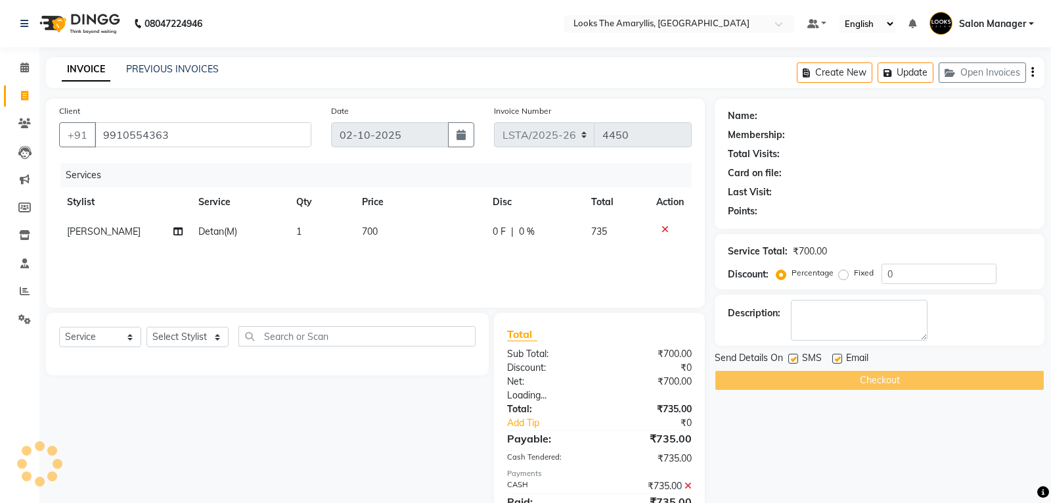
select select "1: Object"
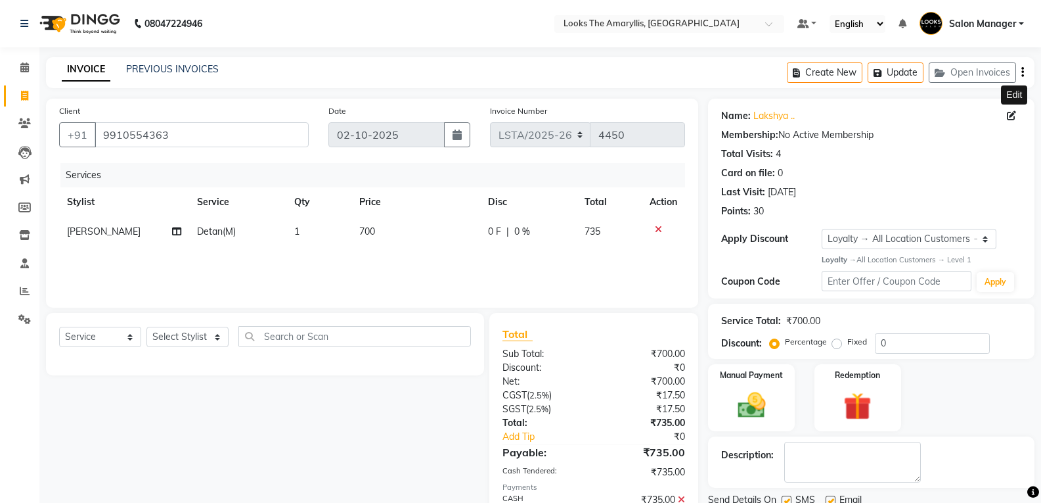
click at [1008, 116] on icon at bounding box center [1011, 115] width 9 height 9
click at [1010, 116] on icon at bounding box center [1011, 115] width 9 height 9
click at [1012, 114] on icon at bounding box center [1011, 115] width 9 height 9
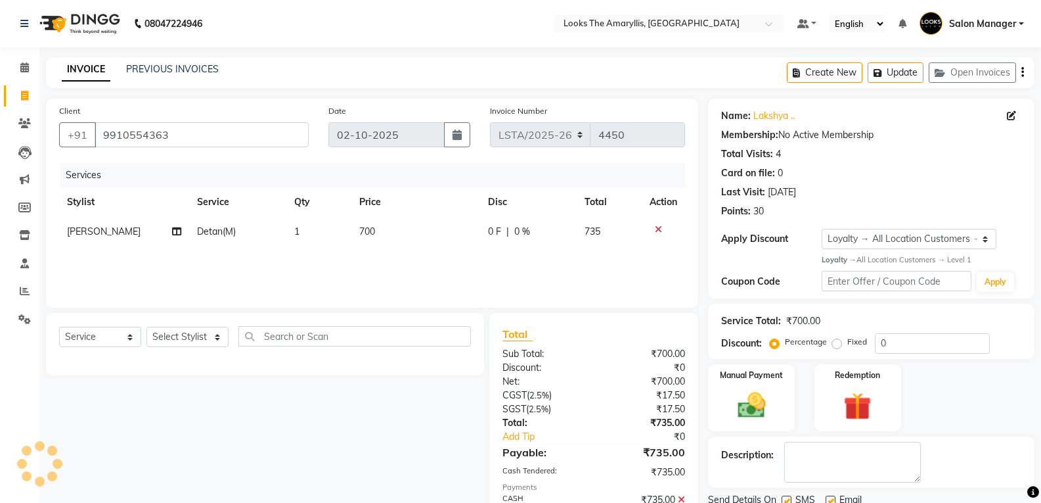
click at [1012, 114] on icon at bounding box center [1011, 115] width 9 height 9
drag, startPoint x: 1012, startPoint y: 114, endPoint x: 1003, endPoint y: 118, distance: 10.0
click at [1008, 116] on icon at bounding box center [1011, 115] width 9 height 9
click at [771, 117] on link "Lakshya .." at bounding box center [773, 116] width 41 height 14
click at [1012, 112] on icon at bounding box center [1011, 115] width 9 height 9
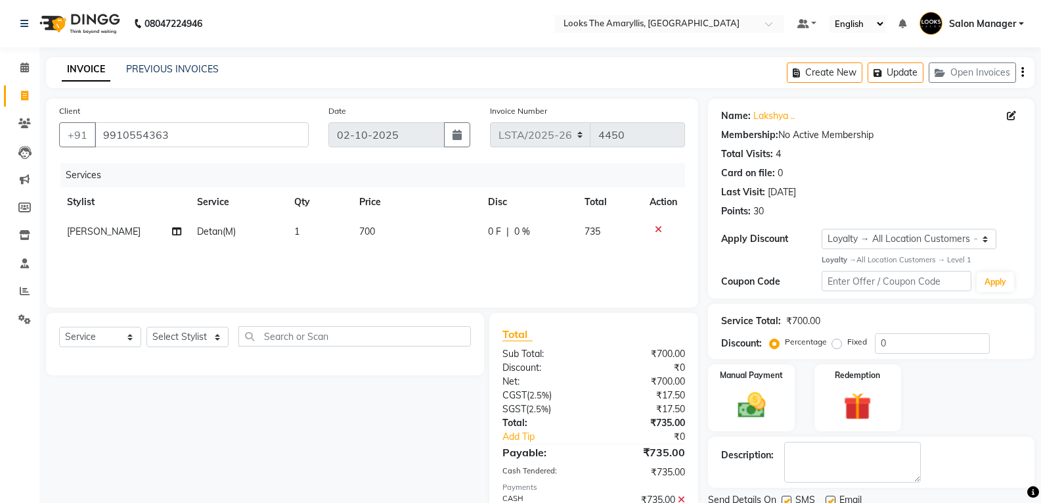
click at [1023, 72] on icon "button" at bounding box center [1022, 72] width 3 height 1
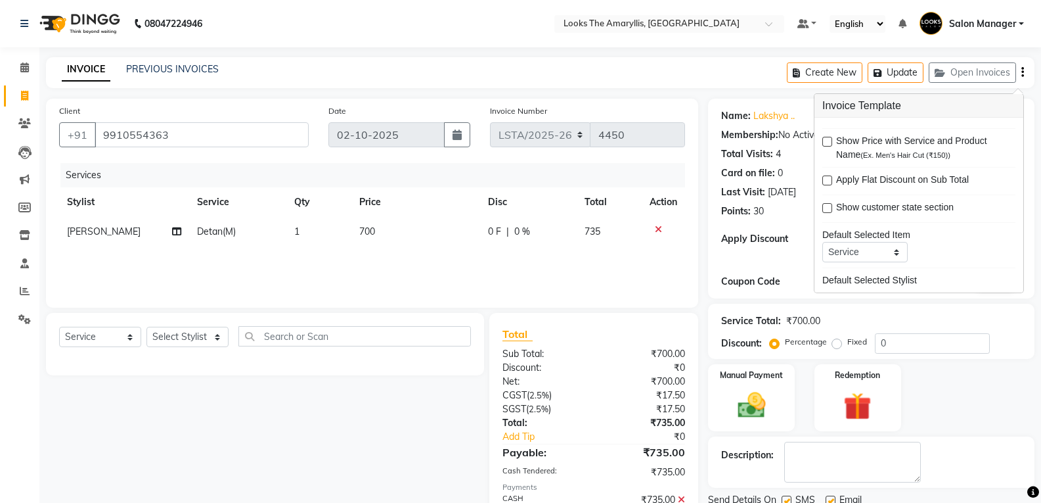
click at [770, 258] on div "Name: Lakshya .. Membership: No Active Membership Total Visits: 4 Card on file:…" at bounding box center [871, 199] width 326 height 200
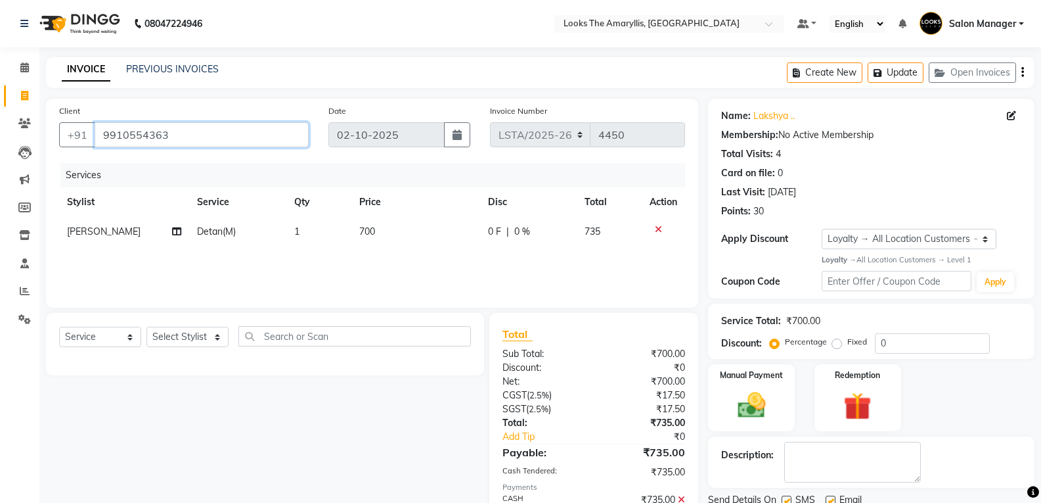
click at [175, 133] on input "9910554363" at bounding box center [202, 134] width 214 height 25
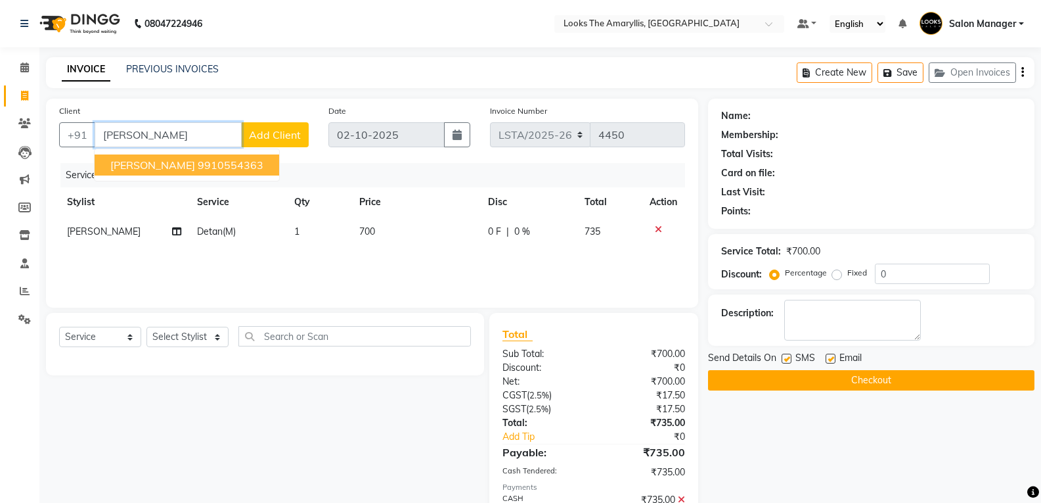
click at [216, 166] on ngb-highlight "9910554363" at bounding box center [231, 164] width 66 height 13
type input "9910554363"
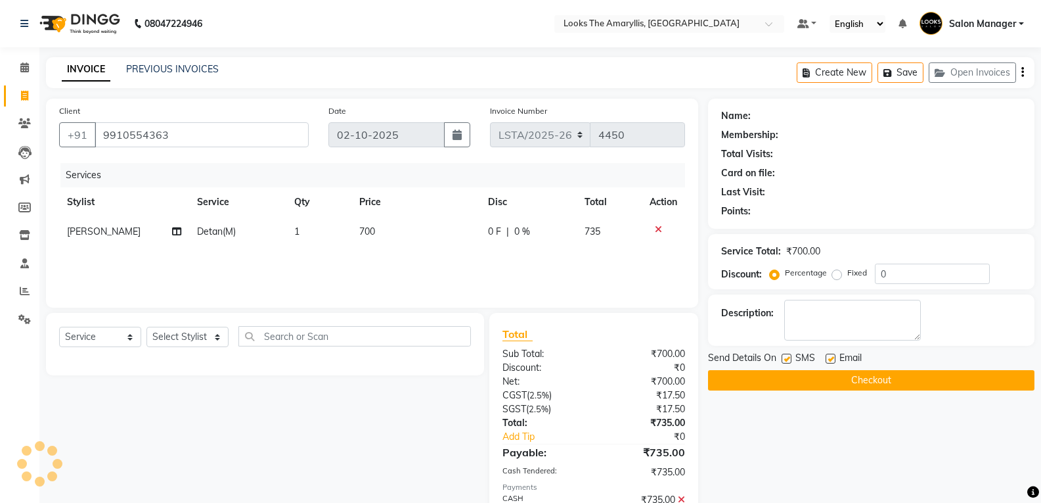
select select "1: Object"
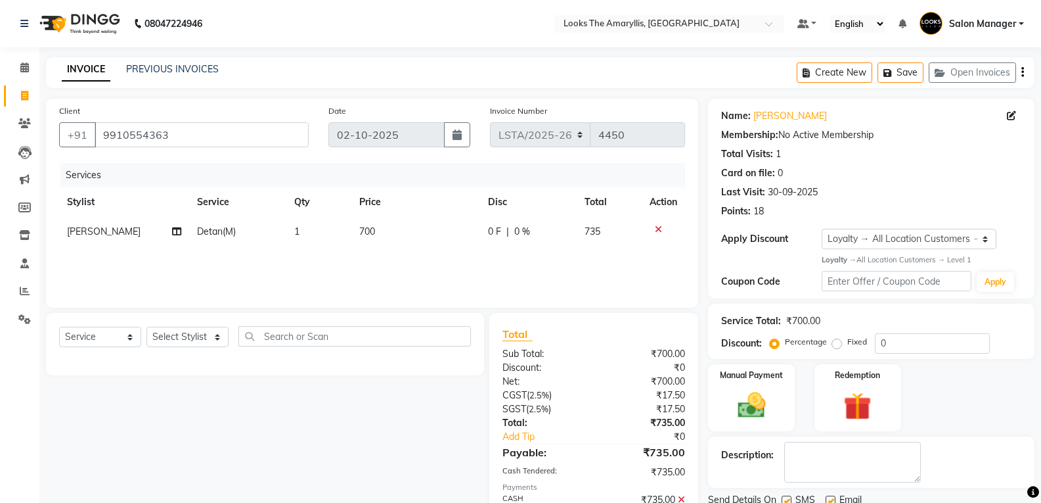
scroll to position [135, 0]
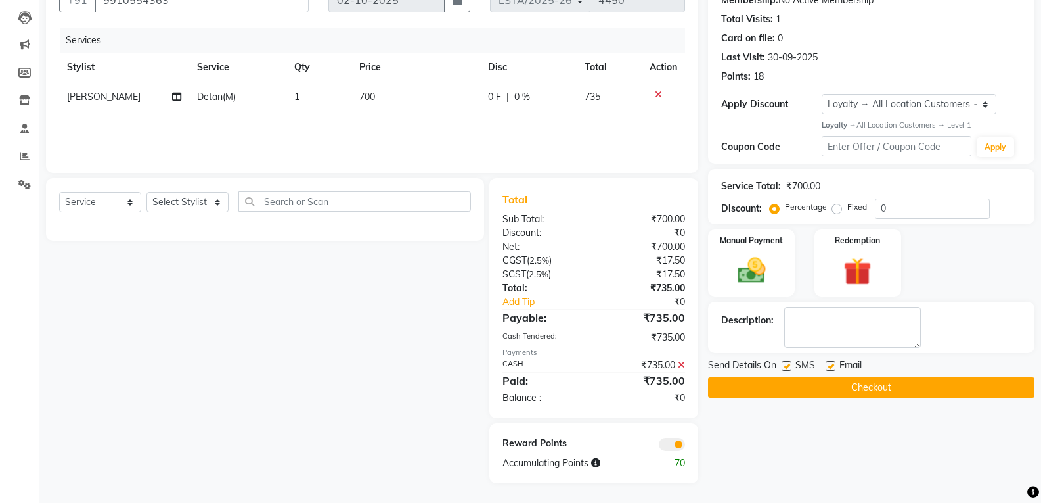
click at [787, 365] on label at bounding box center [787, 366] width 10 height 10
click at [787, 365] on input "checkbox" at bounding box center [786, 366] width 9 height 9
checkbox input "false"
click at [830, 365] on label at bounding box center [831, 366] width 10 height 10
click at [830, 365] on input "checkbox" at bounding box center [830, 366] width 9 height 9
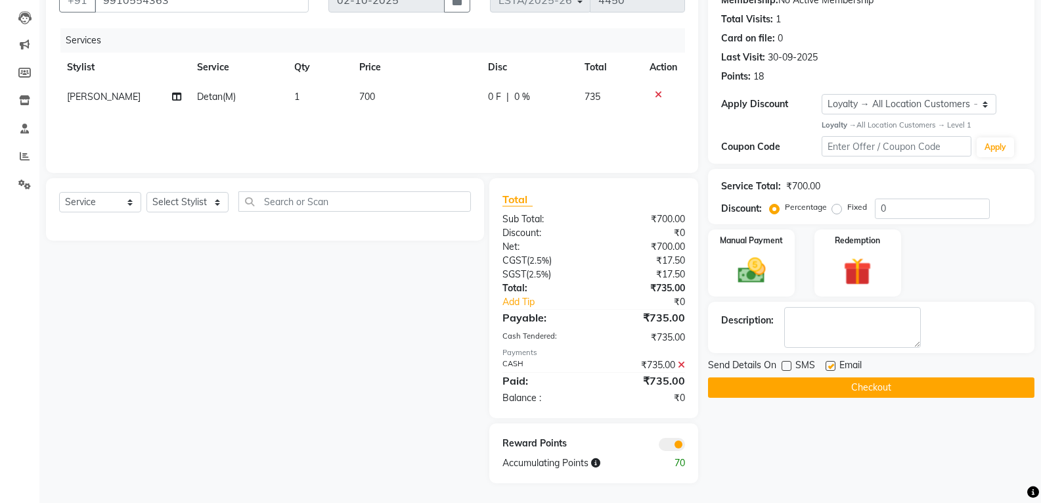
checkbox input "false"
click at [783, 384] on button "Checkout" at bounding box center [871, 387] width 326 height 20
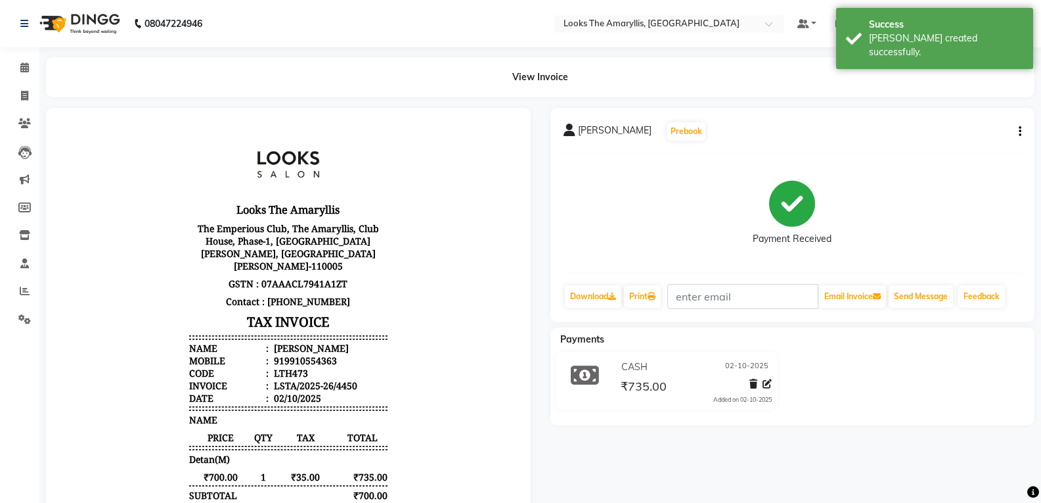
select select "service"
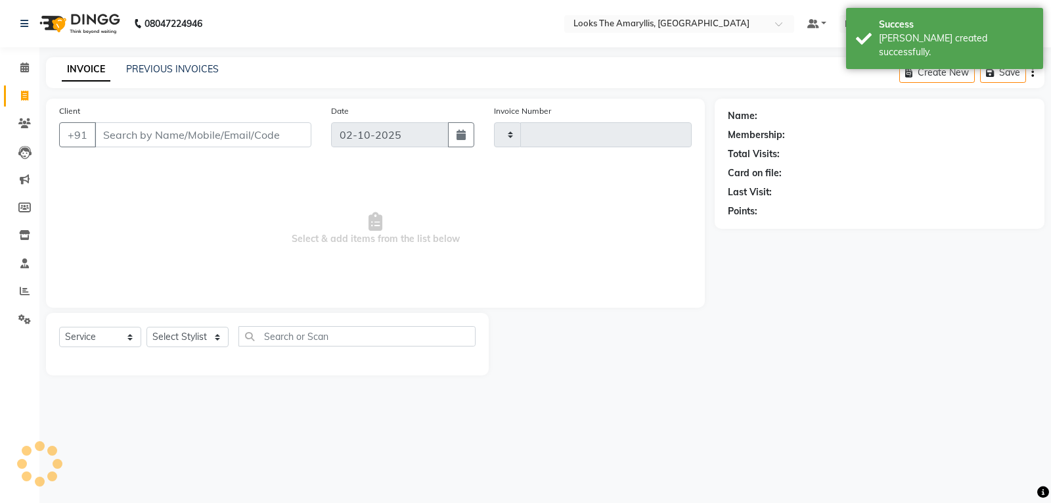
type input "4451"
select select "8939"
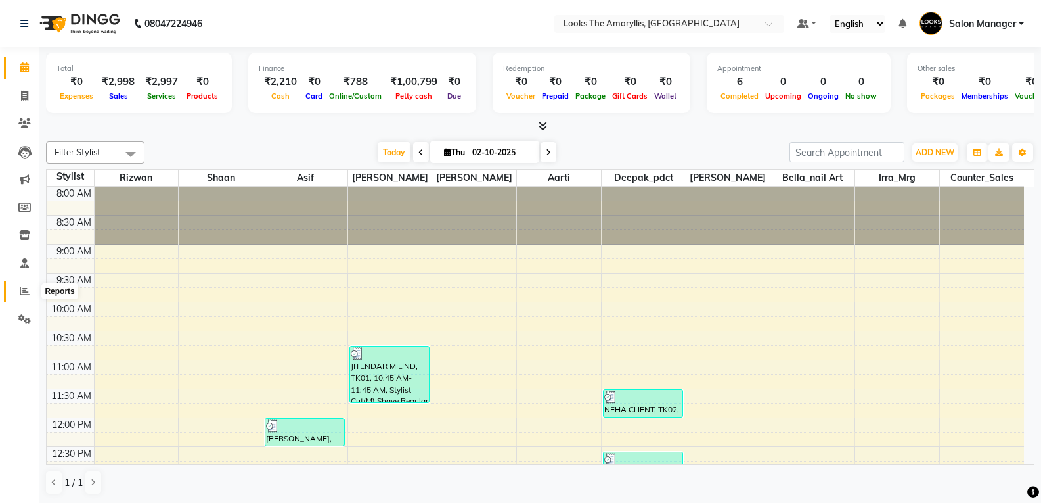
click at [20, 287] on icon at bounding box center [25, 291] width 10 height 10
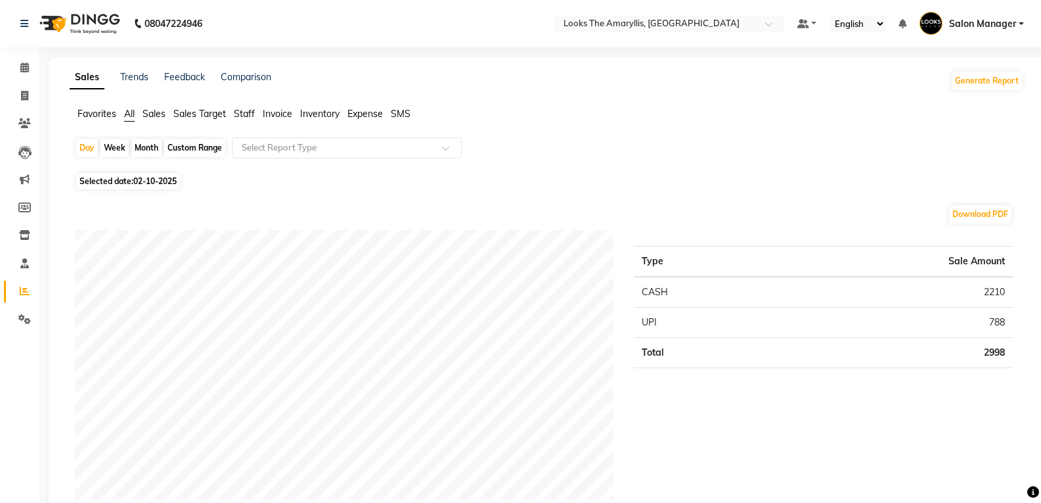
click at [244, 116] on span "Staff" at bounding box center [244, 114] width 21 height 12
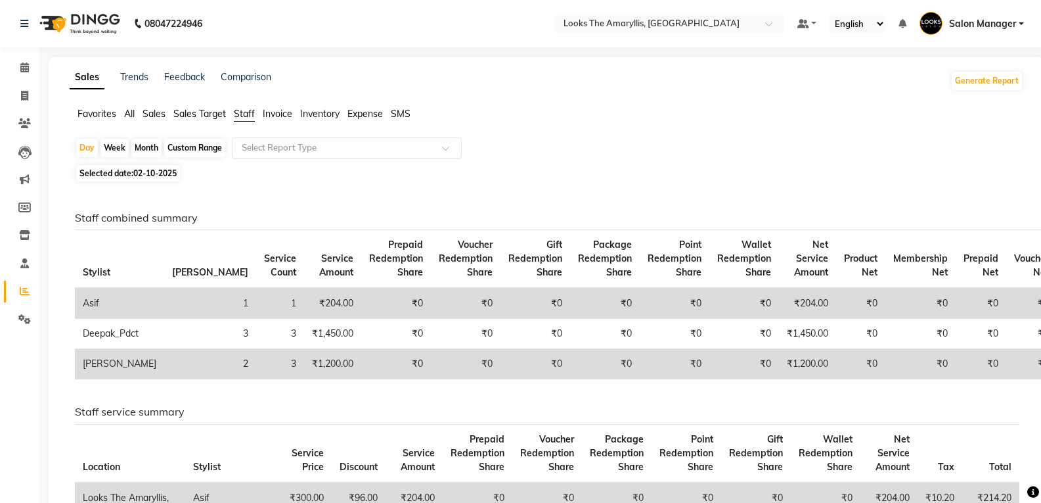
click at [447, 146] on span at bounding box center [450, 151] width 16 height 13
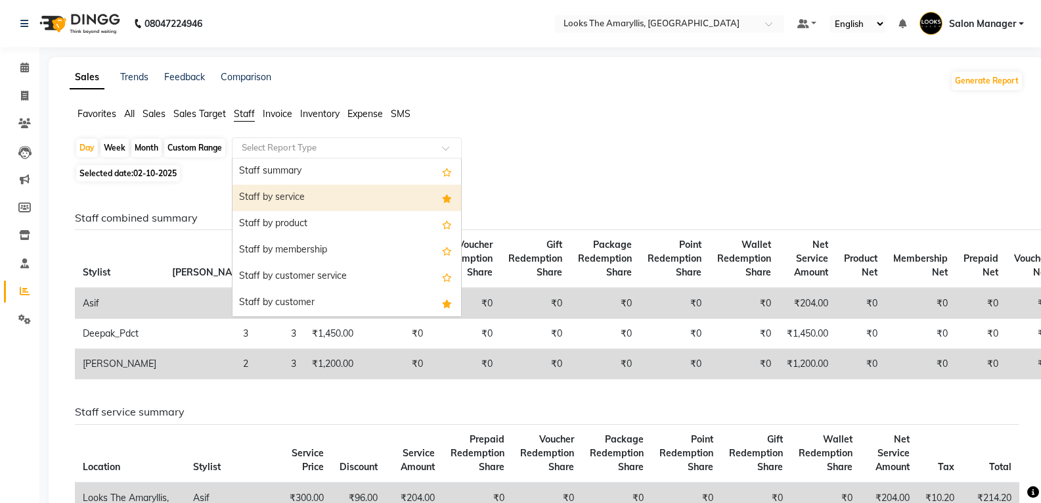
click at [362, 196] on div "Staff by service" at bounding box center [347, 198] width 229 height 26
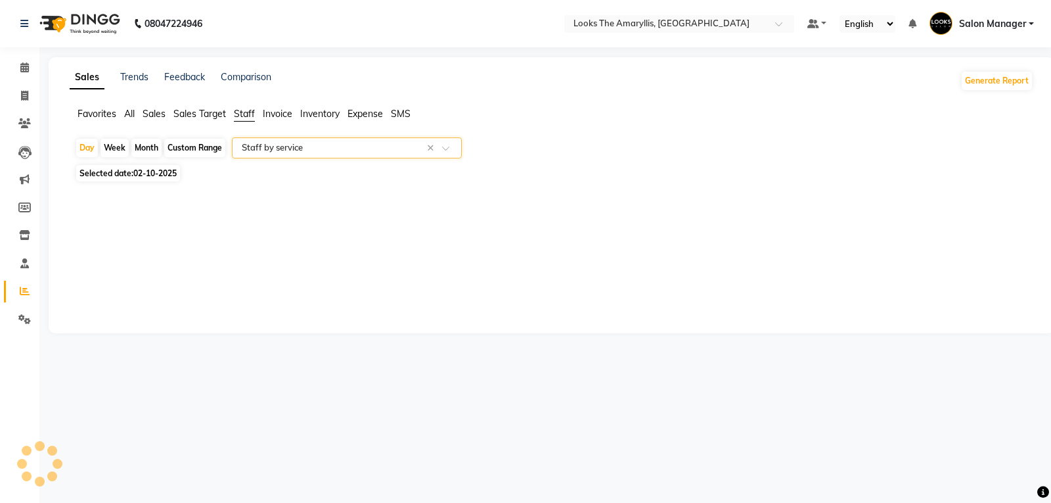
select select "filtered_report"
select select "csv"
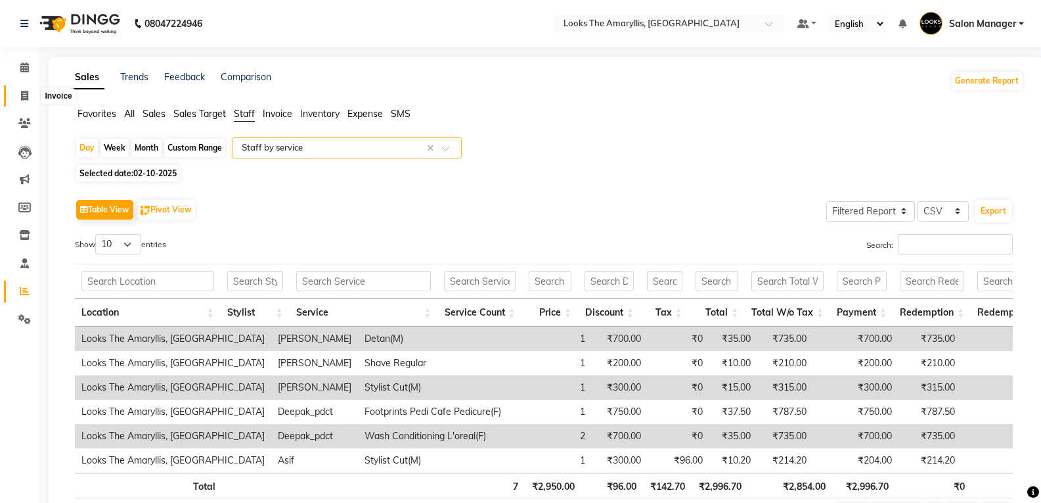
click at [24, 94] on icon at bounding box center [24, 96] width 7 height 10
select select "service"
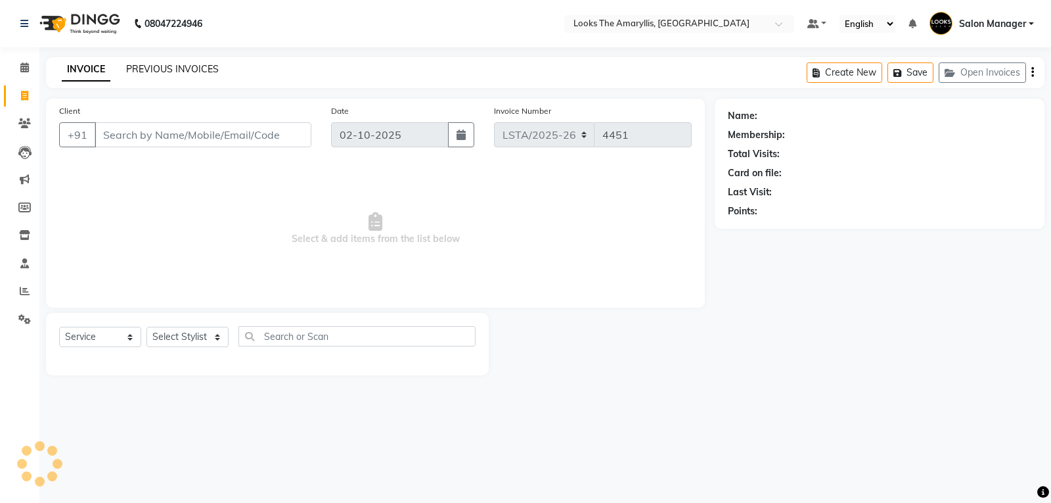
click at [181, 72] on link "PREVIOUS INVOICES" at bounding box center [172, 69] width 93 height 12
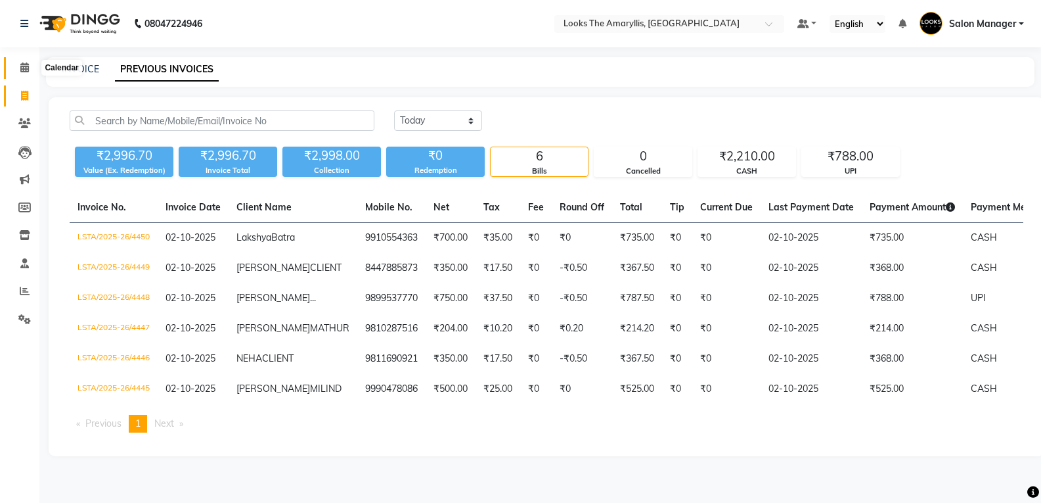
click at [22, 62] on span at bounding box center [24, 67] width 23 height 15
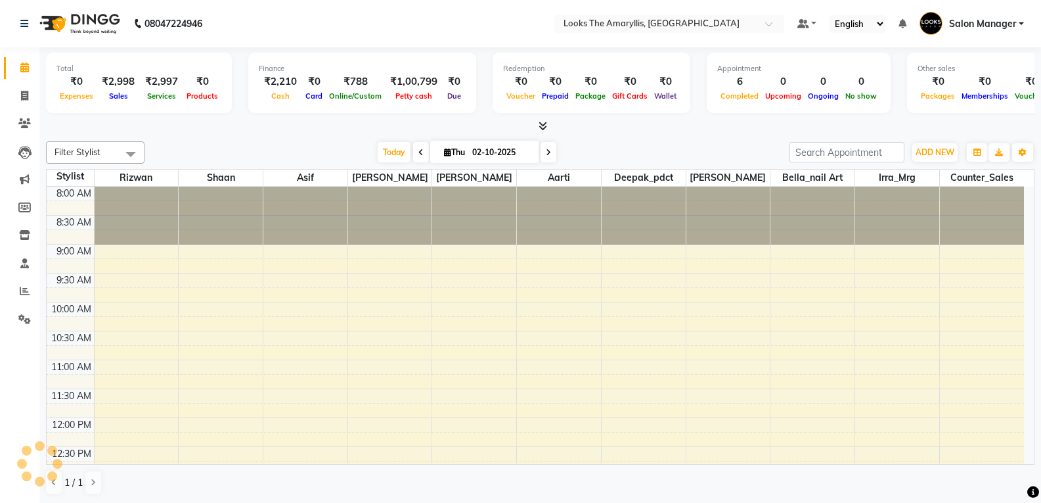
click at [19, 67] on span at bounding box center [24, 67] width 23 height 15
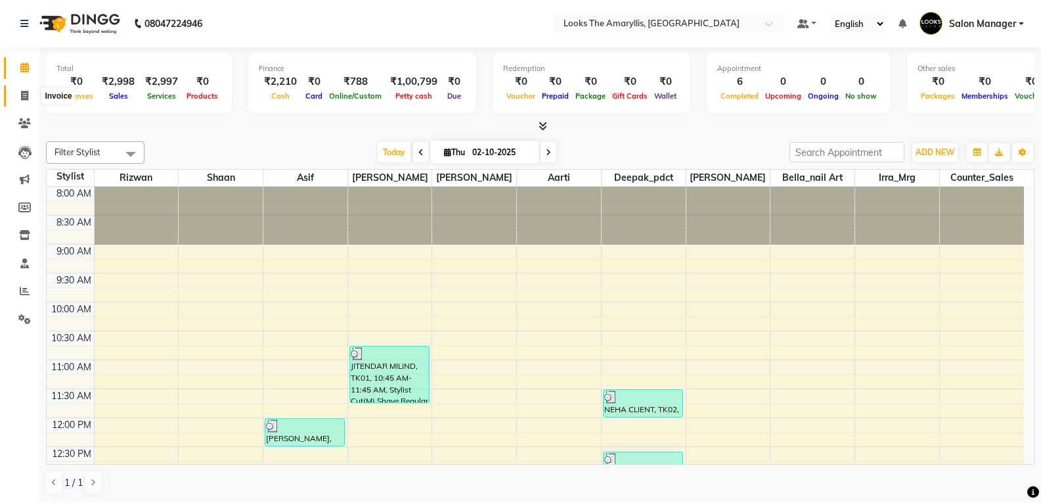
click at [25, 97] on icon at bounding box center [24, 96] width 7 height 10
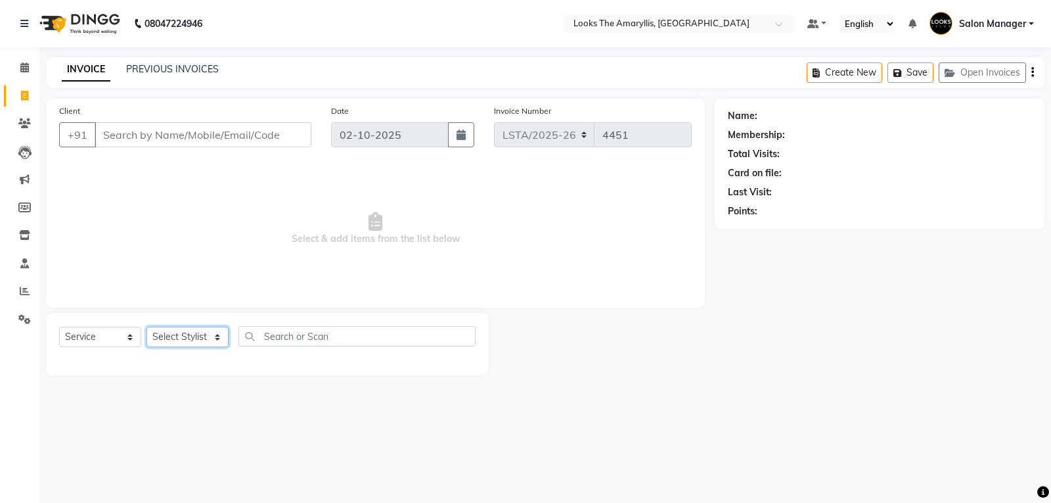
click at [219, 338] on select "Select Stylist Aarti Asif Bella_nail art Counter_Sales Deepak_pdct Irra_Mrg Rit…" at bounding box center [187, 336] width 82 height 20
click at [146, 326] on select "Select Stylist Aarti Asif Bella_nail art Counter_Sales Deepak_pdct Irra_Mrg Rit…" at bounding box center [187, 336] width 82 height 20
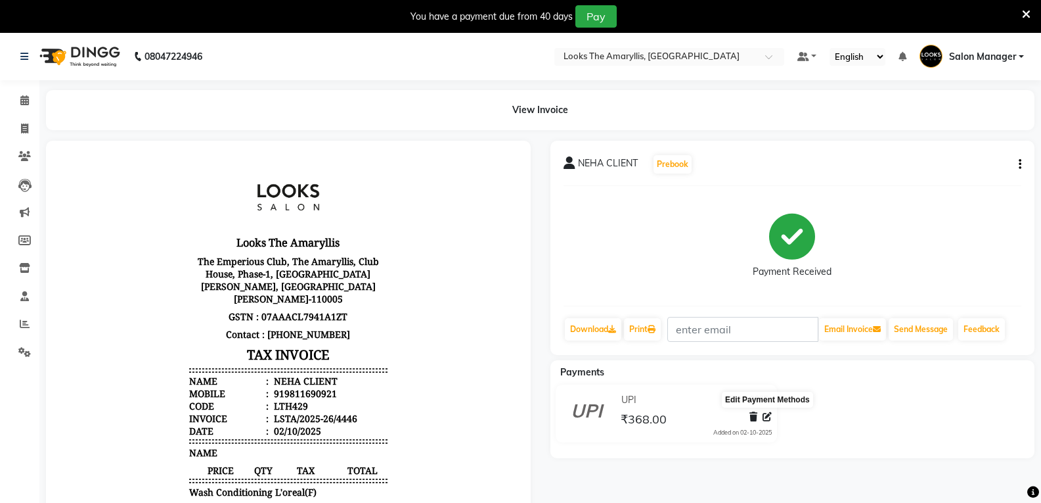
click at [767, 421] on span at bounding box center [767, 417] width 9 height 14
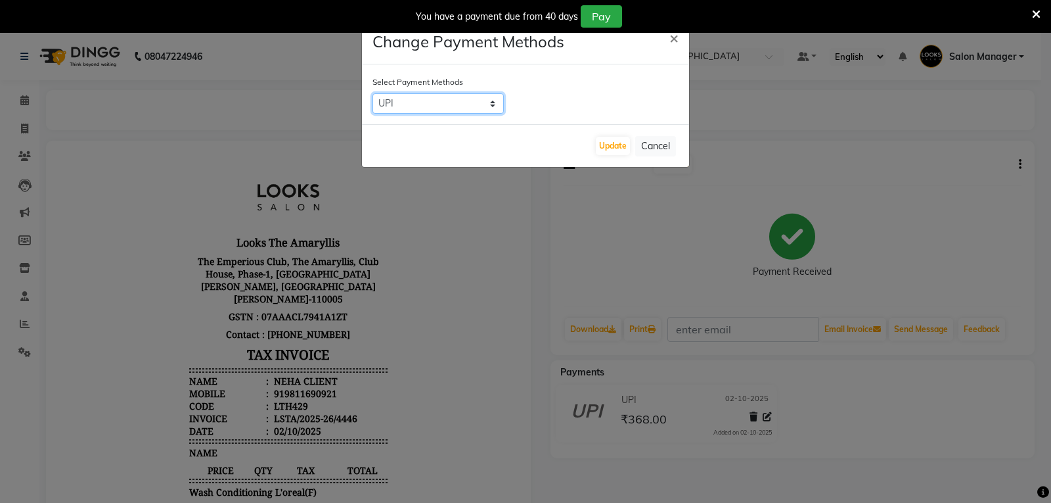
click at [492, 105] on select "UPI CASH CARD" at bounding box center [437, 103] width 131 height 20
select select "1"
click at [372, 93] on select "UPI CASH CARD" at bounding box center [437, 103] width 131 height 20
click at [609, 148] on button "Update" at bounding box center [613, 146] width 34 height 18
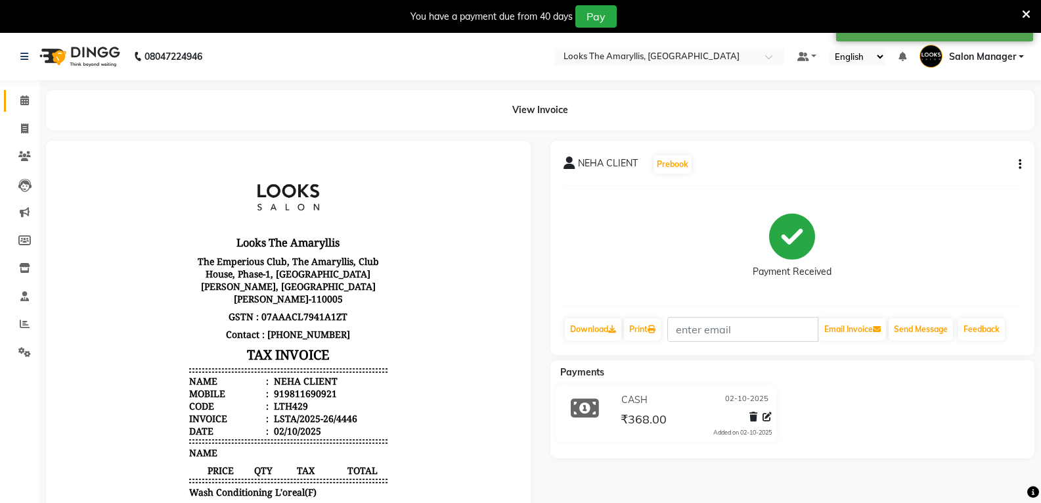
click at [30, 95] on span at bounding box center [24, 100] width 23 height 15
